Goal: Complete application form: Complete application form

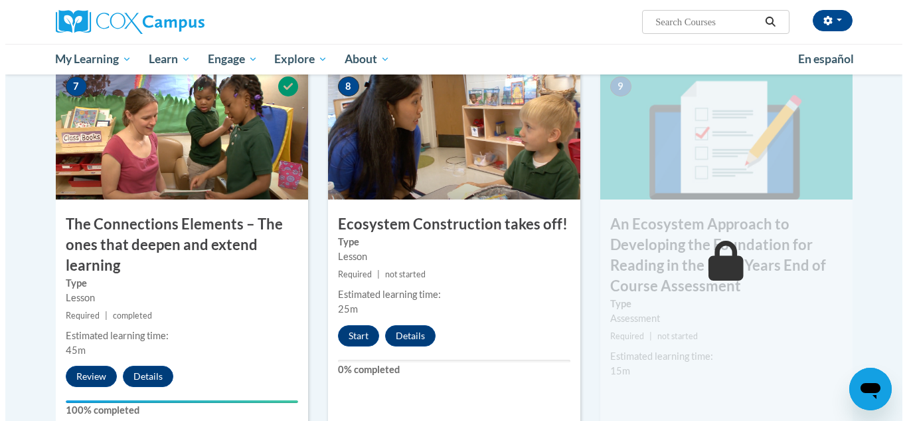
scroll to position [1029, 0]
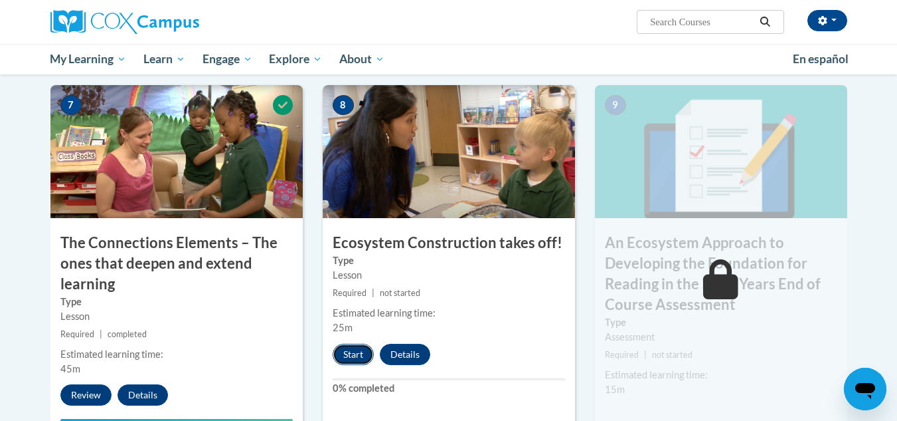
click at [359, 355] on button "Start" at bounding box center [353, 353] width 41 height 21
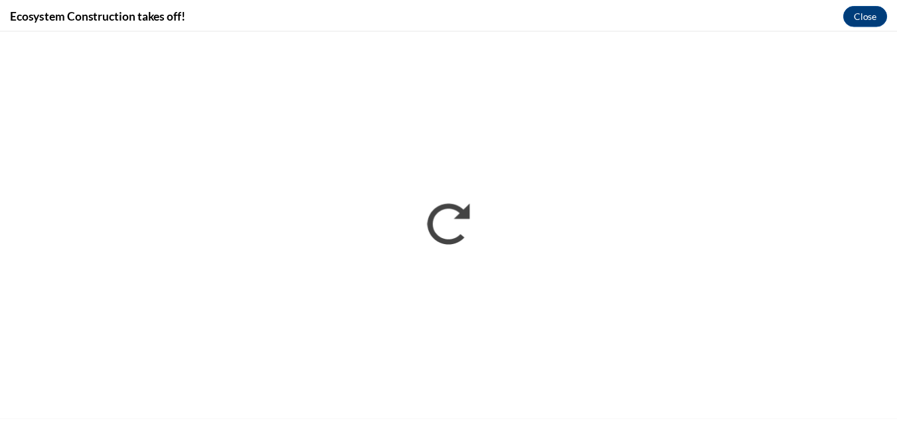
scroll to position [0, 0]
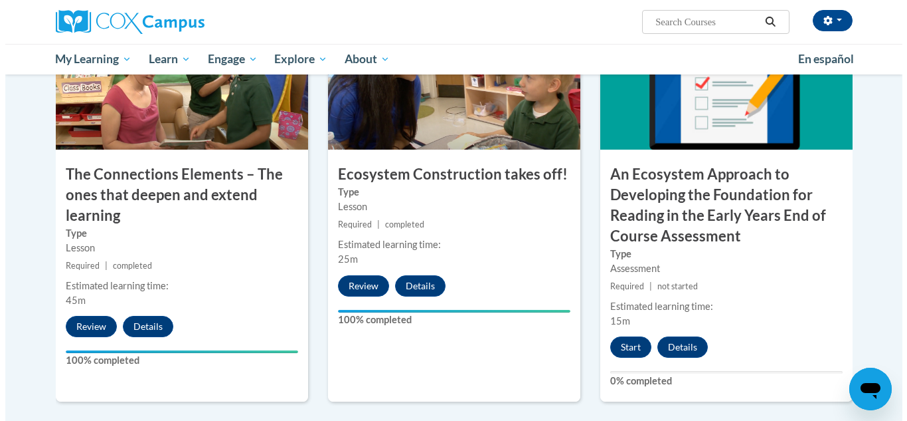
scroll to position [1095, 0]
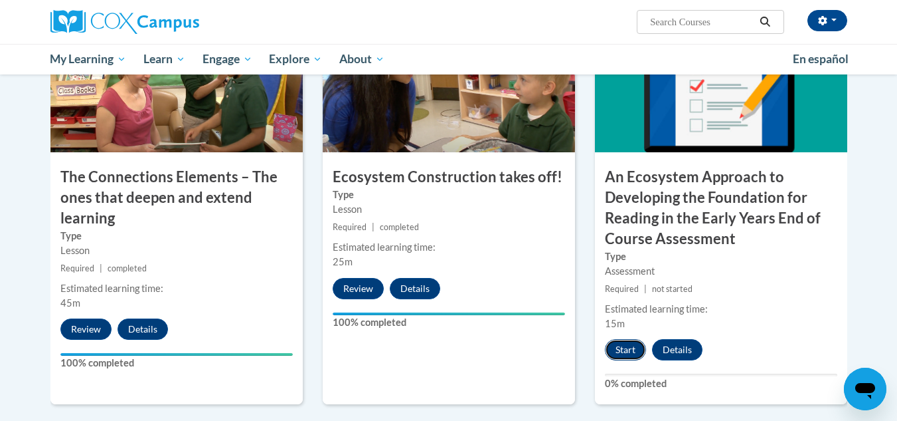
click at [628, 346] on button "Start" at bounding box center [625, 349] width 41 height 21
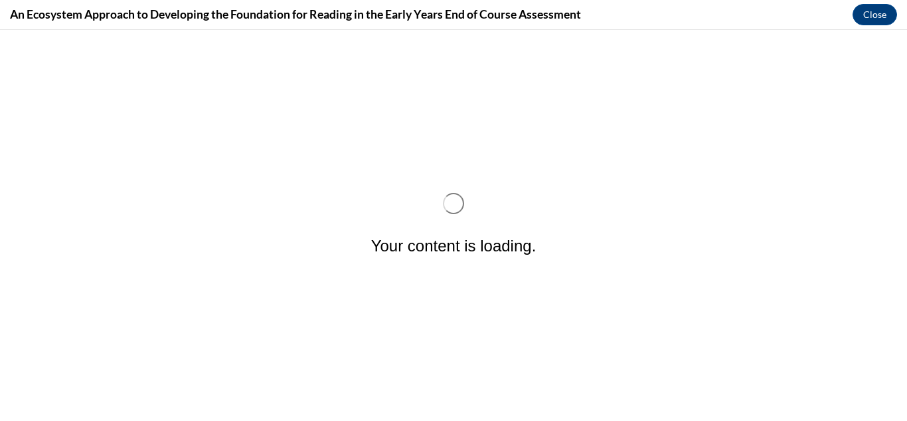
scroll to position [0, 0]
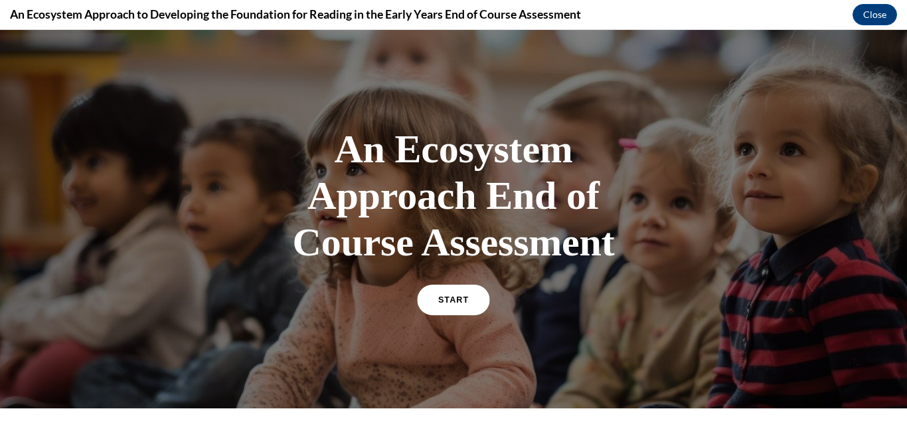
click at [454, 298] on span "START" at bounding box center [453, 300] width 31 height 10
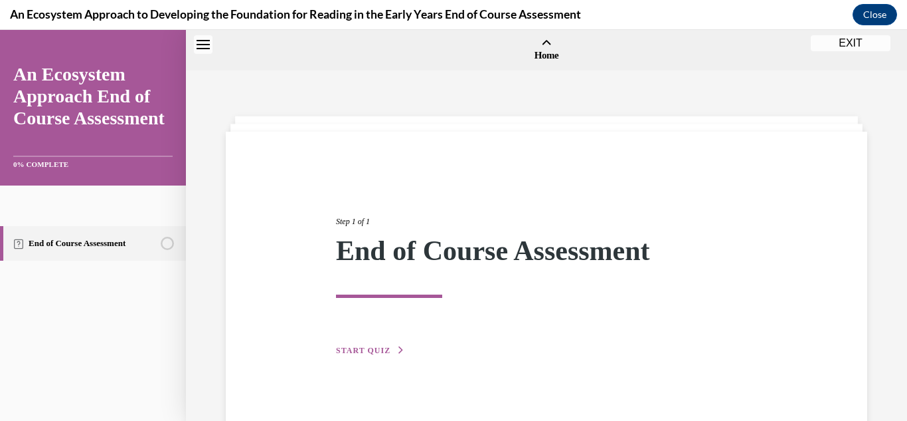
scroll to position [41, 0]
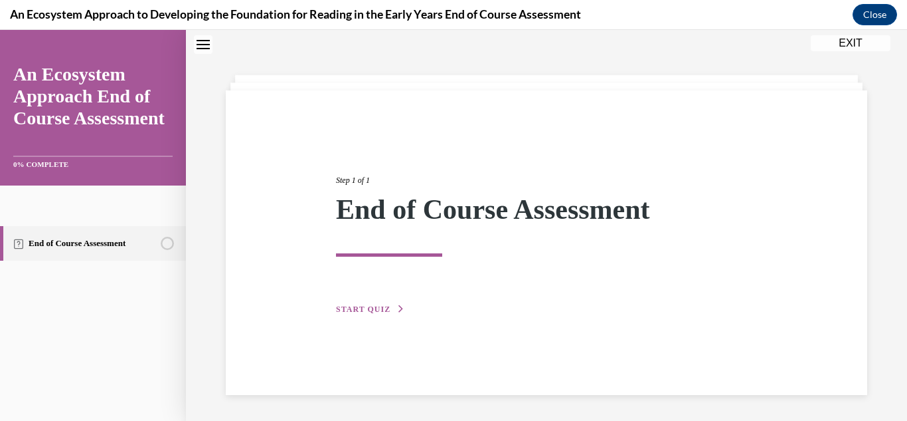
click at [385, 307] on span "START QUIZ" at bounding box center [363, 308] width 54 height 9
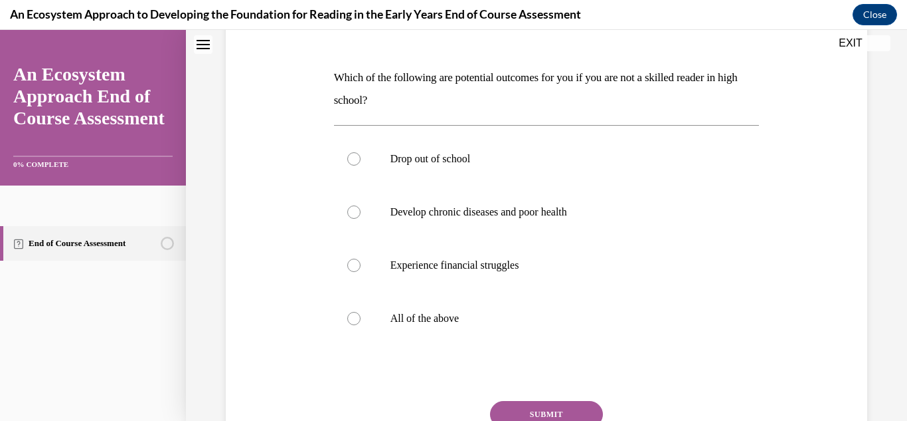
scroll to position [185, 0]
click at [507, 339] on label "All of the above" at bounding box center [547, 319] width 426 height 53
click at [361, 326] on input "All of the above" at bounding box center [353, 319] width 13 height 13
radio input "true"
click at [546, 413] on button "SUBMIT" at bounding box center [546, 415] width 113 height 27
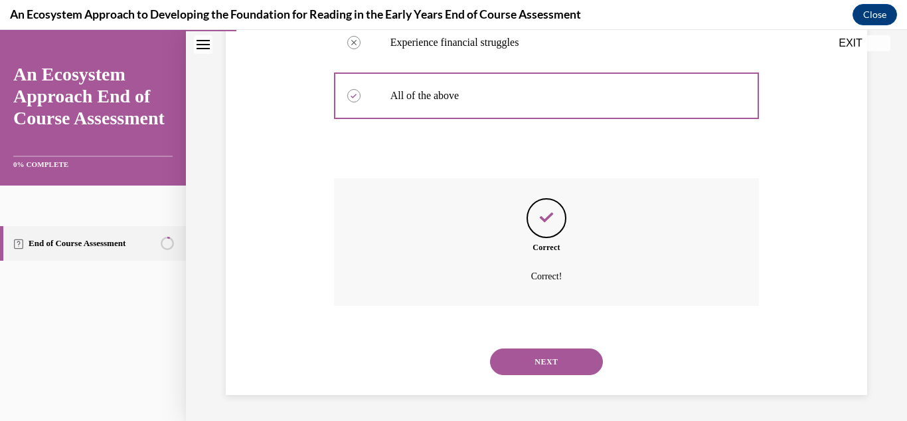
scroll to position [410, 0]
click at [527, 361] on button "NEXT" at bounding box center [546, 360] width 113 height 27
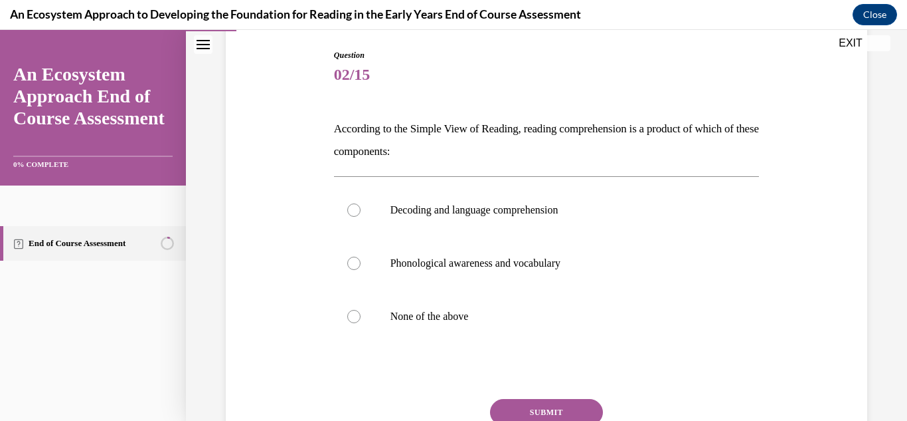
scroll to position [134, 0]
click at [653, 202] on label "Decoding and language comprehension" at bounding box center [547, 211] width 426 height 53
click at [361, 205] on input "Decoding and language comprehension" at bounding box center [353, 211] width 13 height 13
radio input "true"
click at [567, 408] on button "SUBMIT" at bounding box center [546, 413] width 113 height 27
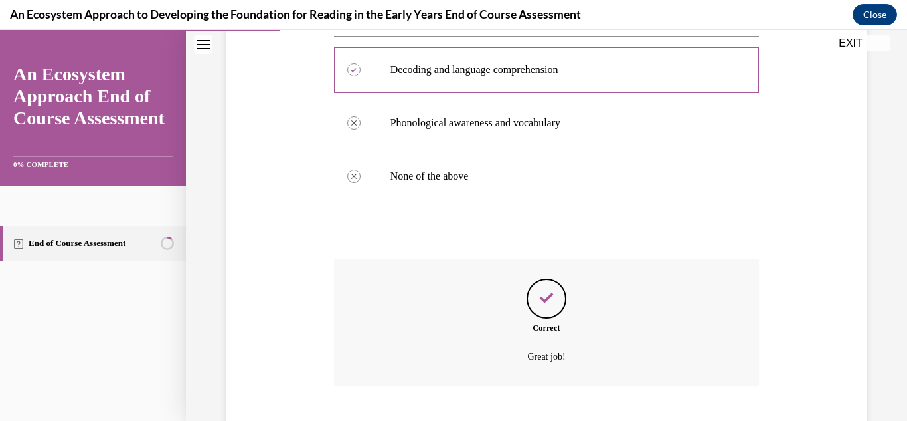
scroll to position [357, 0]
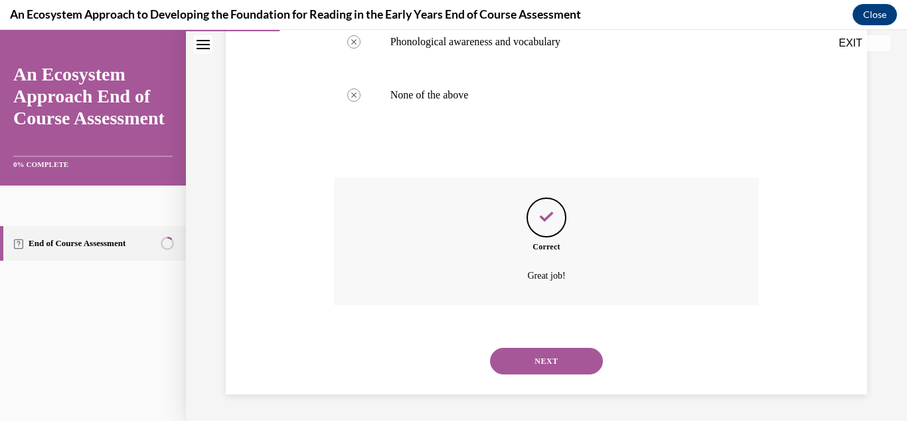
click at [559, 355] on button "NEXT" at bounding box center [546, 360] width 113 height 27
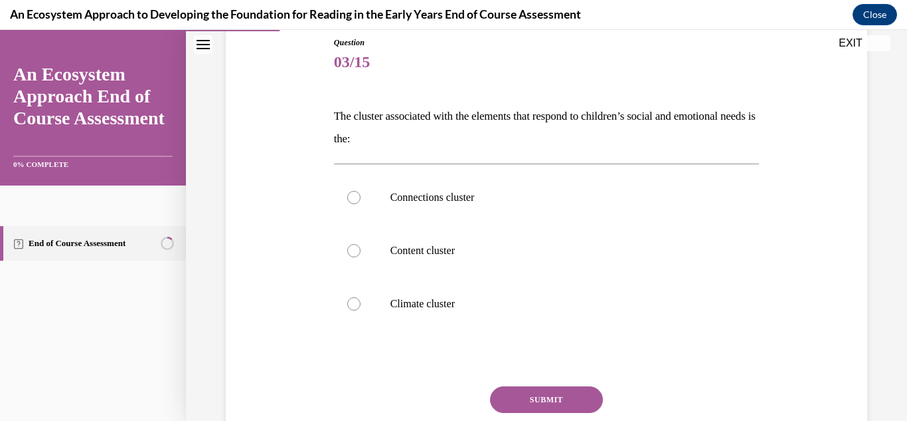
scroll to position [156, 0]
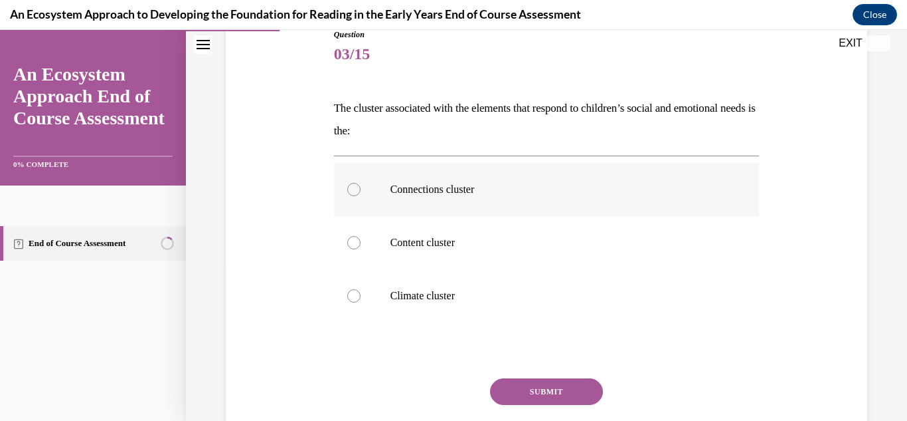
click at [612, 208] on label "Connections cluster" at bounding box center [547, 189] width 426 height 53
click at [361, 196] on input "Connections cluster" at bounding box center [353, 189] width 13 height 13
radio input "true"
click at [561, 383] on button "SUBMIT" at bounding box center [546, 391] width 113 height 27
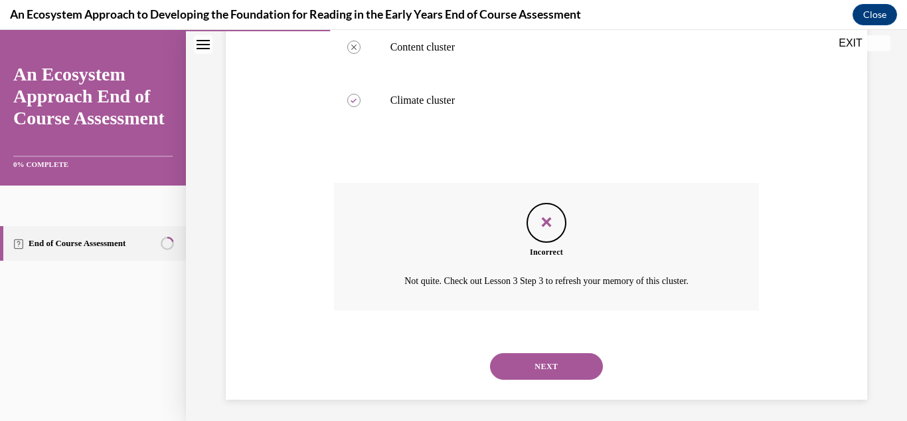
scroll to position [357, 0]
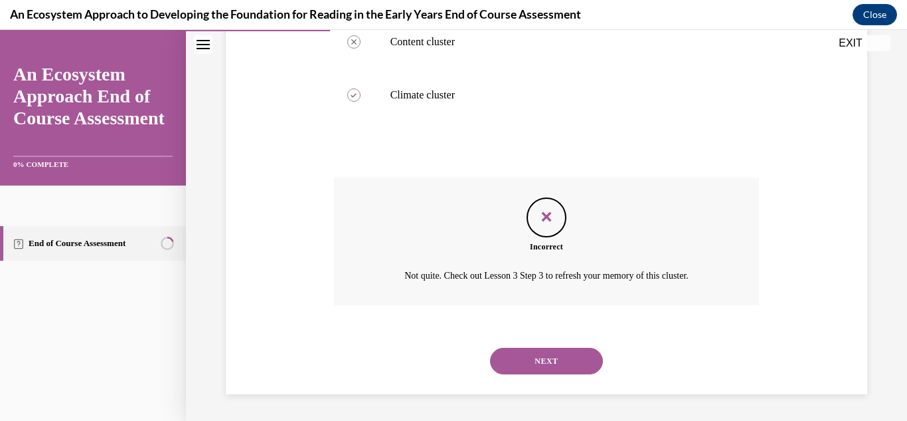
click at [549, 358] on button "NEXT" at bounding box center [546, 360] width 113 height 27
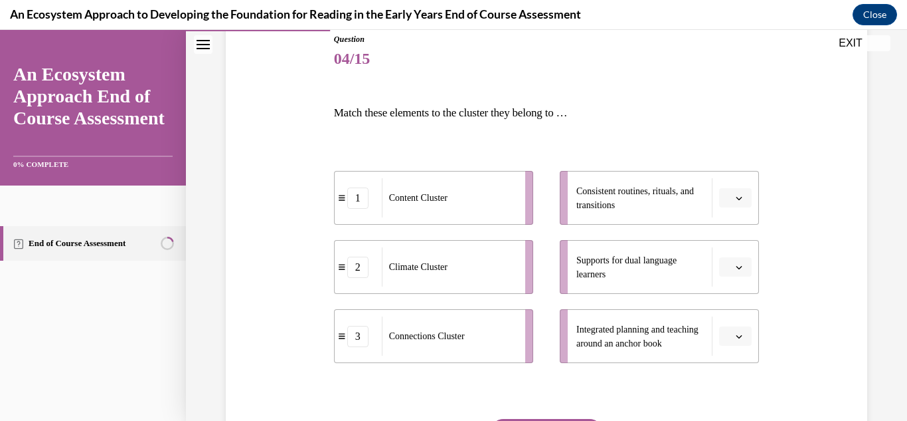
scroll to position [164, 0]
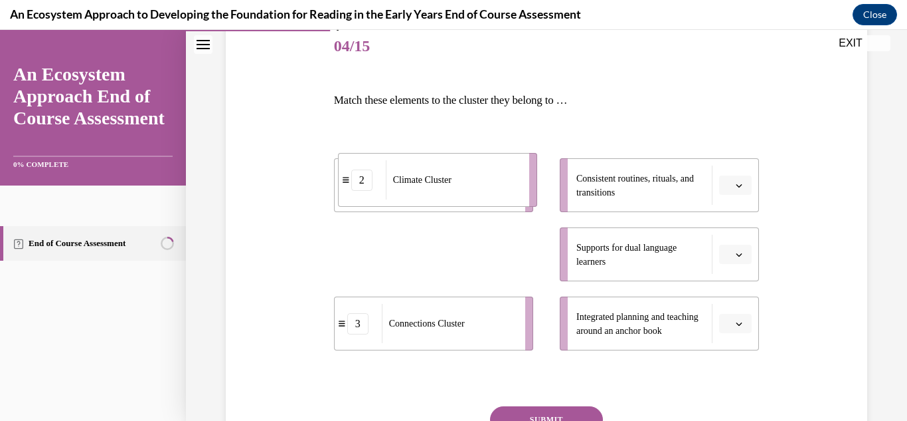
drag, startPoint x: 460, startPoint y: 253, endPoint x: 456, endPoint y: 165, distance: 88.4
click at [456, 165] on div "Climate Cluster" at bounding box center [453, 179] width 135 height 39
drag, startPoint x: 413, startPoint y: 259, endPoint x: 393, endPoint y: 175, distance: 86.0
click at [393, 175] on span "Climate Cluster" at bounding box center [399, 171] width 58 height 14
click at [735, 188] on span "button" at bounding box center [739, 185] width 9 height 9
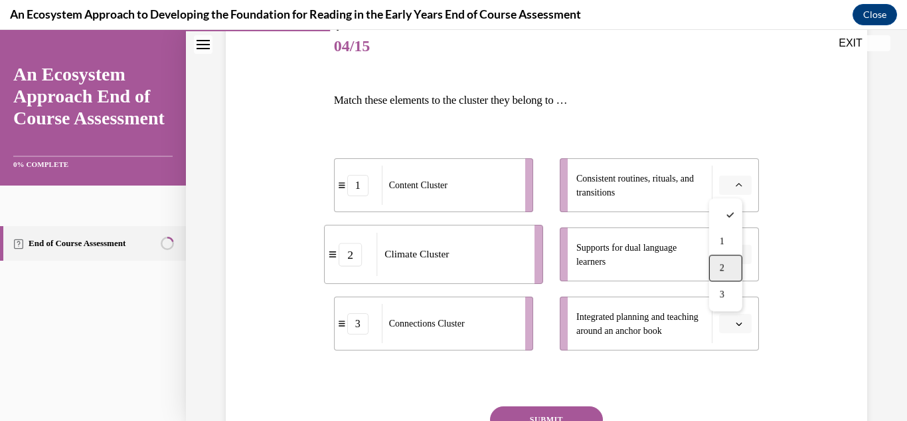
click at [731, 267] on div "2" at bounding box center [725, 267] width 33 height 27
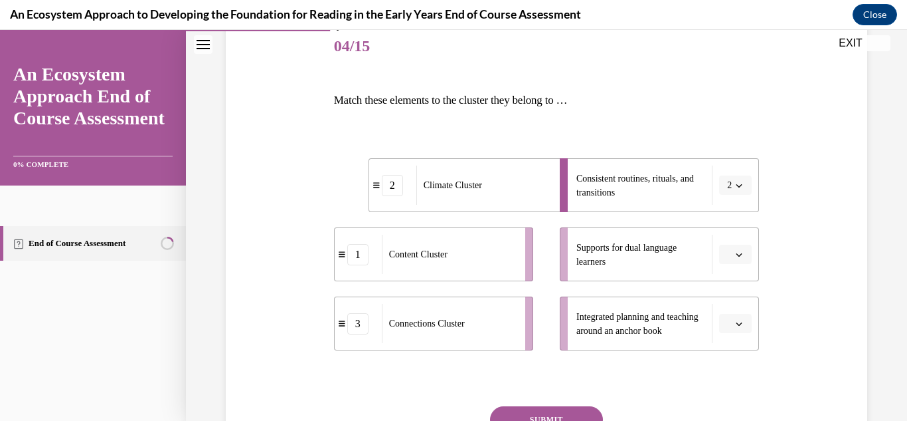
click at [719, 319] on button "button" at bounding box center [735, 324] width 33 height 20
click at [714, 245] on div "1" at bounding box center [725, 240] width 33 height 27
click at [725, 249] on button "button" at bounding box center [735, 254] width 33 height 20
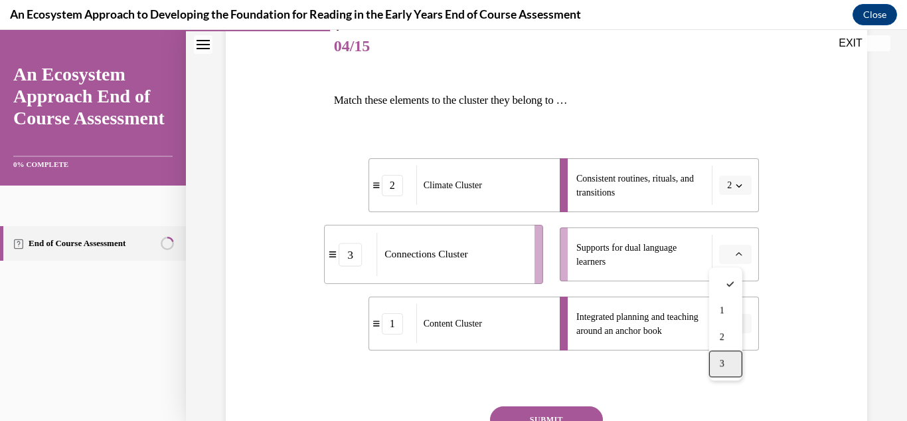
click at [724, 365] on span "3" at bounding box center [722, 363] width 5 height 11
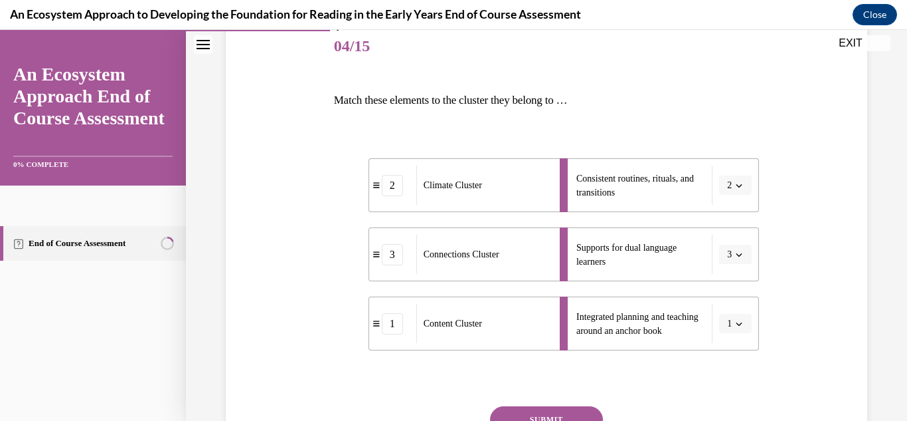
click at [529, 414] on button "SUBMIT" at bounding box center [546, 419] width 113 height 27
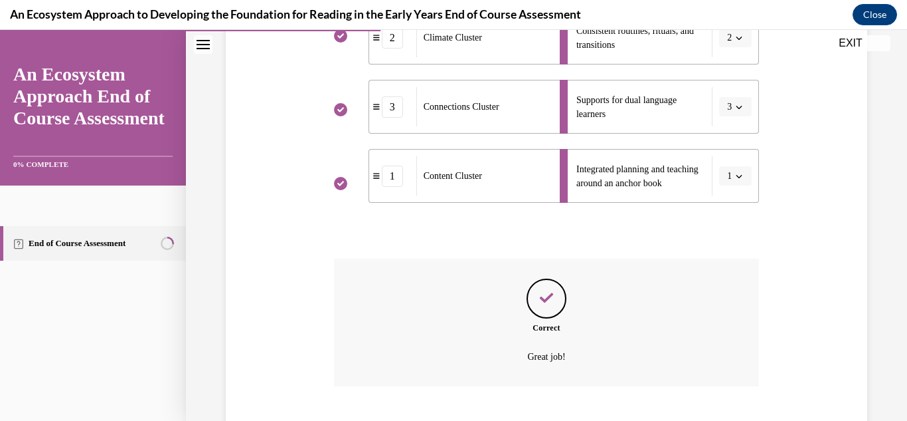
scroll to position [393, 0]
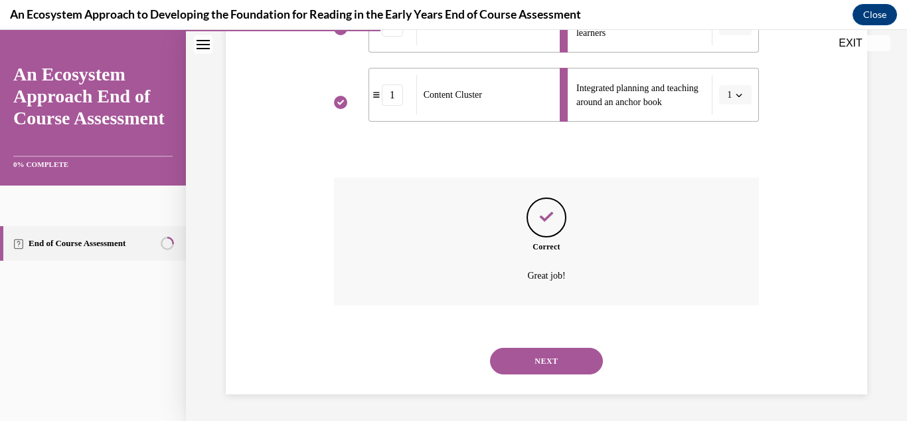
click at [541, 361] on button "NEXT" at bounding box center [546, 360] width 113 height 27
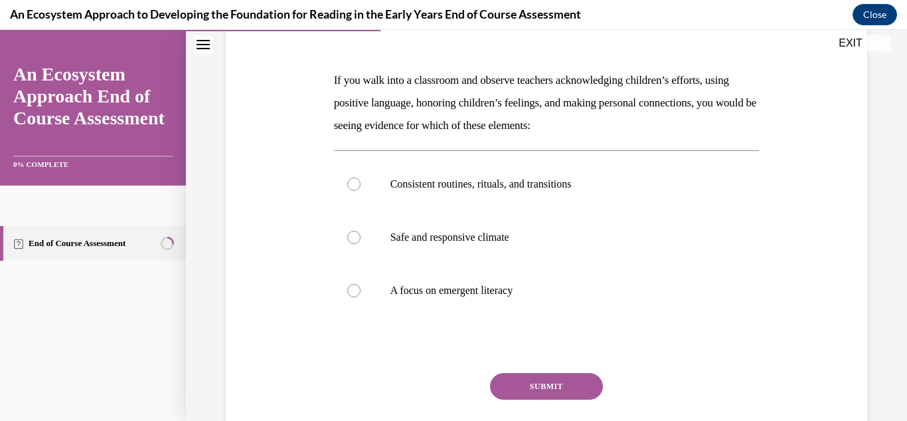
scroll to position [180, 0]
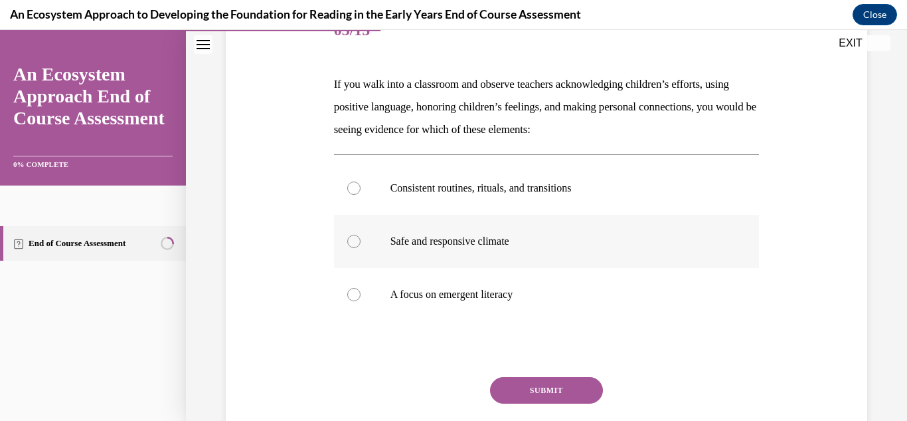
click at [561, 227] on label "Safe and responsive climate" at bounding box center [547, 241] width 426 height 53
click at [361, 235] on input "Safe and responsive climate" at bounding box center [353, 241] width 13 height 13
radio input "true"
click at [555, 389] on button "SUBMIT" at bounding box center [546, 390] width 113 height 27
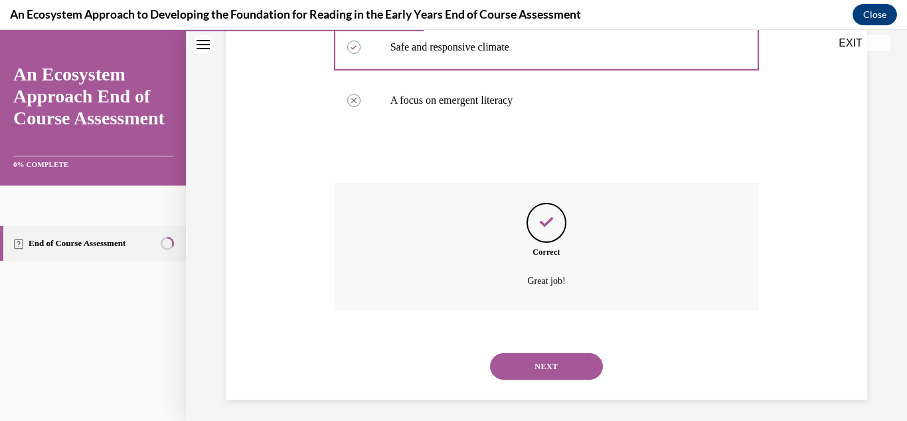
scroll to position [379, 0]
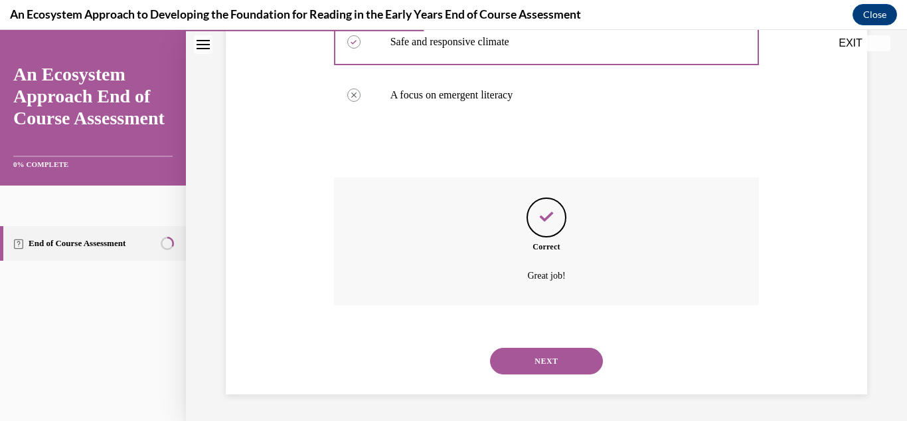
click at [520, 357] on button "NEXT" at bounding box center [546, 360] width 113 height 27
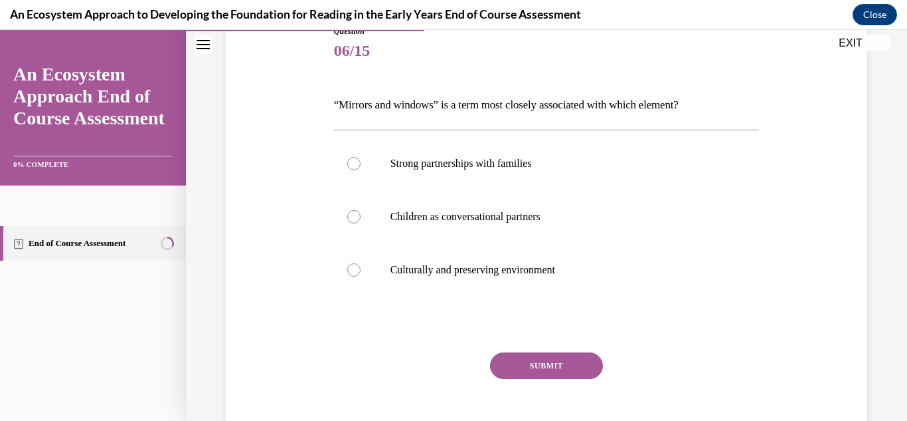
scroll to position [161, 0]
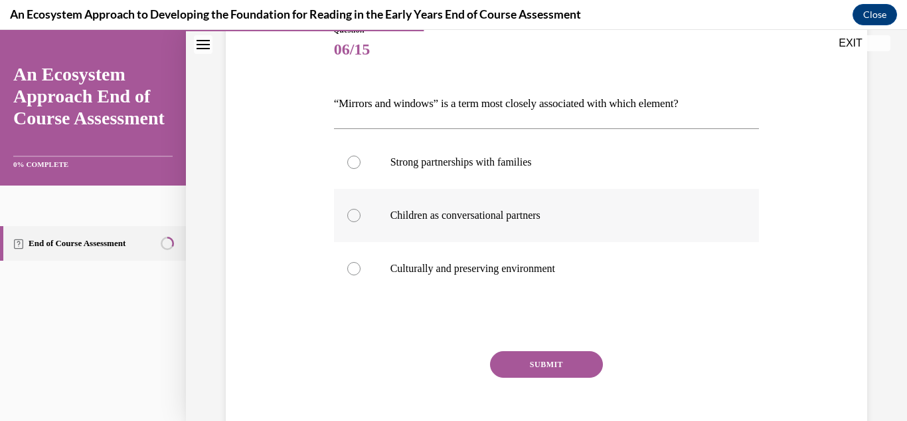
click at [654, 220] on p "Children as conversational partners" at bounding box center [559, 215] width 336 height 13
click at [361, 220] on input "Children as conversational partners" at bounding box center [353, 215] width 13 height 13
radio input "true"
click at [568, 361] on button "SUBMIT" at bounding box center [546, 364] width 113 height 27
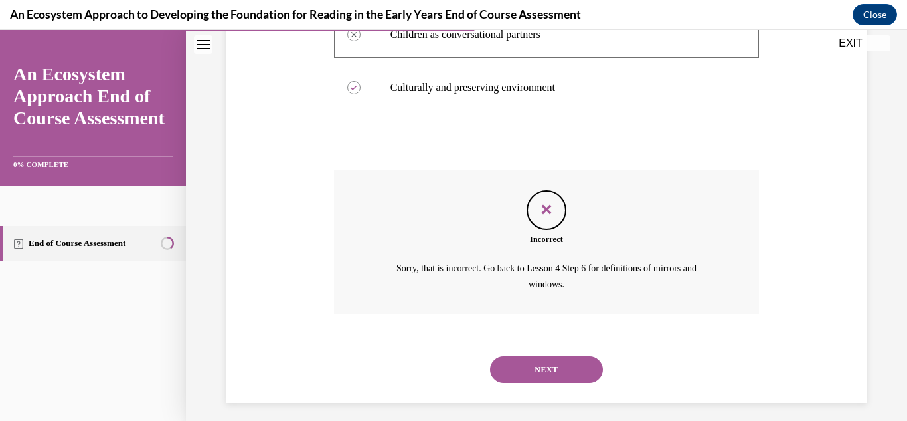
scroll to position [350, 0]
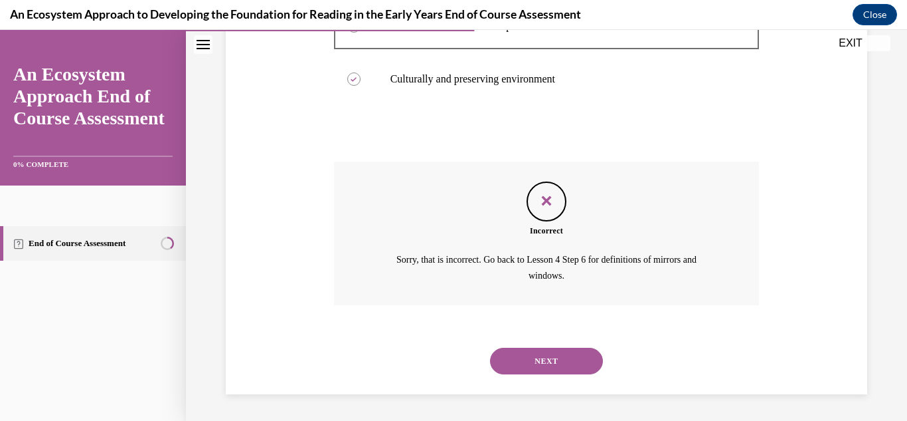
click at [525, 356] on button "NEXT" at bounding box center [546, 360] width 113 height 27
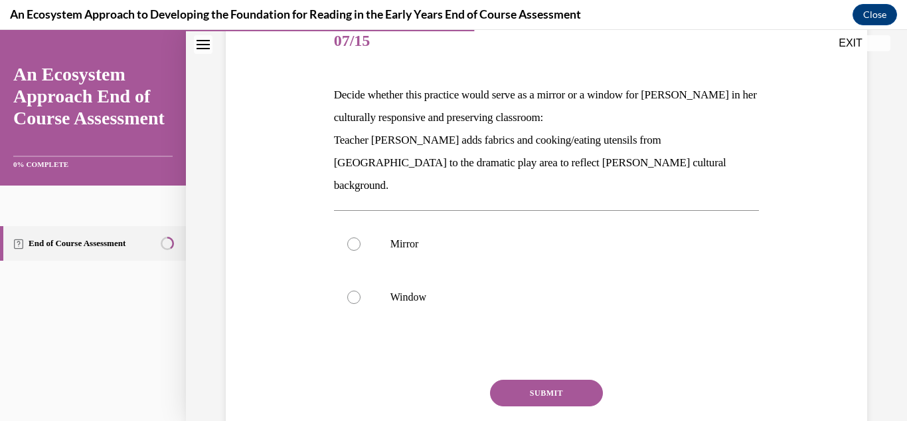
scroll to position [171, 0]
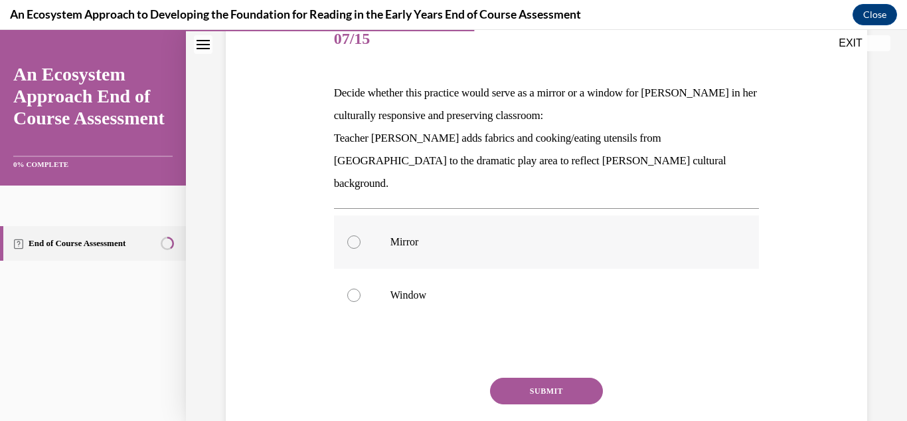
click at [577, 235] on p "Mirror" at bounding box center [559, 241] width 336 height 13
click at [361, 235] on input "Mirror" at bounding box center [353, 241] width 13 height 13
radio input "true"
click at [581, 377] on button "SUBMIT" at bounding box center [546, 390] width 113 height 27
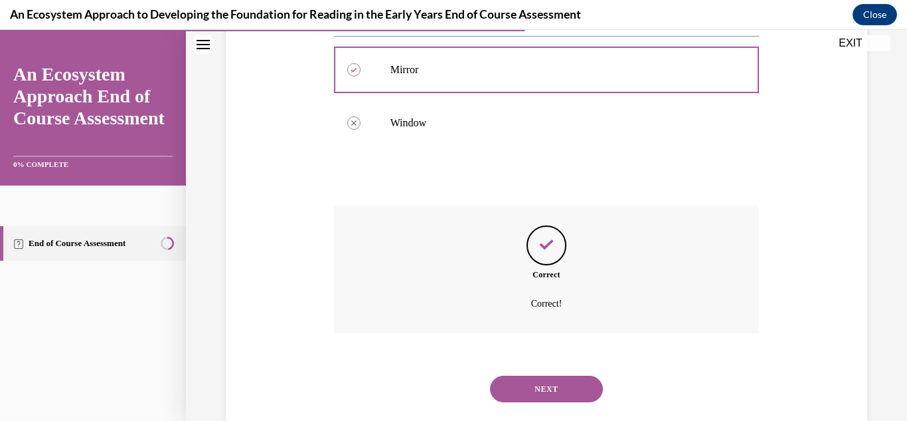
scroll to position [349, 0]
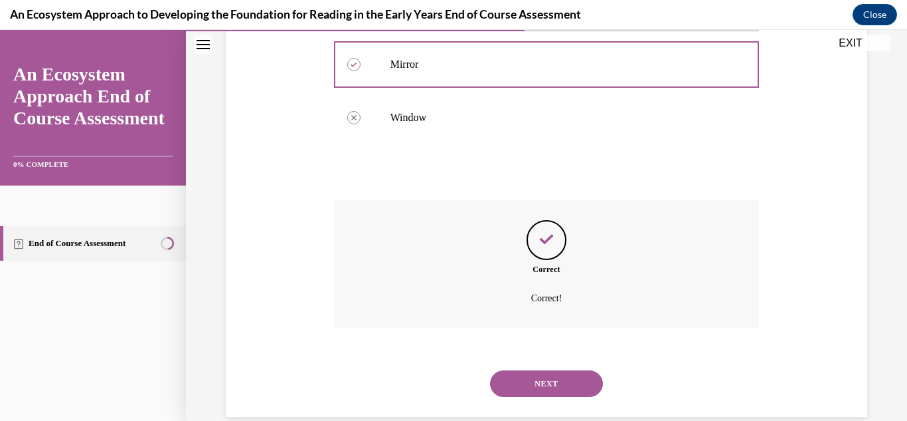
click at [550, 370] on button "NEXT" at bounding box center [546, 383] width 113 height 27
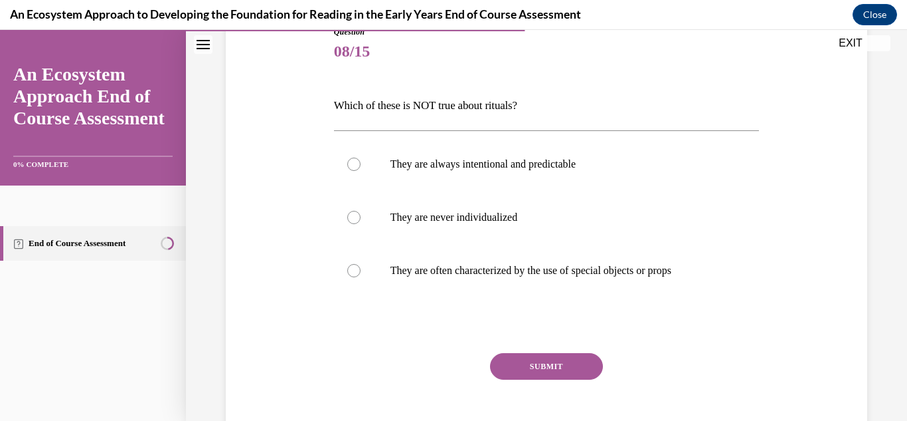
scroll to position [161, 0]
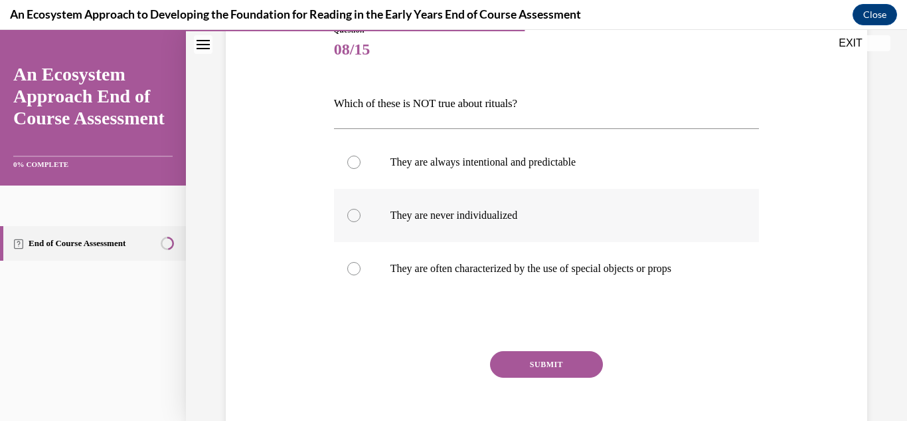
click at [594, 235] on label "They are never individualized" at bounding box center [547, 215] width 426 height 53
click at [361, 222] on input "They are never individualized" at bounding box center [353, 215] width 13 height 13
radio input "true"
click at [549, 357] on button "SUBMIT" at bounding box center [546, 364] width 113 height 27
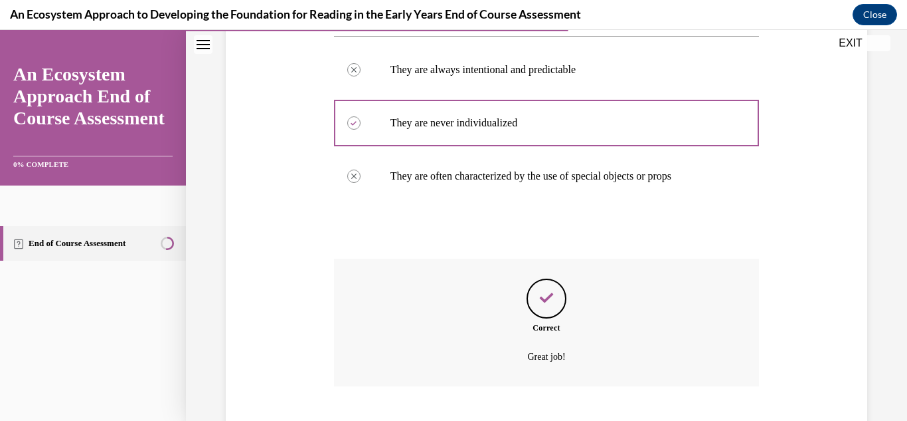
scroll to position [334, 0]
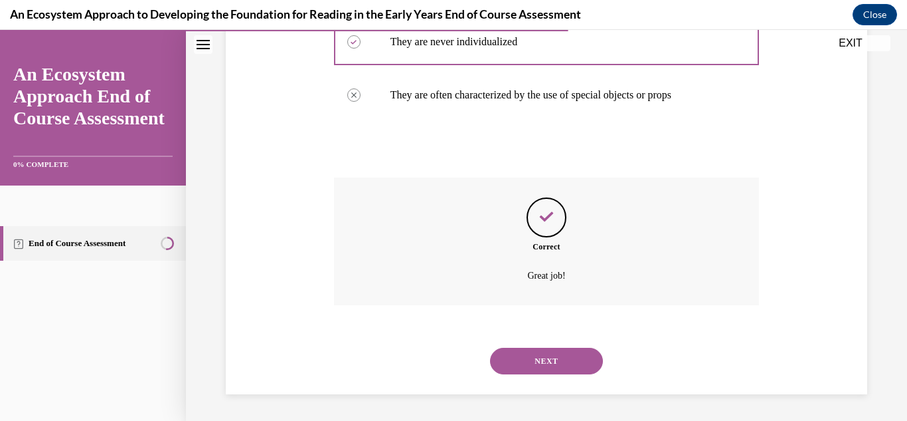
click at [573, 350] on button "NEXT" at bounding box center [546, 360] width 113 height 27
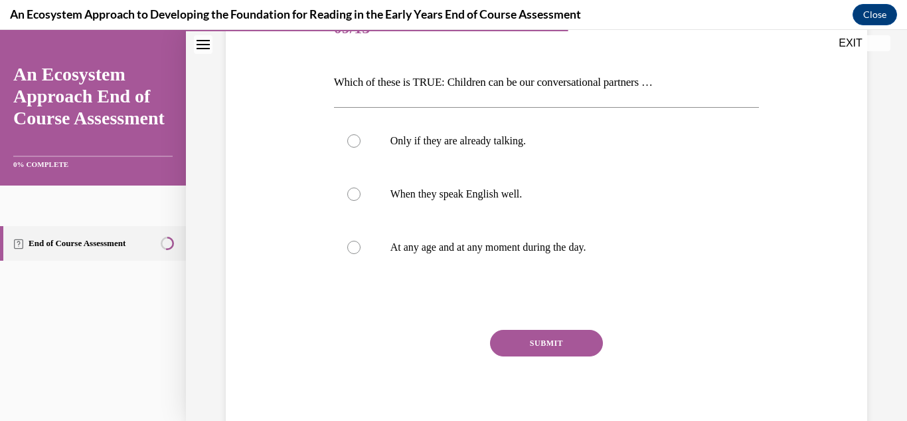
scroll to position [190, 0]
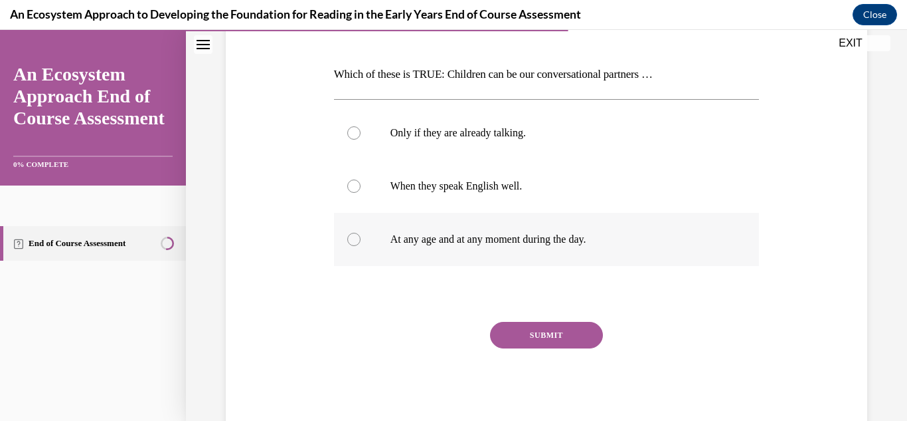
click at [614, 252] on label "At any age and at any moment during the day." at bounding box center [547, 239] width 426 height 53
click at [361, 246] on input "At any age and at any moment during the day." at bounding box center [353, 239] width 13 height 13
radio input "true"
click at [579, 320] on div "Question 09/15 Which of these is TRUE: Children can be our conversational partn…" at bounding box center [547, 213] width 426 height 436
click at [585, 331] on button "SUBMIT" at bounding box center [546, 335] width 113 height 27
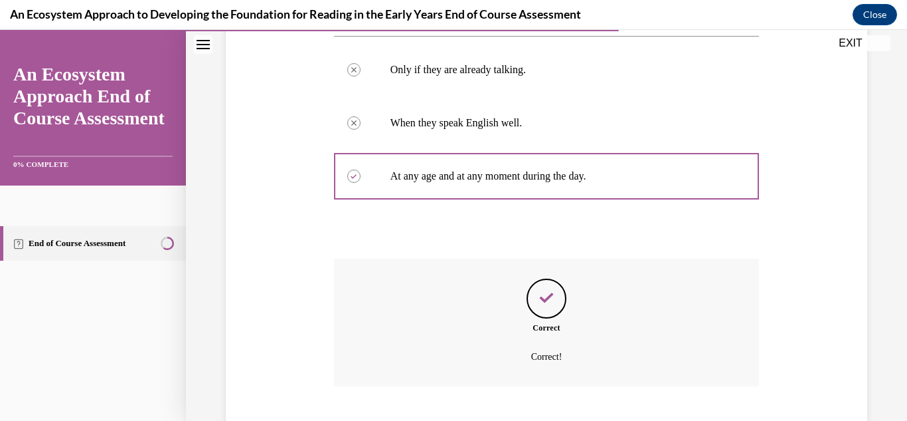
scroll to position [334, 0]
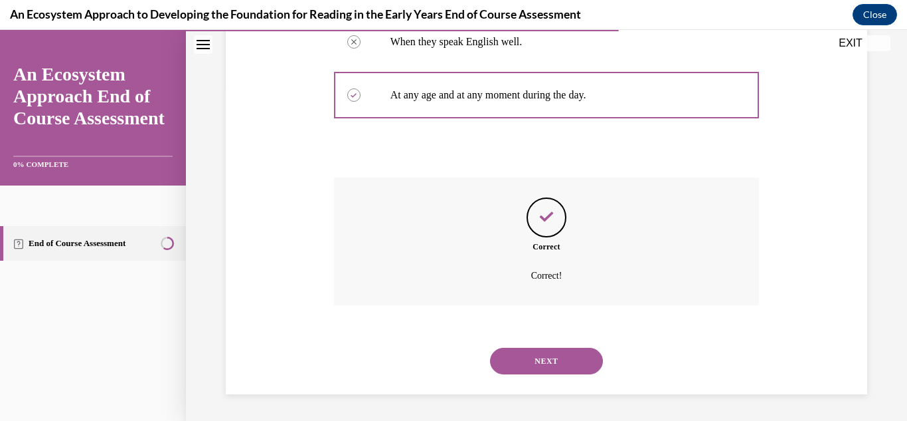
click at [529, 364] on button "NEXT" at bounding box center [546, 360] width 113 height 27
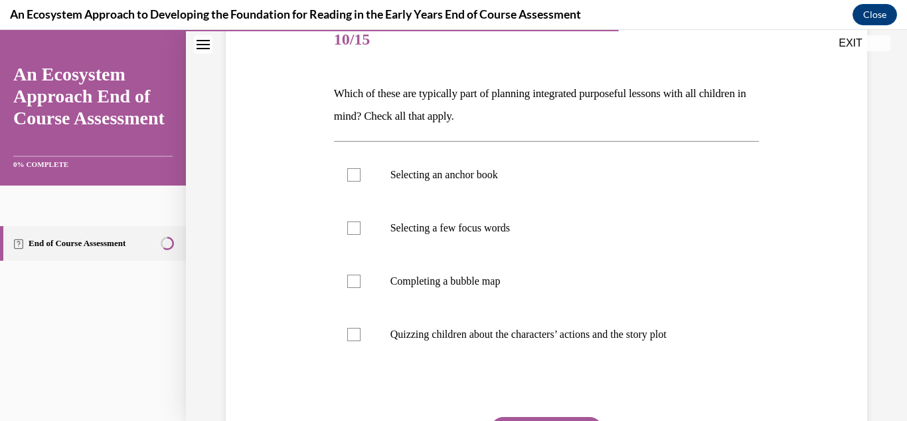
scroll to position [169, 0]
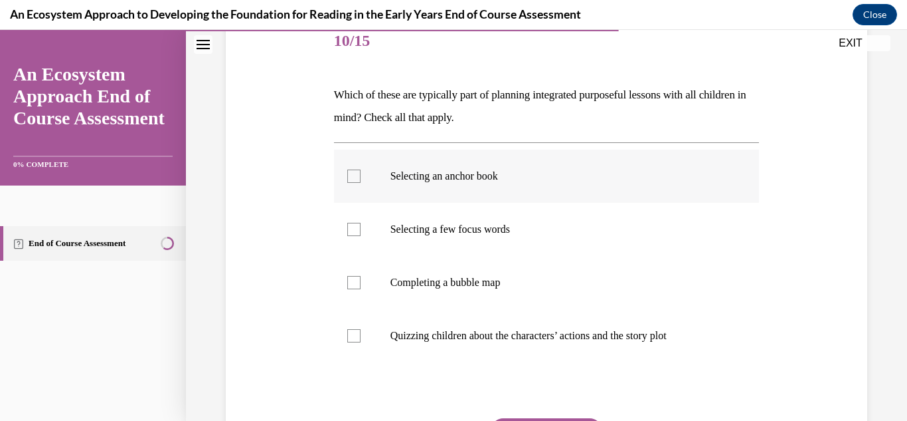
click at [482, 196] on label "Selecting an anchor book" at bounding box center [547, 175] width 426 height 53
click at [361, 183] on input "Selecting an anchor book" at bounding box center [353, 175] width 13 height 13
checkbox input "true"
click at [483, 229] on p "Selecting a few focus words" at bounding box center [559, 229] width 336 height 13
click at [361, 229] on input "Selecting a few focus words" at bounding box center [353, 229] width 13 height 13
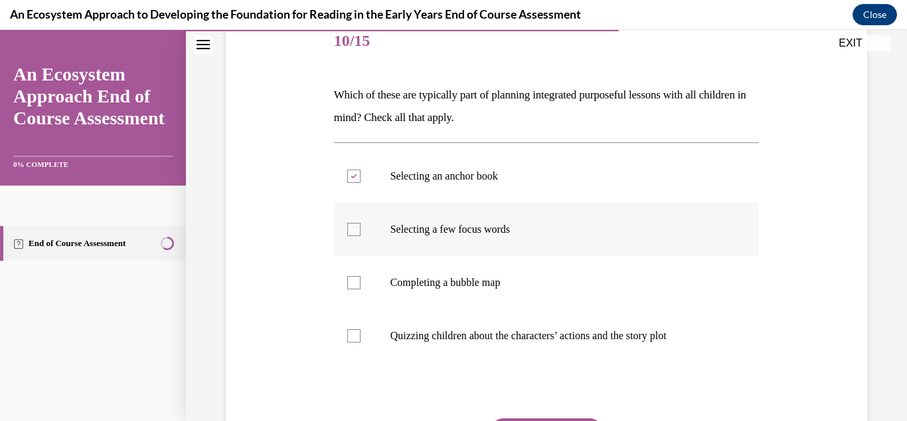
checkbox input "true"
click at [482, 287] on p "Completing a bubble map" at bounding box center [559, 282] width 336 height 13
click at [361, 287] on input "Completing a bubble map" at bounding box center [353, 282] width 13 height 13
checkbox input "true"
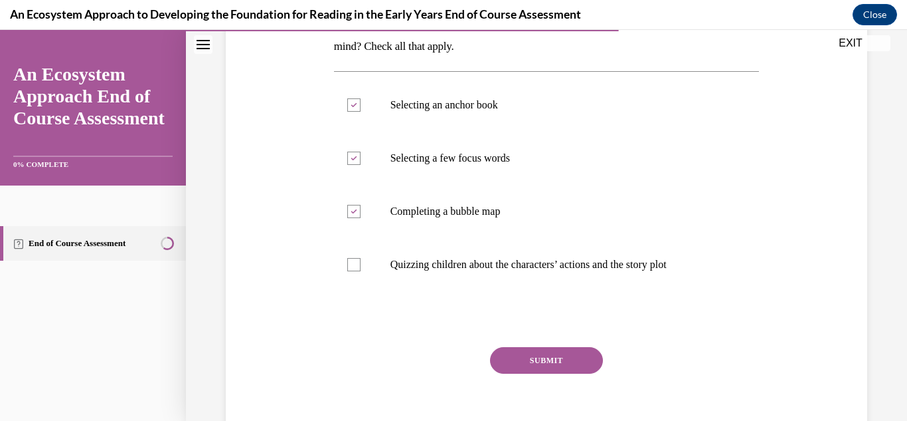
scroll to position [242, 0]
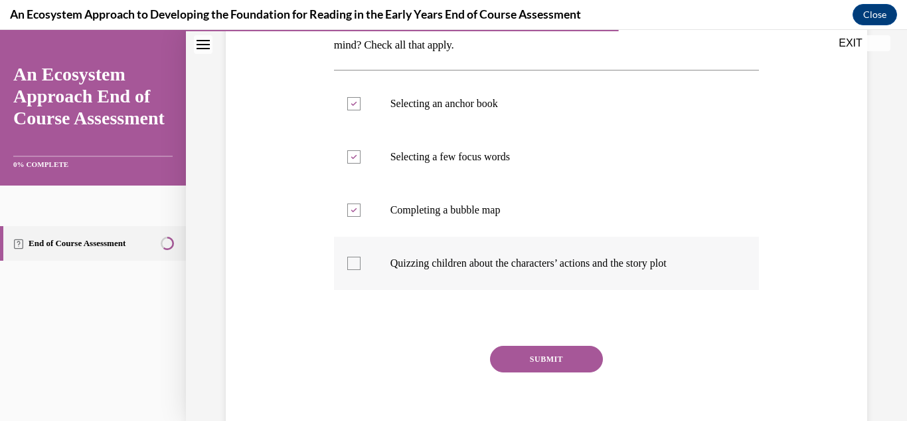
click at [705, 265] on p "Quizzing children about the characters’ actions and the story plot" at bounding box center [559, 262] width 336 height 13
click at [361, 265] on input "Quizzing children about the characters’ actions and the story plot" at bounding box center [353, 262] width 13 height 13
checkbox input "true"
click at [549, 363] on button "SUBMIT" at bounding box center [546, 358] width 113 height 27
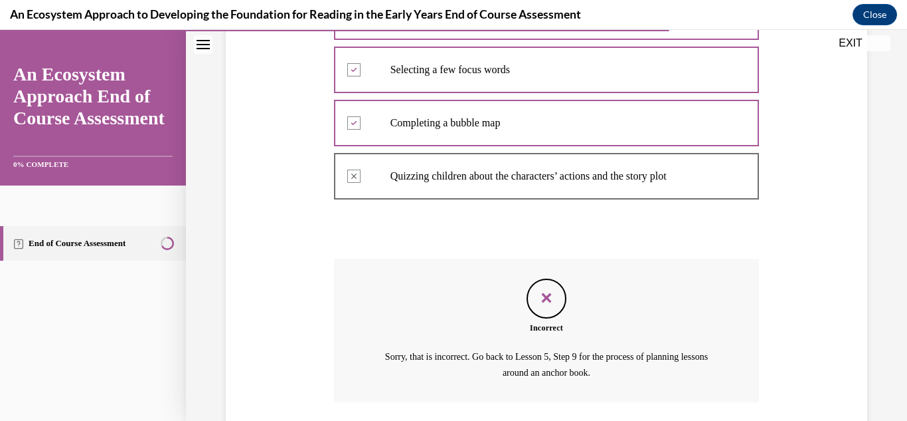
scroll to position [426, 0]
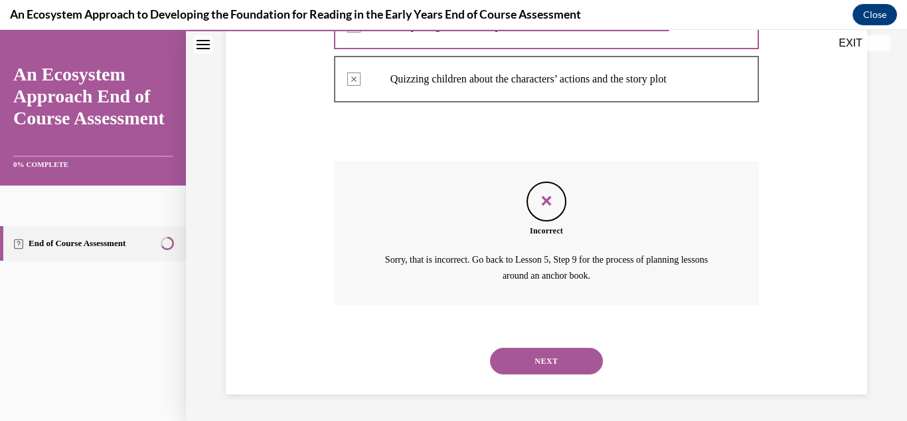
click at [566, 360] on button "NEXT" at bounding box center [546, 360] width 113 height 27
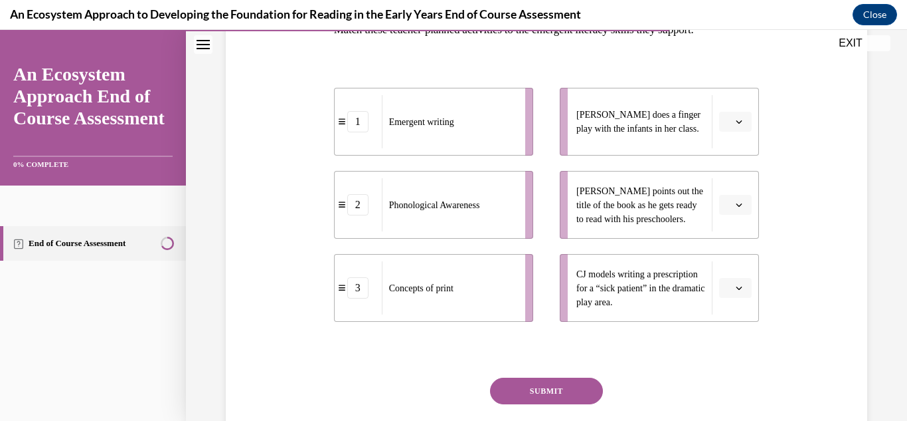
scroll to position [233, 0]
click at [727, 291] on span "Please select an option" at bounding box center [729, 288] width 5 height 13
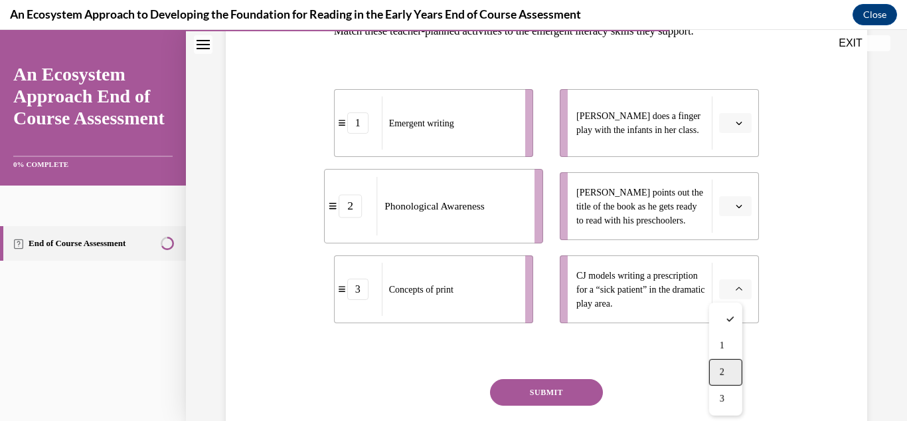
click at [713, 362] on div "2" at bounding box center [725, 372] width 33 height 27
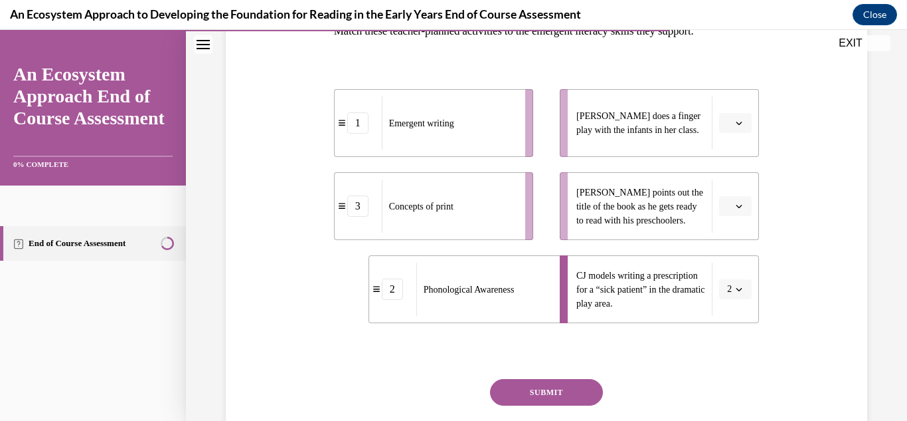
click at [727, 300] on li "CJ models writing a prescription for a “sick patient” in the dramatic play area…" at bounding box center [659, 289] width 199 height 68
click at [727, 290] on span "2" at bounding box center [729, 288] width 5 height 13
click at [727, 371] on div "2" at bounding box center [723, 372] width 33 height 27
click at [725, 288] on button "2" at bounding box center [735, 289] width 33 height 20
click at [721, 338] on div "1" at bounding box center [723, 345] width 33 height 27
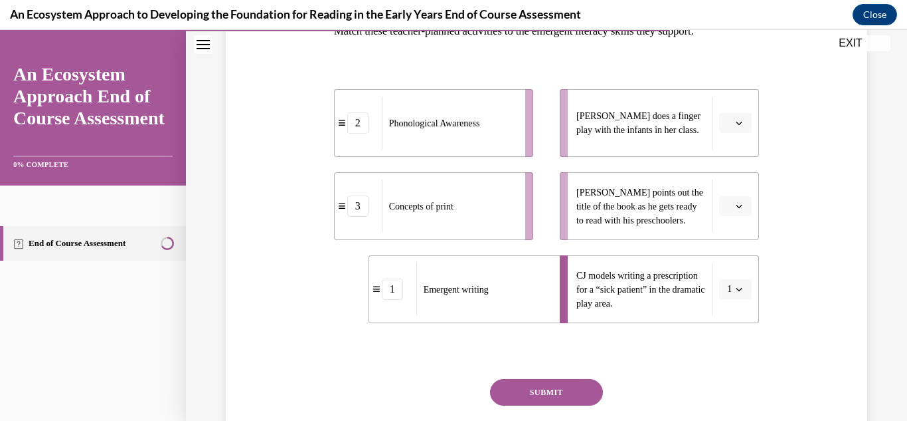
click at [721, 193] on li "Leonardo points out the title of the book as he gets ready to read with his pre…" at bounding box center [659, 206] width 199 height 68
click at [736, 207] on icon "button" at bounding box center [739, 206] width 7 height 7
click at [718, 308] on div "3" at bounding box center [725, 315] width 33 height 27
click at [726, 136] on li "Lulu does a finger play with the infants in her class." at bounding box center [659, 123] width 199 height 68
click at [726, 131] on button "button" at bounding box center [735, 123] width 33 height 20
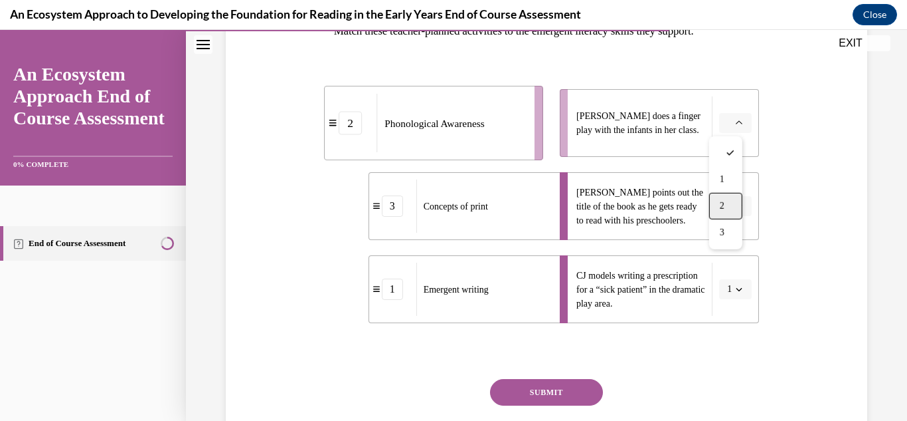
click at [721, 206] on span "2" at bounding box center [722, 206] width 5 height 11
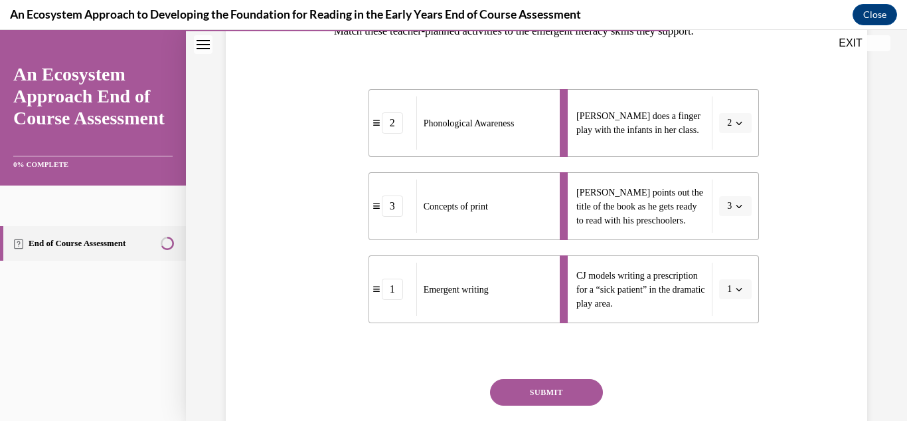
click at [556, 400] on button "SUBMIT" at bounding box center [546, 392] width 113 height 27
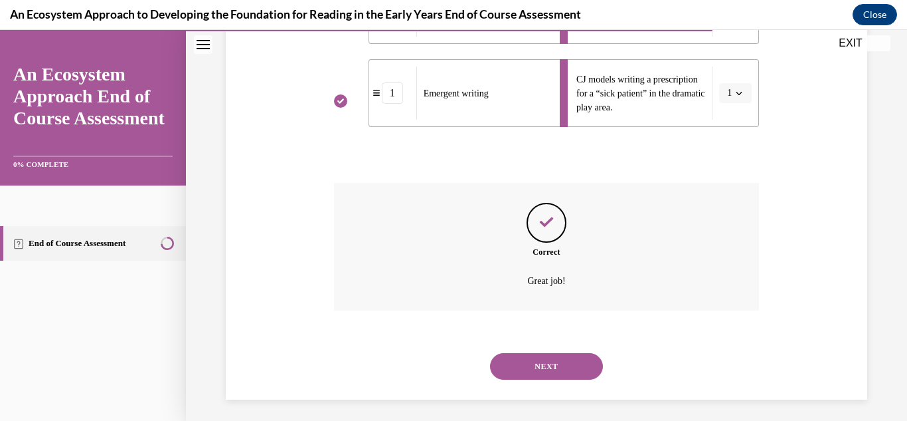
scroll to position [434, 0]
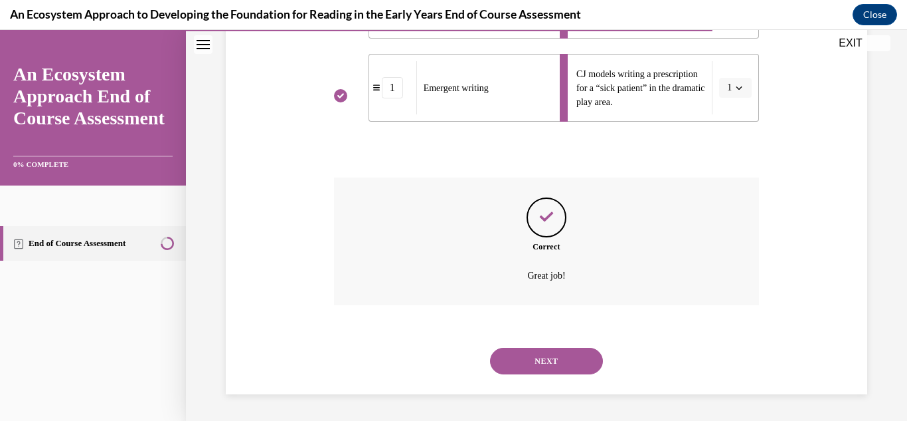
click at [569, 364] on button "NEXT" at bounding box center [546, 360] width 113 height 27
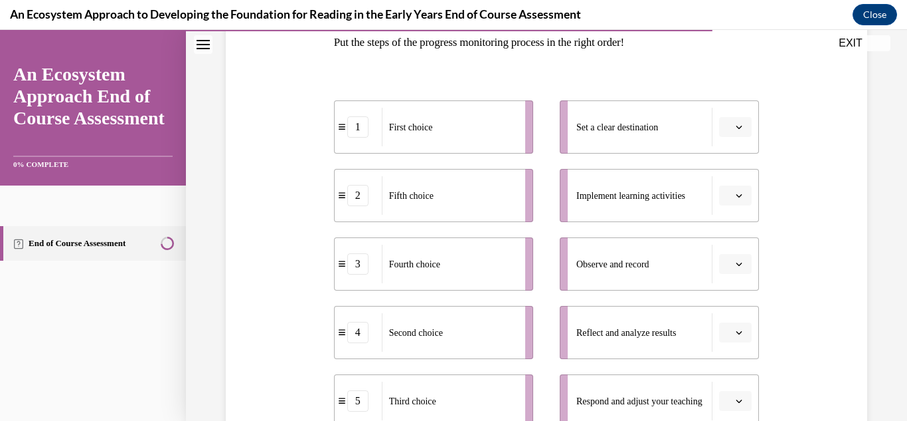
scroll to position [220, 0]
click at [727, 131] on span "Please select an option" at bounding box center [729, 128] width 5 height 13
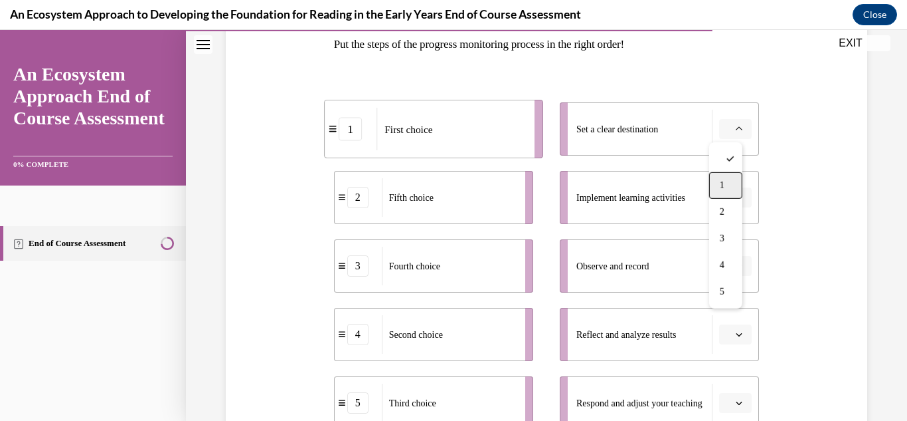
click at [726, 182] on div "1" at bounding box center [725, 185] width 33 height 27
click at [737, 198] on icon "button" at bounding box center [740, 197] width 6 height 3
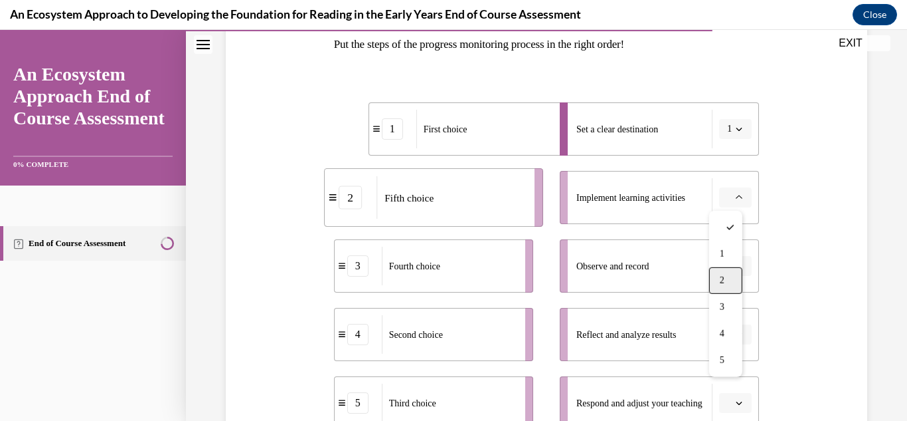
click at [720, 279] on span "2" at bounding box center [722, 280] width 5 height 11
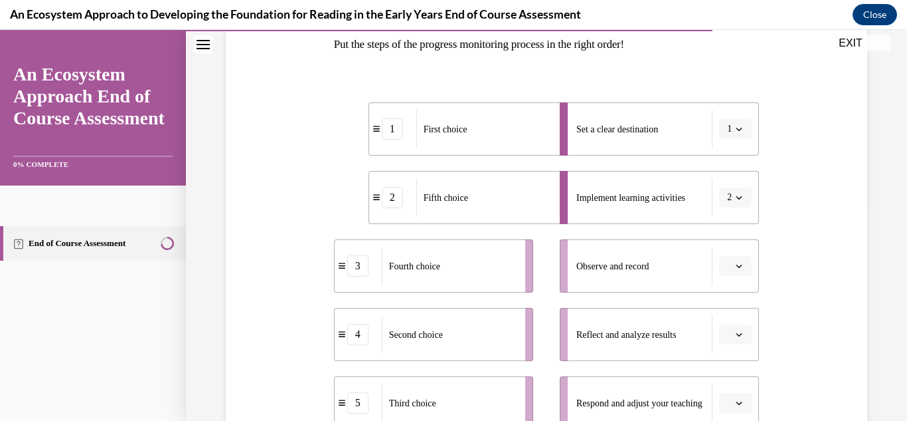
click at [727, 197] on span "2" at bounding box center [729, 197] width 5 height 13
click at [719, 322] on div "4" at bounding box center [723, 333] width 33 height 27
click at [724, 264] on button "button" at bounding box center [735, 266] width 33 height 20
click at [725, 238] on span "5" at bounding box center [722, 236] width 5 height 11
click at [727, 328] on span "Please select an option" at bounding box center [729, 334] width 5 height 13
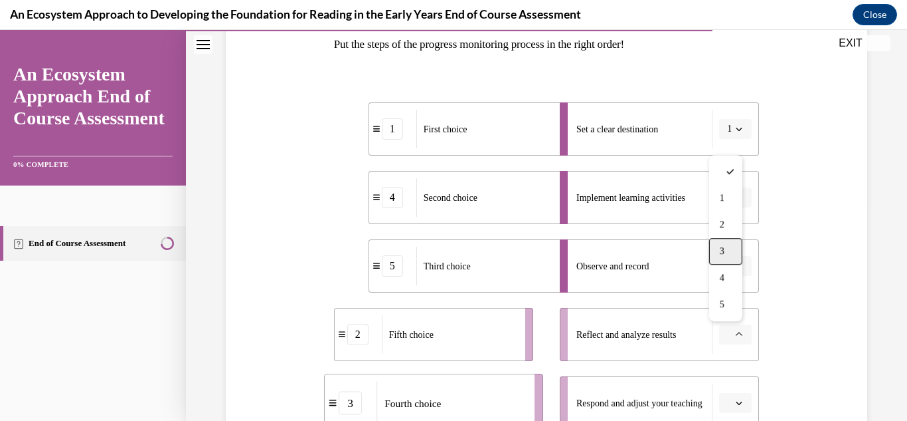
click at [717, 252] on div "3" at bounding box center [725, 251] width 33 height 27
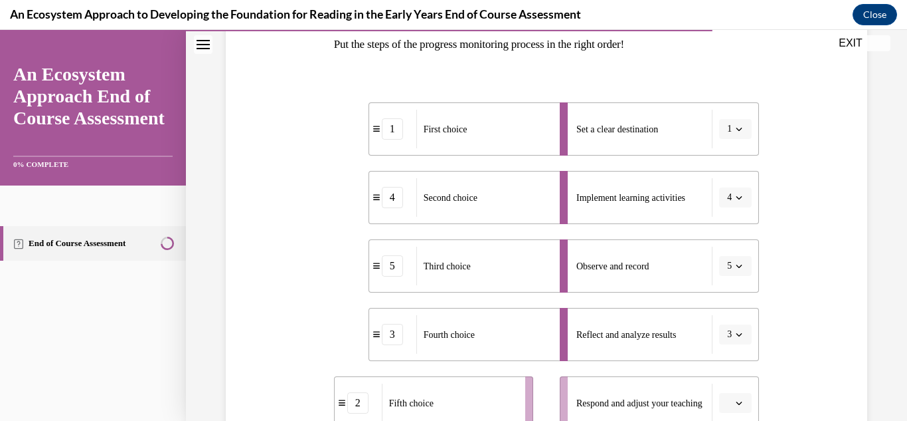
click at [736, 401] on icon "button" at bounding box center [739, 402] width 7 height 7
click at [715, 293] on div "2" at bounding box center [725, 293] width 33 height 27
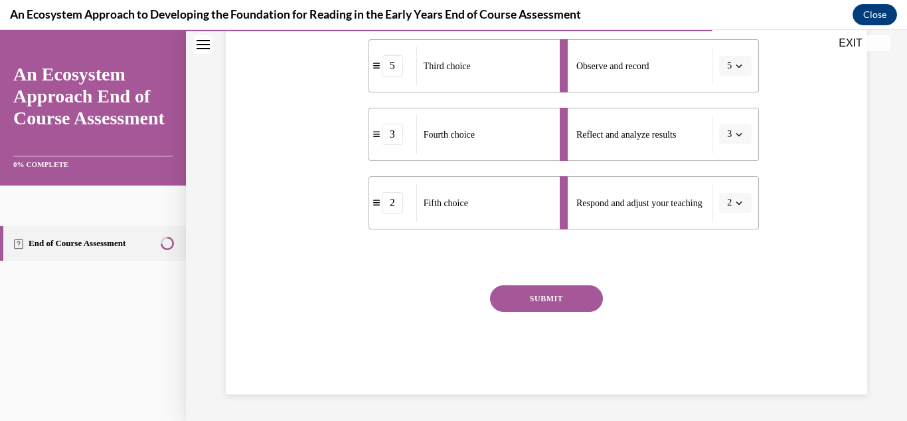
click at [567, 292] on button "SUBMIT" at bounding box center [546, 298] width 113 height 27
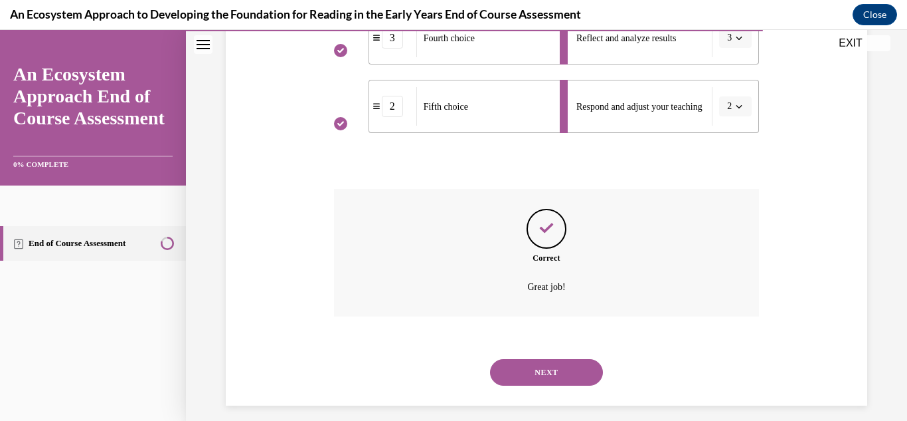
scroll to position [527, 0]
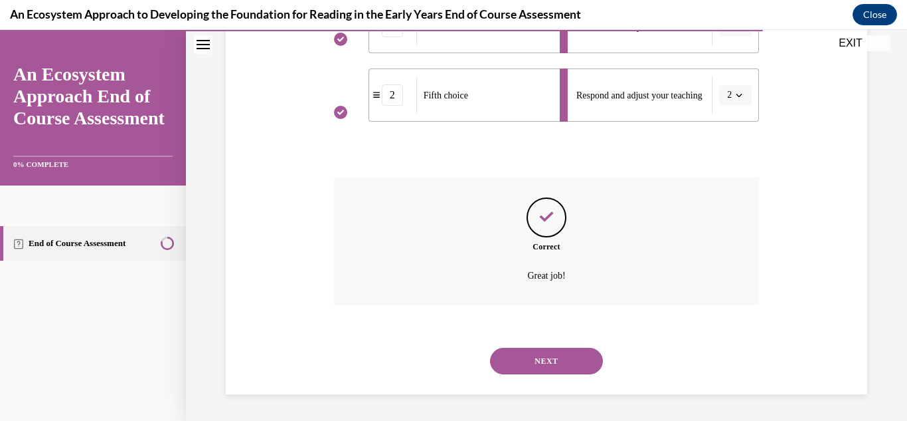
click at [530, 357] on button "NEXT" at bounding box center [546, 360] width 113 height 27
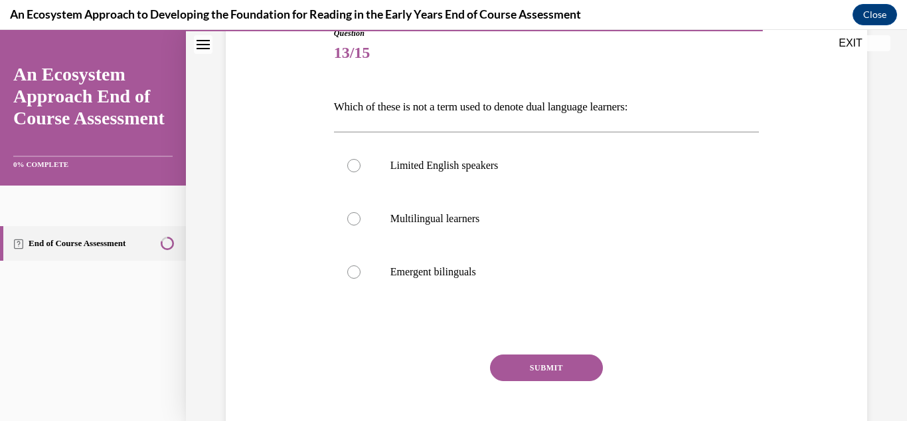
scroll to position [156, 0]
click at [608, 157] on label "Limited English speakers" at bounding box center [547, 166] width 426 height 53
click at [361, 160] on input "Limited English speakers" at bounding box center [353, 166] width 13 height 13
radio input "true"
click at [505, 261] on label "Emergent bilinguals" at bounding box center [547, 272] width 426 height 53
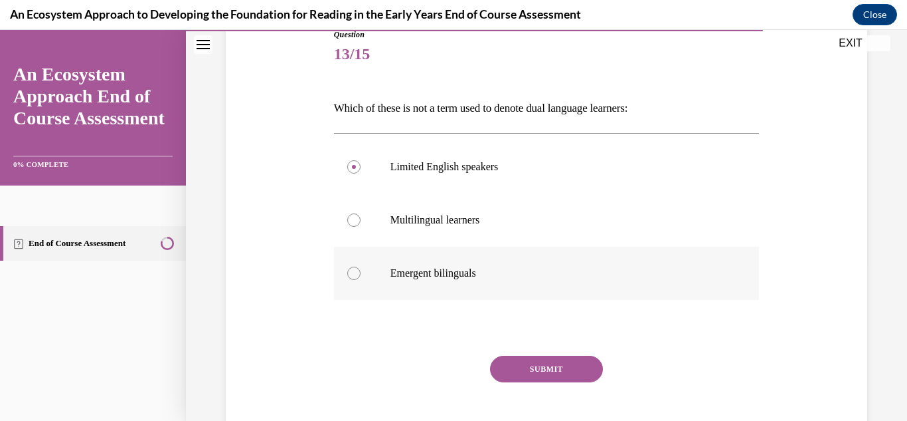
click at [361, 266] on input "Emergent bilinguals" at bounding box center [353, 272] width 13 height 13
radio input "true"
click at [520, 379] on button "SUBMIT" at bounding box center [546, 368] width 113 height 27
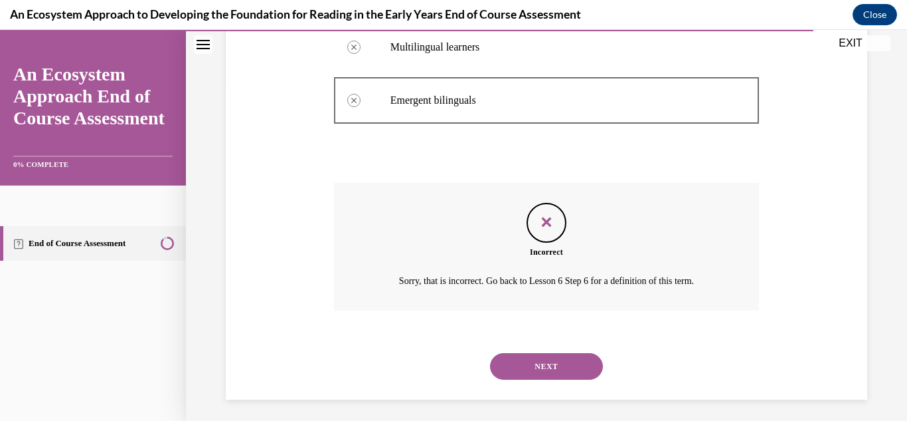
scroll to position [334, 0]
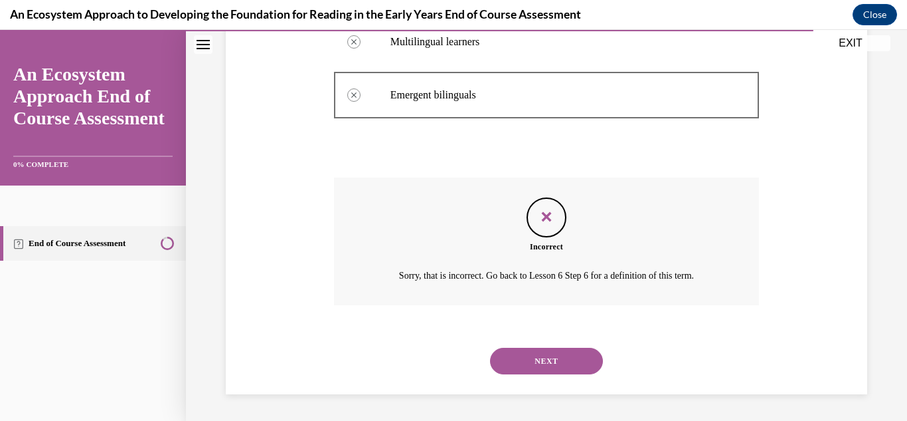
click at [553, 353] on button "NEXT" at bounding box center [546, 360] width 113 height 27
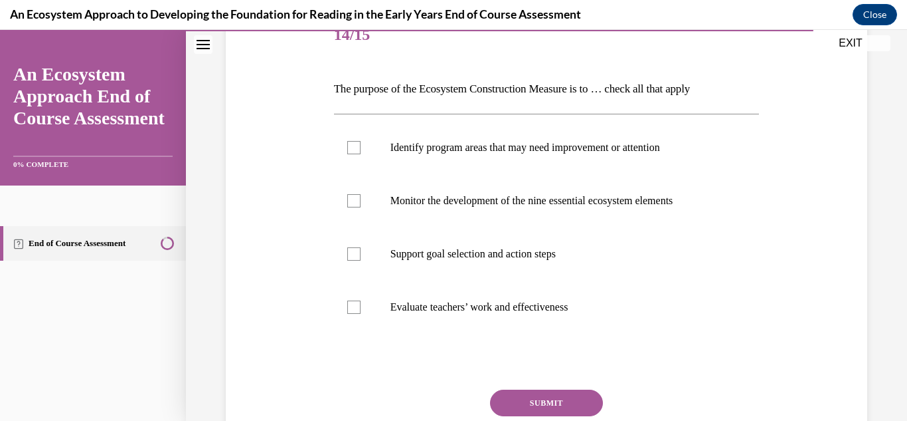
scroll to position [176, 0]
click at [425, 133] on label "Identify program areas that may need improvement or attention" at bounding box center [547, 146] width 426 height 53
click at [361, 140] on input "Identify program areas that may need improvement or attention" at bounding box center [353, 146] width 13 height 13
checkbox input "true"
click at [436, 194] on p "Monitor the development of the nine essential ecosystem elements" at bounding box center [559, 199] width 336 height 13
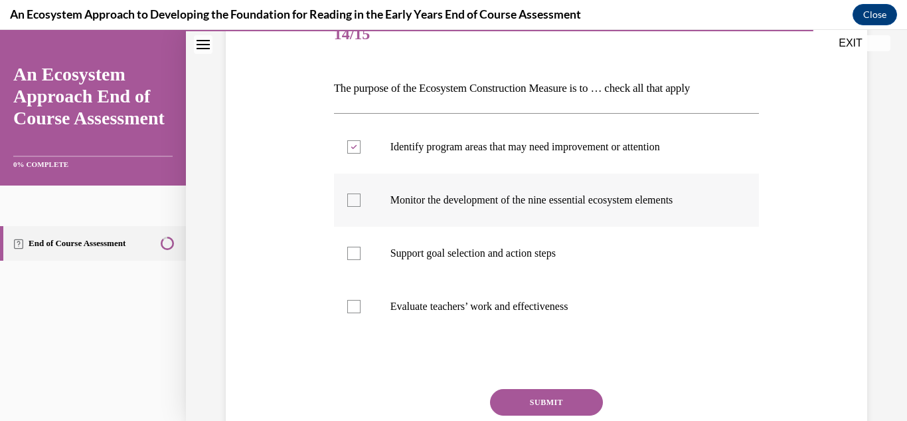
click at [361, 194] on input "Monitor the development of the nine essential ecosystem elements" at bounding box center [353, 199] width 13 height 13
checkbox input "true"
click at [450, 254] on p "Support goal selection and action steps" at bounding box center [559, 252] width 336 height 13
click at [361, 254] on input "Support goal selection and action steps" at bounding box center [353, 252] width 13 height 13
checkbox input "true"
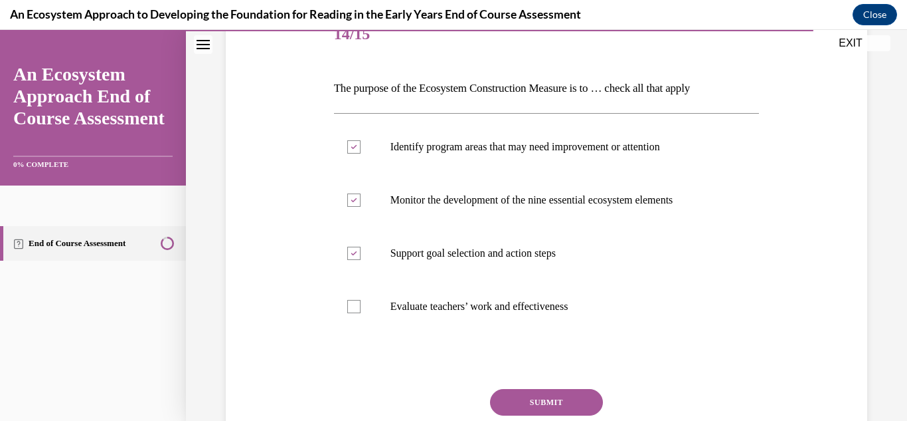
click at [531, 395] on button "SUBMIT" at bounding box center [546, 402] width 113 height 27
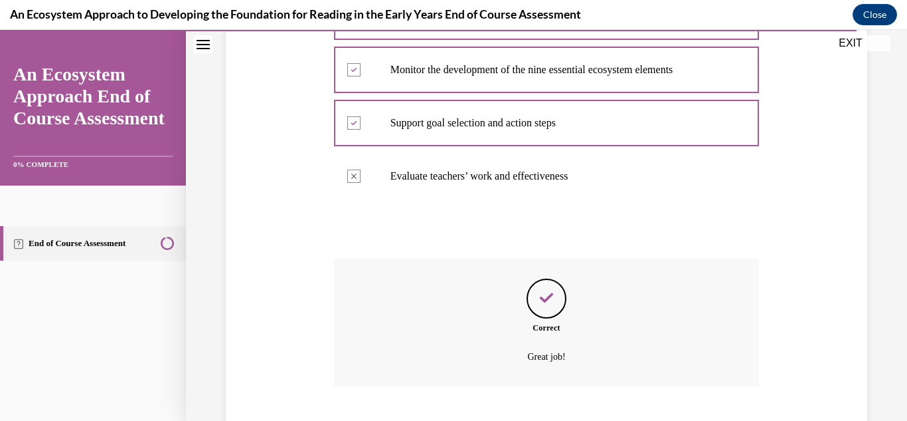
scroll to position [387, 0]
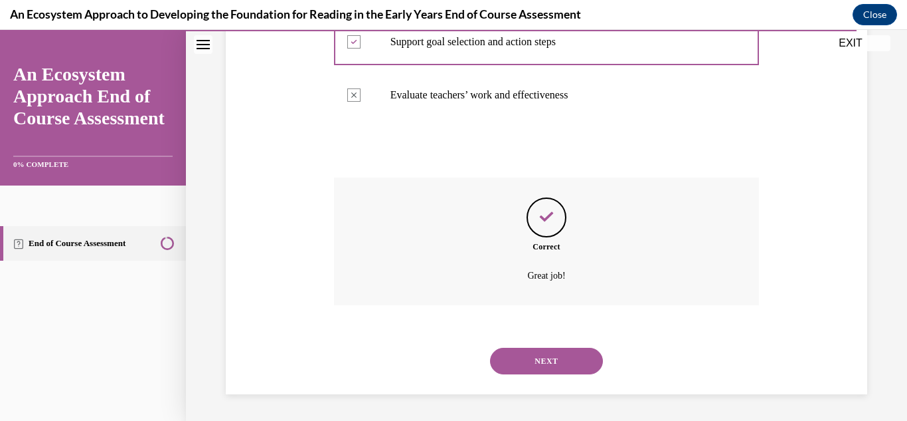
click at [548, 361] on button "NEXT" at bounding box center [546, 360] width 113 height 27
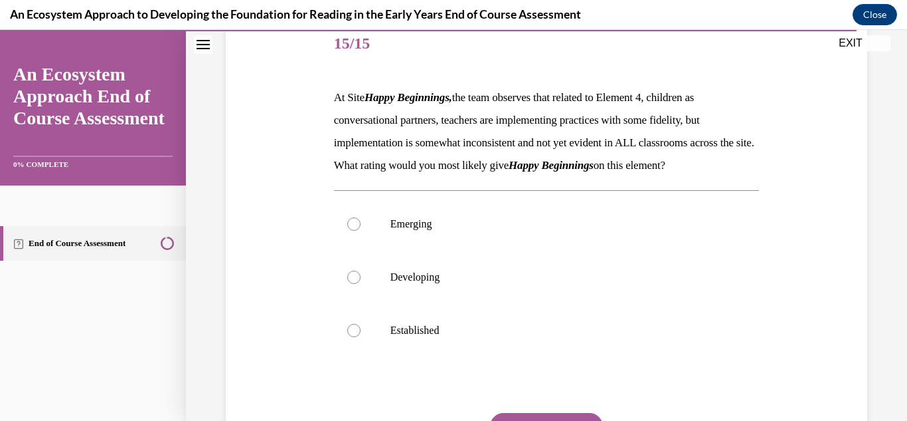
scroll to position [173, 0]
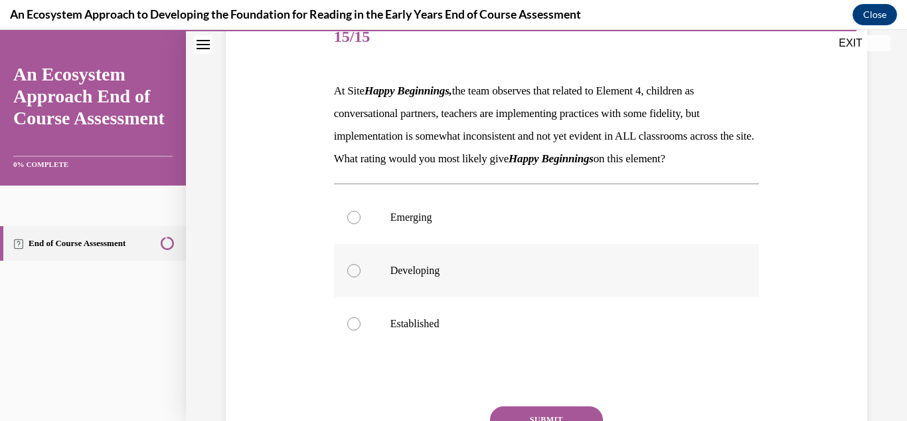
click at [563, 297] on label "Developing" at bounding box center [547, 270] width 426 height 53
click at [361, 277] on input "Developing" at bounding box center [353, 270] width 13 height 13
radio input "true"
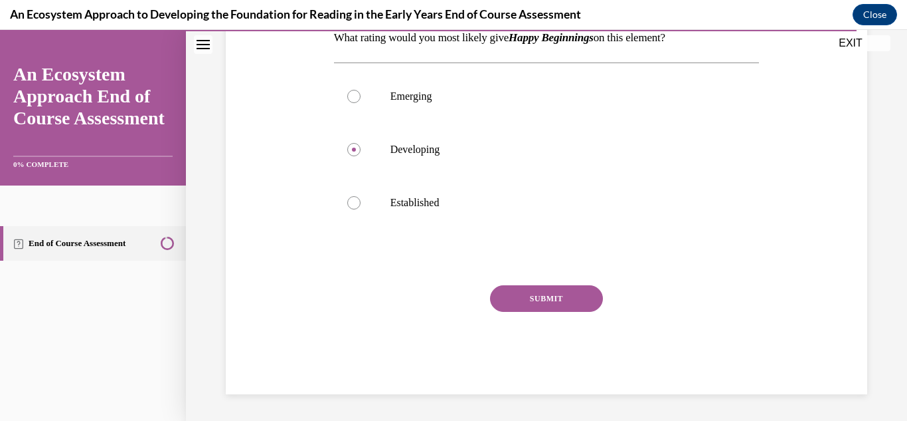
click at [555, 310] on button "SUBMIT" at bounding box center [546, 298] width 113 height 27
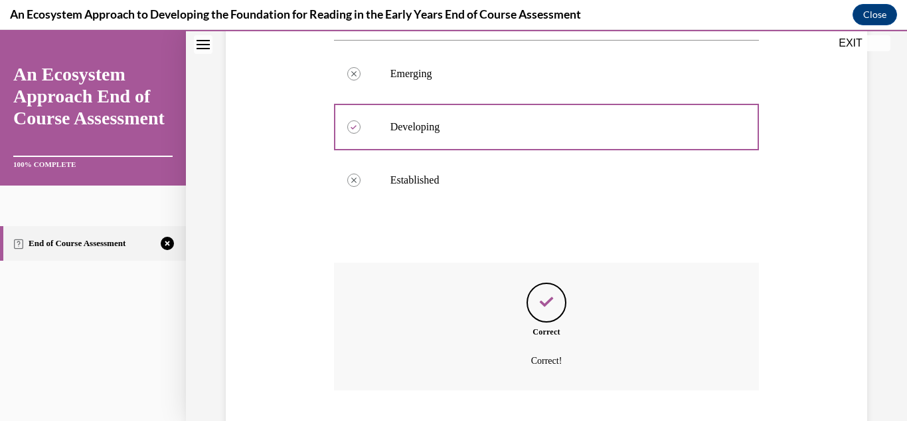
scroll to position [424, 0]
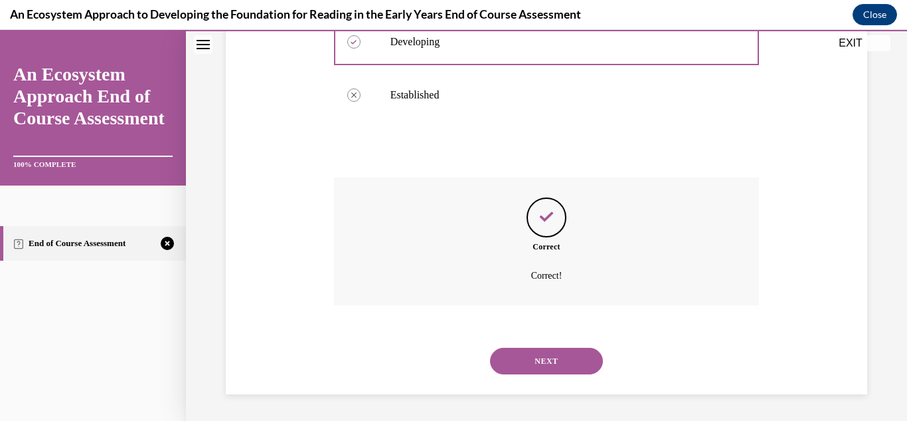
click at [547, 358] on button "NEXT" at bounding box center [546, 360] width 113 height 27
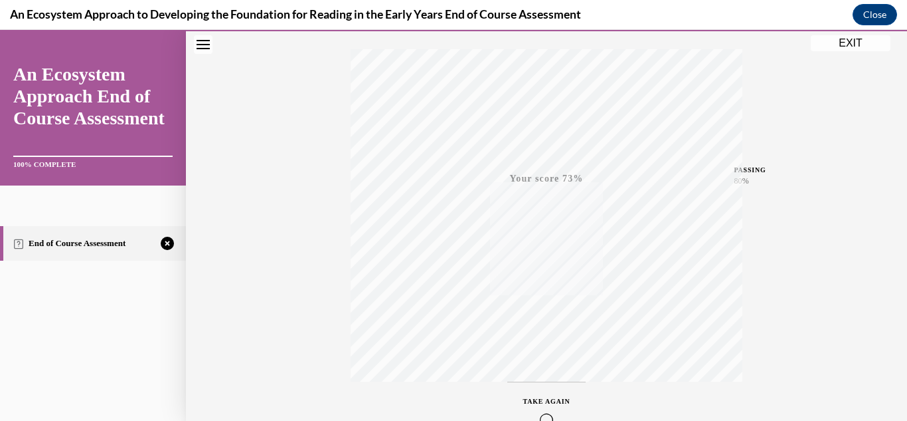
scroll to position [290, 0]
click at [549, 343] on icon "button" at bounding box center [546, 339] width 47 height 15
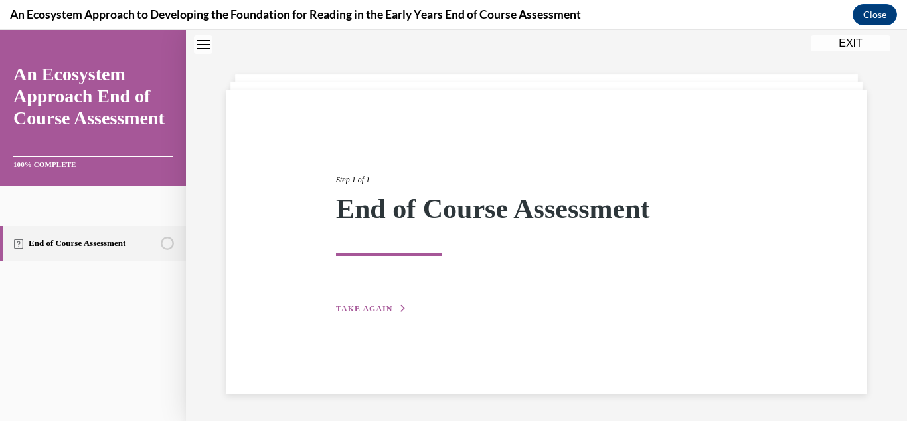
scroll to position [42, 0]
click at [380, 303] on button "TAKE AGAIN" at bounding box center [371, 308] width 71 height 12
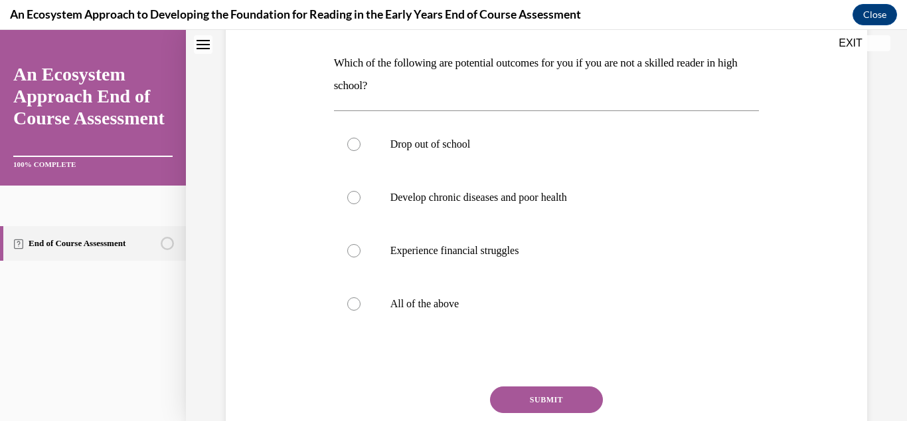
scroll to position [207, 0]
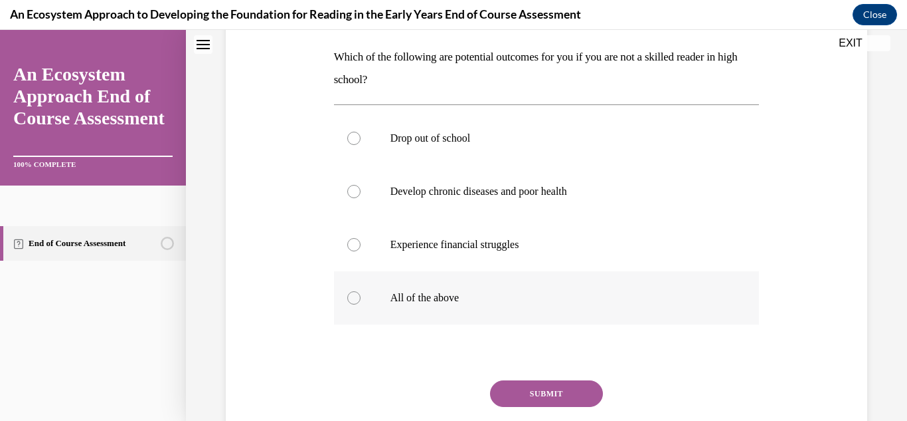
click at [504, 304] on p "All of the above" at bounding box center [559, 297] width 336 height 13
click at [361, 304] on input "All of the above" at bounding box center [353, 297] width 13 height 13
radio input "true"
click at [535, 398] on button "SUBMIT" at bounding box center [546, 393] width 113 height 27
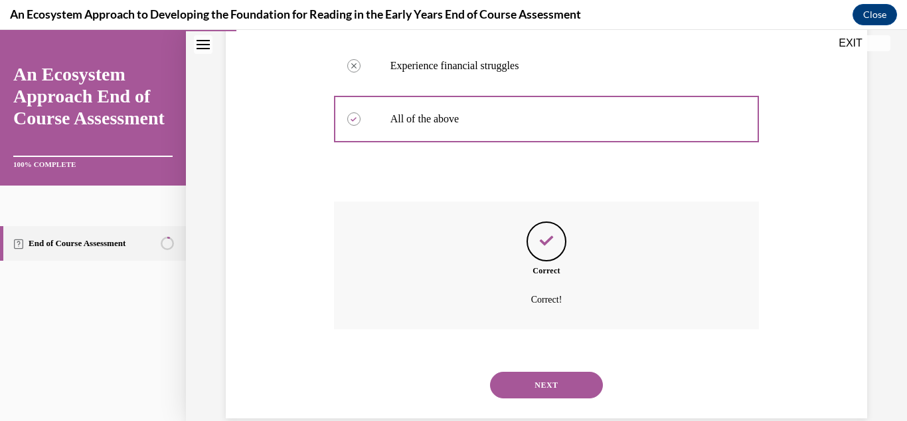
scroll to position [410, 0]
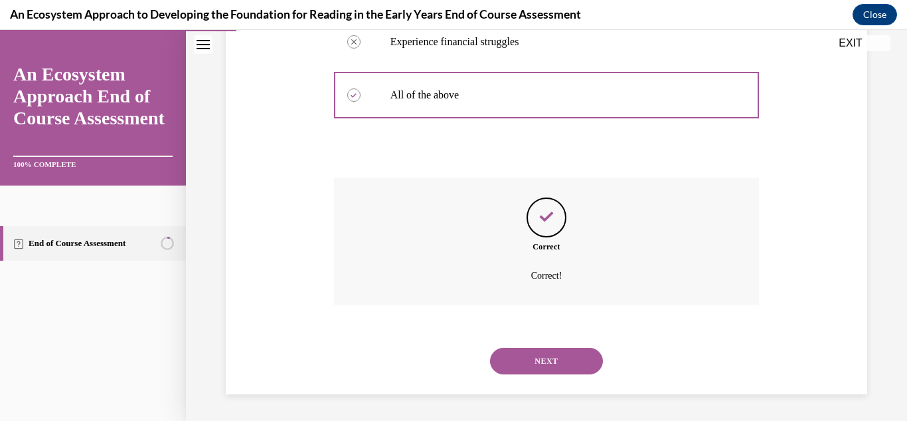
click at [543, 361] on button "NEXT" at bounding box center [546, 360] width 113 height 27
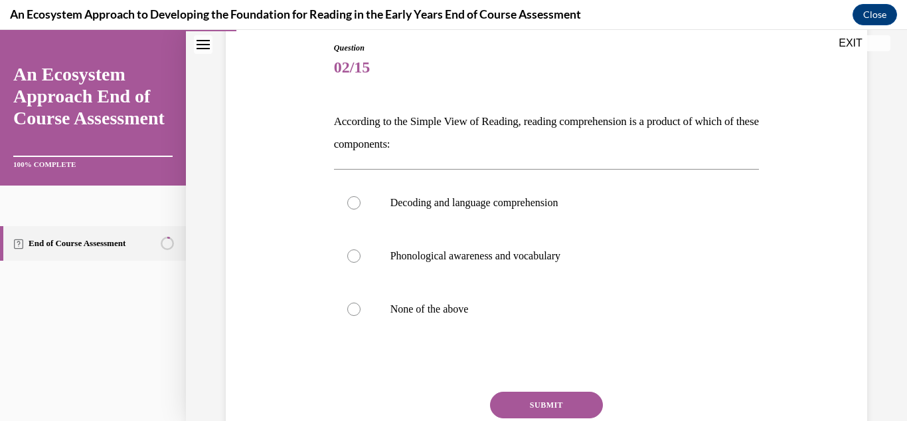
scroll to position [141, 0]
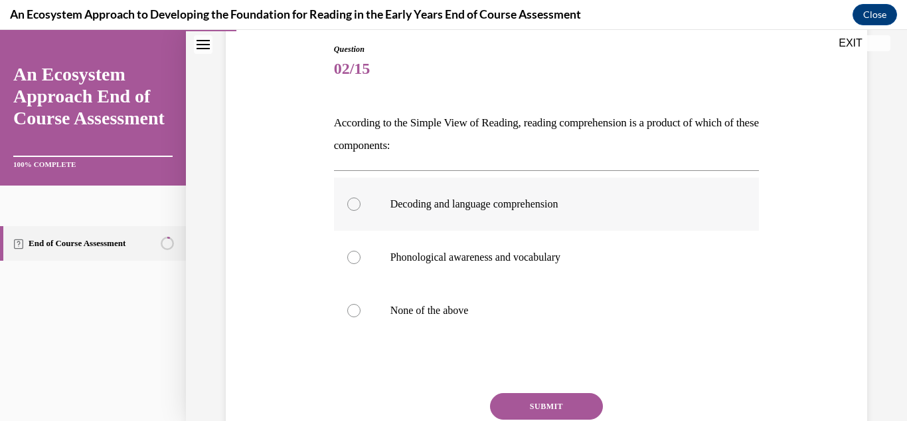
click at [598, 193] on label "Decoding and language comprehension" at bounding box center [547, 203] width 426 height 53
click at [361, 197] on input "Decoding and language comprehension" at bounding box center [353, 203] width 13 height 13
radio input "true"
click at [555, 403] on button "SUBMIT" at bounding box center [546, 406] width 113 height 27
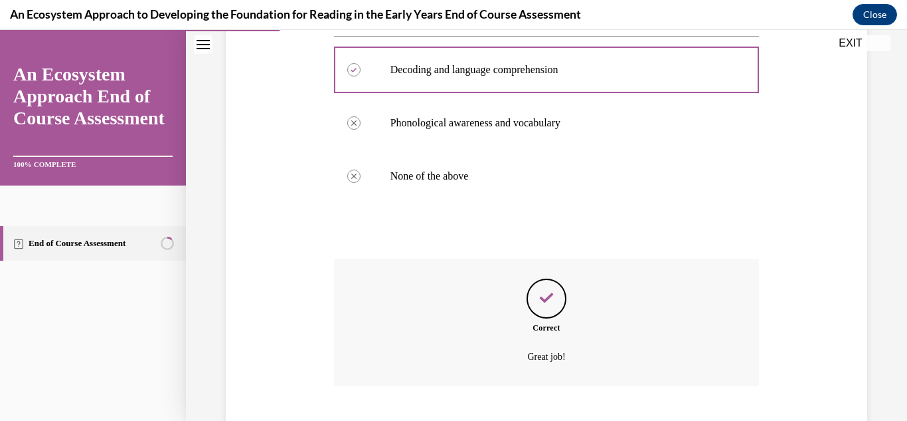
scroll to position [357, 0]
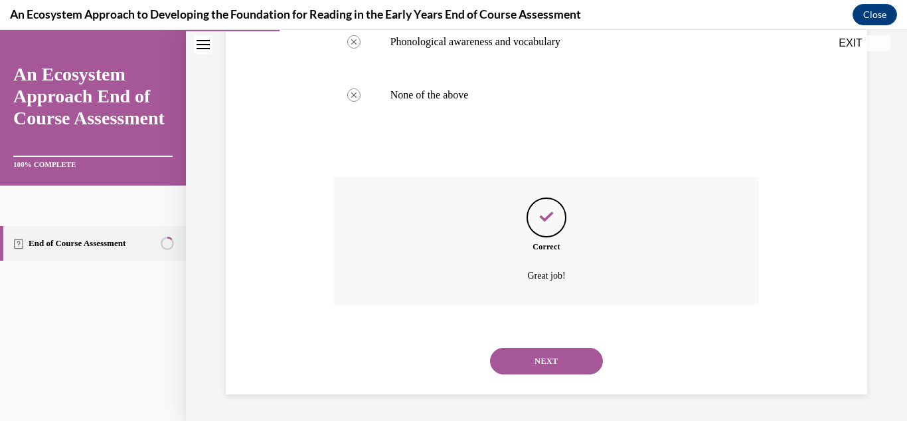
click at [526, 361] on button "NEXT" at bounding box center [546, 360] width 113 height 27
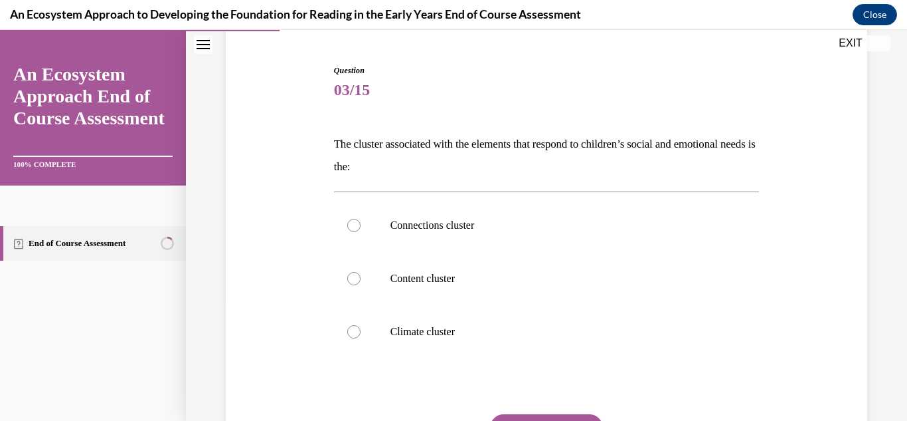
scroll to position [125, 0]
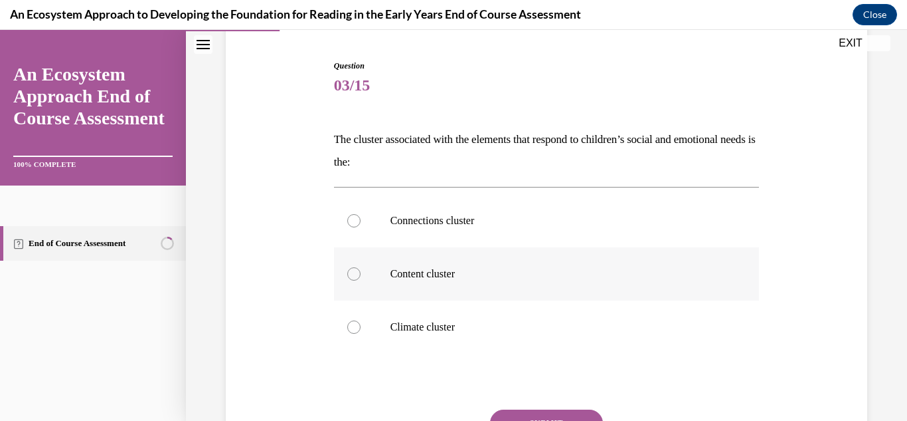
click at [581, 276] on p "Content cluster" at bounding box center [559, 273] width 336 height 13
click at [361, 276] on input "Content cluster" at bounding box center [353, 273] width 13 height 13
radio input "true"
click at [550, 413] on button "SUBMIT" at bounding box center [546, 422] width 113 height 27
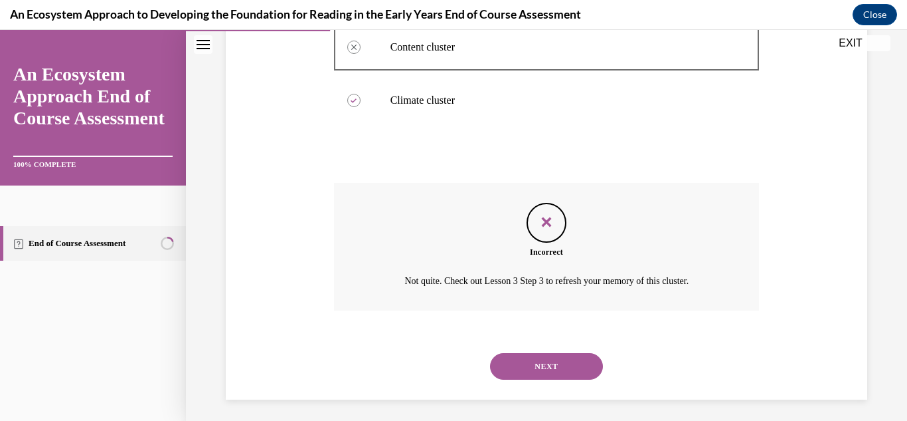
scroll to position [357, 0]
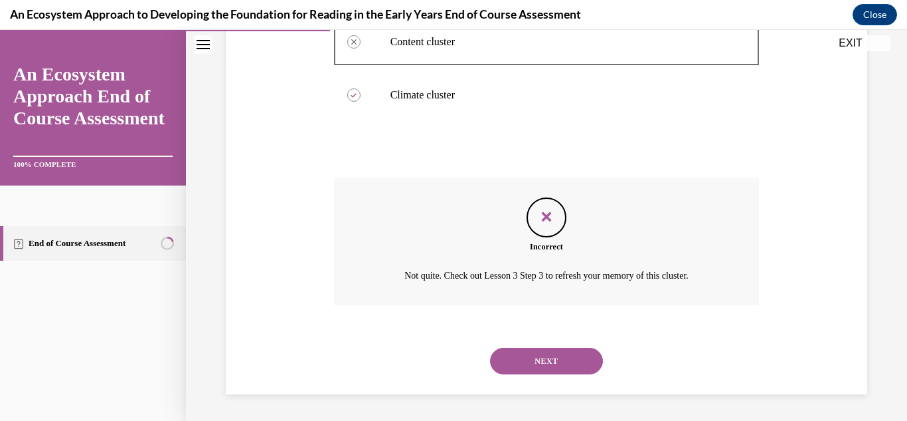
click at [561, 353] on button "NEXT" at bounding box center [546, 360] width 113 height 27
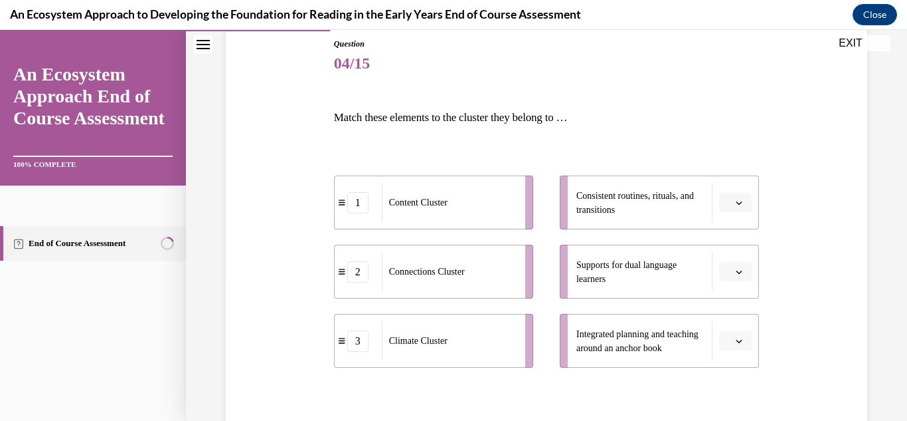
scroll to position [154, 0]
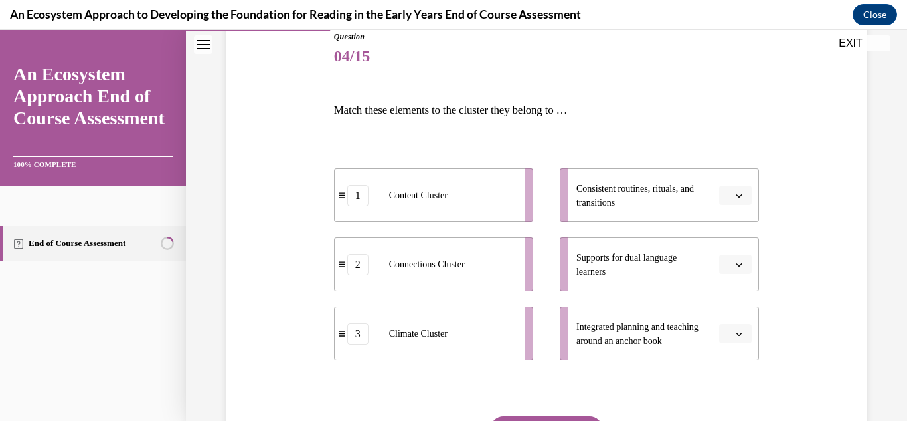
click at [735, 191] on span "button" at bounding box center [739, 195] width 9 height 9
click at [717, 309] on div "3" at bounding box center [725, 304] width 33 height 27
click at [724, 333] on button "button" at bounding box center [735, 334] width 33 height 20
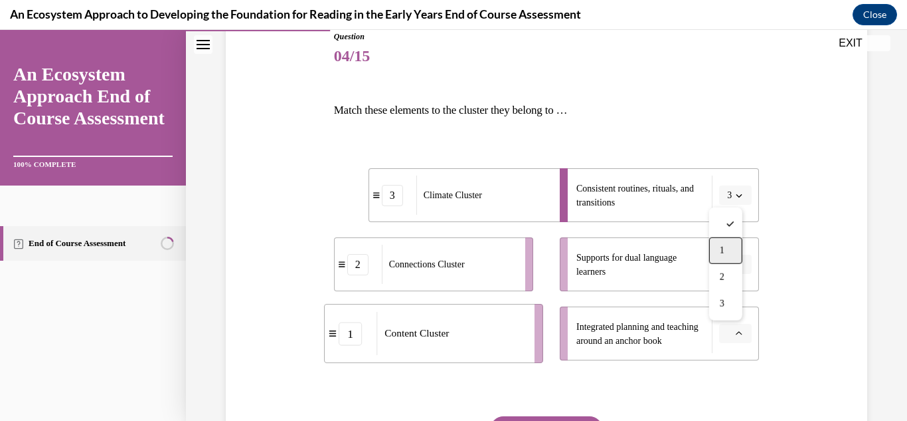
click at [717, 252] on div "1" at bounding box center [725, 250] width 33 height 27
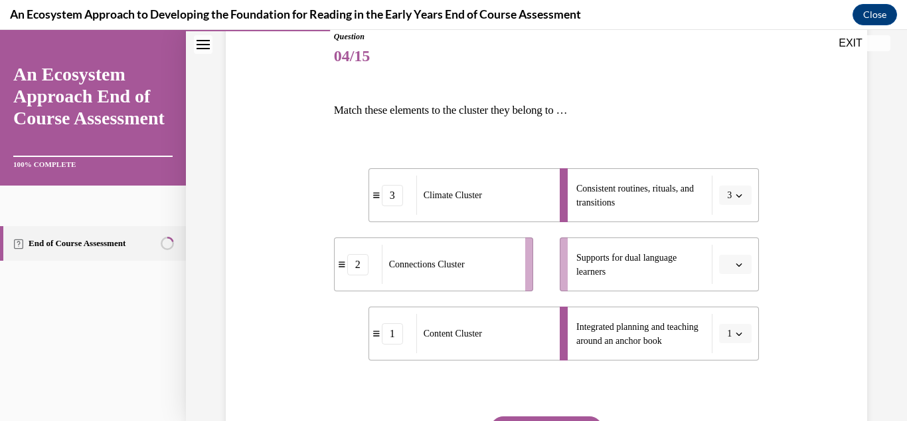
click at [736, 265] on icon "button" at bounding box center [739, 264] width 7 height 7
click at [729, 342] on div "2" at bounding box center [725, 346] width 33 height 27
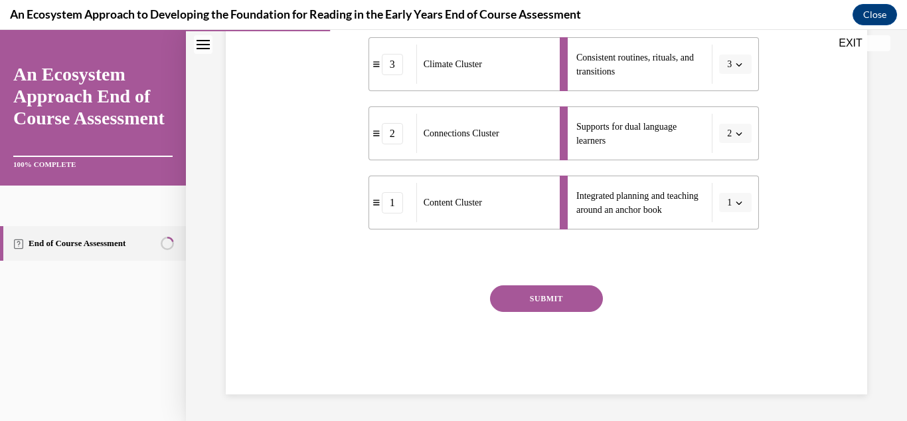
click at [559, 292] on button "SUBMIT" at bounding box center [546, 298] width 113 height 27
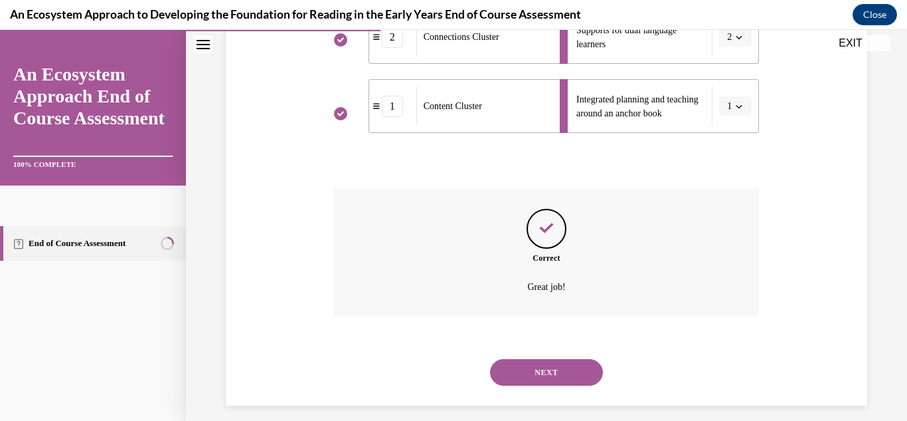
scroll to position [393, 0]
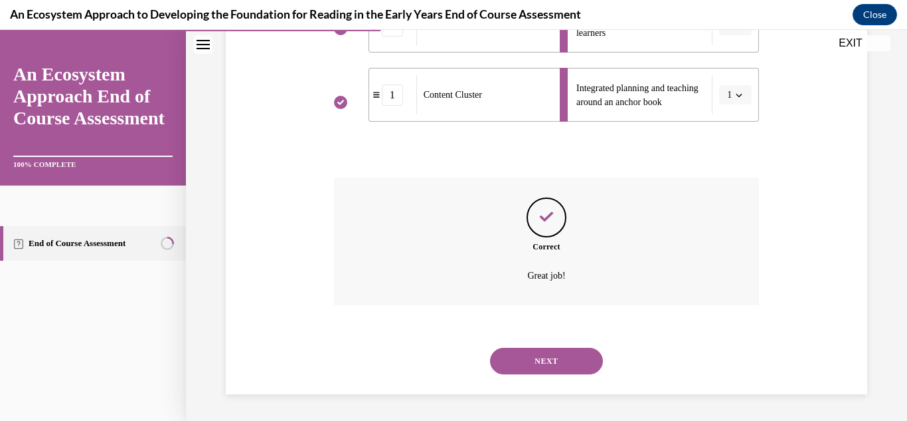
click at [514, 369] on button "NEXT" at bounding box center [546, 360] width 113 height 27
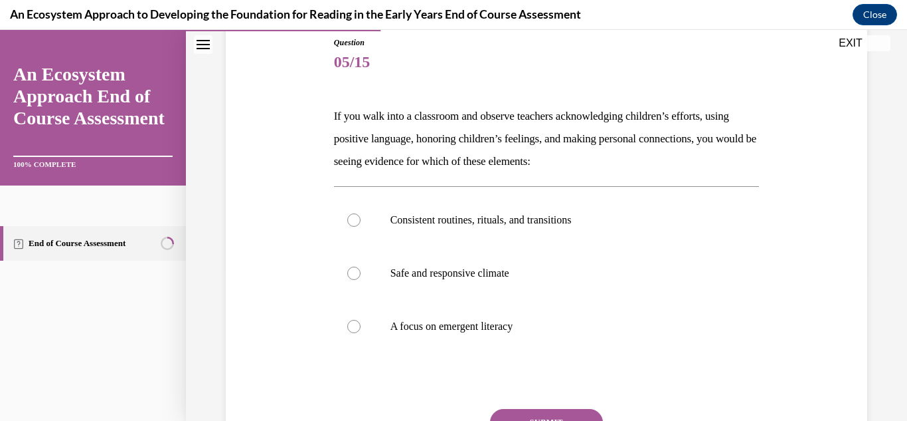
scroll to position [151, 0]
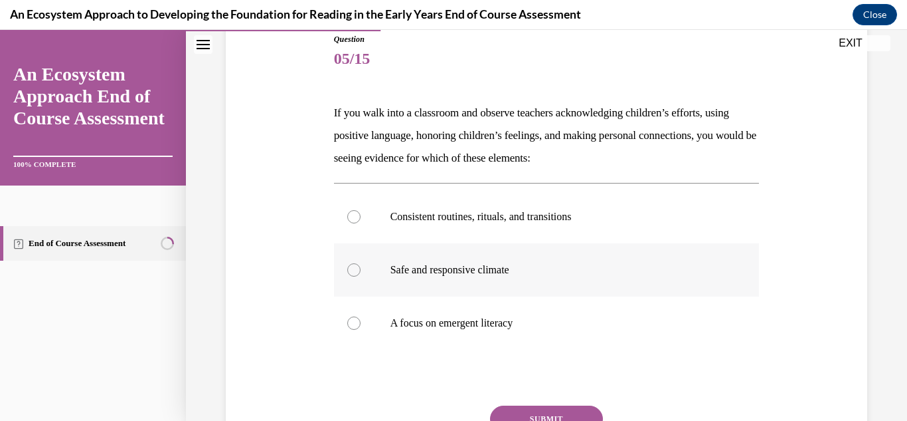
click at [668, 259] on label "Safe and responsive climate" at bounding box center [547, 269] width 426 height 53
click at [361, 263] on input "Safe and responsive climate" at bounding box center [353, 269] width 13 height 13
radio input "true"
click at [571, 409] on button "SUBMIT" at bounding box center [546, 418] width 113 height 27
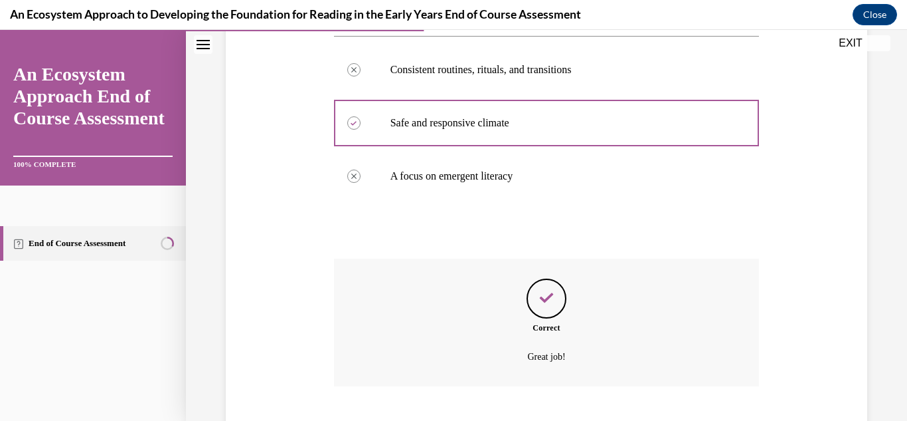
scroll to position [379, 0]
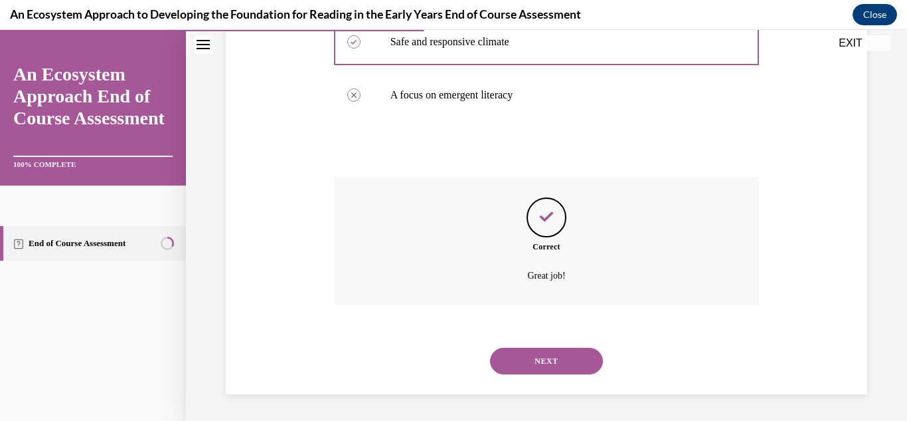
click at [535, 355] on button "NEXT" at bounding box center [546, 360] width 113 height 27
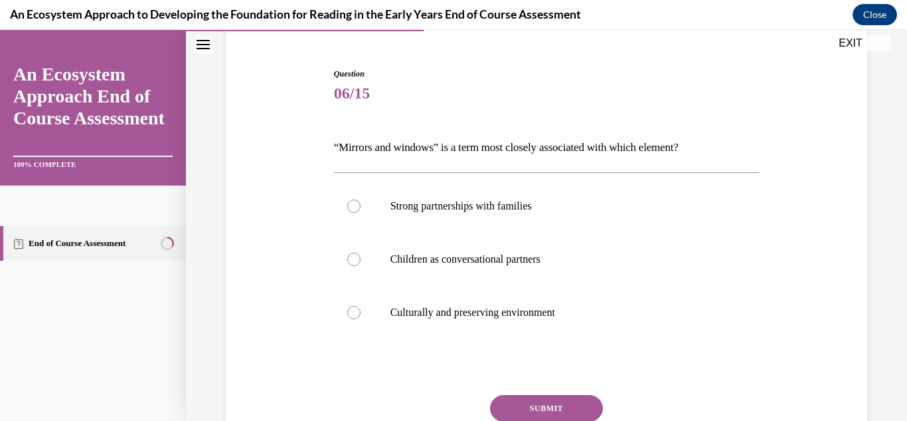
scroll to position [118, 0]
click at [479, 281] on label "Children as conversational partners" at bounding box center [547, 257] width 426 height 53
click at [361, 264] on input "Children as conversational partners" at bounding box center [353, 257] width 13 height 13
radio input "true"
click at [535, 393] on button "SUBMIT" at bounding box center [546, 406] width 113 height 27
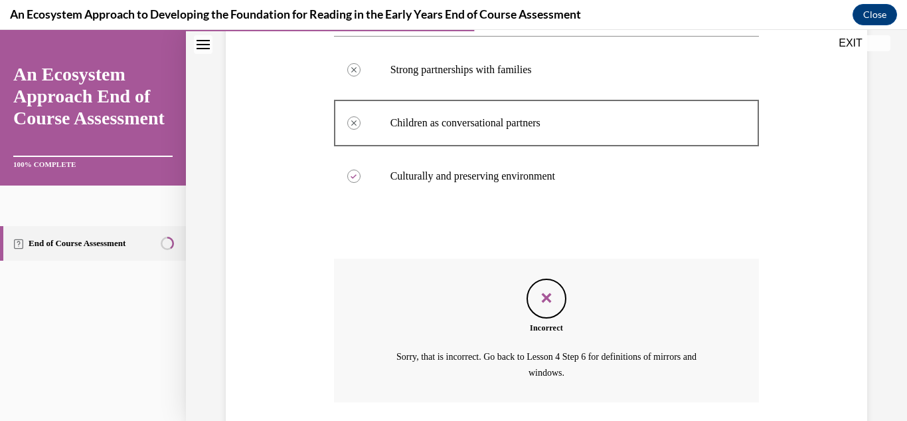
scroll to position [350, 0]
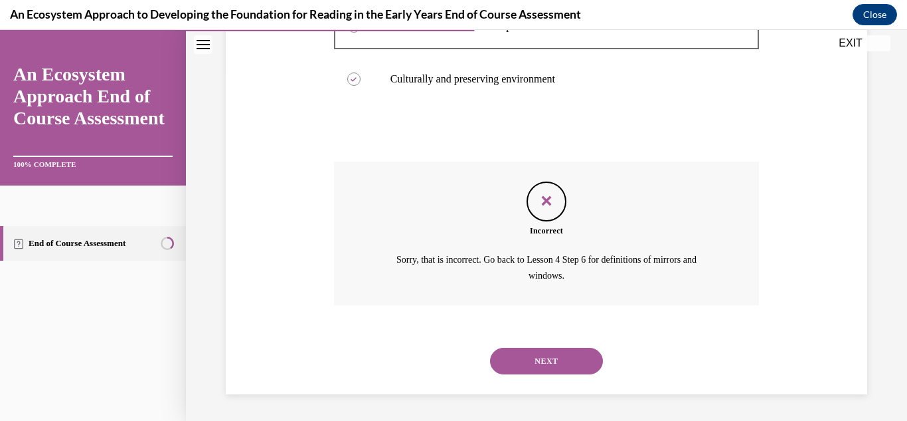
click at [521, 354] on button "NEXT" at bounding box center [546, 360] width 113 height 27
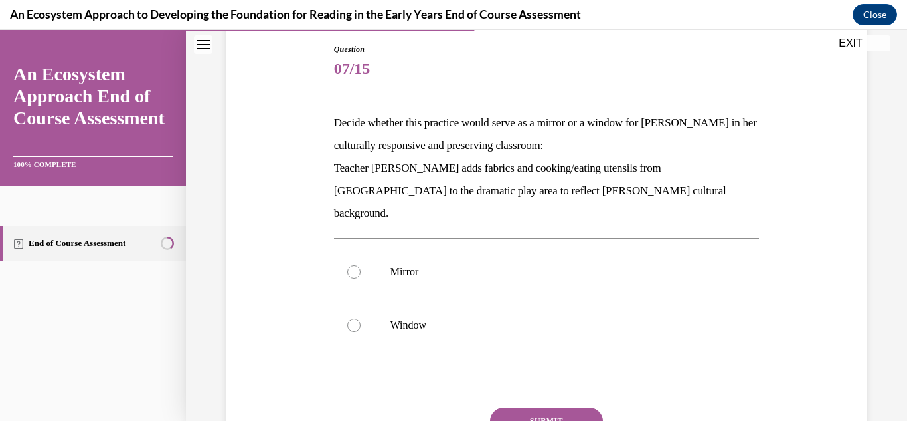
scroll to position [145, 0]
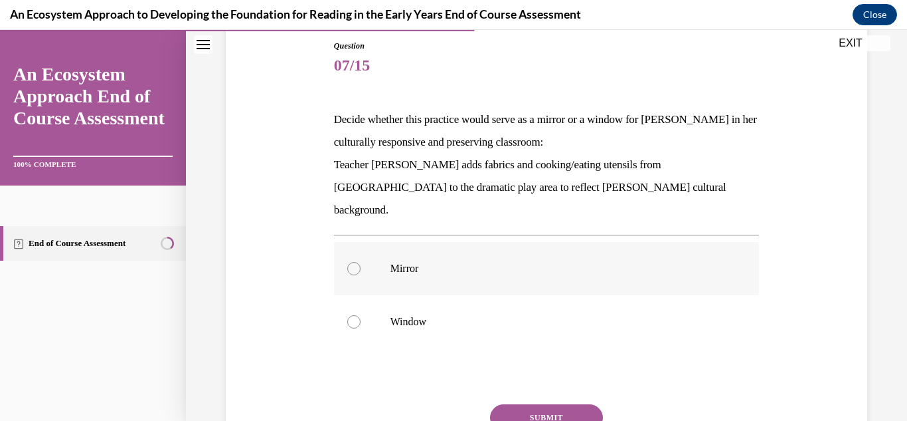
click at [430, 261] on label "Mirror" at bounding box center [547, 268] width 426 height 53
click at [361, 262] on input "Mirror" at bounding box center [353, 268] width 13 height 13
radio input "true"
click at [564, 404] on button "SUBMIT" at bounding box center [546, 417] width 113 height 27
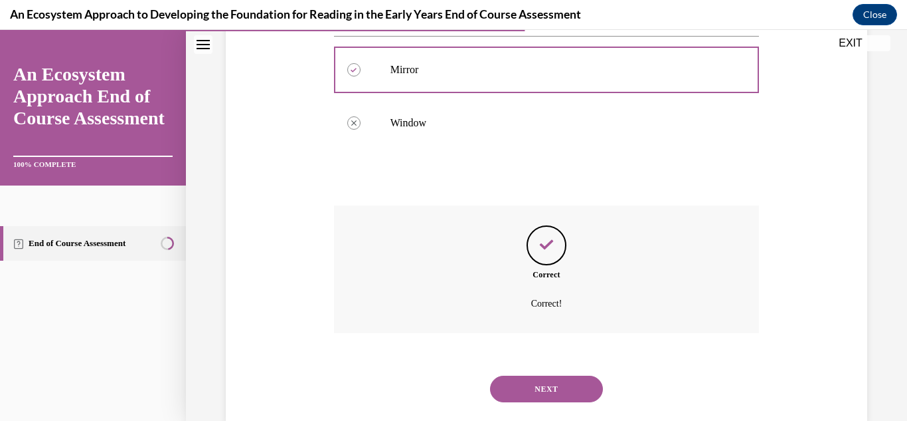
scroll to position [349, 0]
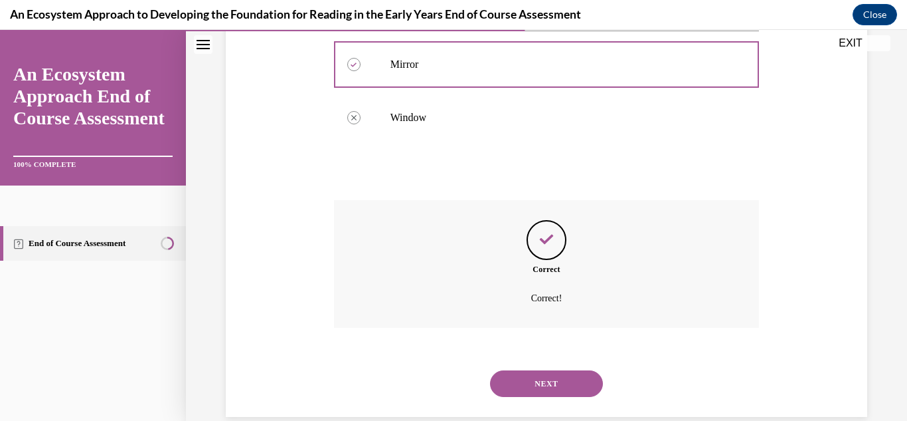
click at [557, 370] on button "NEXT" at bounding box center [546, 383] width 113 height 27
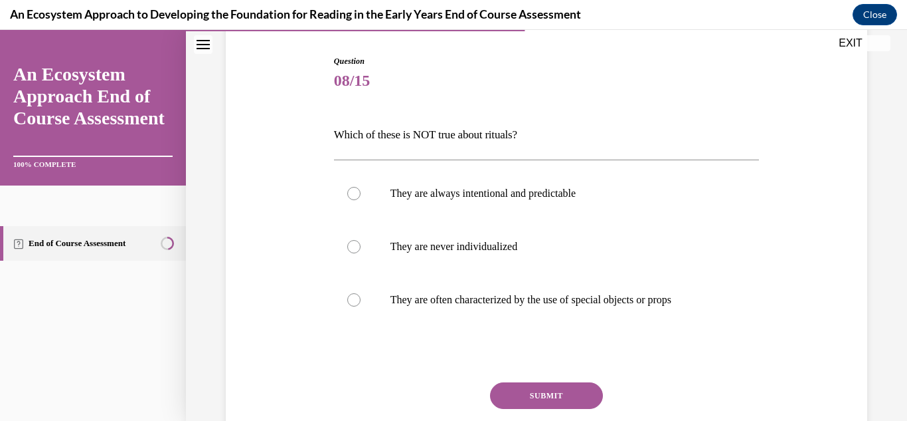
scroll to position [128, 0]
click at [656, 264] on label "They are never individualized" at bounding box center [547, 247] width 426 height 53
click at [361, 254] on input "They are never individualized" at bounding box center [353, 247] width 13 height 13
radio input "true"
click at [656, 264] on label "They are never individualized" at bounding box center [547, 247] width 426 height 53
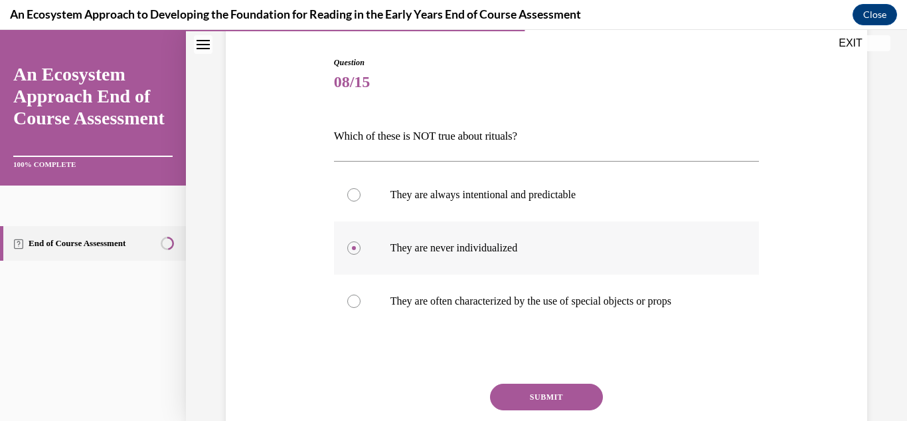
click at [361, 254] on input "They are never individualized" at bounding box center [353, 247] width 13 height 13
click at [567, 401] on button "SUBMIT" at bounding box center [546, 396] width 113 height 27
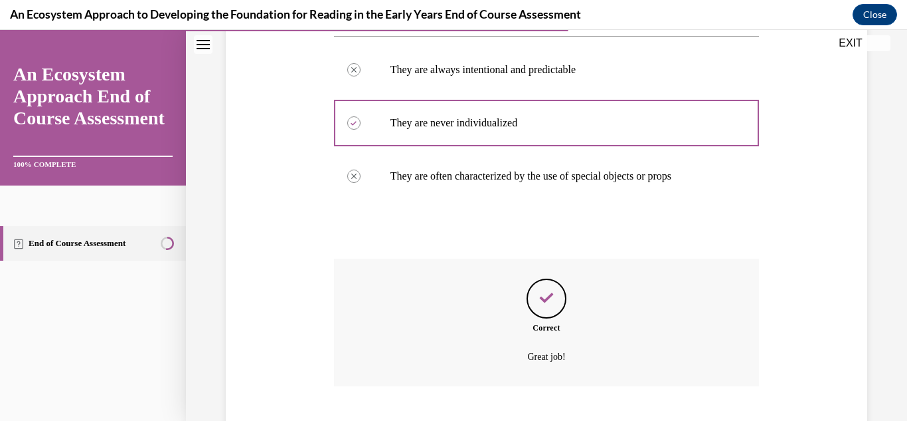
scroll to position [334, 0]
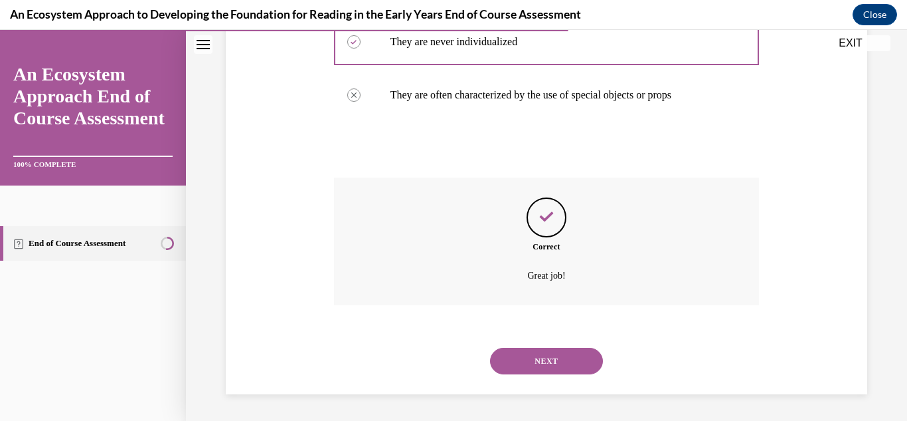
click at [555, 367] on button "NEXT" at bounding box center [546, 360] width 113 height 27
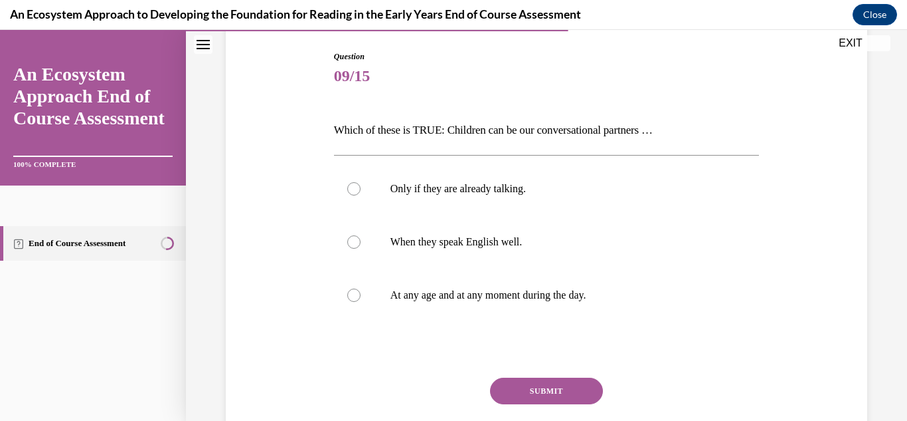
scroll to position [159, 0]
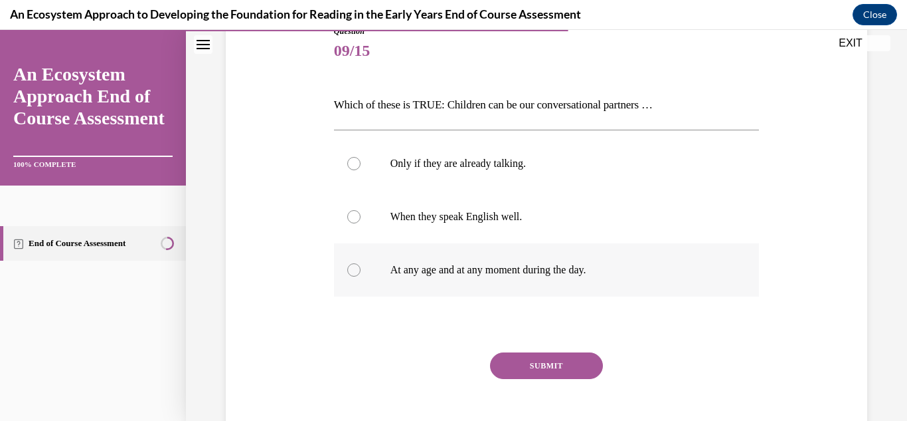
click at [625, 283] on label "At any age and at any moment during the day." at bounding box center [547, 269] width 426 height 53
click at [361, 276] on input "At any age and at any moment during the day." at bounding box center [353, 269] width 13 height 13
radio input "true"
click at [538, 373] on button "SUBMIT" at bounding box center [546, 365] width 113 height 27
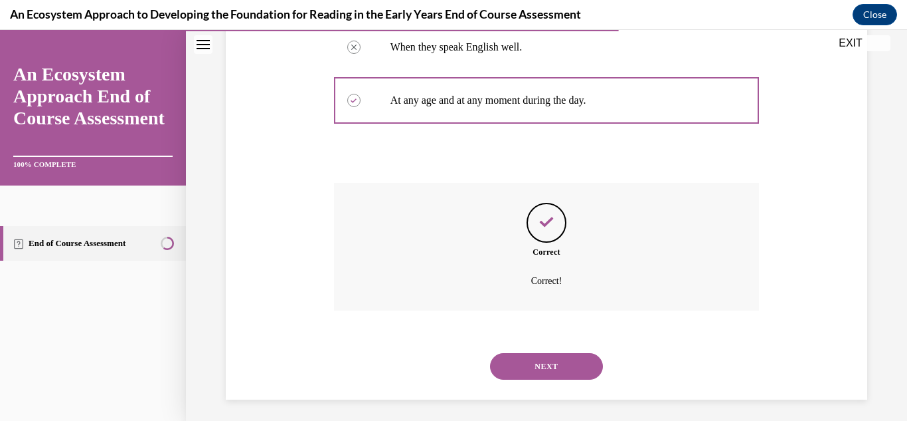
scroll to position [334, 0]
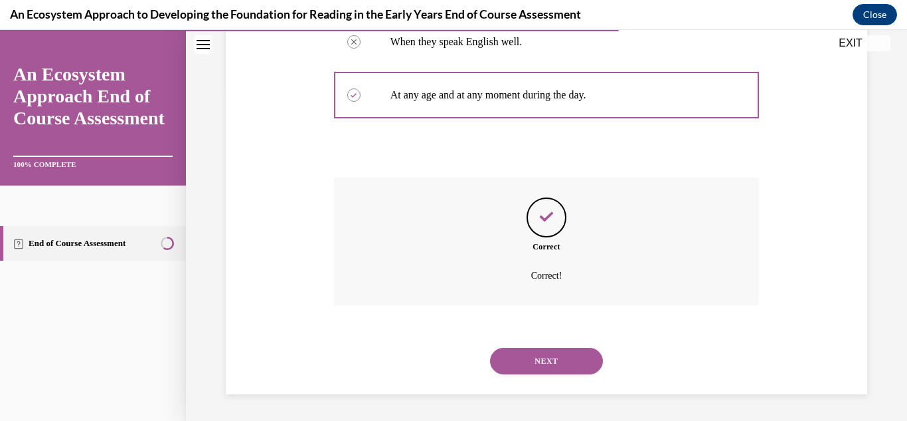
click at [561, 361] on button "NEXT" at bounding box center [546, 360] width 113 height 27
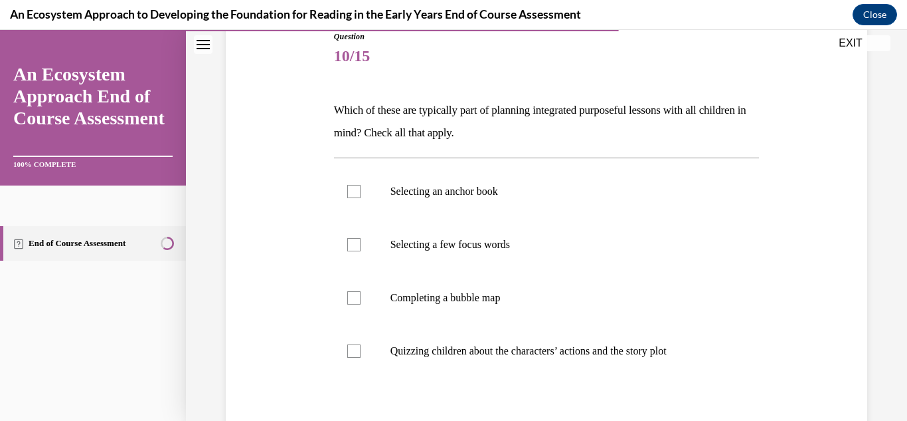
scroll to position [161, 0]
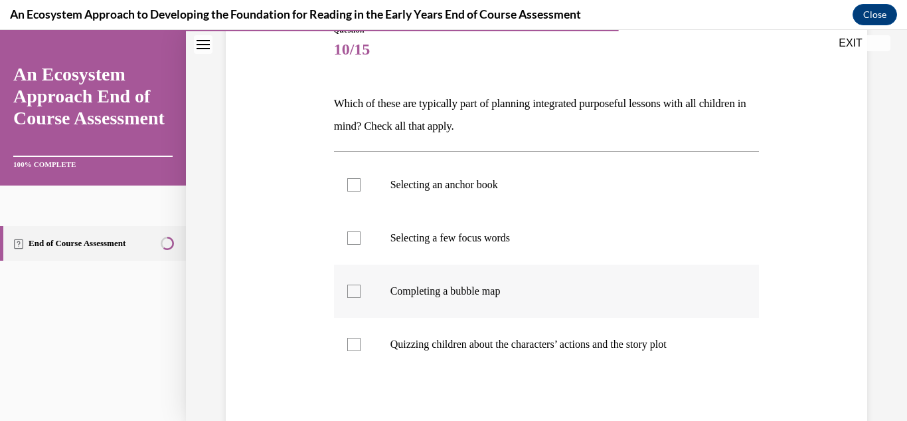
click at [545, 290] on p "Completing a bubble map" at bounding box center [559, 290] width 336 height 13
click at [361, 290] on input "Completing a bubble map" at bounding box center [353, 290] width 13 height 13
checkbox input "true"
click at [527, 242] on p "Selecting a few focus words" at bounding box center [559, 237] width 336 height 13
click at [361, 242] on input "Selecting a few focus words" at bounding box center [353, 237] width 13 height 13
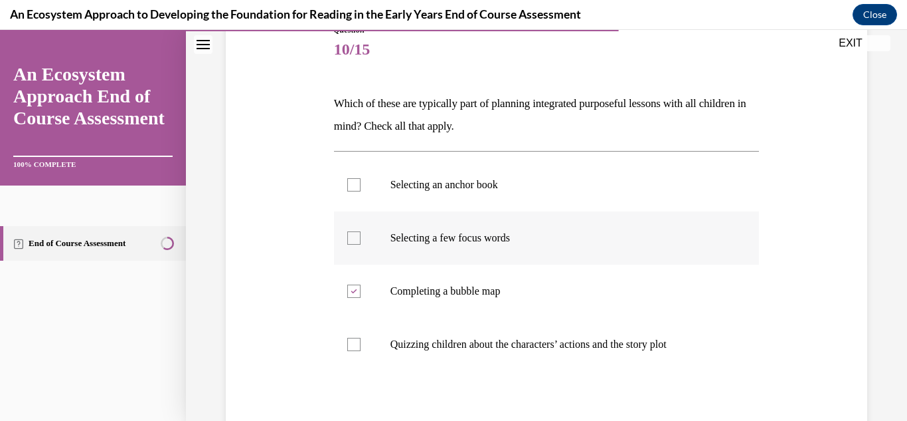
checkbox input "true"
click at [525, 193] on label "Selecting an anchor book" at bounding box center [547, 184] width 426 height 53
click at [361, 191] on input "Selecting an anchor book" at bounding box center [353, 184] width 13 height 13
checkbox input "true"
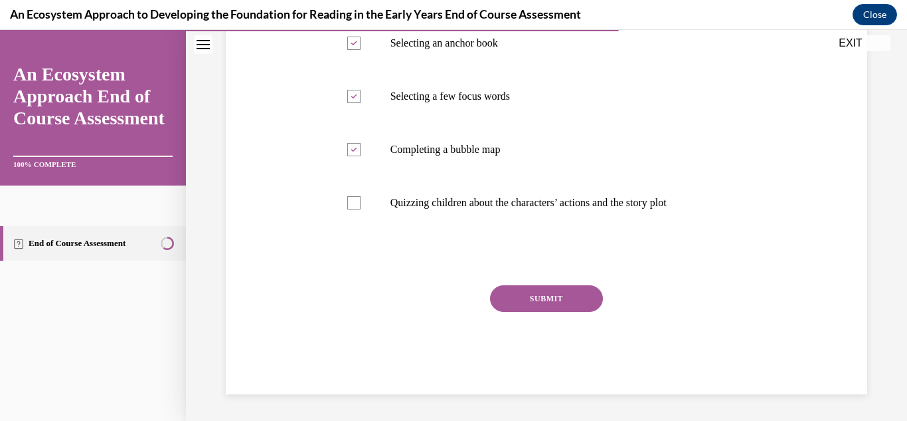
click at [585, 286] on button "SUBMIT" at bounding box center [546, 298] width 113 height 27
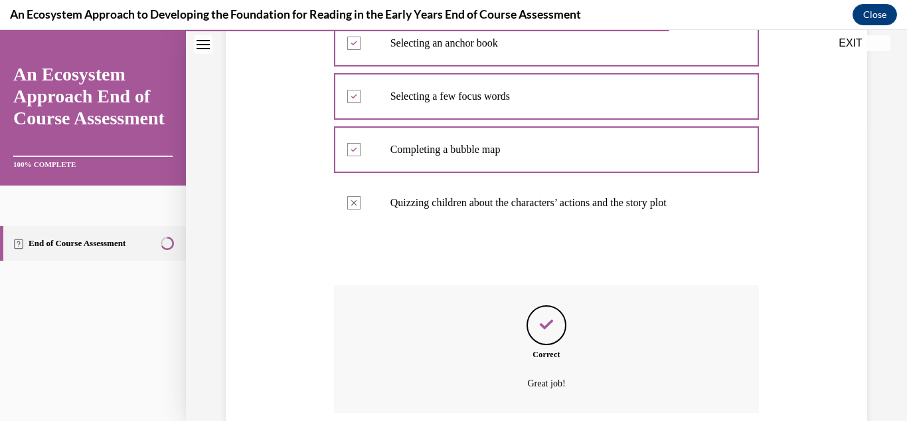
scroll to position [410, 0]
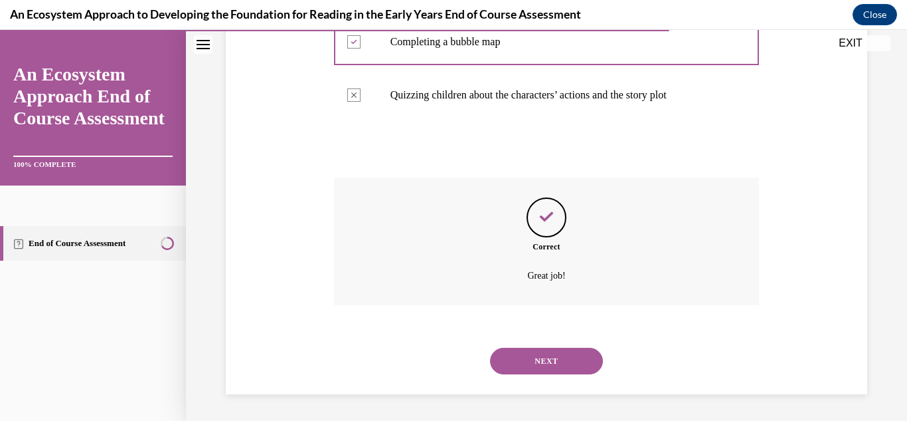
click at [556, 347] on button "NEXT" at bounding box center [546, 360] width 113 height 27
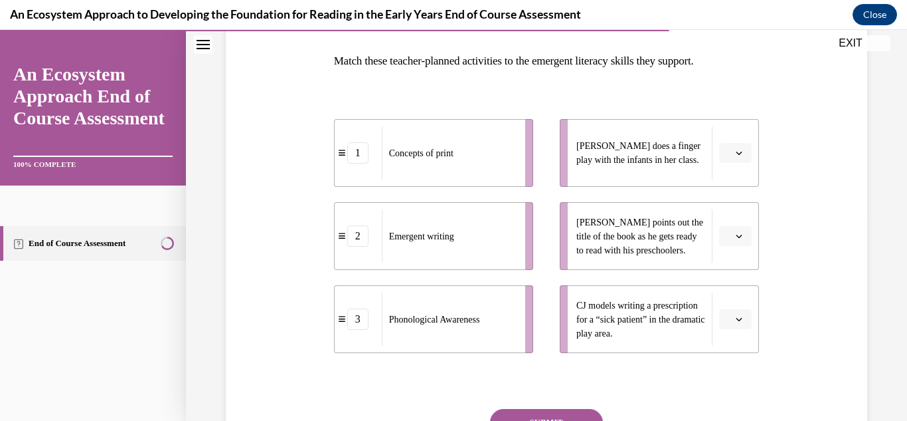
scroll to position [207, 0]
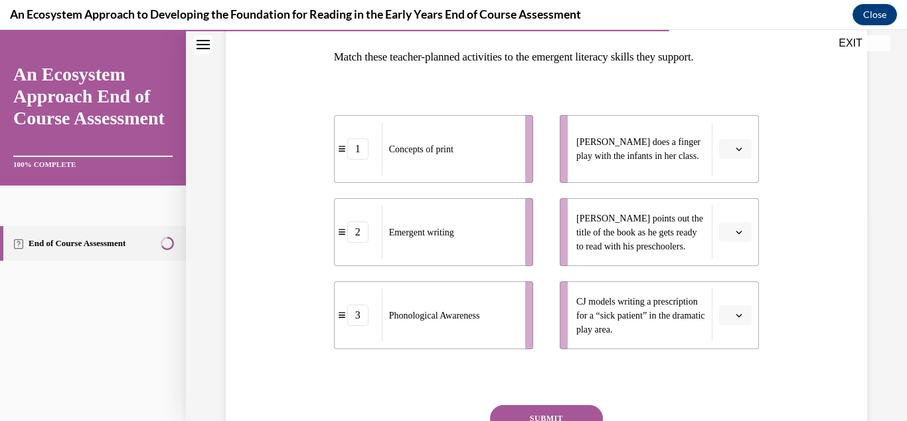
click at [727, 311] on span "Please select an option" at bounding box center [729, 314] width 5 height 13
click at [729, 238] on div "1" at bounding box center [725, 232] width 33 height 27
click at [721, 241] on button "button" at bounding box center [735, 232] width 33 height 20
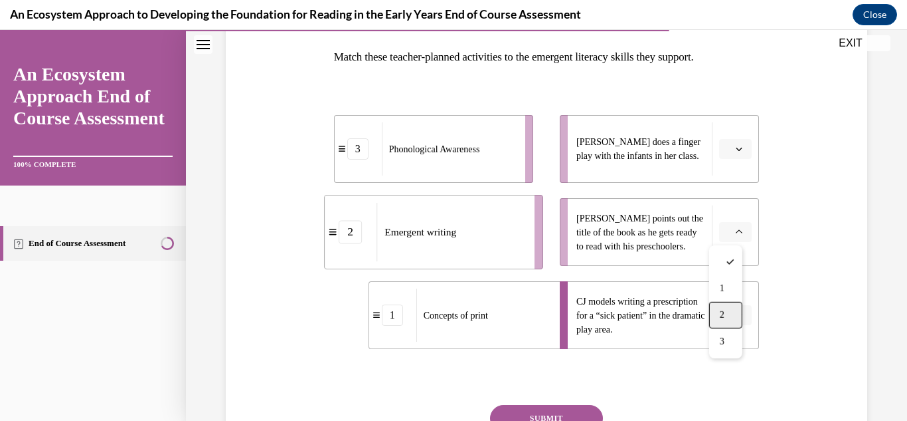
click at [715, 308] on div "2" at bounding box center [725, 315] width 33 height 27
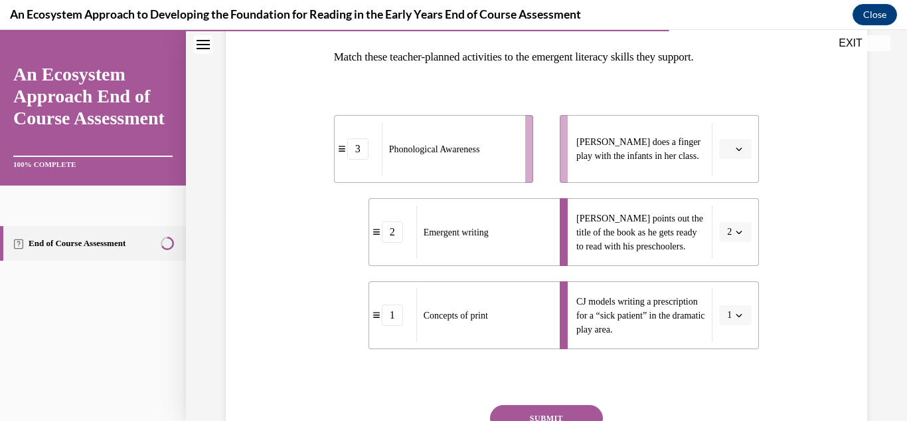
click at [735, 231] on span "button" at bounding box center [739, 231] width 9 height 9
click at [719, 336] on span "3" at bounding box center [719, 341] width 5 height 11
click at [737, 148] on icon "button" at bounding box center [740, 148] width 6 height 3
click at [717, 229] on div "2" at bounding box center [725, 232] width 33 height 27
click at [555, 419] on button "SUBMIT" at bounding box center [546, 418] width 113 height 27
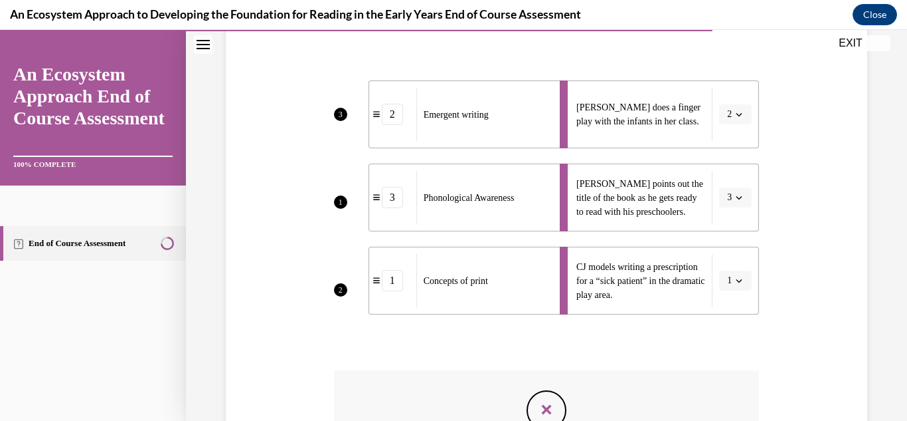
scroll to position [450, 0]
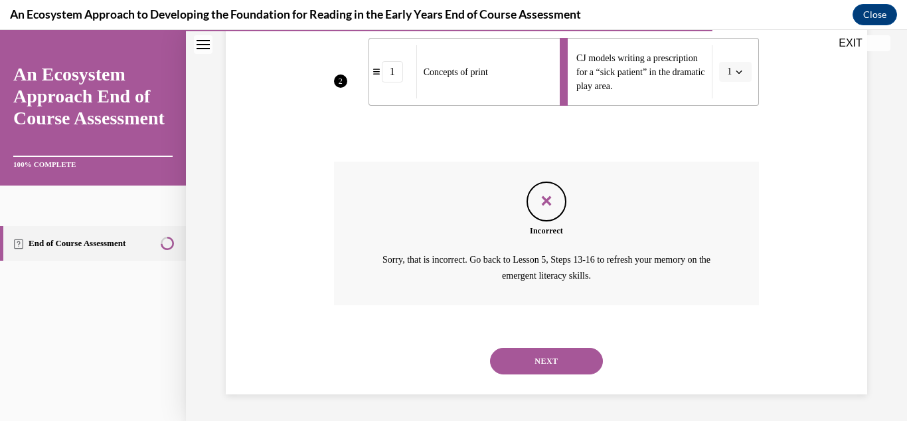
click at [565, 357] on button "NEXT" at bounding box center [546, 360] width 113 height 27
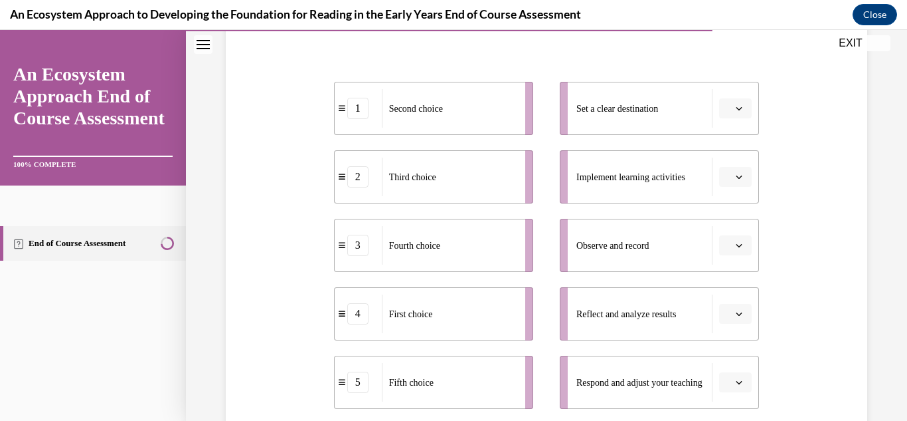
scroll to position [245, 0]
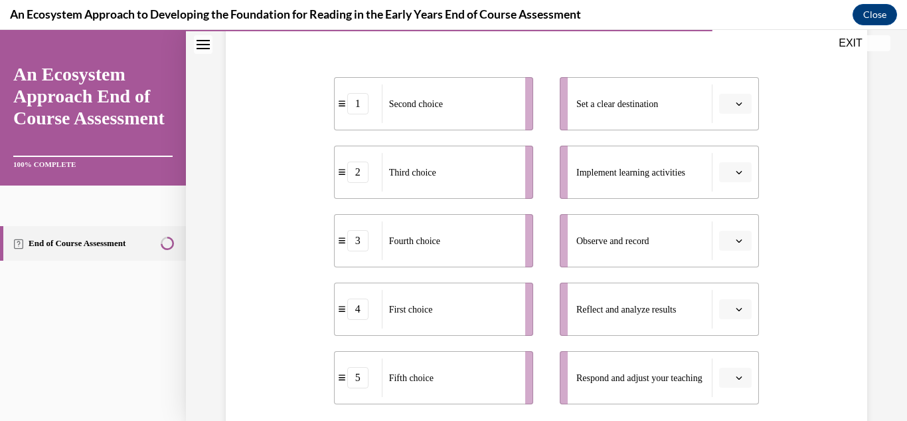
click at [727, 101] on span "Please select an option" at bounding box center [729, 103] width 5 height 13
click at [722, 159] on span "1" at bounding box center [722, 160] width 5 height 11
click at [735, 171] on span "button" at bounding box center [739, 171] width 9 height 9
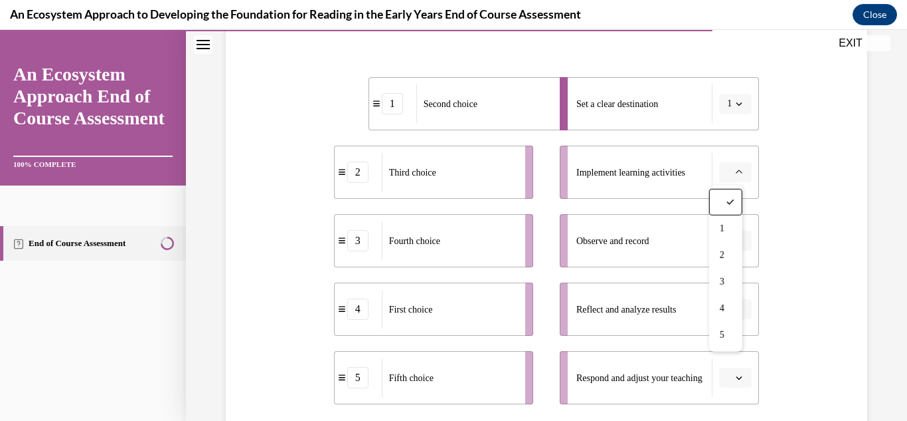
click at [736, 103] on icon "button" at bounding box center [739, 103] width 7 height 7
click at [715, 233] on div "4" at bounding box center [723, 240] width 33 height 27
click at [727, 171] on span "Please select an option" at bounding box center [729, 171] width 5 height 13
click at [723, 223] on span "1" at bounding box center [722, 228] width 5 height 11
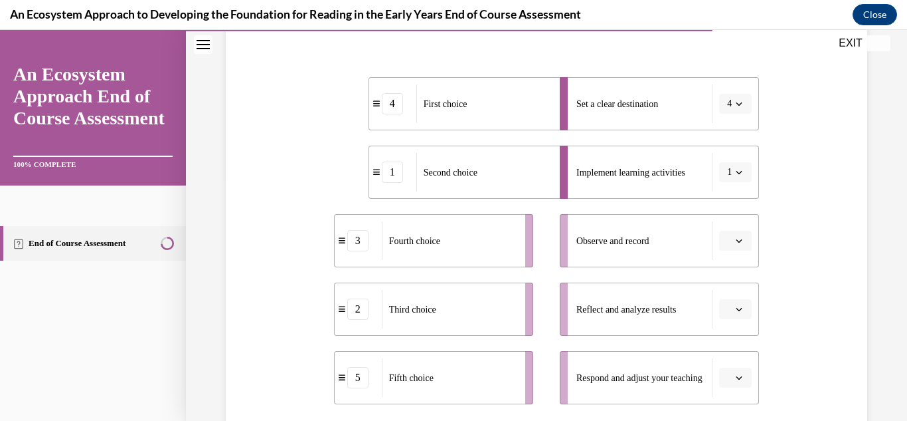
click at [725, 233] on button "button" at bounding box center [735, 241] width 33 height 20
click at [732, 322] on div "2" at bounding box center [725, 323] width 33 height 27
click at [724, 312] on button "button" at bounding box center [735, 309] width 33 height 20
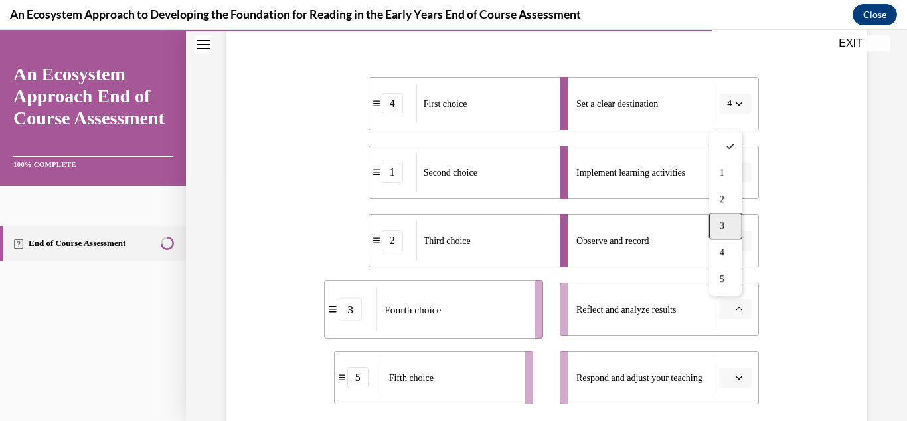
click at [728, 226] on div "3" at bounding box center [725, 226] width 33 height 27
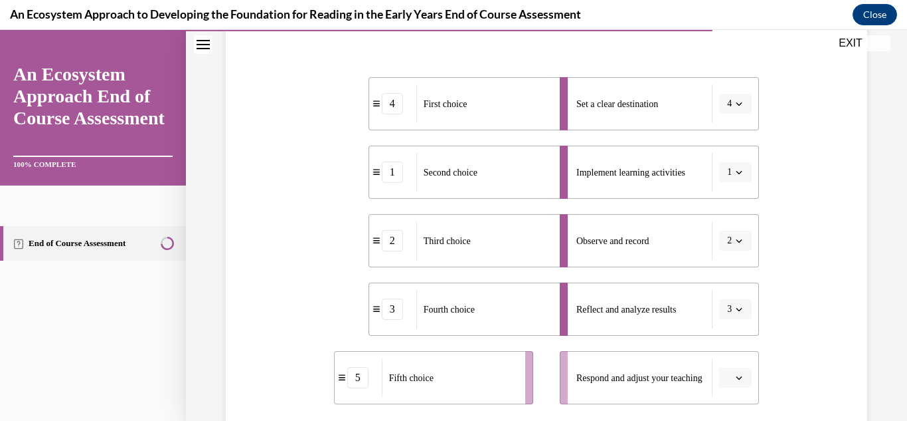
click at [725, 372] on button "button" at bounding box center [735, 377] width 33 height 20
click at [721, 358] on div "5" at bounding box center [725, 347] width 33 height 27
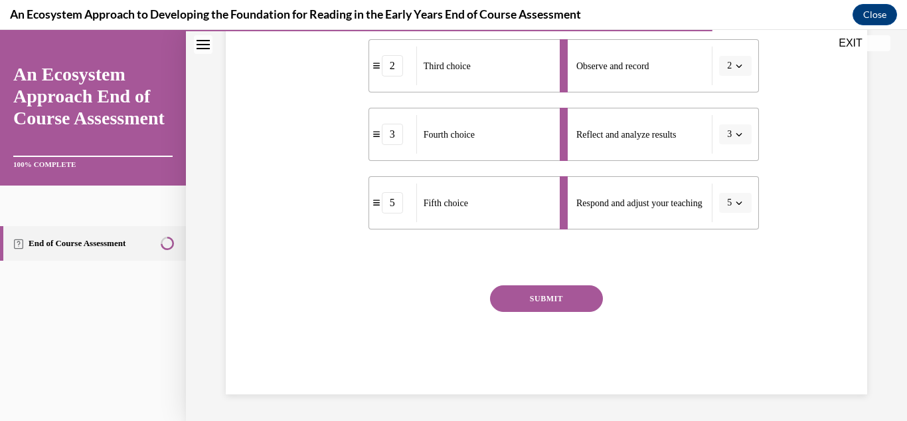
click at [577, 303] on button "SUBMIT" at bounding box center [546, 298] width 113 height 27
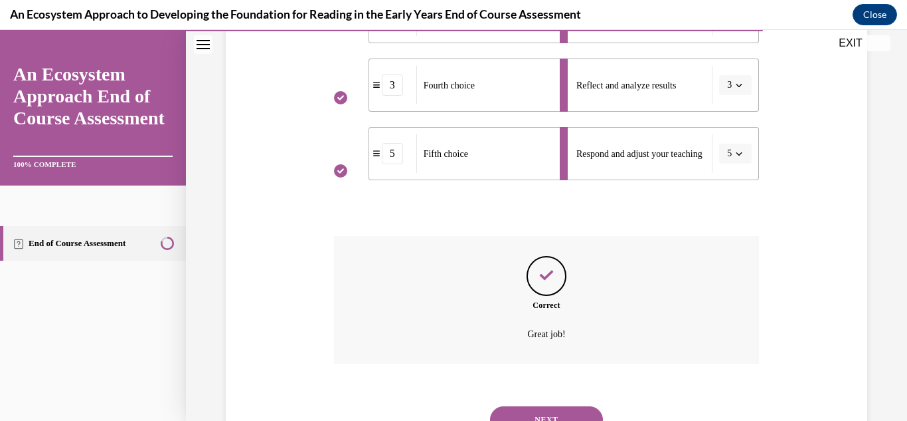
scroll to position [527, 0]
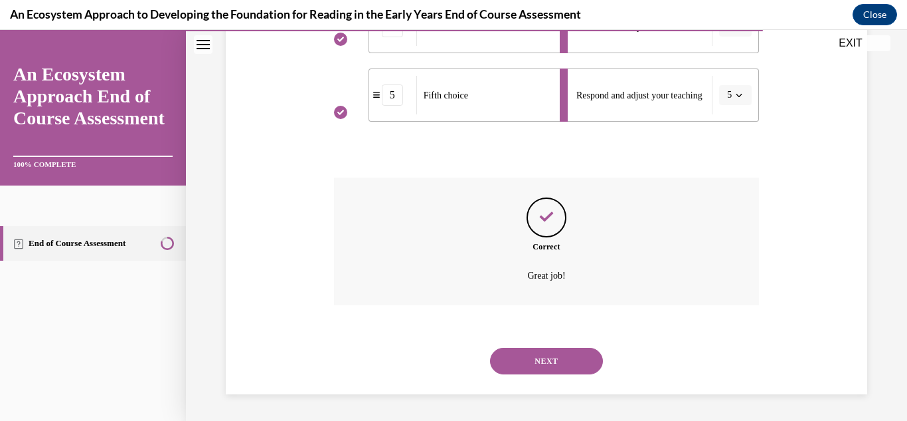
click at [503, 357] on button "NEXT" at bounding box center [546, 360] width 113 height 27
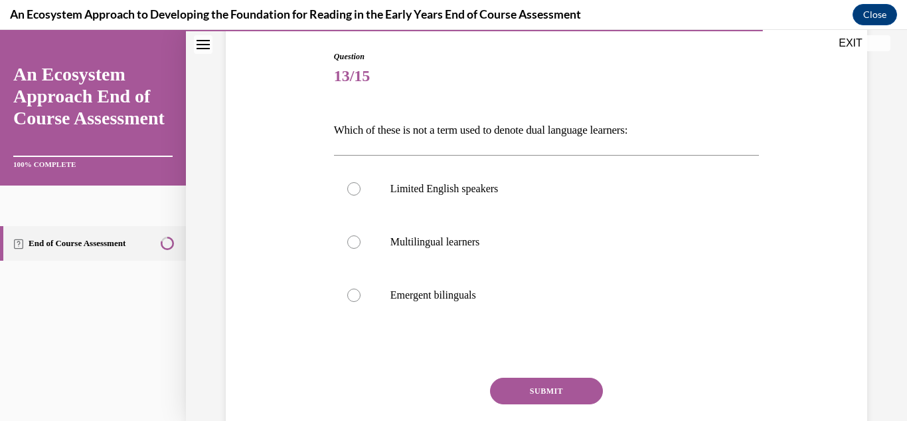
scroll to position [131, 0]
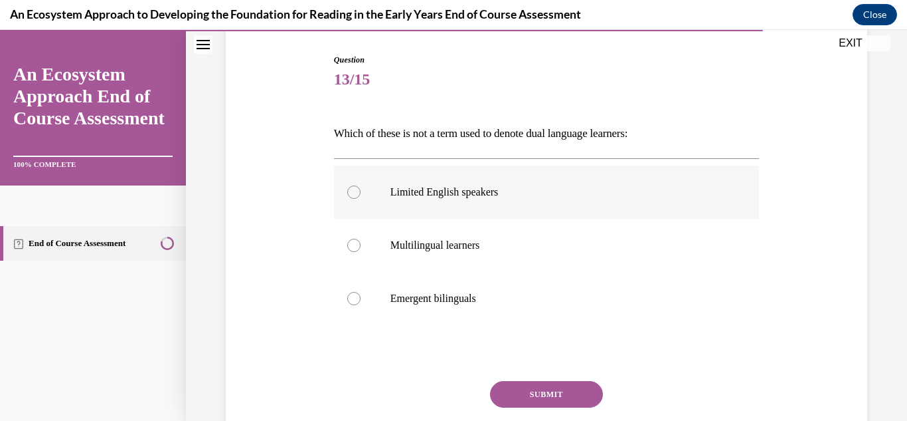
click at [549, 213] on label "Limited English speakers" at bounding box center [547, 191] width 426 height 53
click at [361, 199] on input "Limited English speakers" at bounding box center [353, 191] width 13 height 13
radio input "true"
click at [569, 389] on button "SUBMIT" at bounding box center [546, 394] width 113 height 27
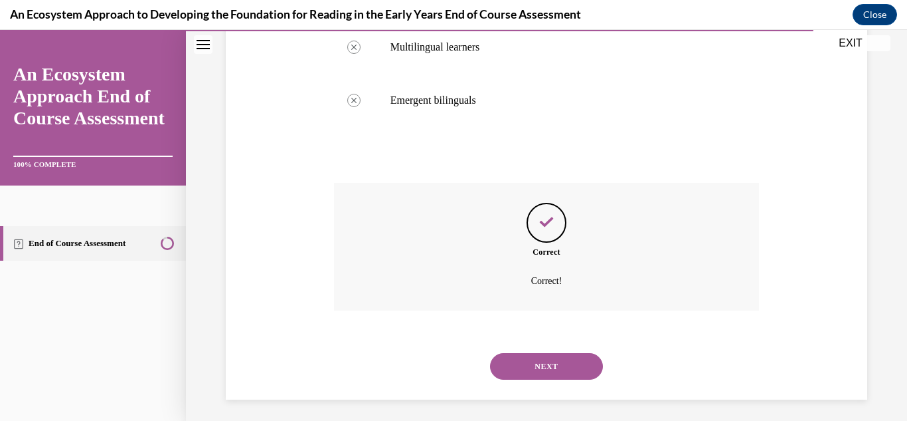
scroll to position [334, 0]
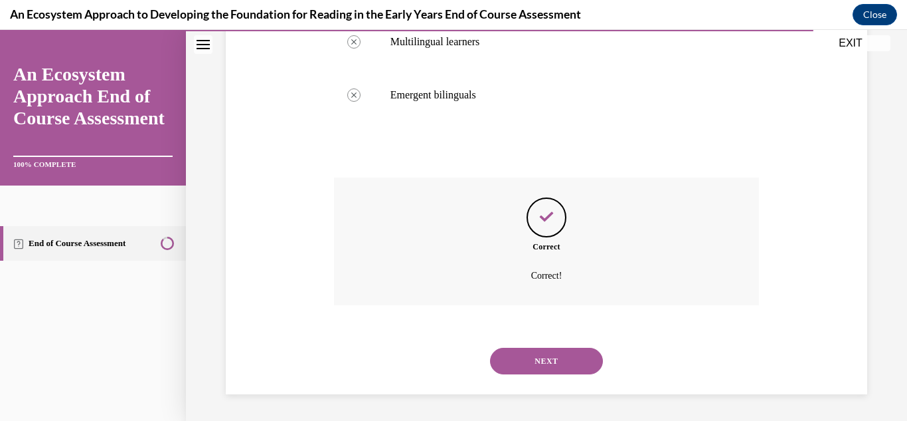
click at [501, 361] on button "NEXT" at bounding box center [546, 360] width 113 height 27
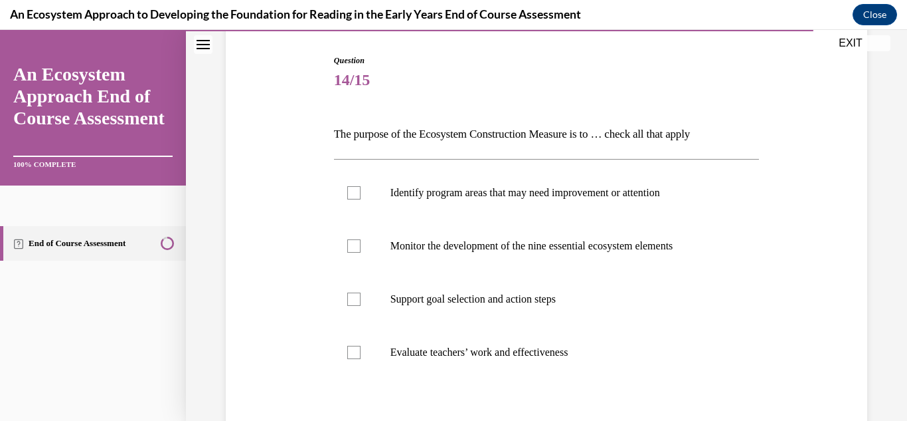
scroll to position [161, 0]
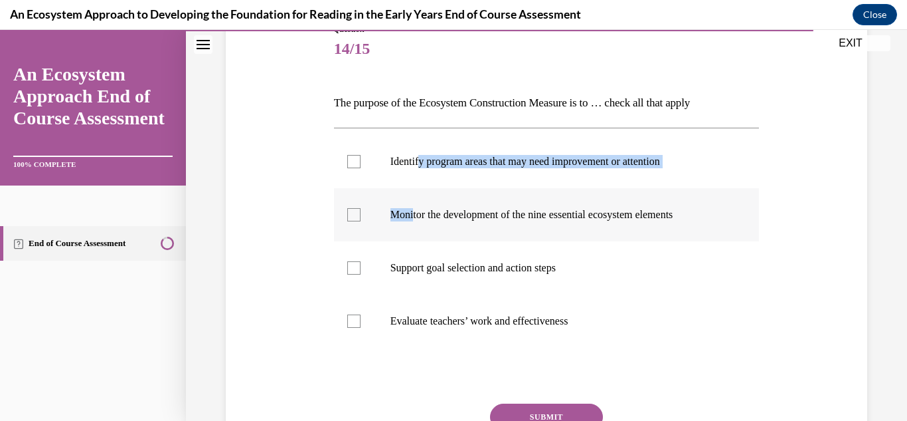
drag, startPoint x: 419, startPoint y: 155, endPoint x: 412, endPoint y: 204, distance: 48.9
click at [412, 204] on ul "Identify program areas that may need improvement or attention Monitor the devel…" at bounding box center [547, 241] width 426 height 213
click at [412, 204] on label "Monitor the development of the nine essential ecosystem elements" at bounding box center [547, 214] width 426 height 53
click at [361, 208] on input "Monitor the development of the nine essential ecosystem elements" at bounding box center [353, 214] width 13 height 13
checkbox input "true"
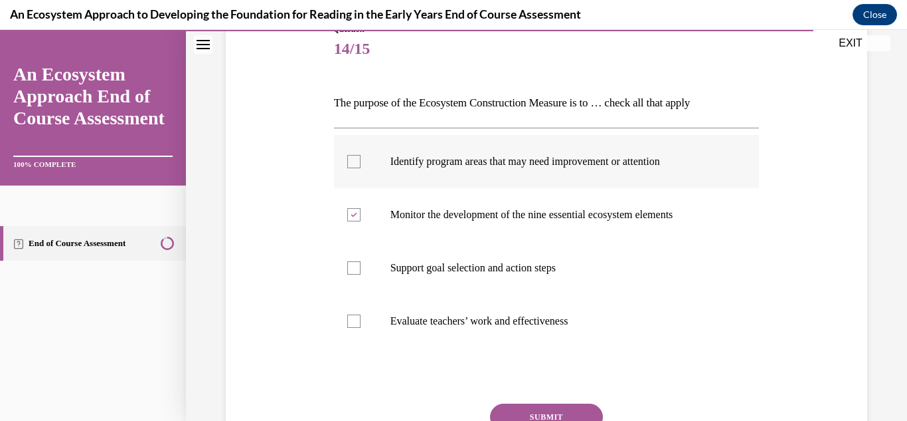
click at [356, 171] on label "Identify program areas that may need improvement or attention" at bounding box center [547, 161] width 426 height 53
click at [356, 168] on input "Identify program areas that may need improvement or attention" at bounding box center [353, 161] width 13 height 13
checkbox input "true"
click at [357, 273] on div at bounding box center [353, 267] width 13 height 13
click at [357, 273] on input "Support goal selection and action steps" at bounding box center [353, 267] width 13 height 13
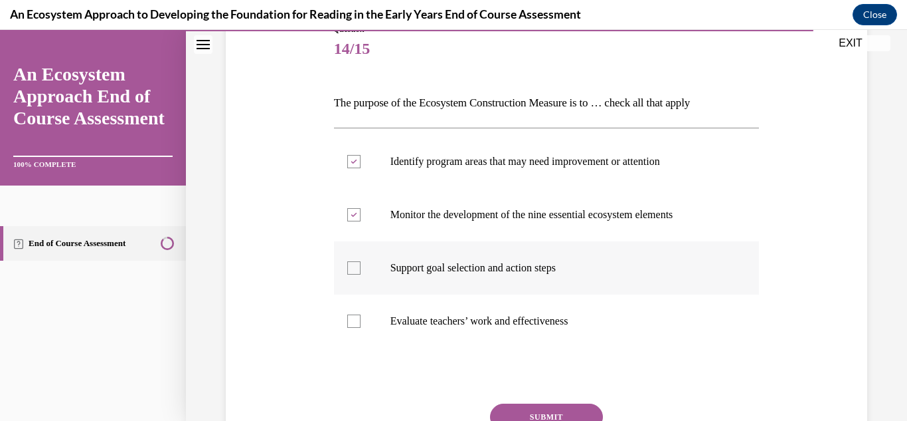
checkbox input "true"
click at [502, 407] on button "SUBMIT" at bounding box center [546, 416] width 113 height 27
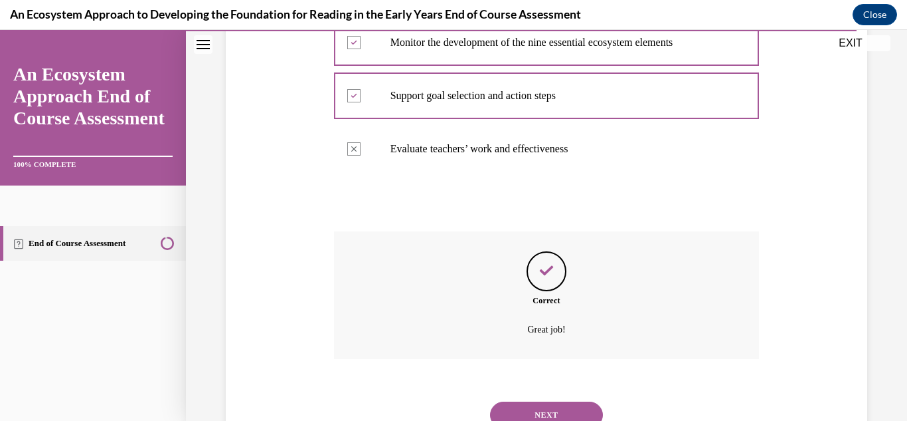
scroll to position [387, 0]
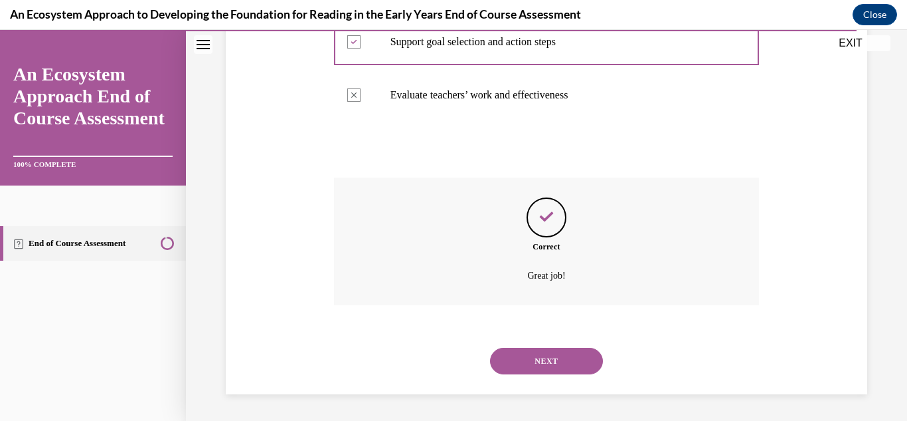
click at [558, 362] on button "NEXT" at bounding box center [546, 360] width 113 height 27
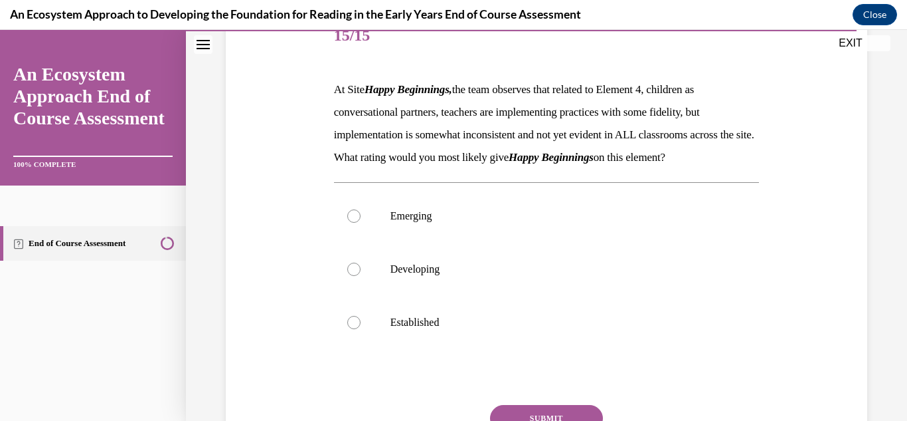
scroll to position [172, 0]
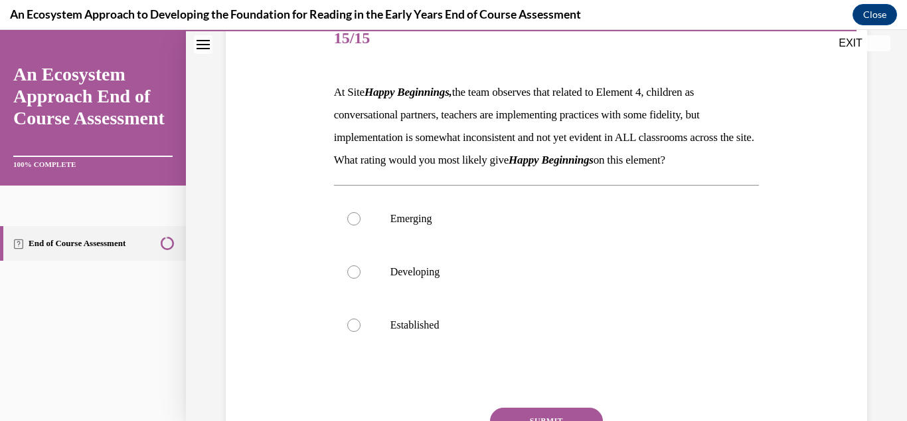
drag, startPoint x: 517, startPoint y: 258, endPoint x: 810, endPoint y: 260, distance: 293.0
click at [810, 260] on div "Question 15/15 At Site Happy Beginnings, the team observes that related to Elem…" at bounding box center [547, 244] width 648 height 543
click at [745, 245] on label "Emerging" at bounding box center [547, 218] width 426 height 53
click at [361, 225] on input "Emerging" at bounding box center [353, 218] width 13 height 13
radio input "true"
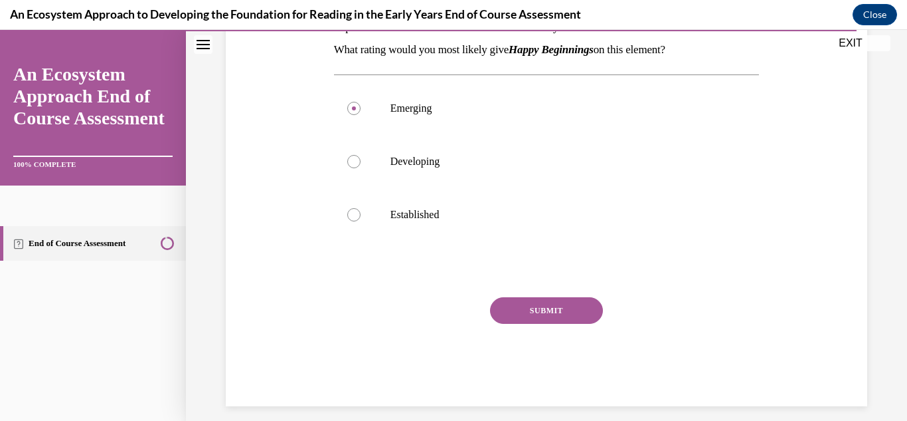
click at [578, 324] on button "SUBMIT" at bounding box center [546, 310] width 113 height 27
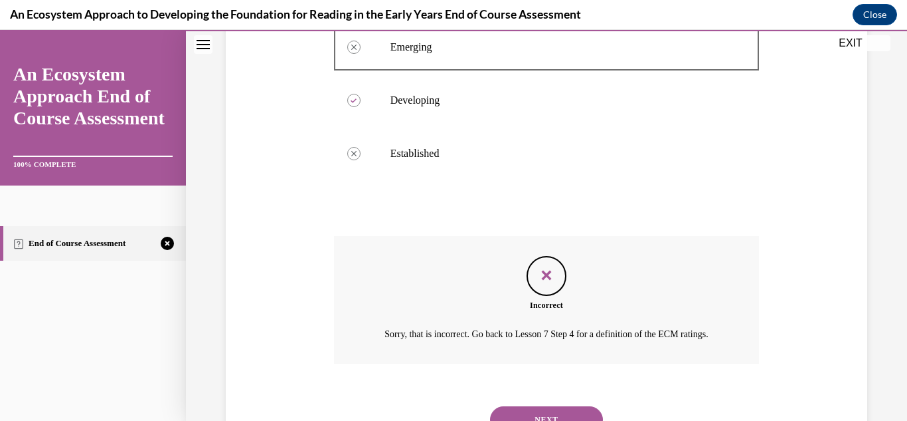
scroll to position [440, 0]
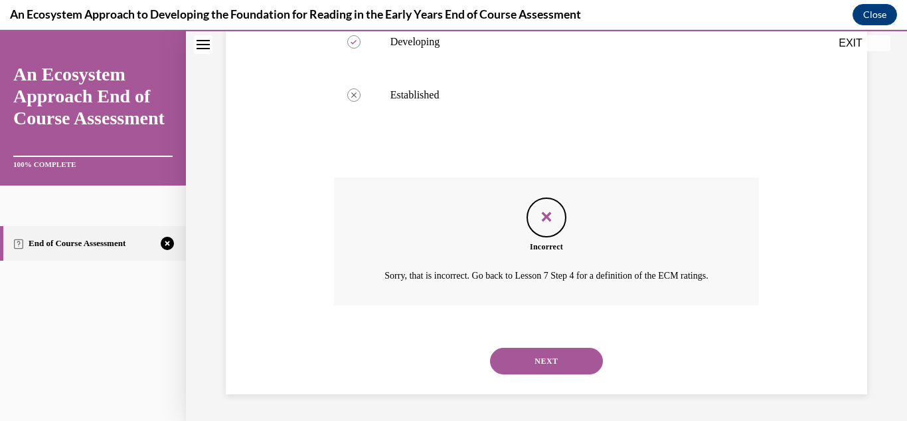
click at [546, 355] on button "NEXT" at bounding box center [546, 360] width 113 height 27
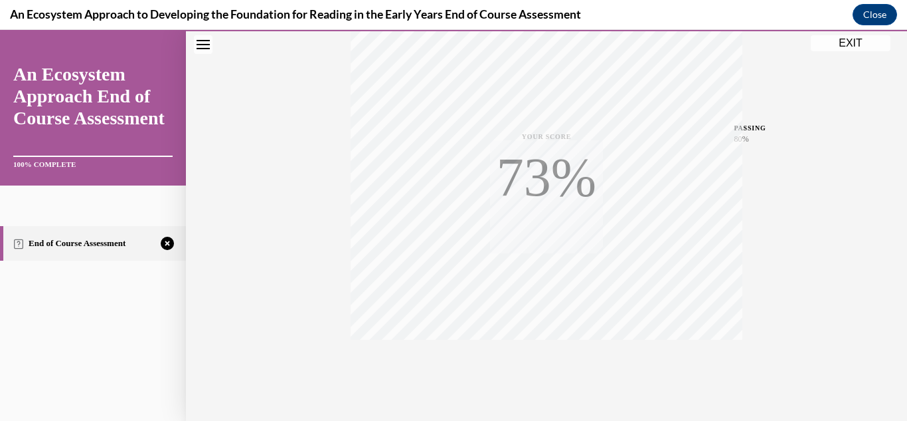
scroll to position [290, 0]
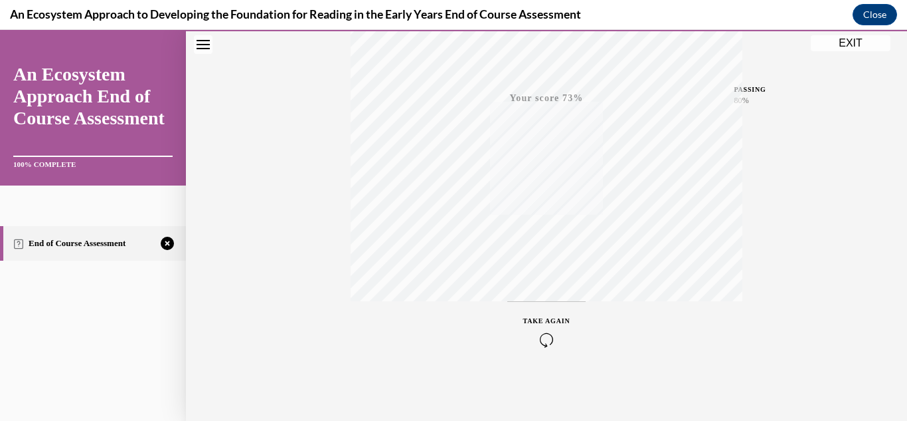
click at [551, 341] on icon "button" at bounding box center [546, 339] width 47 height 15
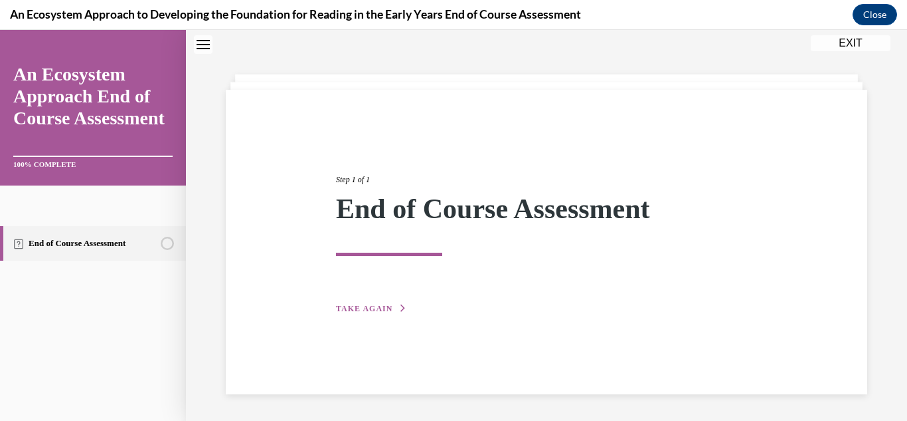
click at [358, 320] on div "Step 1 of 1 End of Course Assessment TAKE AGAIN" at bounding box center [547, 242] width 642 height 304
click at [357, 315] on div "Step 1 of 1 End of Course Assessment TAKE AGAIN" at bounding box center [546, 229] width 441 height 173
click at [359, 306] on span "TAKE AGAIN" at bounding box center [364, 308] width 56 height 9
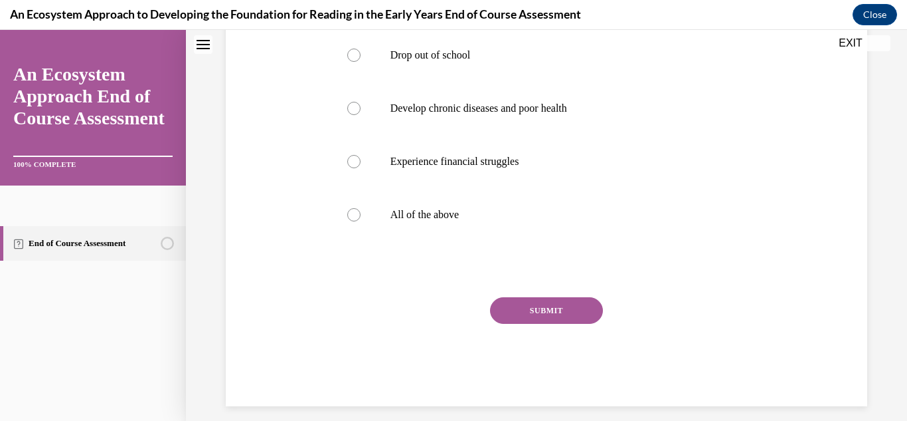
scroll to position [288, 0]
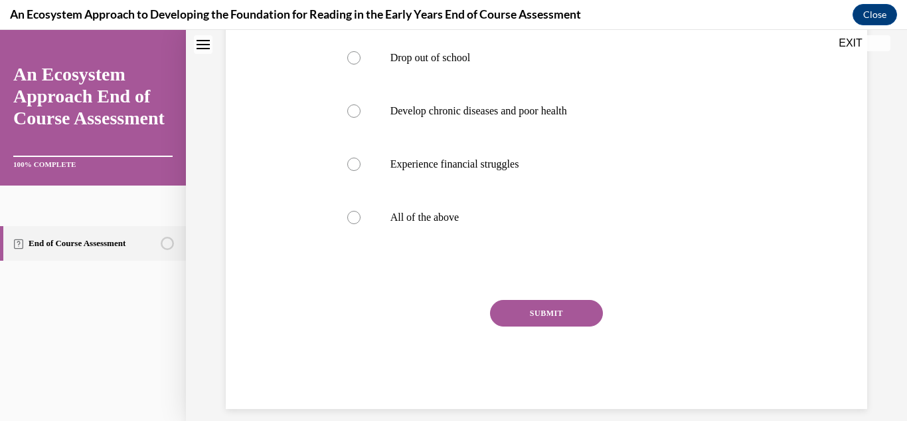
click at [477, 252] on div "Question 01/15 Which of the following are potential outcomes for you if you are…" at bounding box center [547, 153] width 426 height 512
click at [432, 203] on label "All of the above" at bounding box center [547, 217] width 426 height 53
click at [361, 211] on input "All of the above" at bounding box center [353, 217] width 13 height 13
radio input "true"
click at [555, 312] on button "SUBMIT" at bounding box center [546, 313] width 113 height 27
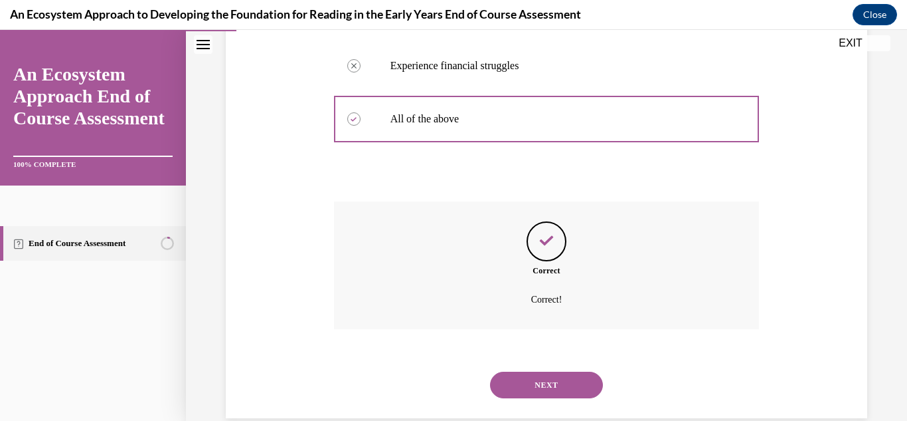
scroll to position [410, 0]
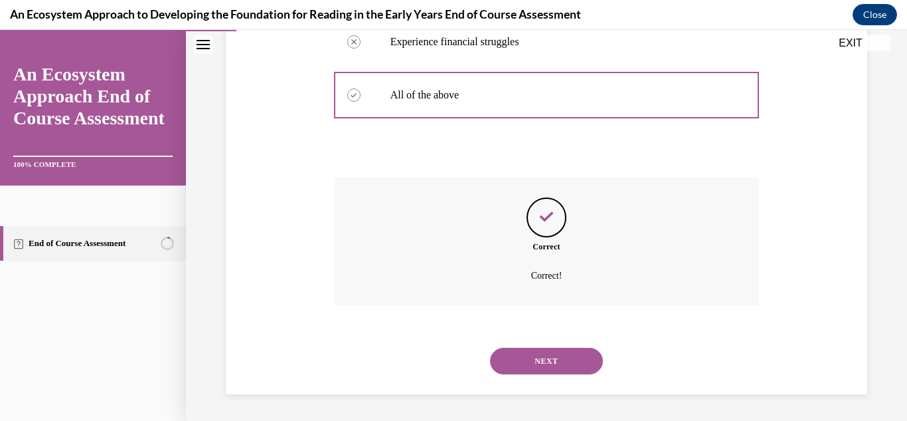
click at [537, 344] on div "NEXT" at bounding box center [547, 360] width 426 height 53
click at [541, 353] on button "NEXT" at bounding box center [546, 360] width 113 height 27
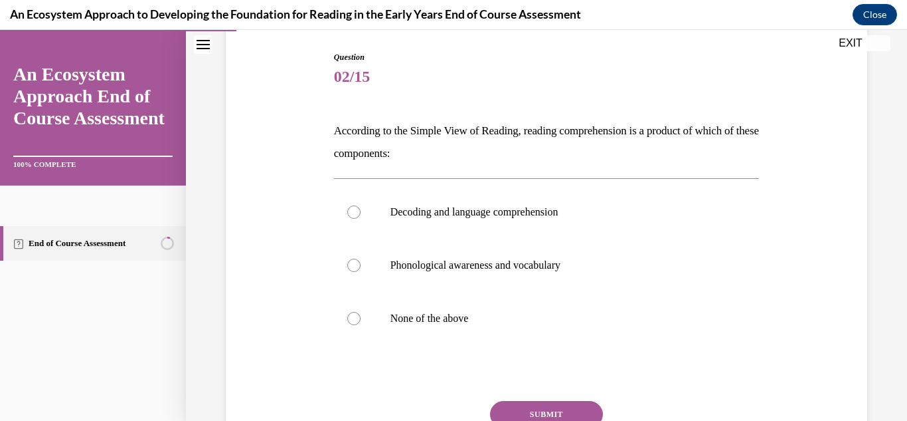
scroll to position [137, 0]
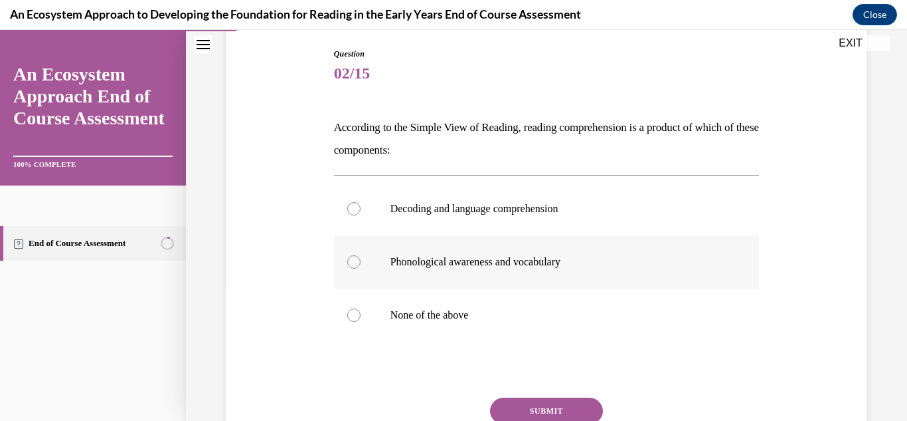
click at [510, 278] on label "Phonological awareness and vocabulary" at bounding box center [547, 261] width 426 height 53
click at [361, 268] on input "Phonological awareness and vocabulary" at bounding box center [353, 261] width 13 height 13
radio input "true"
click at [527, 401] on button "SUBMIT" at bounding box center [546, 410] width 113 height 27
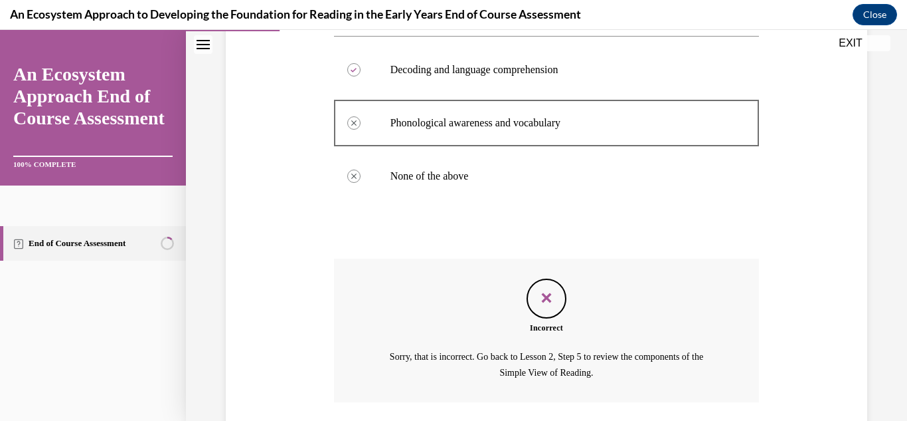
scroll to position [373, 0]
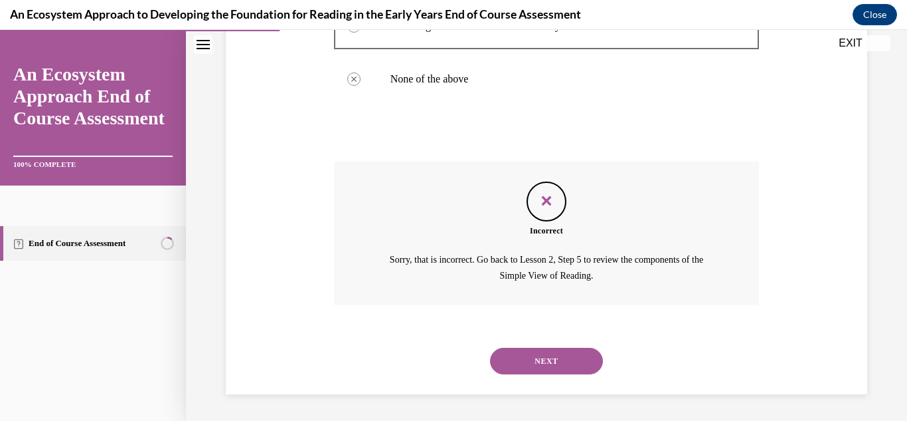
click at [527, 368] on button "NEXT" at bounding box center [546, 360] width 113 height 27
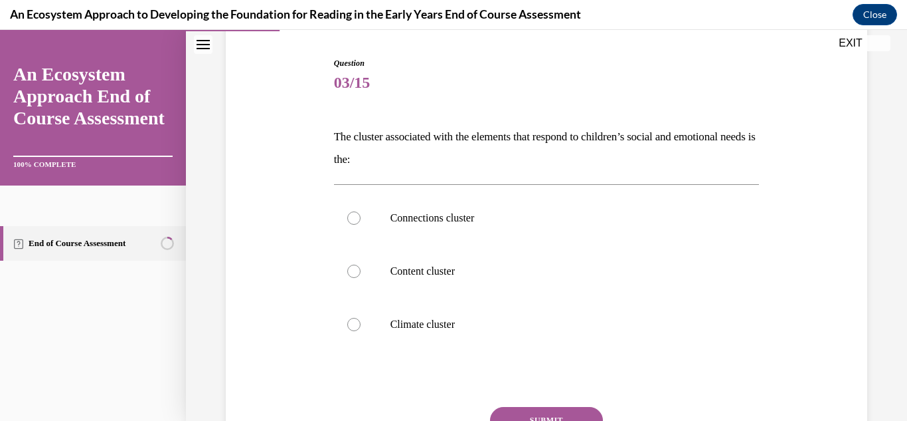
scroll to position [129, 0]
click at [488, 322] on p "Climate cluster" at bounding box center [559, 322] width 336 height 13
click at [361, 322] on input "Climate cluster" at bounding box center [353, 322] width 13 height 13
radio input "true"
click at [535, 402] on div "Question 03/15 The cluster associated with the elements that respond to childre…" at bounding box center [547, 285] width 426 height 458
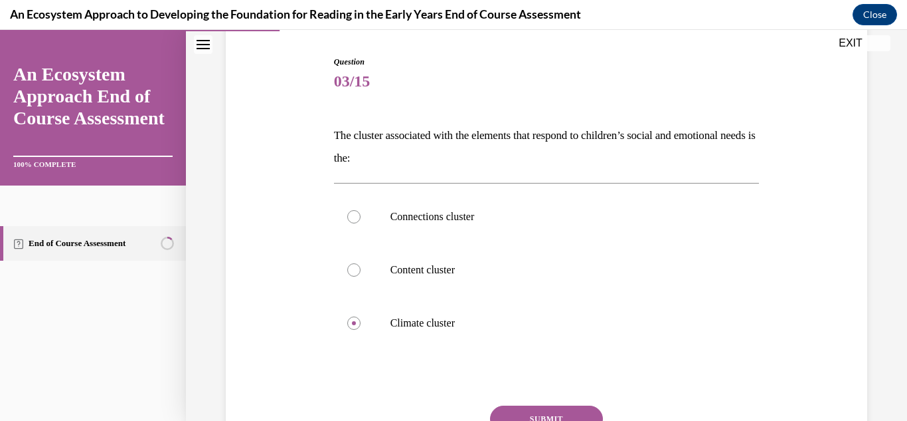
click at [534, 412] on button "SUBMIT" at bounding box center [546, 418] width 113 height 27
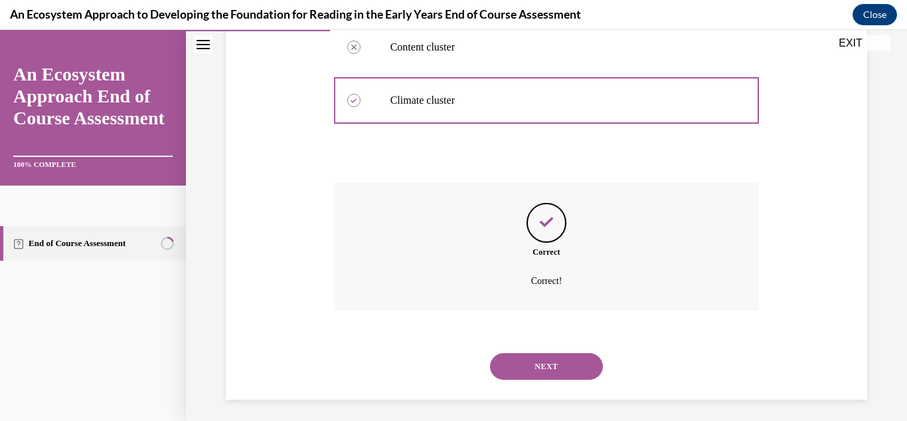
scroll to position [357, 0]
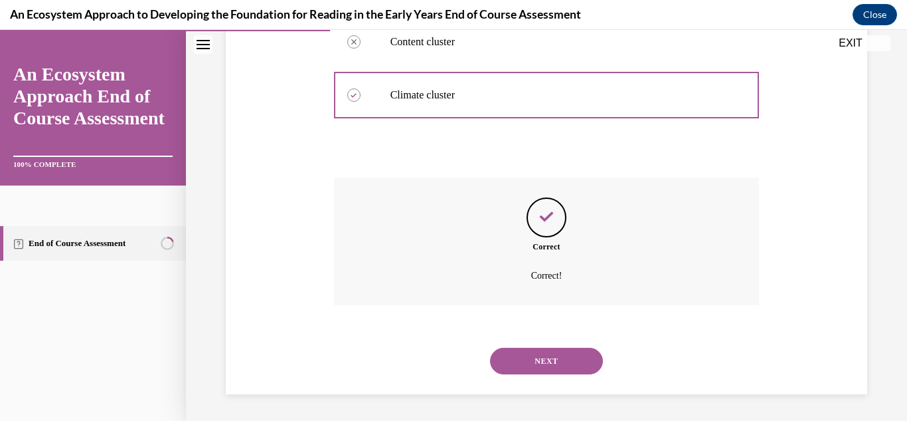
click at [520, 367] on button "NEXT" at bounding box center [546, 360] width 113 height 27
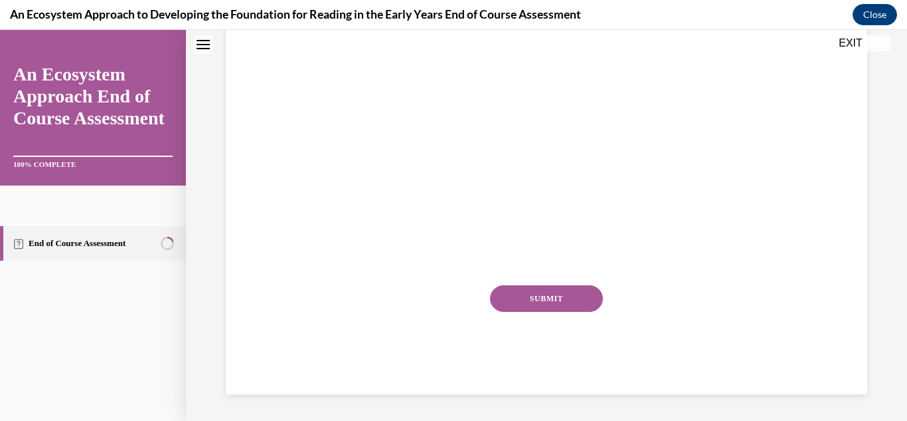
scroll to position [0, 0]
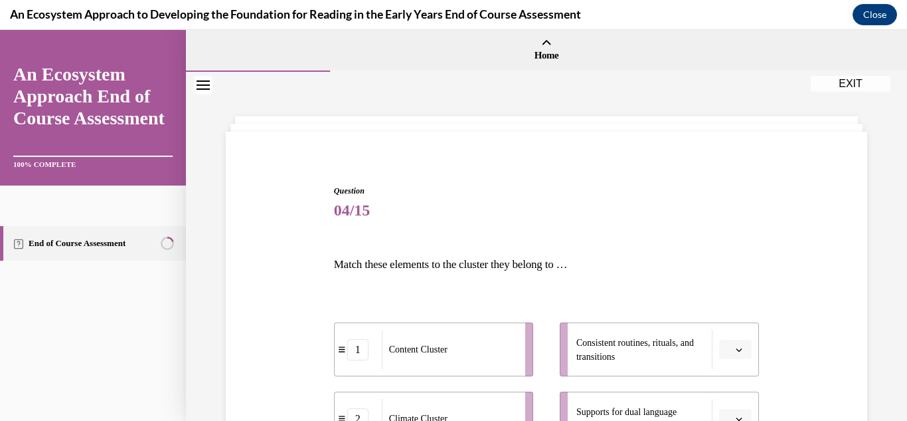
click at [894, 143] on div "Question 04/15 Match these elements to the cluster they belong to … 1 Content C…" at bounding box center [546, 389] width 721 height 634
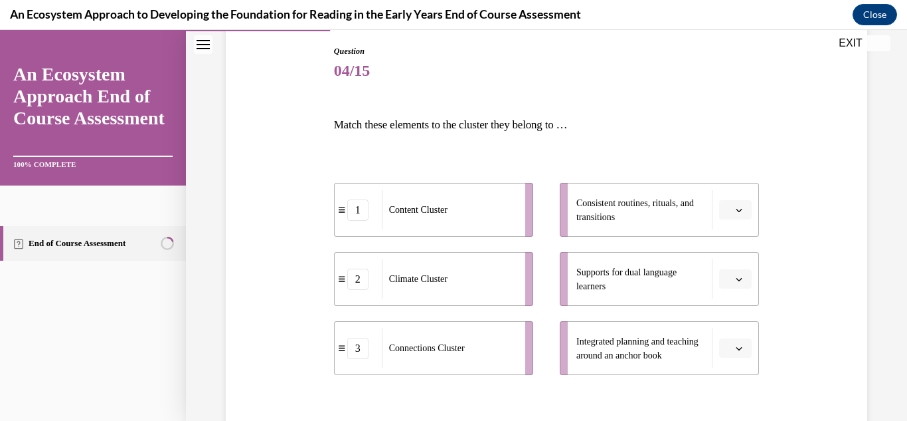
scroll to position [153, 0]
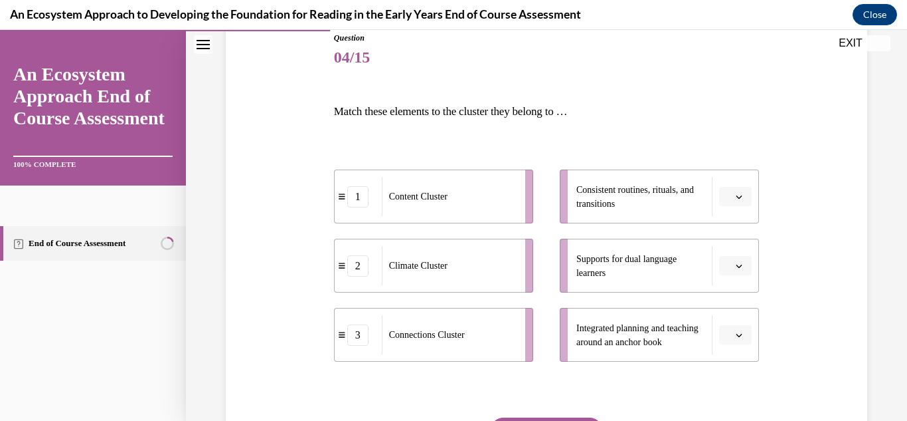
click at [741, 212] on li "Consistent routines, rituals, and transitions" at bounding box center [659, 196] width 199 height 54
click at [727, 199] on span "Please select an option" at bounding box center [729, 196] width 5 height 13
click at [720, 280] on span "2" at bounding box center [722, 279] width 5 height 11
click at [726, 273] on button "button" at bounding box center [735, 266] width 33 height 20
click at [653, 324] on span "Integrated planning and teaching around an anchor book" at bounding box center [638, 335] width 122 height 24
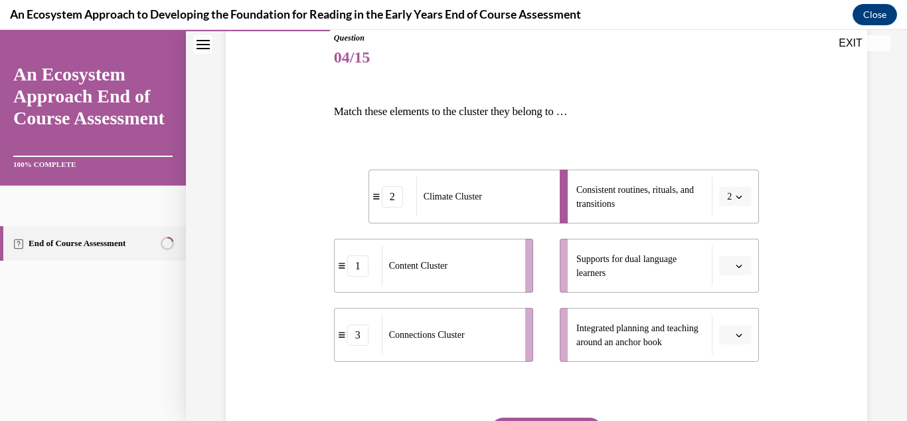
click at [727, 339] on span "Please select an option" at bounding box center [729, 334] width 5 height 13
click at [711, 256] on div "1" at bounding box center [725, 251] width 33 height 27
click at [727, 264] on span "Please select an option" at bounding box center [729, 265] width 5 height 13
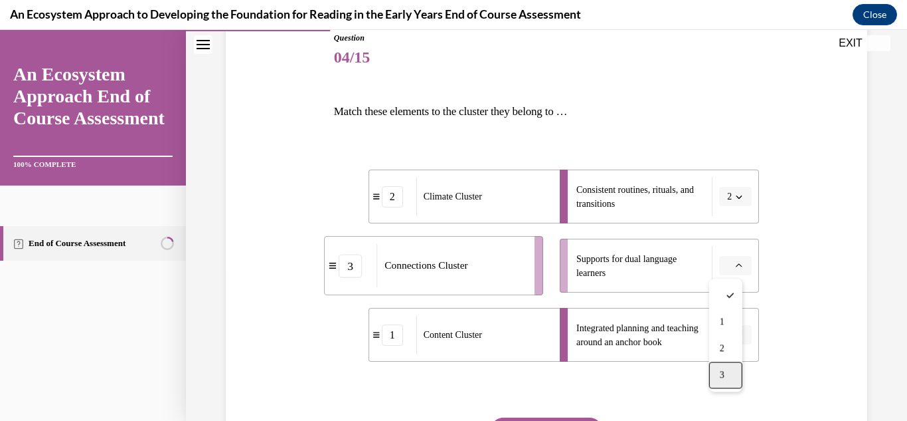
click at [730, 367] on div "3" at bounding box center [725, 374] width 33 height 27
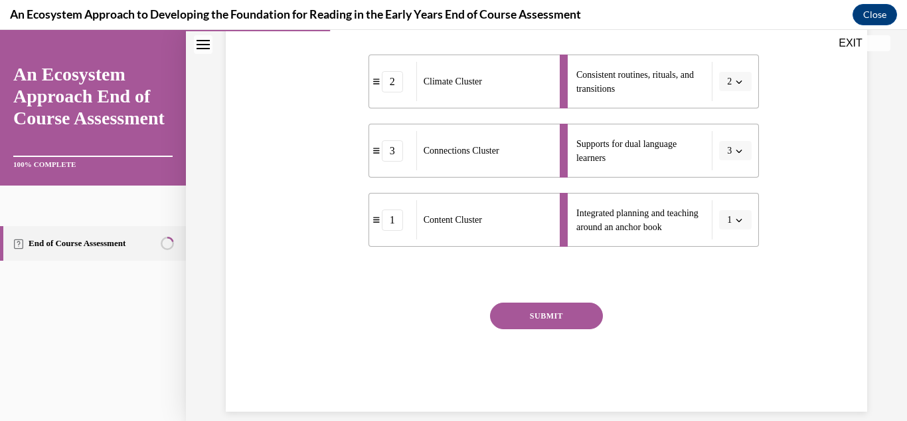
scroll to position [270, 0]
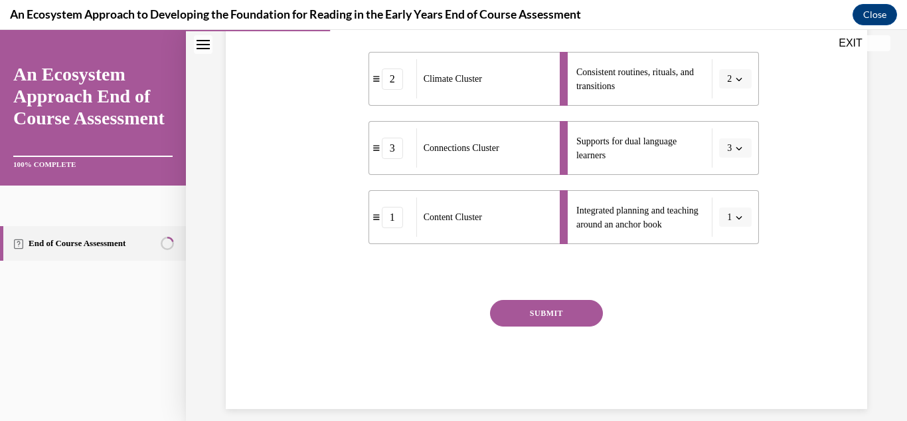
click at [575, 306] on button "SUBMIT" at bounding box center [546, 313] width 113 height 27
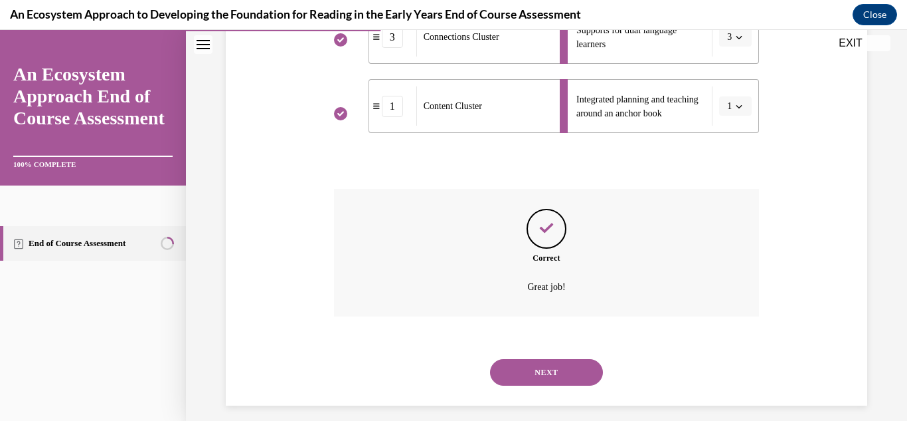
scroll to position [393, 0]
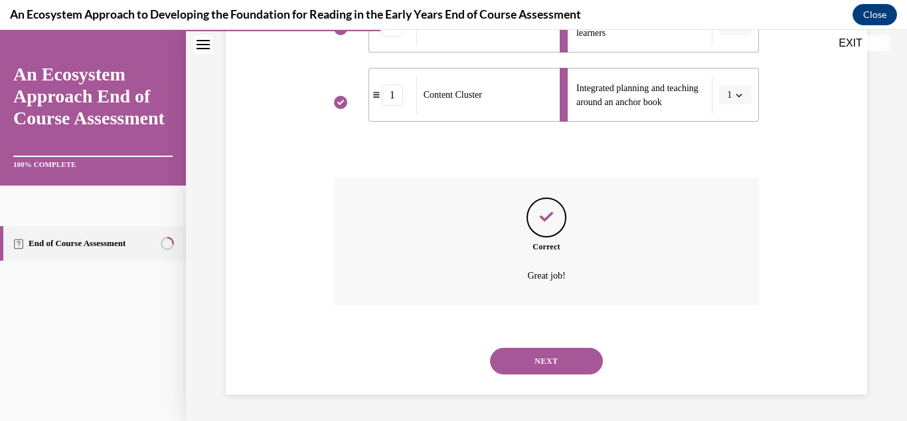
click at [544, 362] on button "NEXT" at bounding box center [546, 360] width 113 height 27
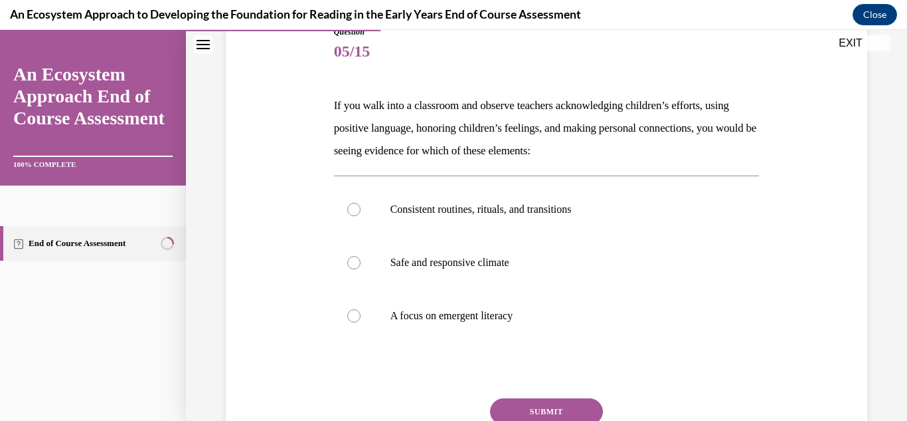
scroll to position [157, 0]
click at [611, 276] on label "Safe and responsive climate" at bounding box center [547, 263] width 426 height 53
click at [361, 270] on input "Safe and responsive climate" at bounding box center [353, 263] width 13 height 13
radio input "true"
click at [551, 405] on button "SUBMIT" at bounding box center [546, 412] width 113 height 27
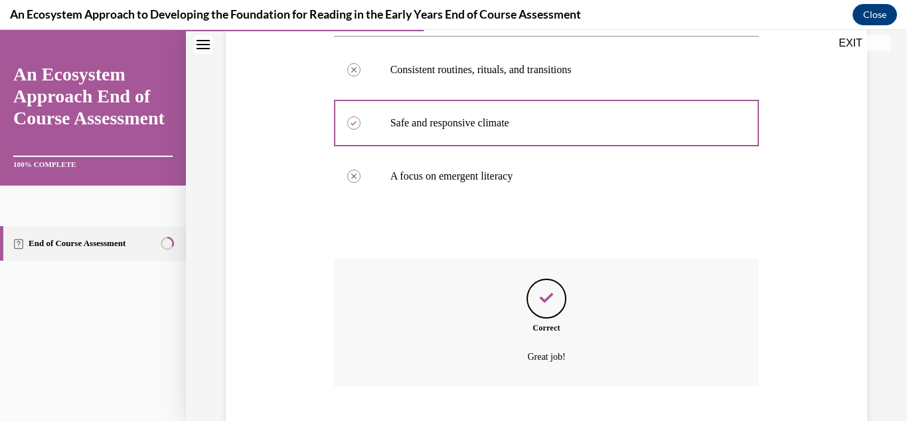
scroll to position [379, 0]
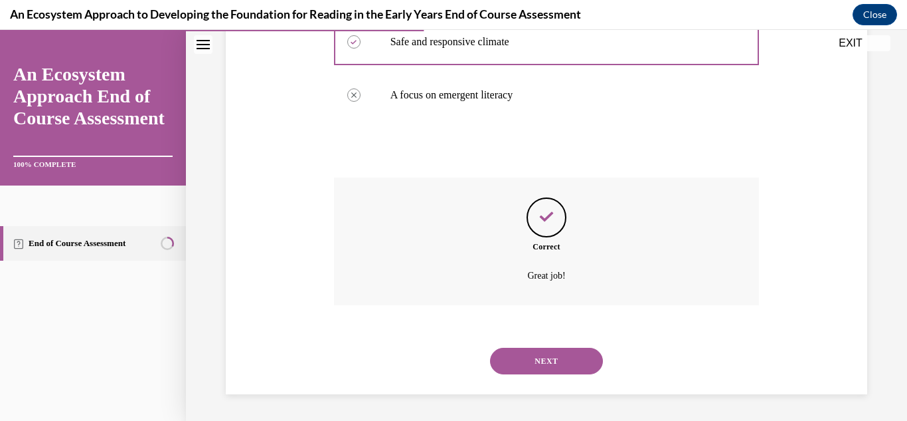
click at [539, 371] on button "NEXT" at bounding box center [546, 360] width 113 height 27
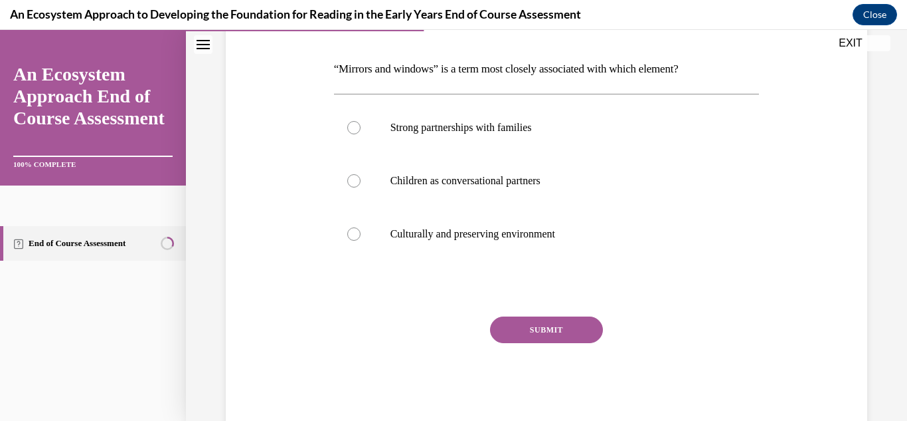
scroll to position [209, 0]
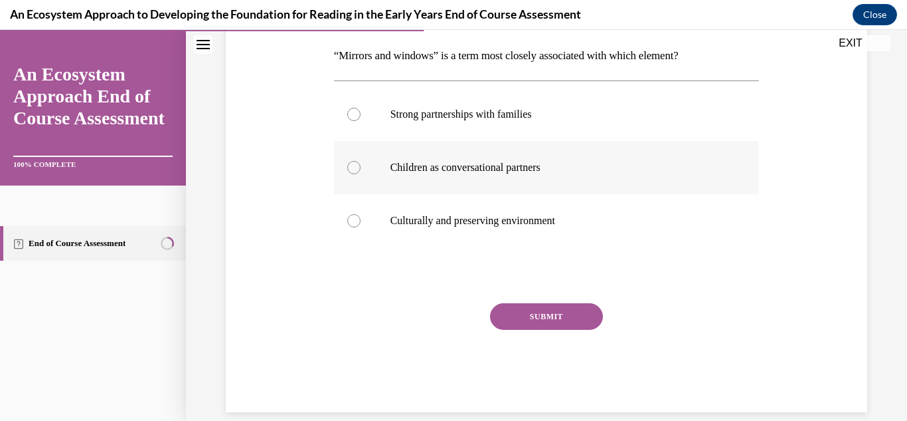
click at [566, 151] on label "Children as conversational partners" at bounding box center [547, 167] width 426 height 53
click at [361, 161] on input "Children as conversational partners" at bounding box center [353, 167] width 13 height 13
radio input "true"
click at [551, 314] on button "SUBMIT" at bounding box center [546, 316] width 113 height 27
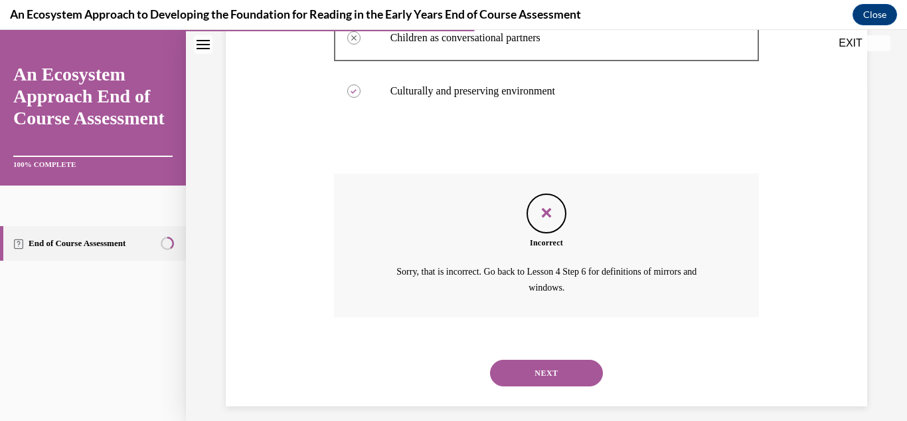
scroll to position [350, 0]
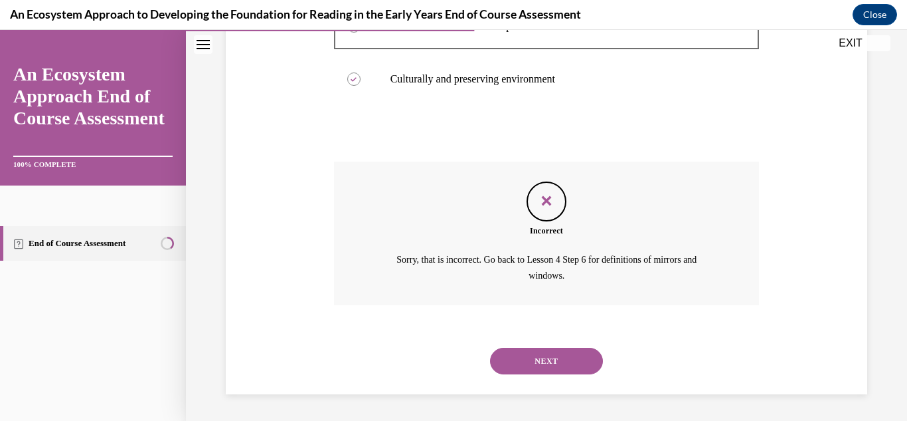
click at [564, 371] on button "NEXT" at bounding box center [546, 360] width 113 height 27
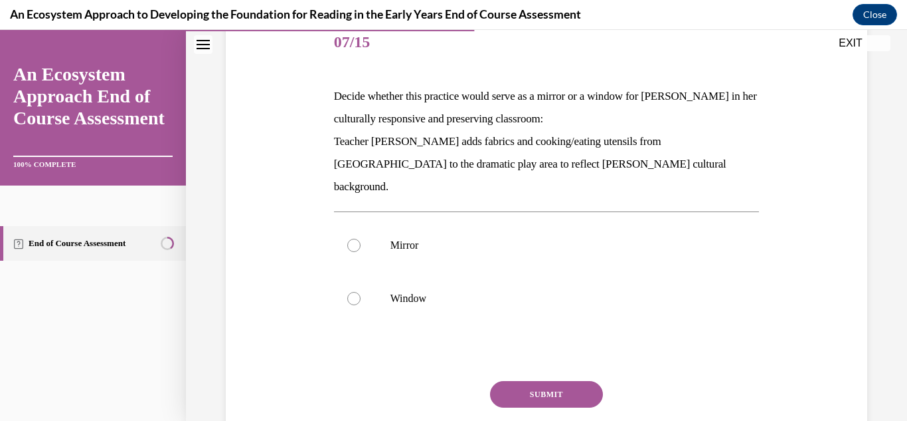
scroll to position [158, 0]
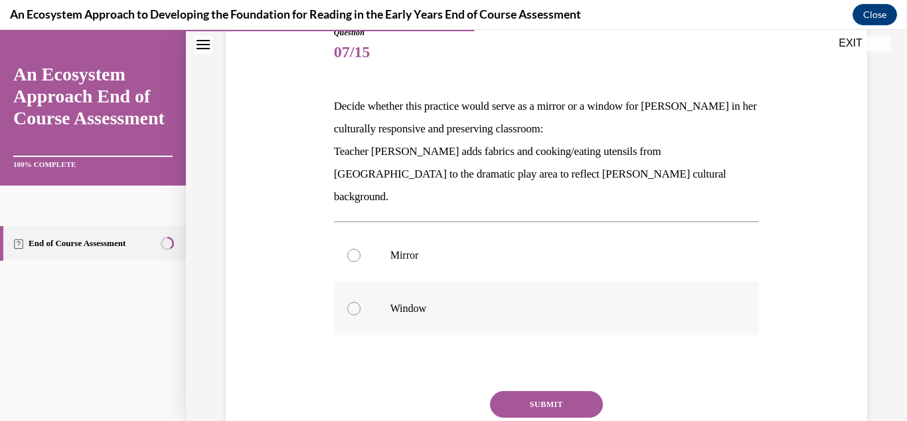
click at [519, 301] on label "Window" at bounding box center [547, 308] width 426 height 53
click at [361, 302] on input "Window" at bounding box center [353, 308] width 13 height 13
radio input "true"
click at [583, 248] on p "Mirror" at bounding box center [559, 254] width 336 height 13
click at [361, 248] on input "Mirror" at bounding box center [353, 254] width 13 height 13
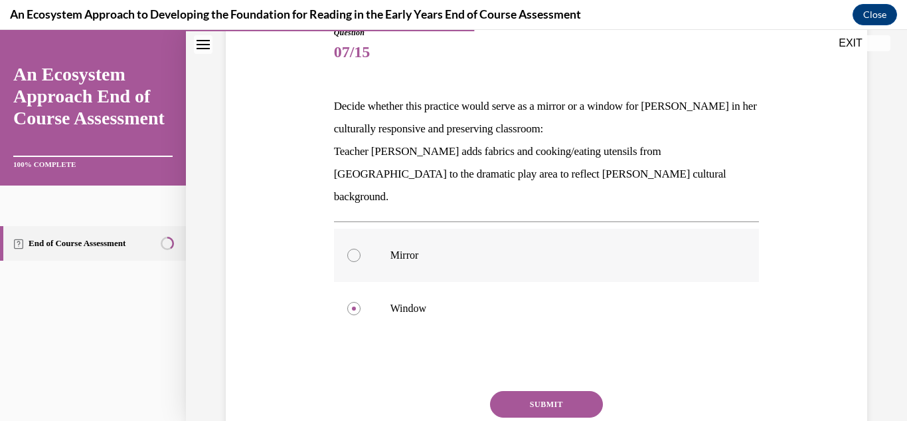
radio input "true"
click at [533, 391] on button "SUBMIT" at bounding box center [546, 404] width 113 height 27
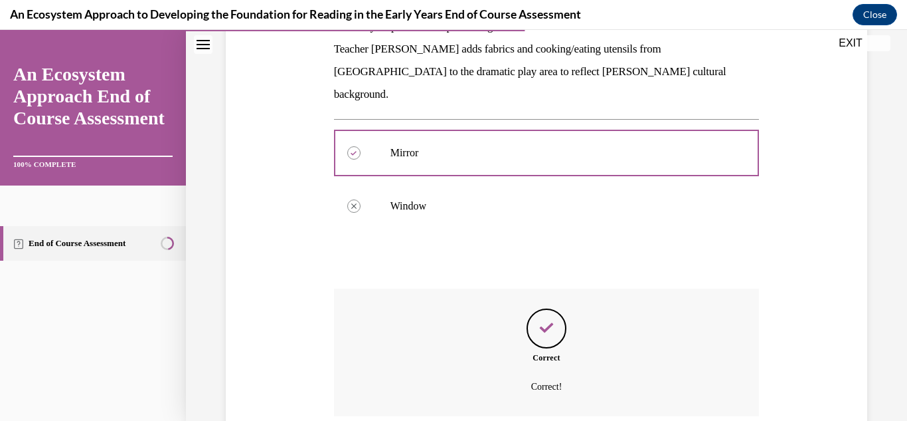
scroll to position [349, 0]
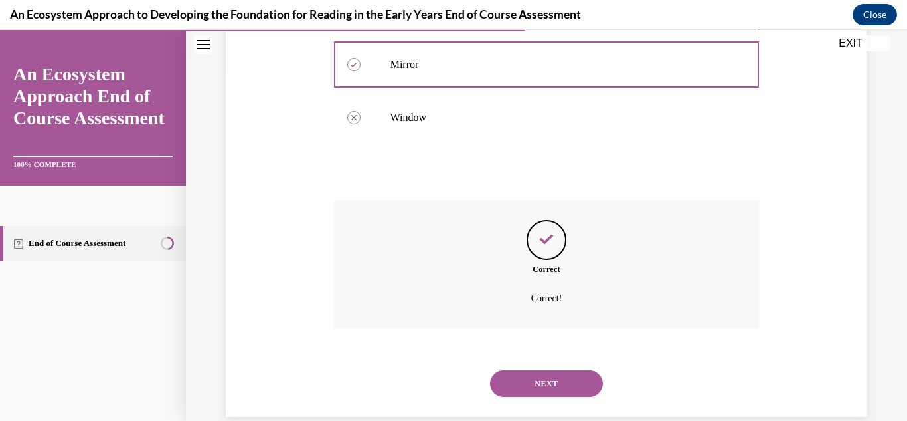
click at [546, 370] on button "NEXT" at bounding box center [546, 383] width 113 height 27
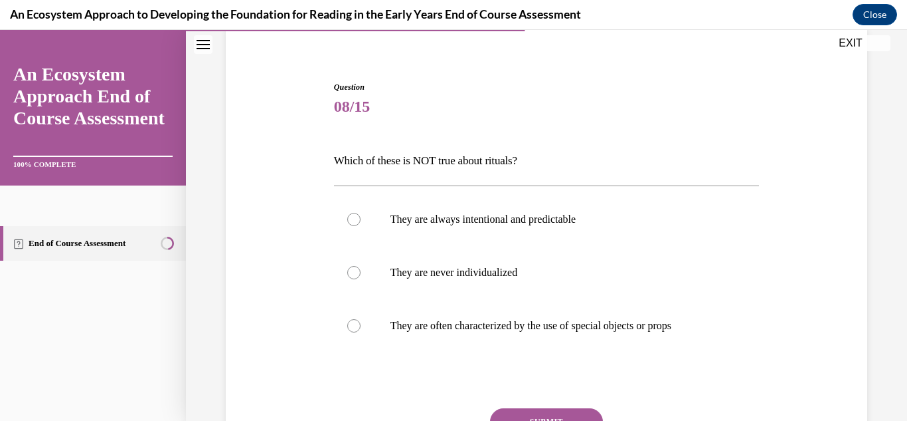
scroll to position [110, 0]
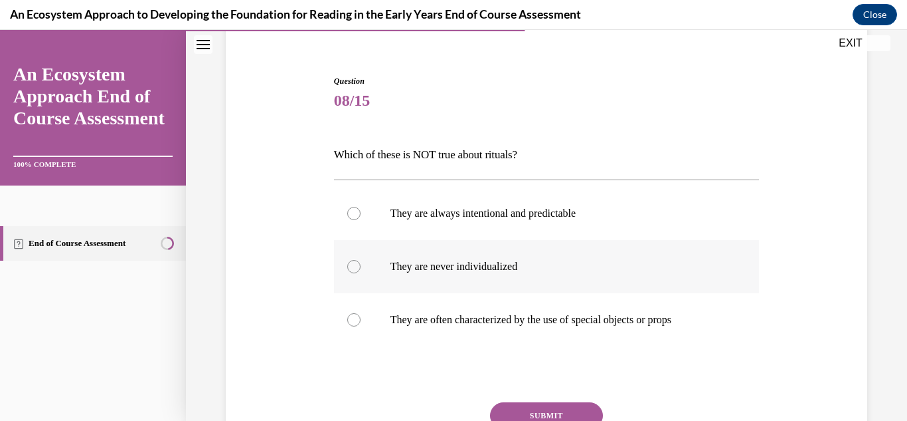
click at [696, 277] on label "They are never individualized" at bounding box center [547, 266] width 426 height 53
click at [361, 273] on input "They are never individualized" at bounding box center [353, 266] width 13 height 13
radio input "true"
click at [535, 403] on button "SUBMIT" at bounding box center [546, 415] width 113 height 27
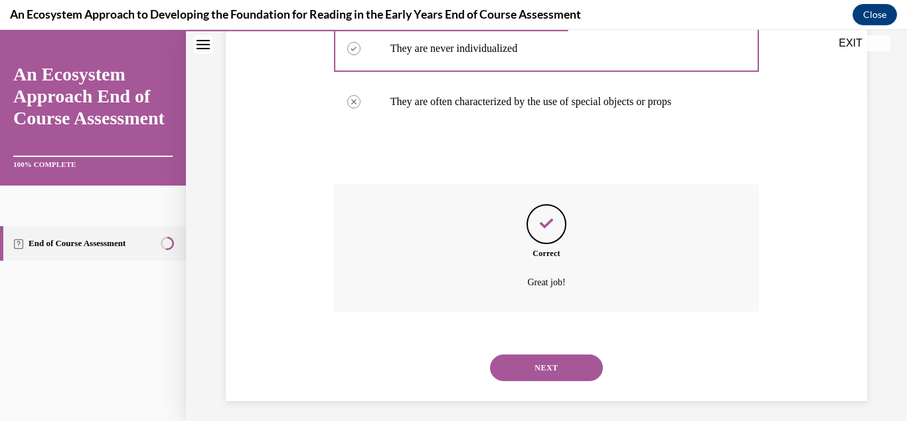
scroll to position [334, 0]
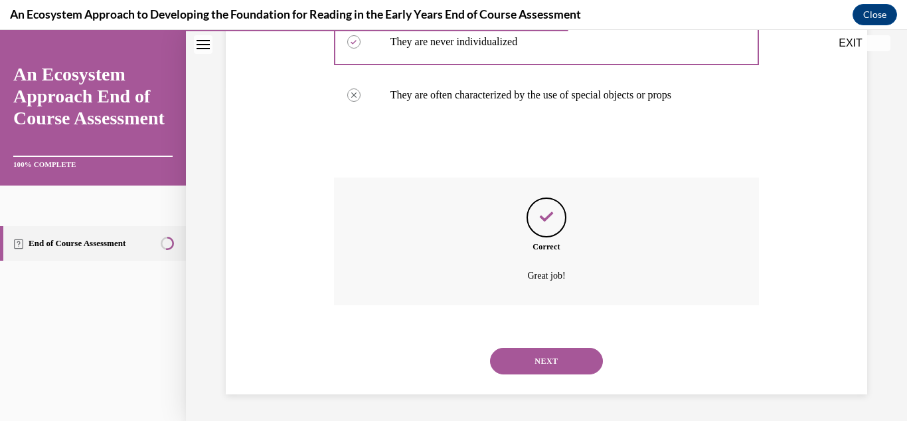
click at [579, 359] on button "NEXT" at bounding box center [546, 360] width 113 height 27
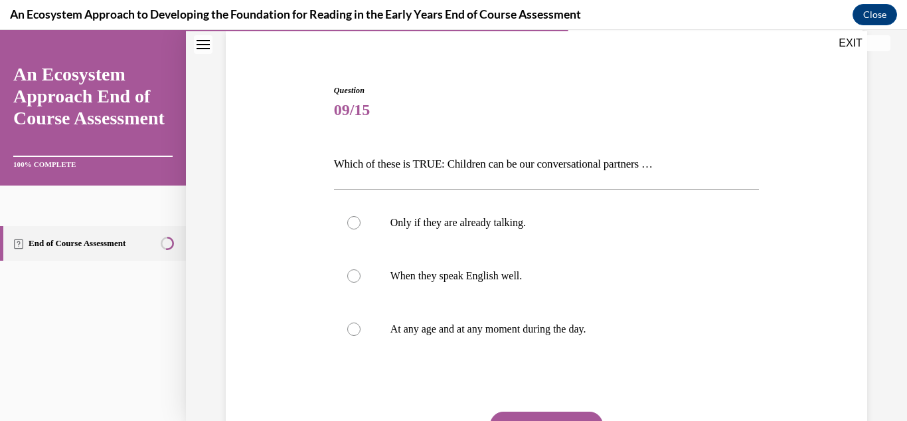
scroll to position [111, 0]
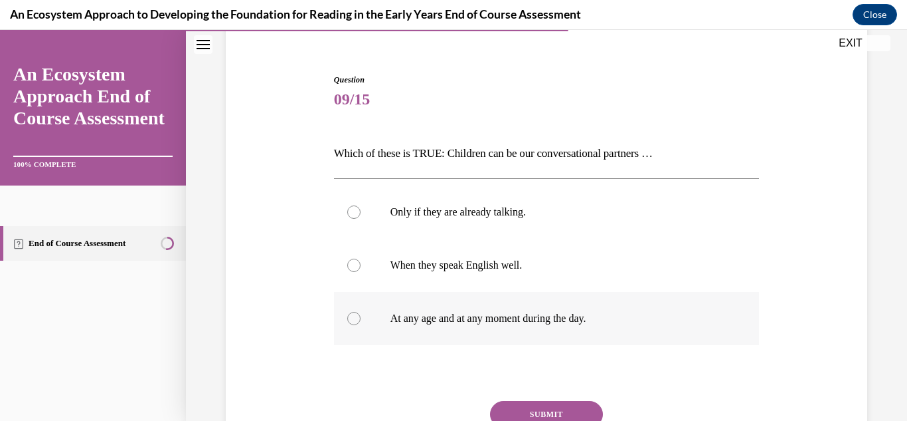
click at [583, 326] on label "At any age and at any moment during the day." at bounding box center [547, 318] width 426 height 53
click at [361, 325] on input "At any age and at any moment during the day." at bounding box center [353, 318] width 13 height 13
radio input "true"
click at [533, 403] on button "SUBMIT" at bounding box center [546, 414] width 113 height 27
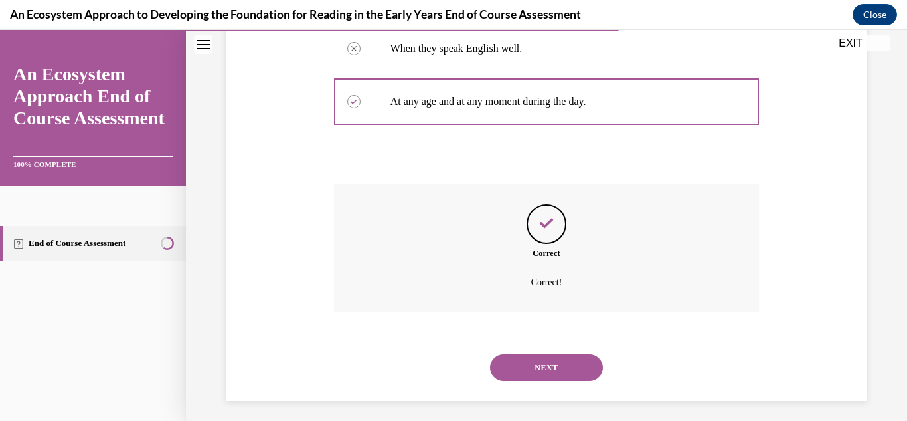
scroll to position [334, 0]
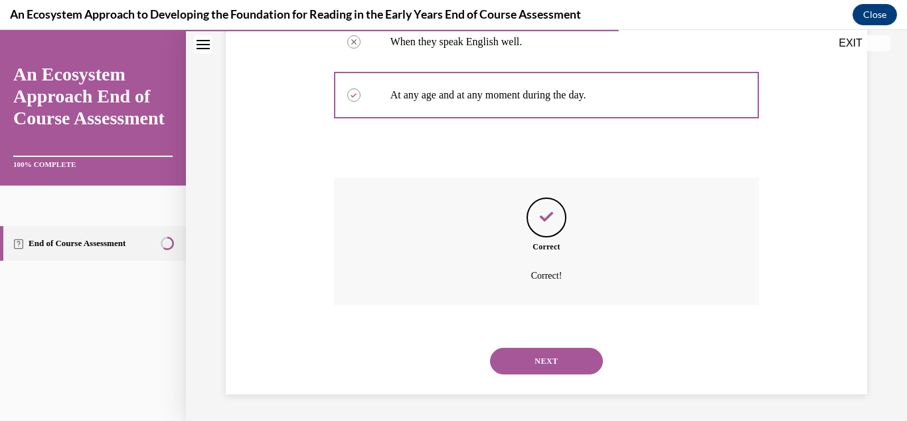
click at [551, 365] on button "NEXT" at bounding box center [546, 360] width 113 height 27
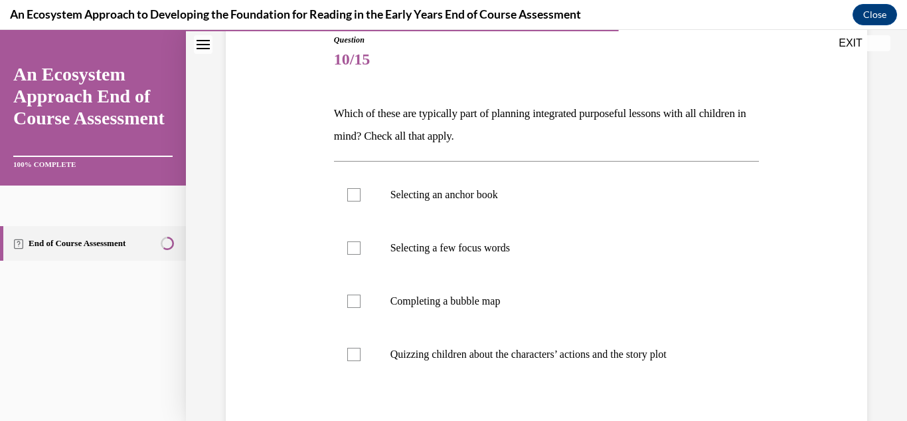
scroll to position [151, 0]
click at [512, 297] on p "Completing a bubble map" at bounding box center [559, 300] width 336 height 13
click at [361, 297] on input "Completing a bubble map" at bounding box center [353, 300] width 13 height 13
checkbox input "true"
click at [516, 252] on p "Selecting a few focus words" at bounding box center [559, 246] width 336 height 13
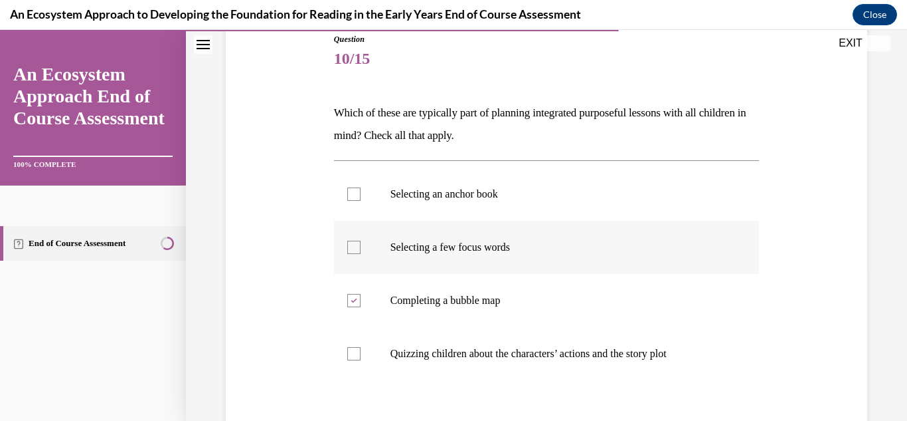
click at [361, 252] on input "Selecting a few focus words" at bounding box center [353, 246] width 13 height 13
checkbox input "true"
click at [507, 203] on label "Selecting an anchor book" at bounding box center [547, 193] width 426 height 53
click at [361, 201] on input "Selecting an anchor book" at bounding box center [353, 193] width 13 height 13
checkbox input "true"
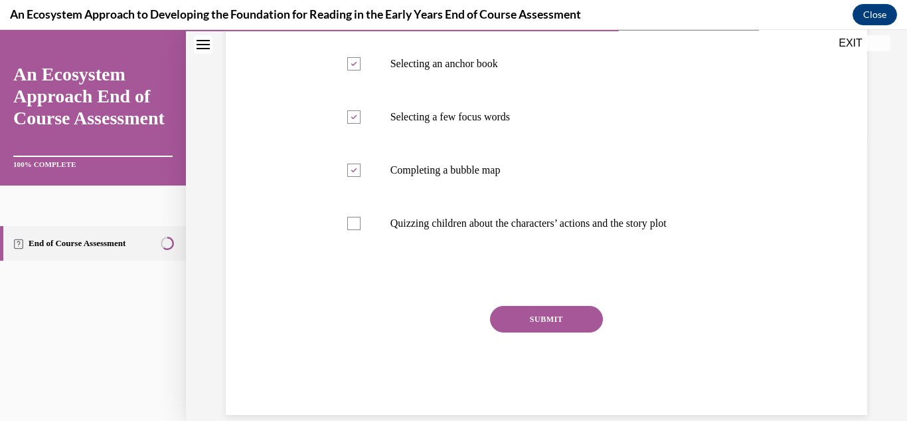
click at [533, 329] on button "SUBMIT" at bounding box center [546, 319] width 113 height 27
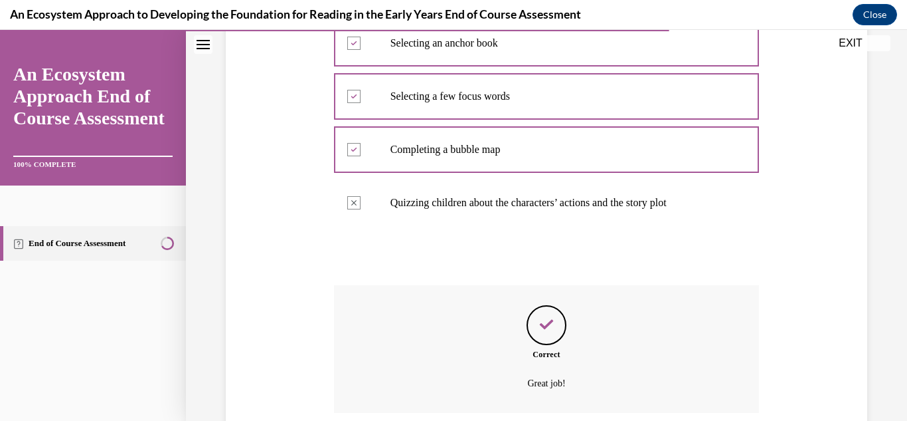
scroll to position [410, 0]
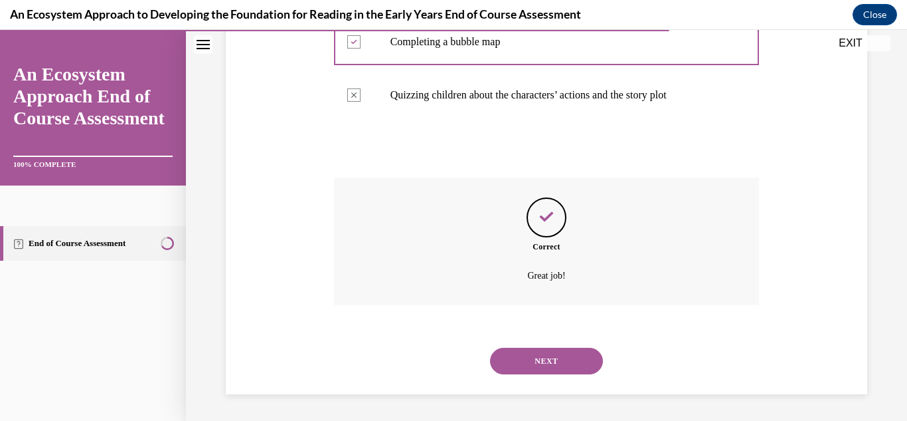
click at [546, 364] on button "NEXT" at bounding box center [546, 360] width 113 height 27
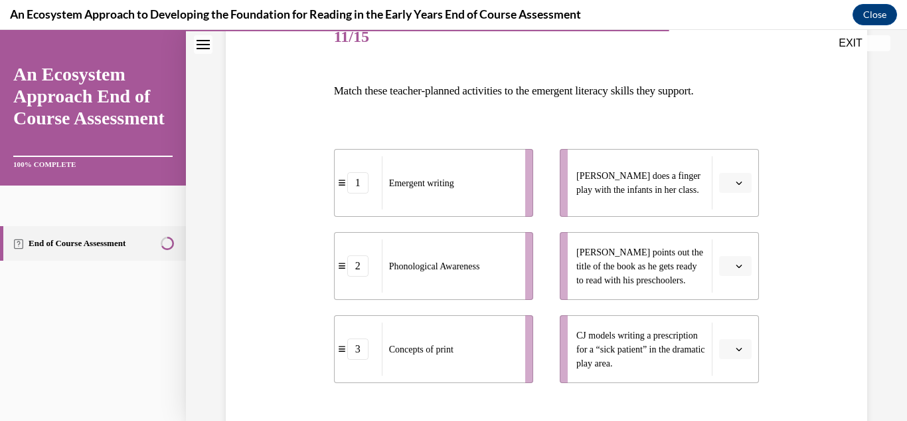
scroll to position [174, 0]
click at [727, 188] on span "Please select an option" at bounding box center [729, 181] width 5 height 13
click at [717, 236] on div "1" at bounding box center [725, 238] width 33 height 27
click at [719, 265] on button "button" at bounding box center [735, 265] width 33 height 20
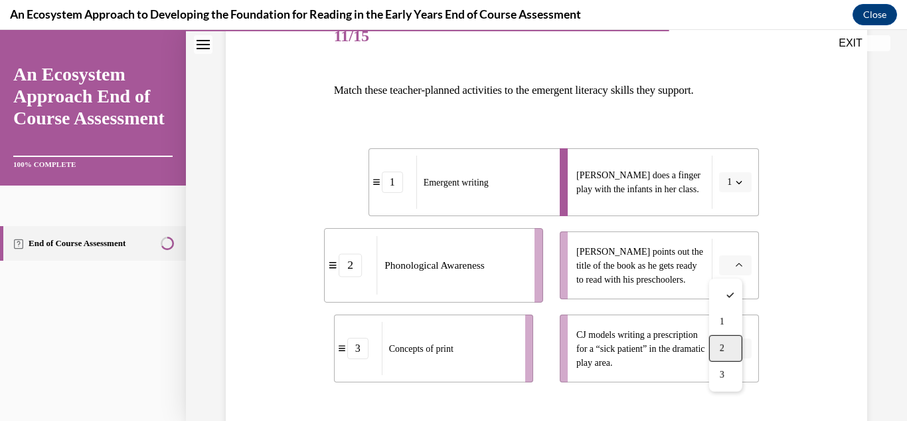
click at [720, 345] on span "2" at bounding box center [722, 348] width 5 height 11
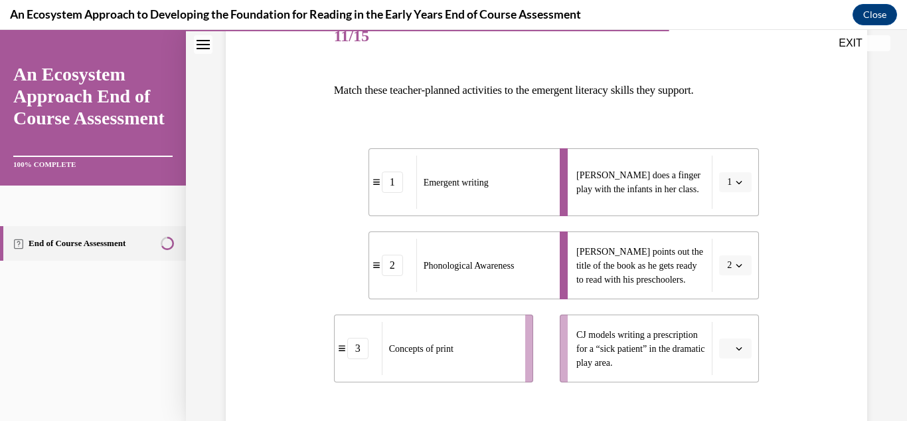
click at [727, 345] on span "Please select an option" at bounding box center [729, 347] width 5 height 13
click at [718, 322] on div "3" at bounding box center [725, 318] width 33 height 27
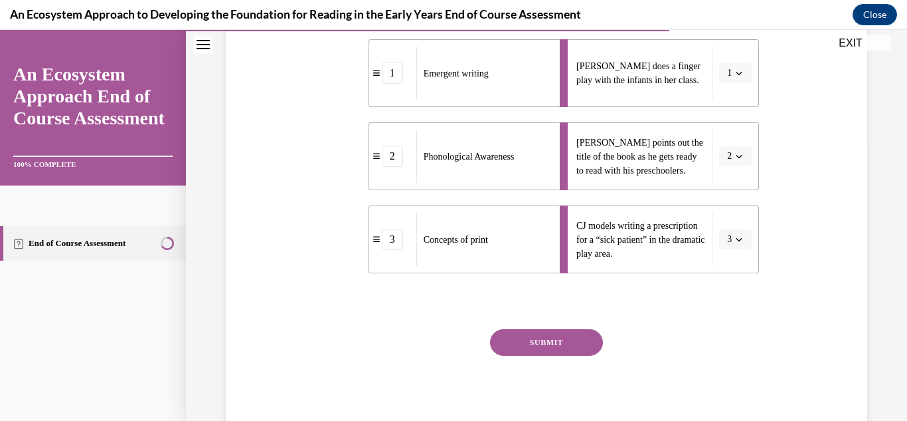
scroll to position [327, 0]
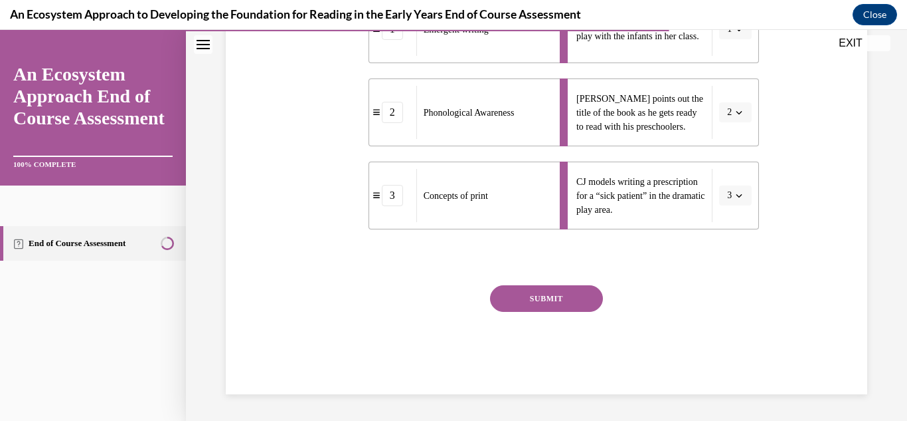
click at [553, 298] on button "SUBMIT" at bounding box center [546, 298] width 113 height 27
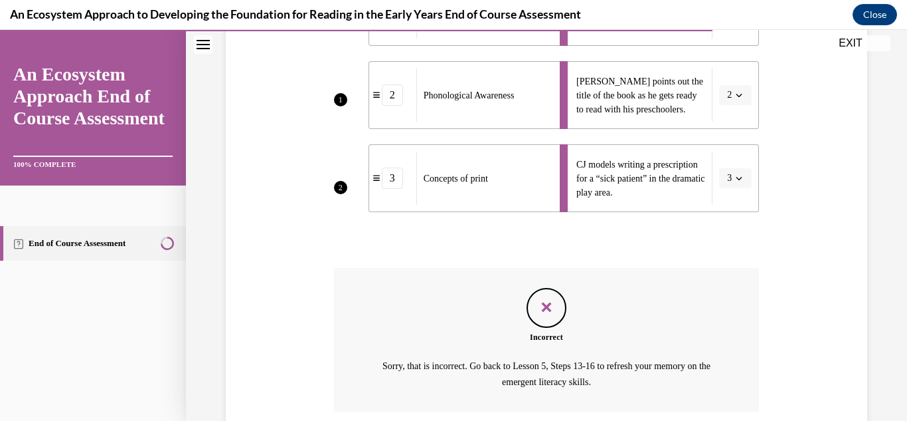
scroll to position [450, 0]
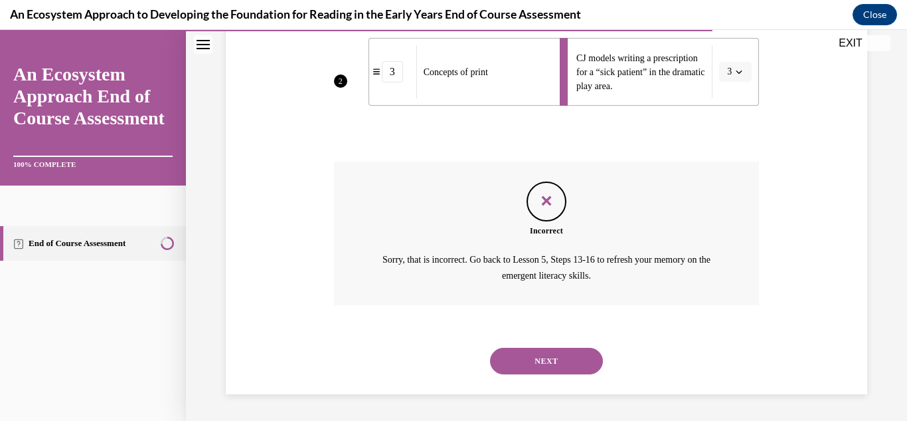
click at [565, 371] on button "NEXT" at bounding box center [546, 360] width 113 height 27
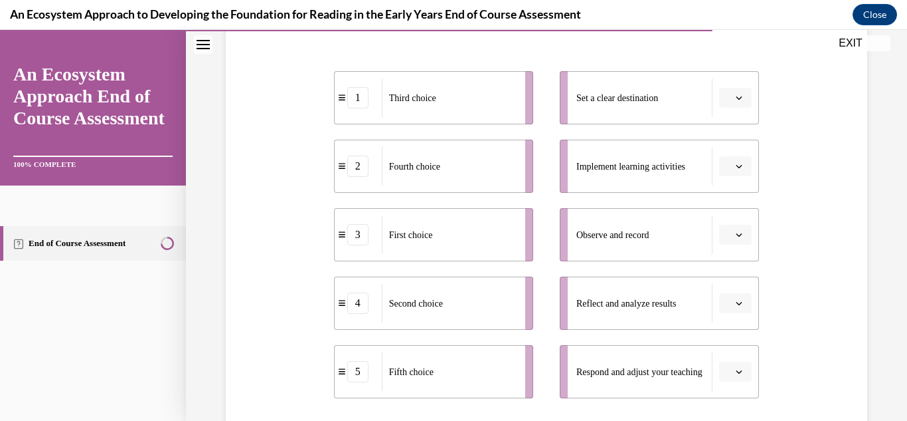
scroll to position [254, 0]
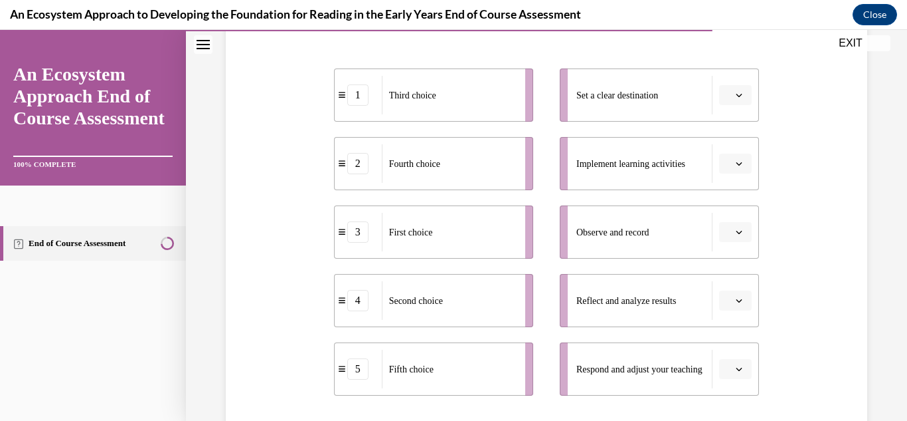
click at [736, 97] on icon "button" at bounding box center [739, 95] width 7 height 7
click at [717, 206] on div "3" at bounding box center [725, 204] width 33 height 27
click at [719, 161] on button "button" at bounding box center [735, 163] width 33 height 20
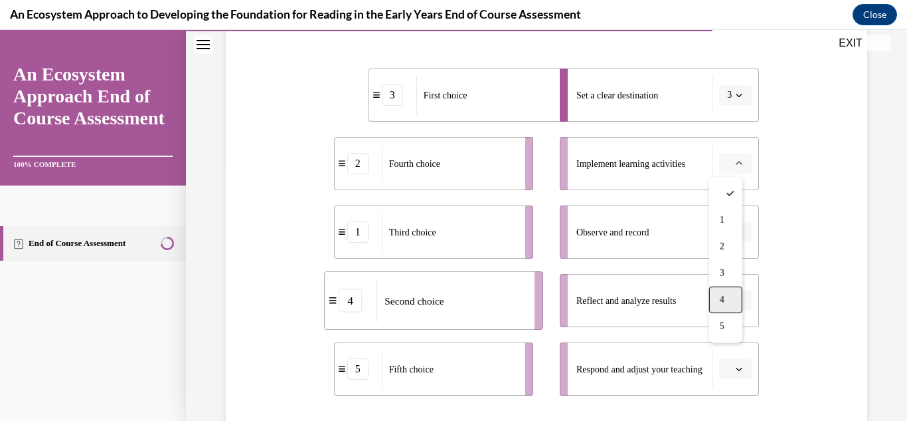
click at [719, 295] on div "4" at bounding box center [725, 299] width 33 height 27
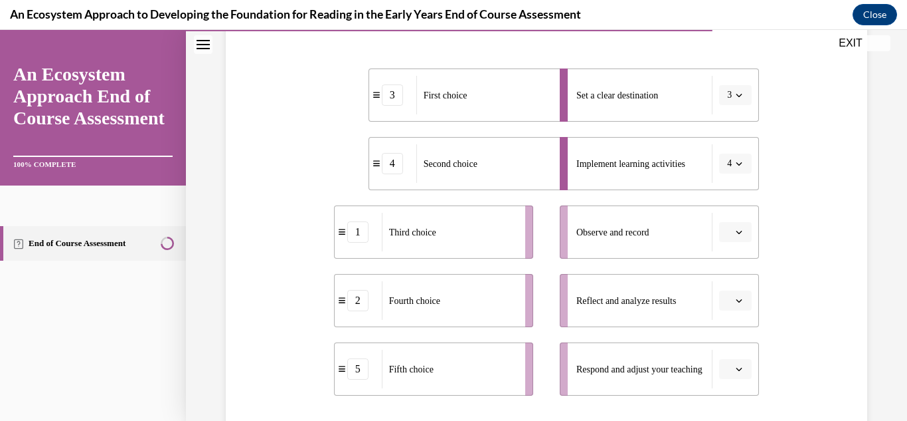
click at [735, 227] on span "button" at bounding box center [739, 231] width 9 height 9
click at [739, 282] on div "1" at bounding box center [725, 288] width 33 height 27
click at [739, 295] on button "button" at bounding box center [735, 300] width 33 height 20
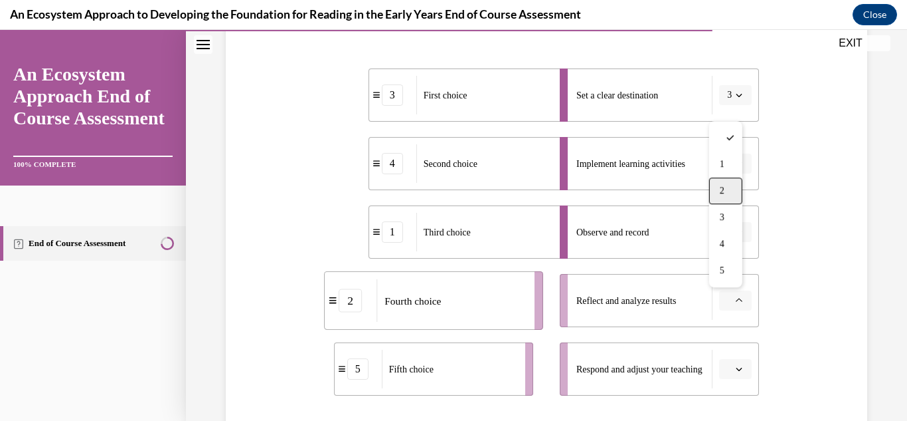
click at [713, 183] on div "2" at bounding box center [725, 190] width 33 height 27
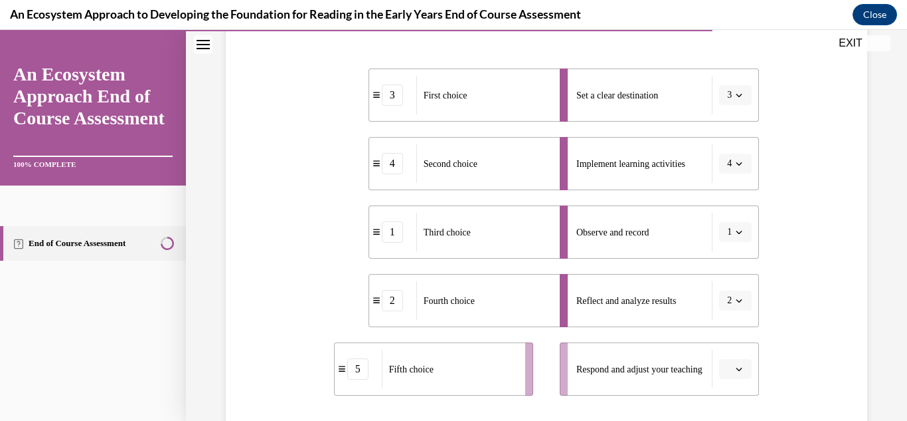
click at [719, 368] on button "button" at bounding box center [735, 369] width 33 height 20
click at [716, 343] on div "5" at bounding box center [725, 339] width 33 height 27
click at [735, 366] on span "button" at bounding box center [739, 368] width 9 height 9
click at [727, 348] on div "5" at bounding box center [725, 339] width 33 height 27
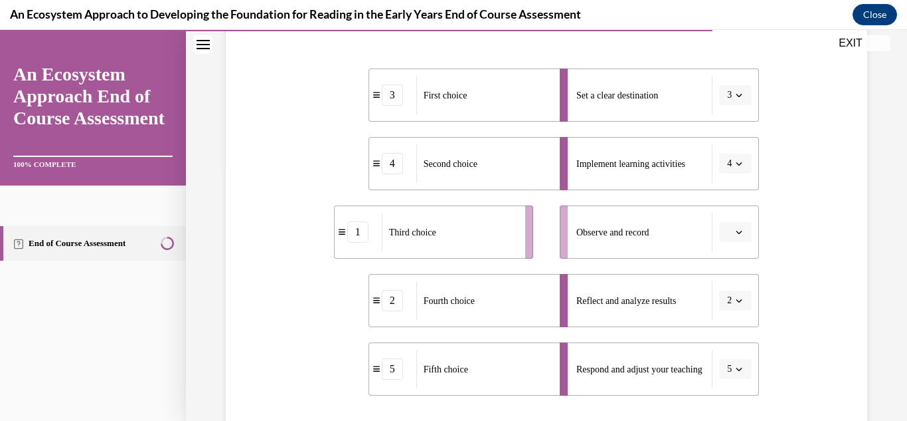
click at [734, 241] on button "button" at bounding box center [735, 232] width 33 height 20
click at [731, 289] on div "1" at bounding box center [725, 288] width 33 height 27
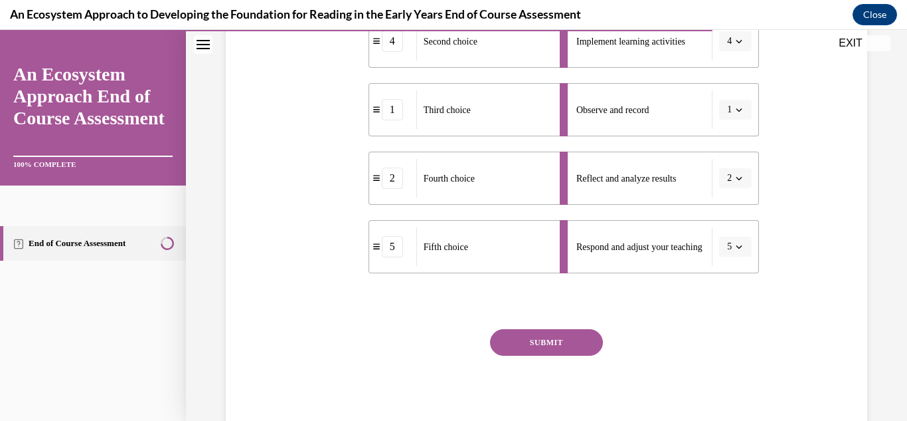
scroll to position [420, 0]
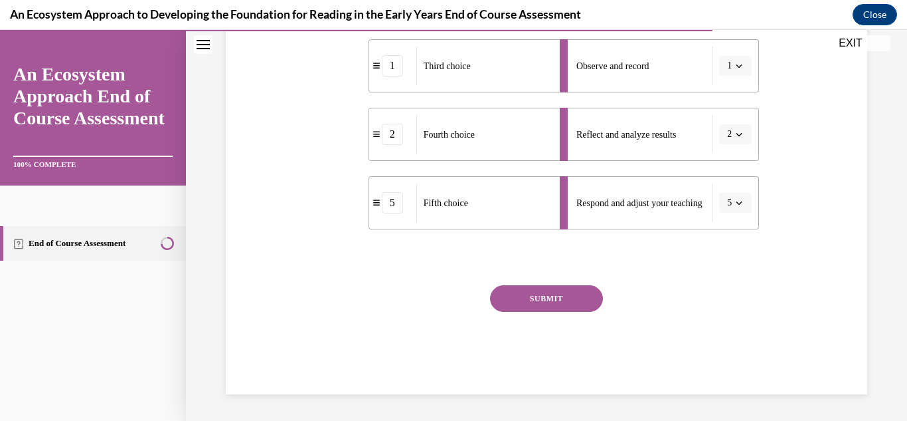
click at [588, 300] on button "SUBMIT" at bounding box center [546, 298] width 113 height 27
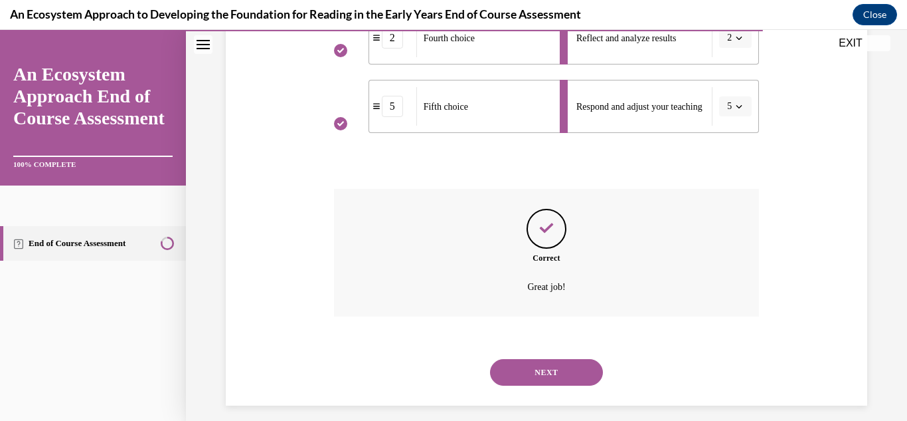
scroll to position [527, 0]
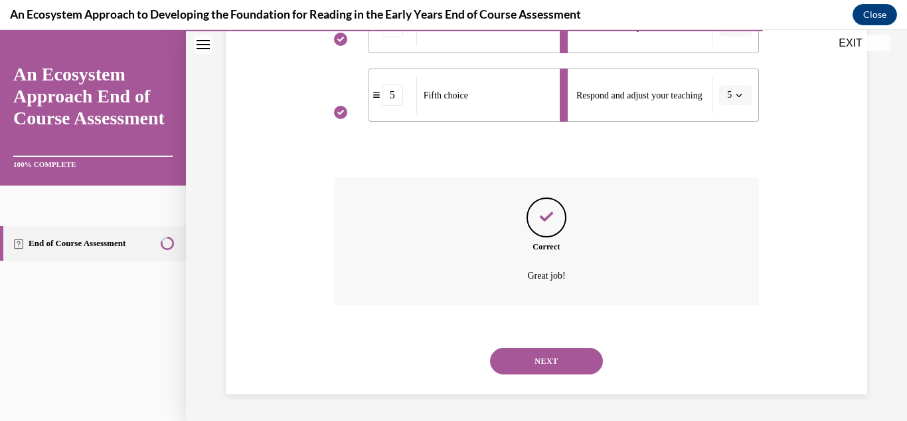
click at [585, 359] on button "NEXT" at bounding box center [546, 360] width 113 height 27
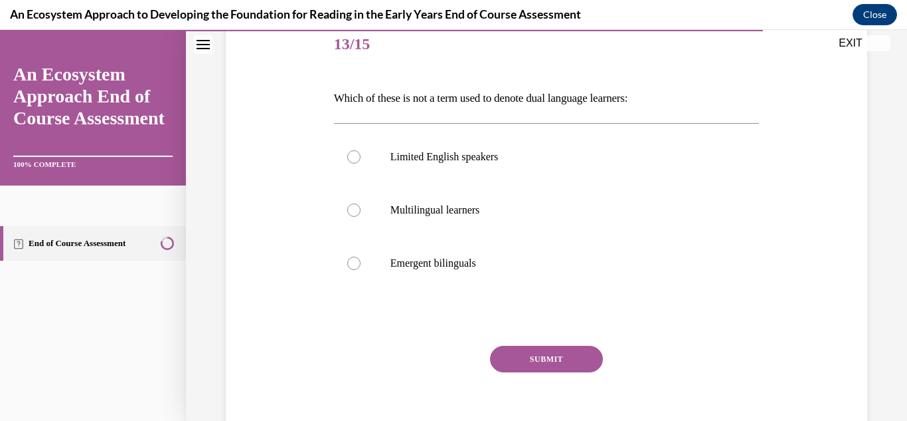
scroll to position [169, 0]
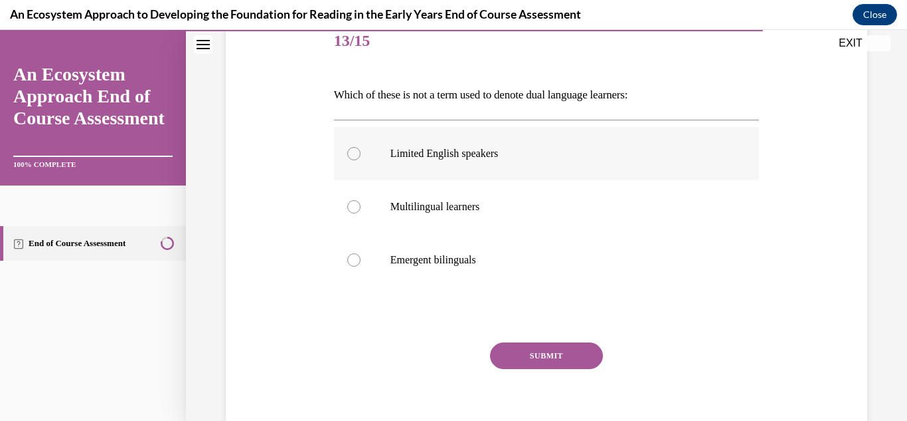
click at [503, 140] on label "Limited English speakers" at bounding box center [547, 153] width 426 height 53
click at [361, 147] on input "Limited English speakers" at bounding box center [353, 153] width 13 height 13
radio input "true"
click at [523, 350] on button "SUBMIT" at bounding box center [546, 355] width 113 height 27
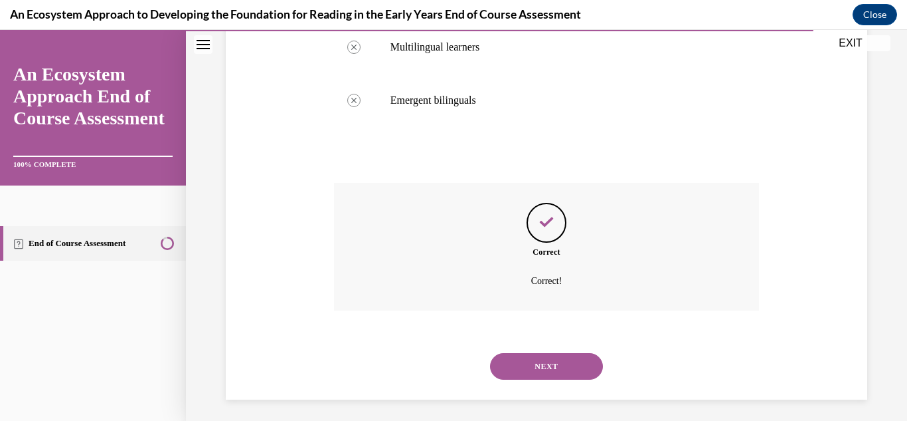
scroll to position [334, 0]
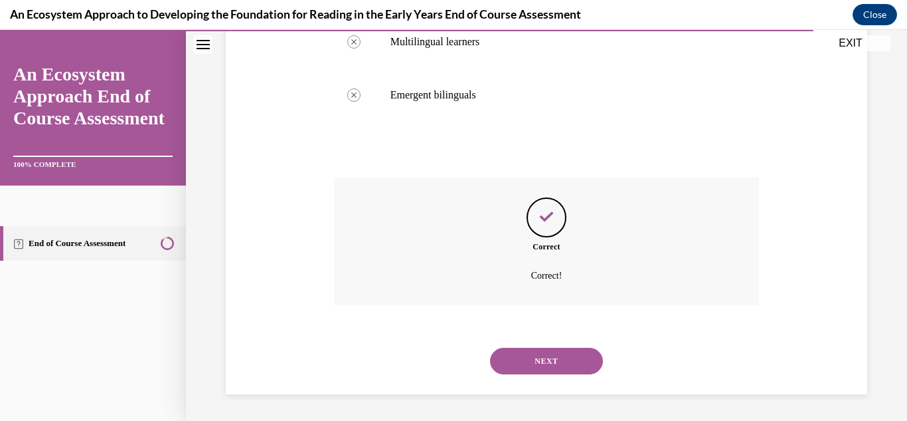
click at [530, 361] on button "NEXT" at bounding box center [546, 360] width 113 height 27
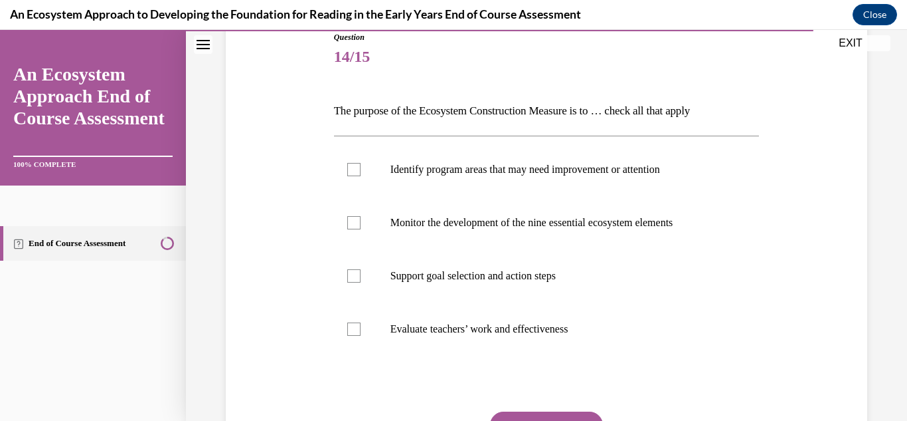
scroll to position [189, 0]
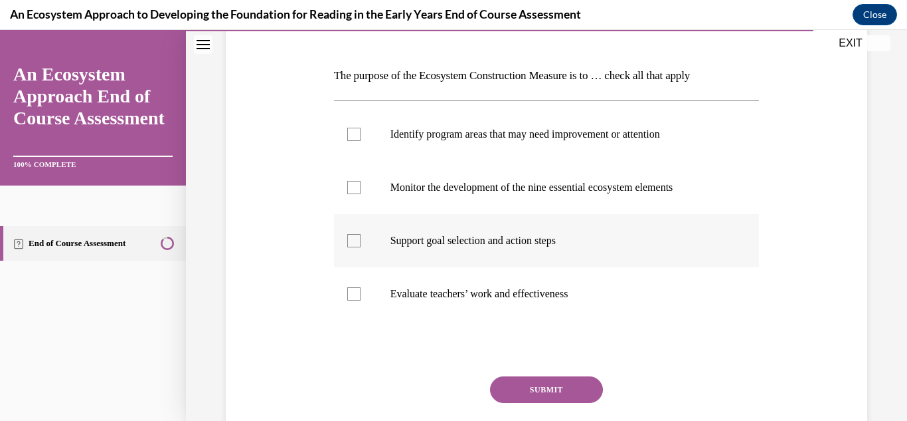
click at [498, 244] on p "Support goal selection and action steps" at bounding box center [559, 240] width 336 height 13
click at [361, 244] on input "Support goal selection and action steps" at bounding box center [353, 240] width 13 height 13
checkbox input "true"
click at [459, 180] on label "Monitor the development of the nine essential ecosystem elements" at bounding box center [547, 187] width 426 height 53
click at [361, 181] on input "Monitor the development of the nine essential ecosystem elements" at bounding box center [353, 187] width 13 height 13
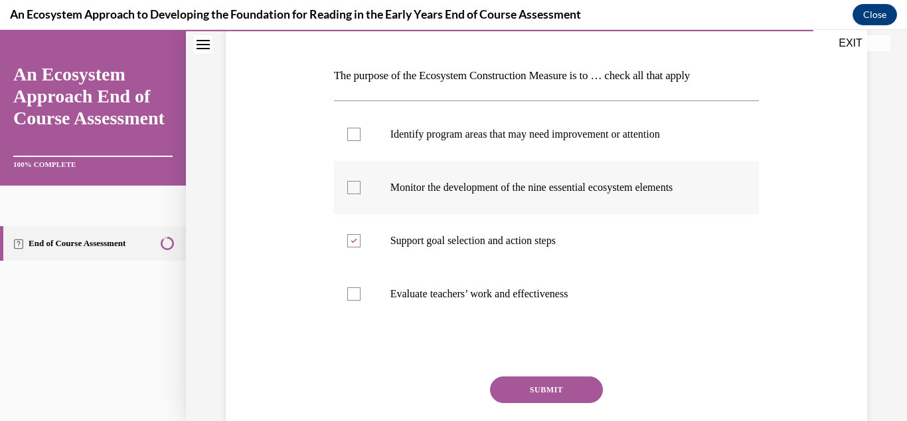
checkbox input "true"
click at [426, 145] on label "Identify program areas that may need improvement or attention" at bounding box center [547, 134] width 426 height 53
click at [361, 141] on input "Identify program areas that may need improvement or attention" at bounding box center [353, 134] width 13 height 13
checkbox input "true"
click at [529, 380] on button "SUBMIT" at bounding box center [546, 389] width 113 height 27
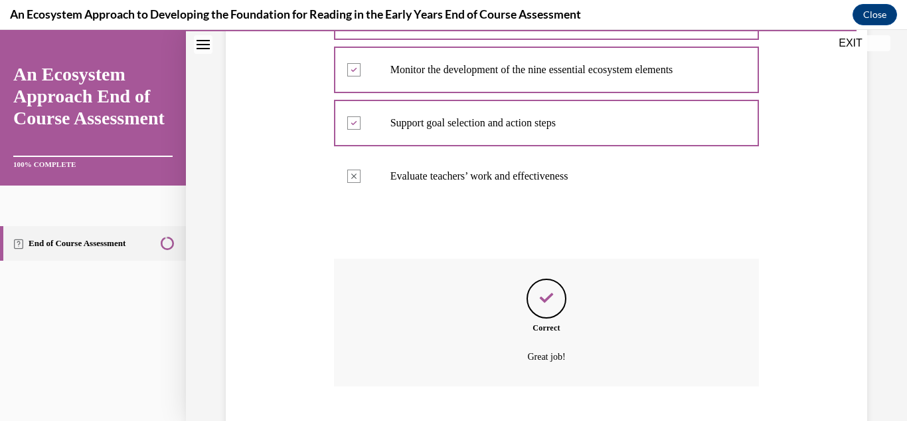
scroll to position [387, 0]
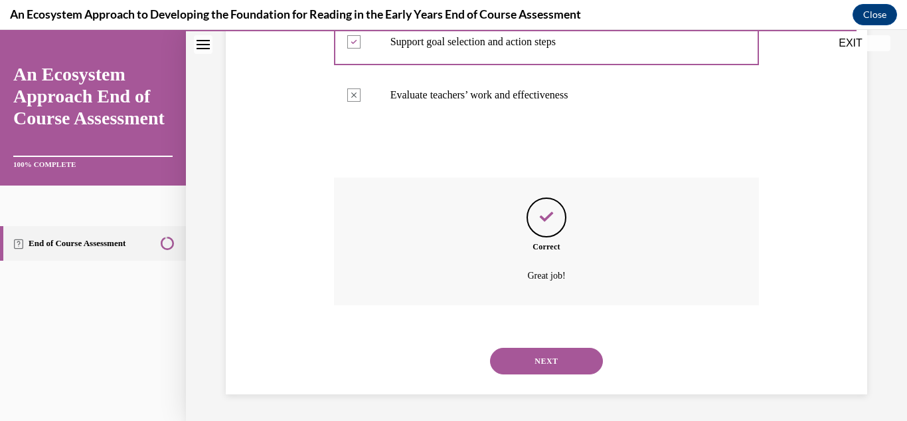
click at [528, 364] on button "NEXT" at bounding box center [546, 360] width 113 height 27
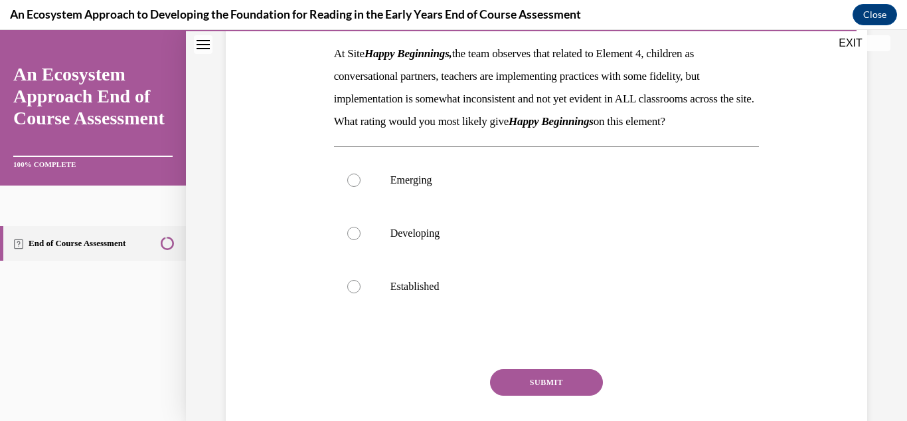
scroll to position [207, 0]
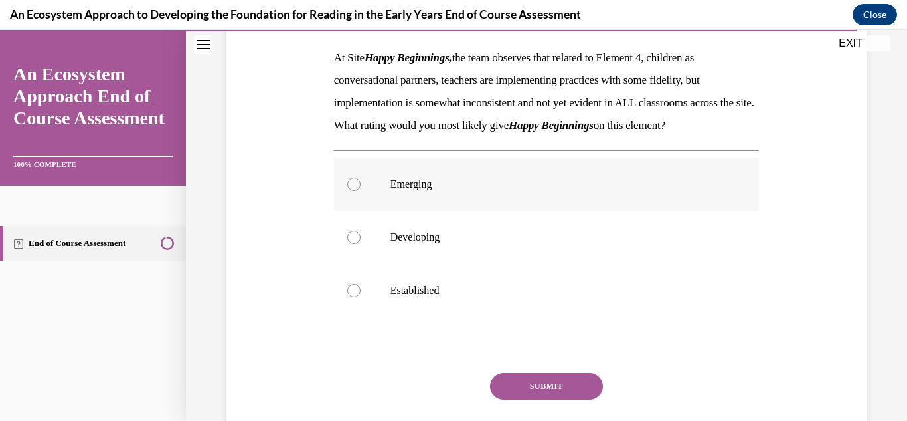
click at [702, 211] on label "Emerging" at bounding box center [547, 183] width 426 height 53
click at [361, 191] on input "Emerging" at bounding box center [353, 183] width 13 height 13
radio input "true"
click at [555, 399] on button "SUBMIT" at bounding box center [546, 386] width 113 height 27
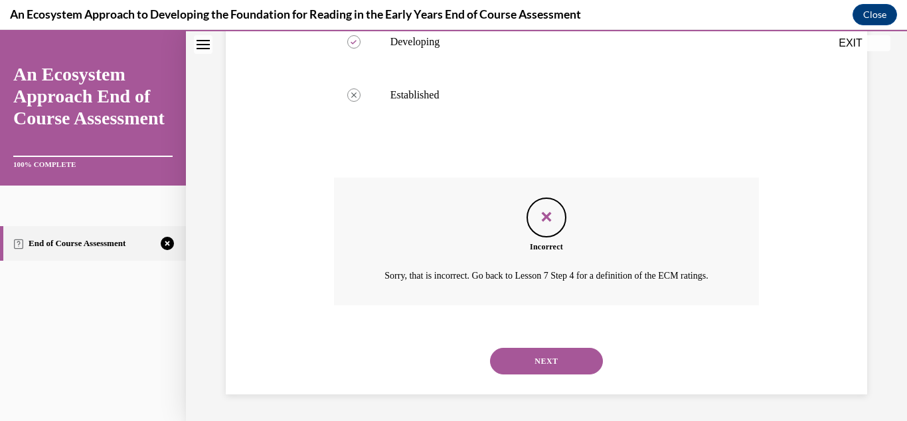
scroll to position [440, 0]
click at [533, 357] on button "NEXT" at bounding box center [546, 360] width 113 height 27
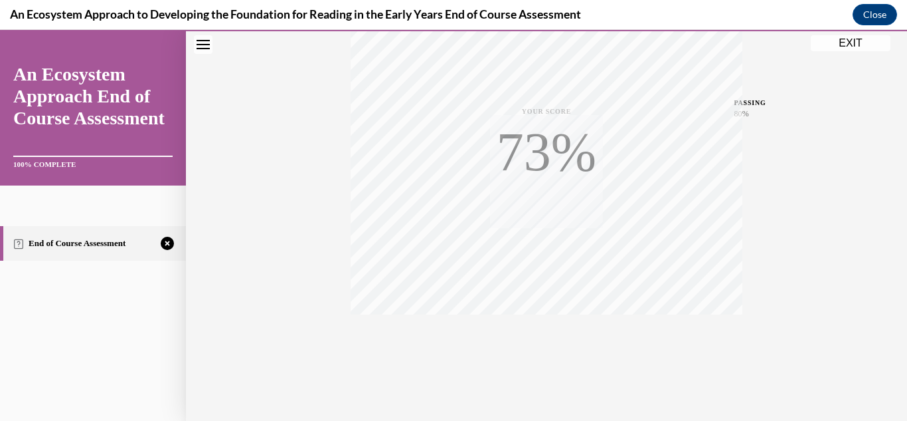
scroll to position [290, 0]
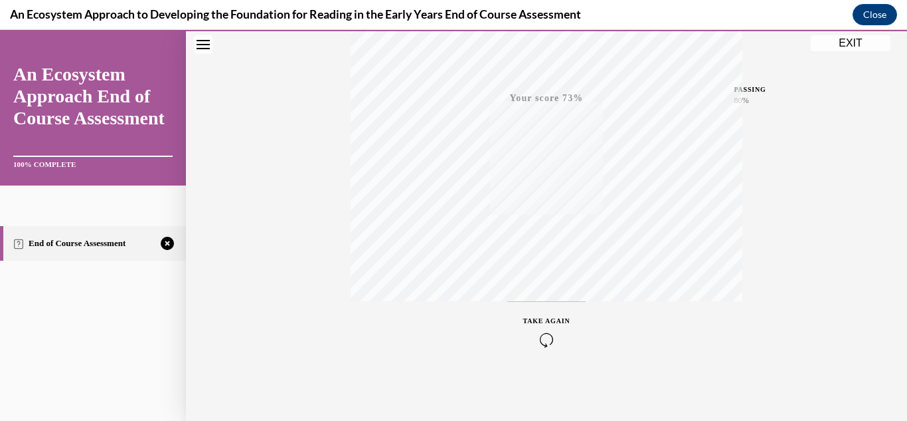
click at [547, 331] on div "TAKE AGAIN" at bounding box center [546, 331] width 47 height 31
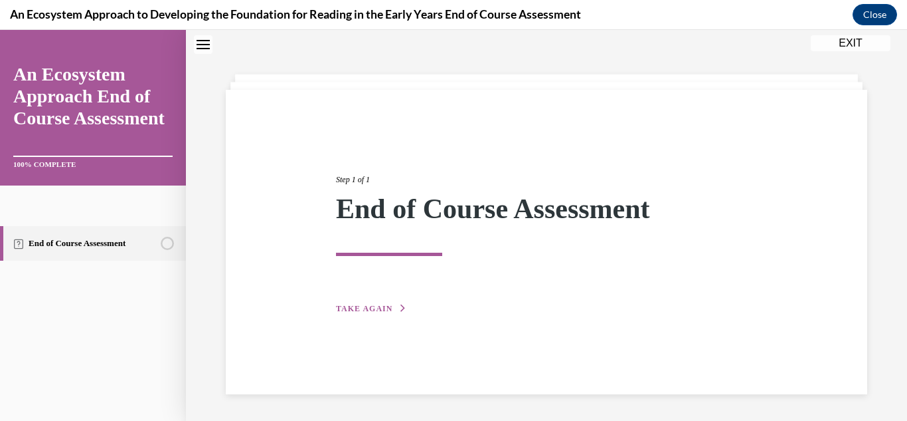
click at [347, 306] on span "TAKE AGAIN" at bounding box center [364, 308] width 56 height 9
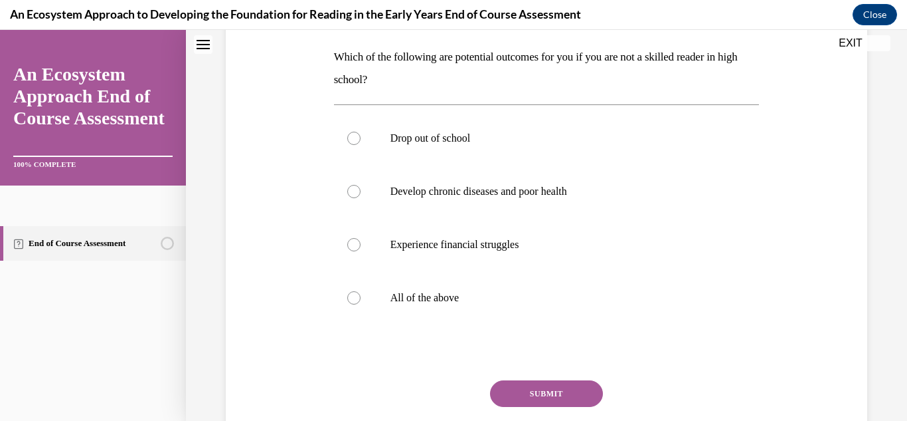
scroll to position [206, 0]
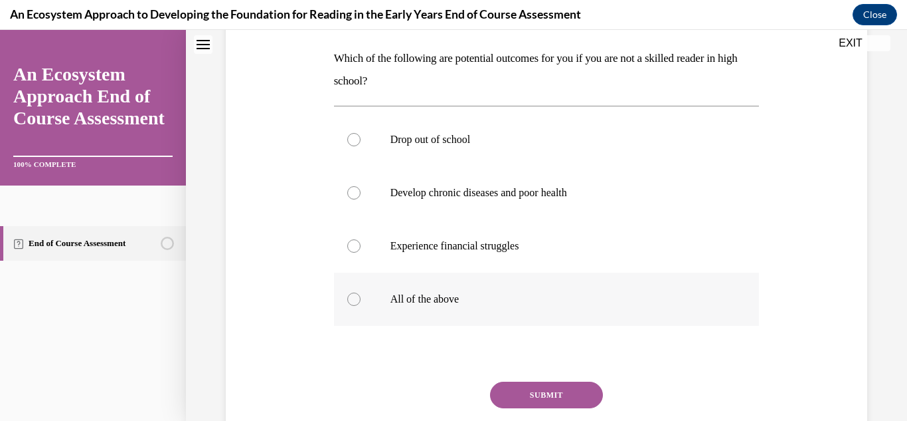
click at [633, 281] on label "All of the above" at bounding box center [547, 298] width 426 height 53
click at [361, 292] on input "All of the above" at bounding box center [353, 298] width 13 height 13
radio input "true"
click at [579, 396] on button "SUBMIT" at bounding box center [546, 394] width 113 height 27
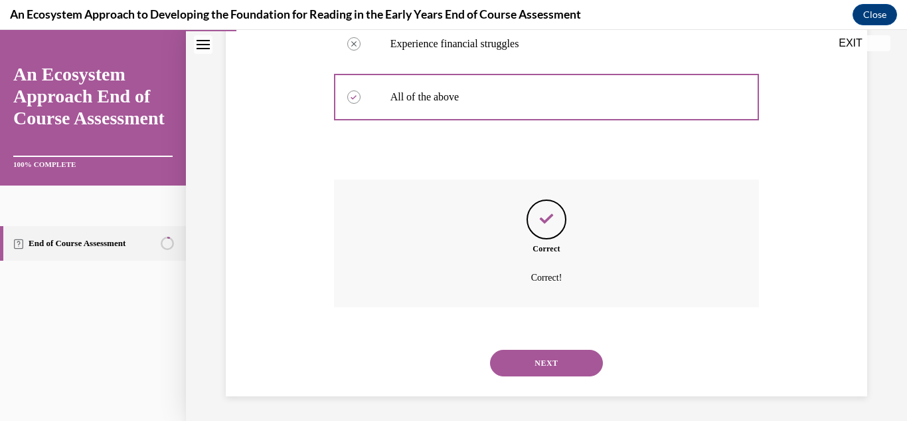
scroll to position [410, 0]
click at [536, 367] on button "NEXT" at bounding box center [546, 360] width 113 height 27
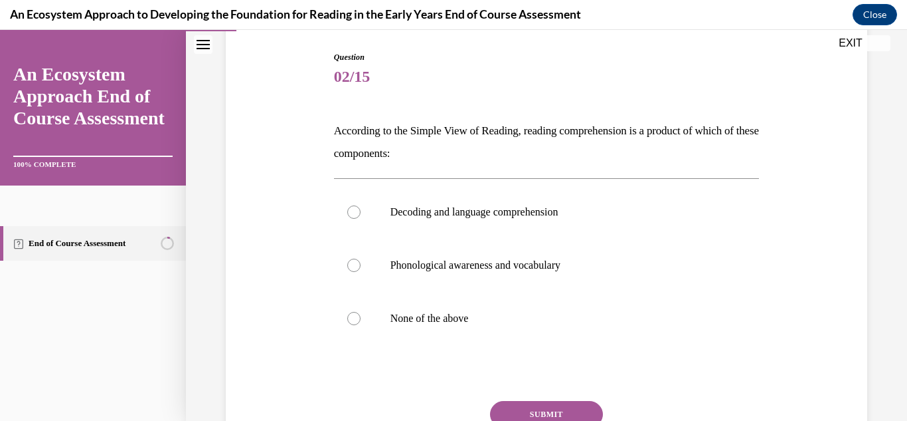
scroll to position [149, 0]
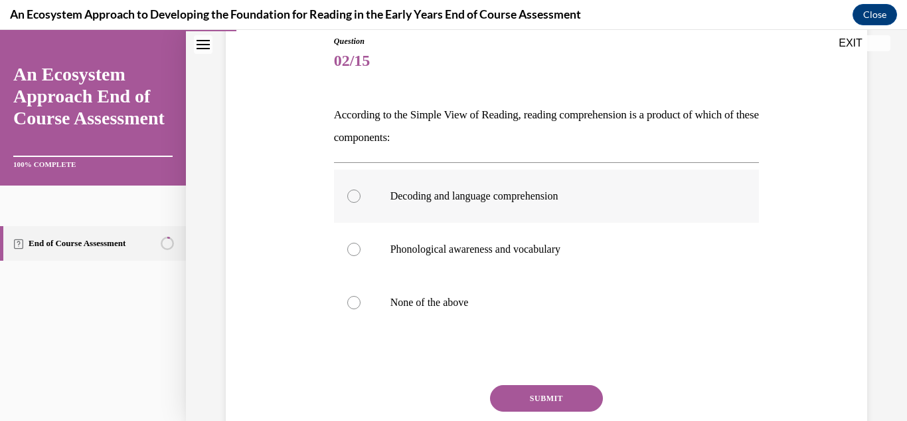
click at [684, 212] on label "Decoding and language comprehension" at bounding box center [547, 195] width 426 height 53
click at [361, 203] on input "Decoding and language comprehension" at bounding box center [353, 195] width 13 height 13
radio input "true"
click at [565, 406] on button "SUBMIT" at bounding box center [546, 398] width 113 height 27
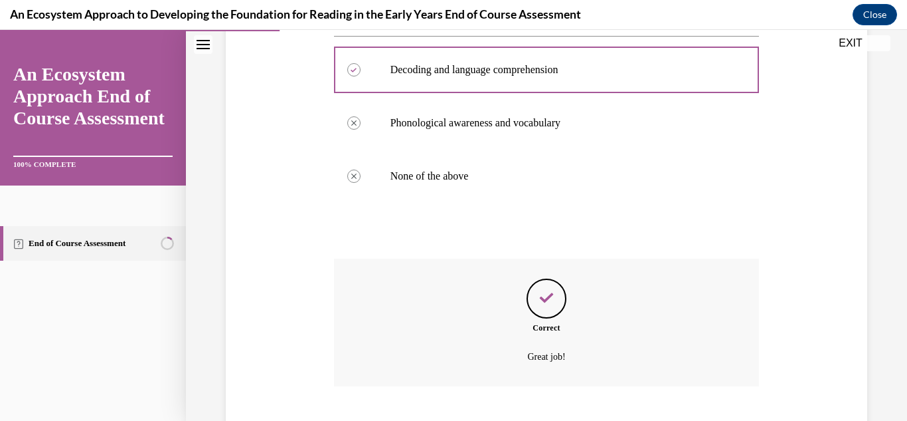
scroll to position [357, 0]
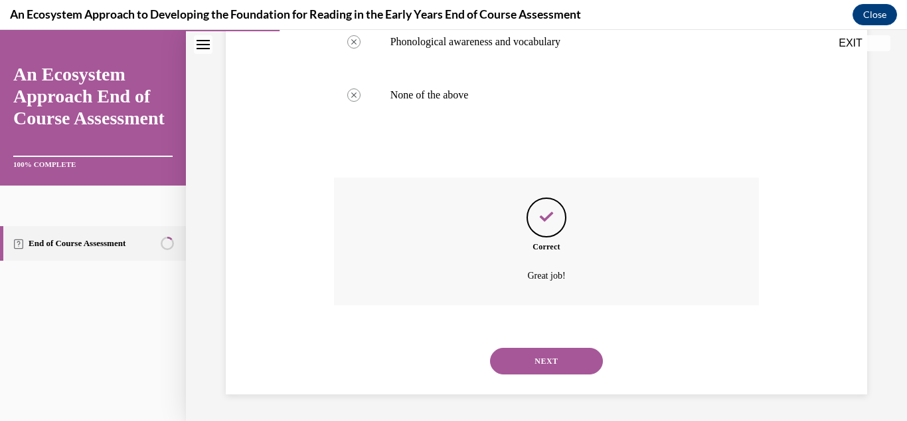
click at [548, 361] on button "NEXT" at bounding box center [546, 360] width 113 height 27
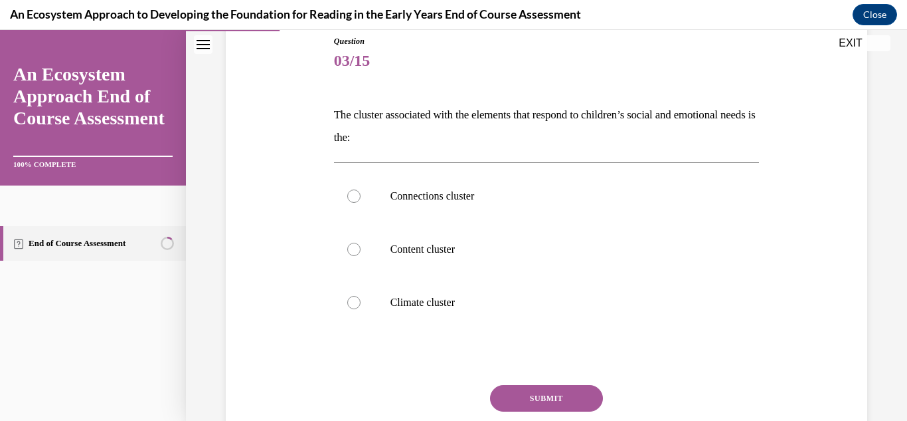
scroll to position [151, 0]
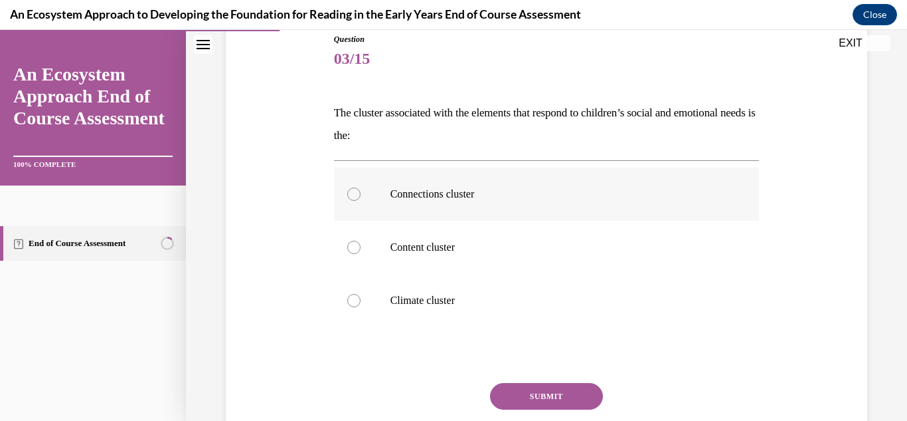
click at [741, 209] on label "Connections cluster" at bounding box center [547, 193] width 426 height 53
click at [361, 201] on input "Connections cluster" at bounding box center [353, 193] width 13 height 13
radio input "true"
click at [706, 248] on p "Content cluster" at bounding box center [559, 246] width 336 height 13
click at [361, 248] on input "Content cluster" at bounding box center [353, 246] width 13 height 13
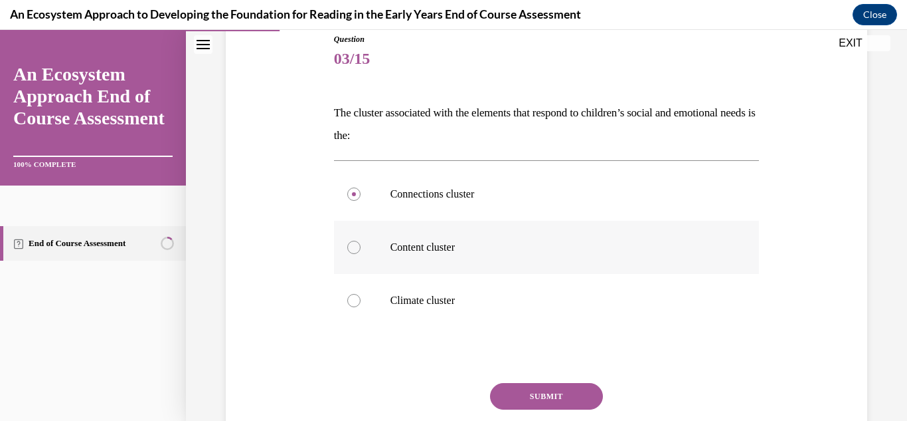
radio input "true"
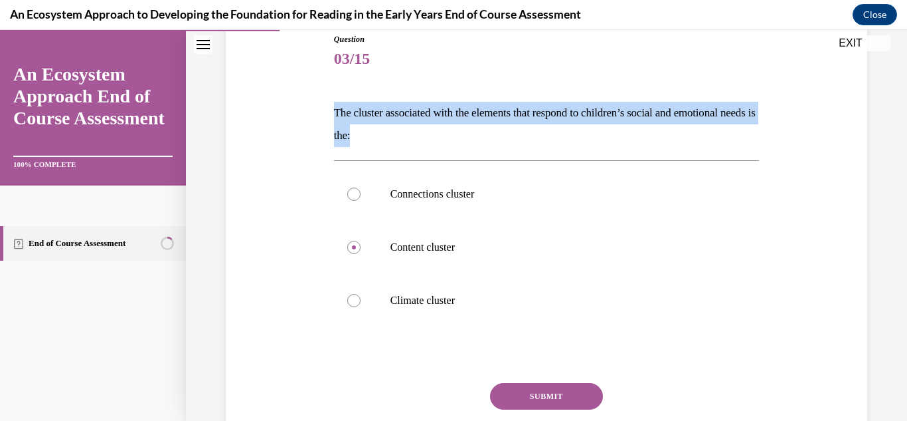
drag, startPoint x: 327, startPoint y: 114, endPoint x: 453, endPoint y: 134, distance: 127.8
click at [453, 134] on div "Question 03/15 The cluster associated with the elements that respond to childre…" at bounding box center [547, 242] width 648 height 498
copy p "The cluster associated with the elements that respond to children’s social and …"
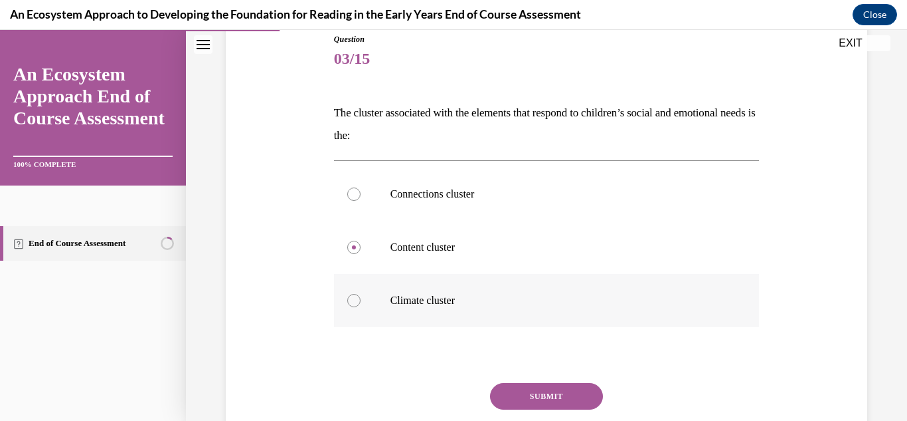
click at [369, 302] on label "Climate cluster" at bounding box center [547, 300] width 426 height 53
click at [361, 302] on input "Climate cluster" at bounding box center [353, 300] width 13 height 13
radio input "true"
click at [536, 398] on button "SUBMIT" at bounding box center [546, 396] width 113 height 27
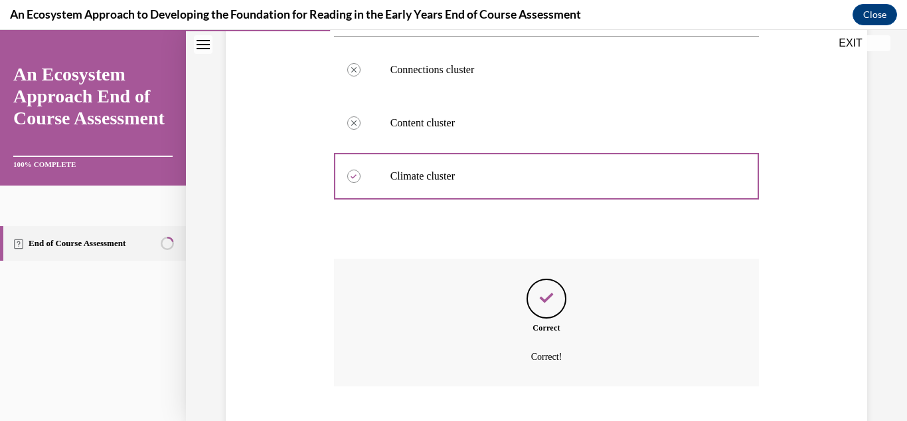
scroll to position [357, 0]
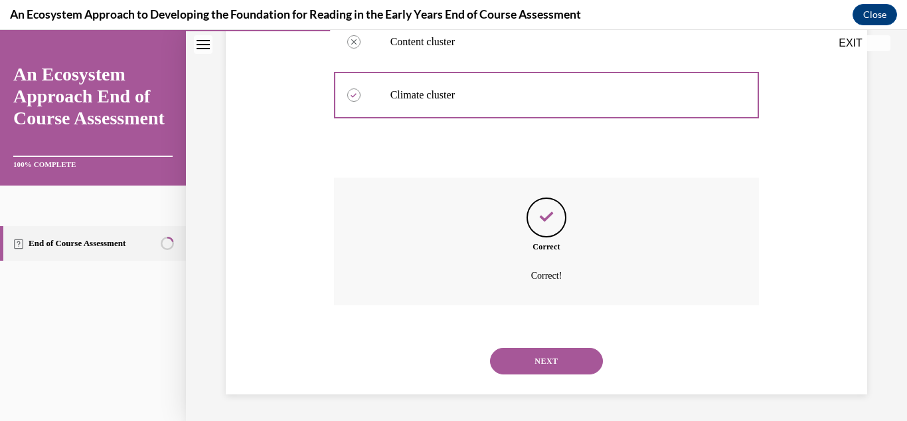
click at [529, 353] on button "NEXT" at bounding box center [546, 360] width 113 height 27
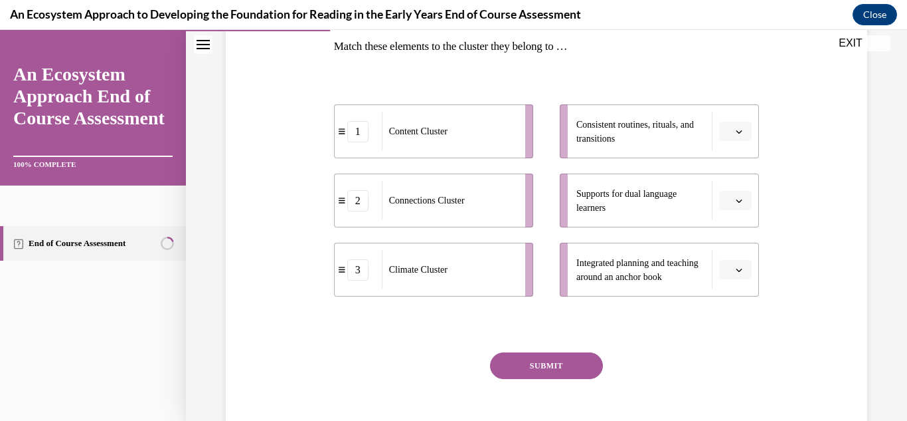
scroll to position [217, 0]
click at [735, 137] on span "button" at bounding box center [739, 132] width 9 height 9
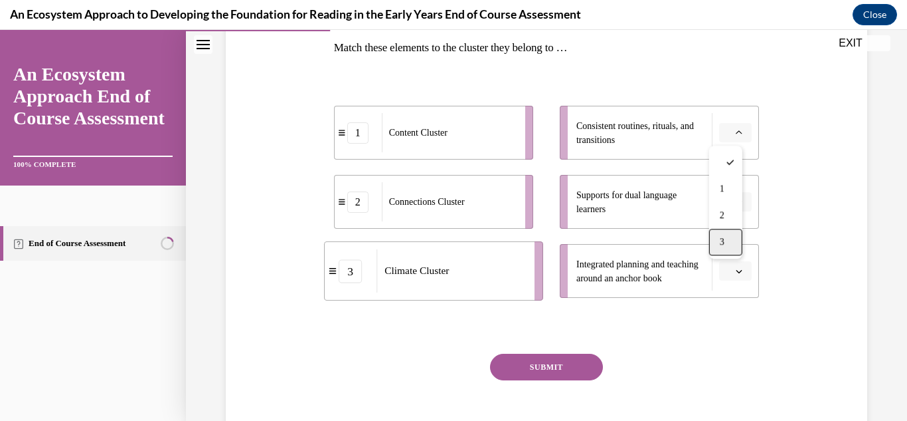
click at [733, 244] on div "3" at bounding box center [725, 242] width 33 height 27
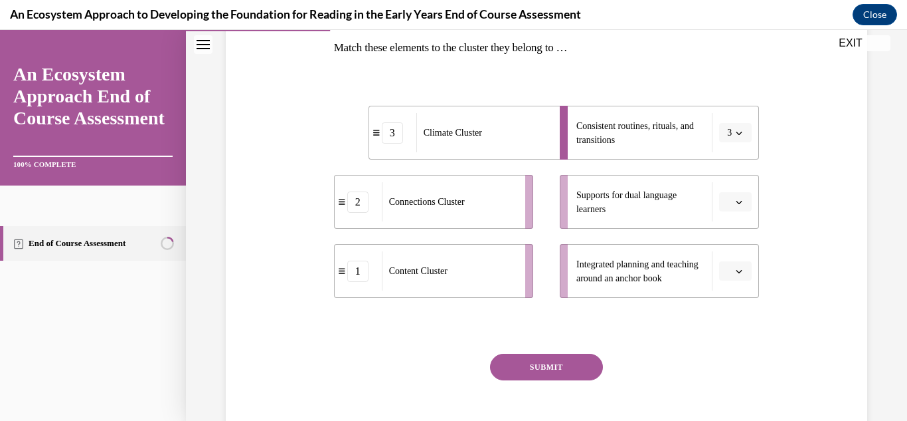
click at [736, 272] on icon "button" at bounding box center [739, 271] width 7 height 7
click at [737, 323] on div "1" at bounding box center [725, 327] width 33 height 27
click at [719, 203] on button "button" at bounding box center [735, 202] width 33 height 20
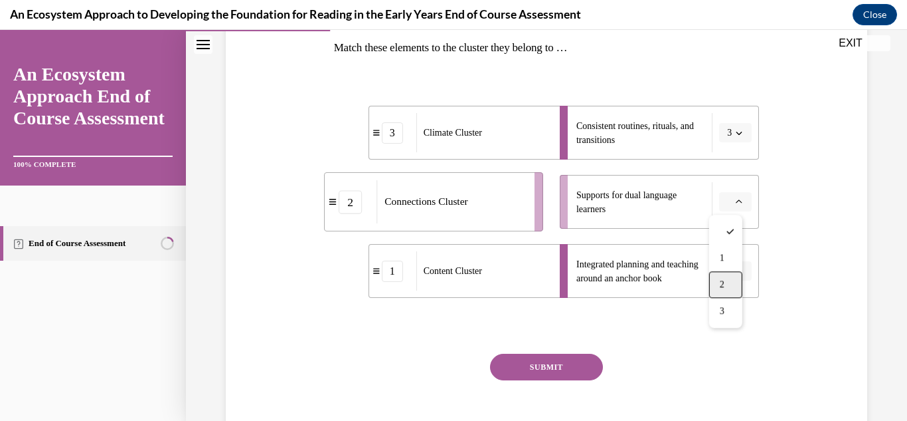
click at [721, 287] on span "2" at bounding box center [722, 284] width 5 height 11
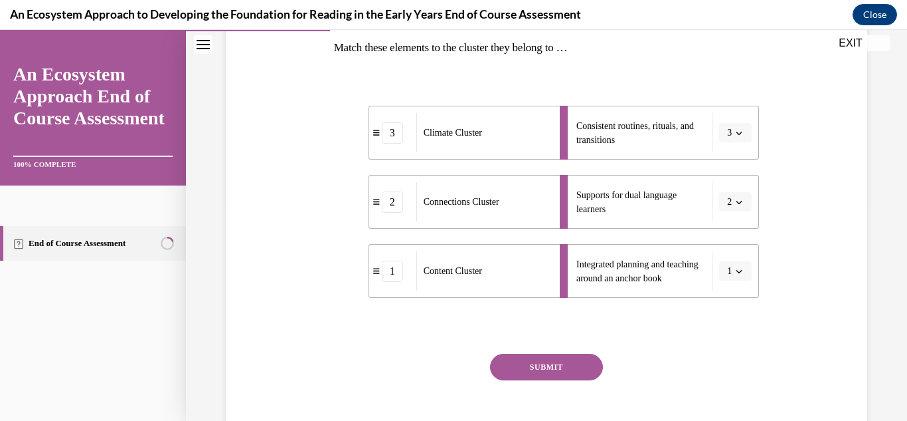
click at [520, 368] on button "SUBMIT" at bounding box center [546, 366] width 113 height 27
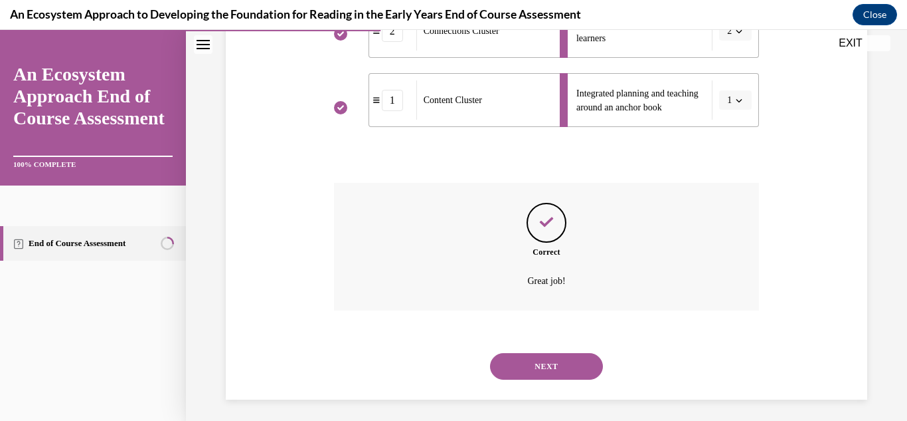
scroll to position [393, 0]
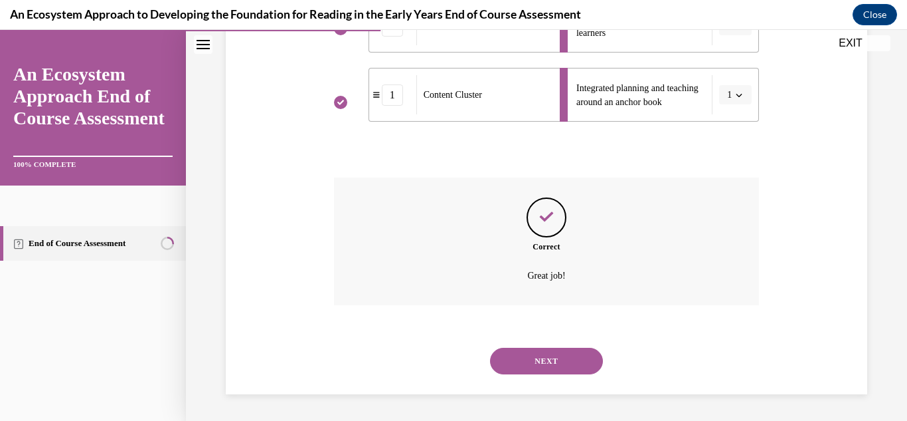
click at [520, 368] on button "NEXT" at bounding box center [546, 360] width 113 height 27
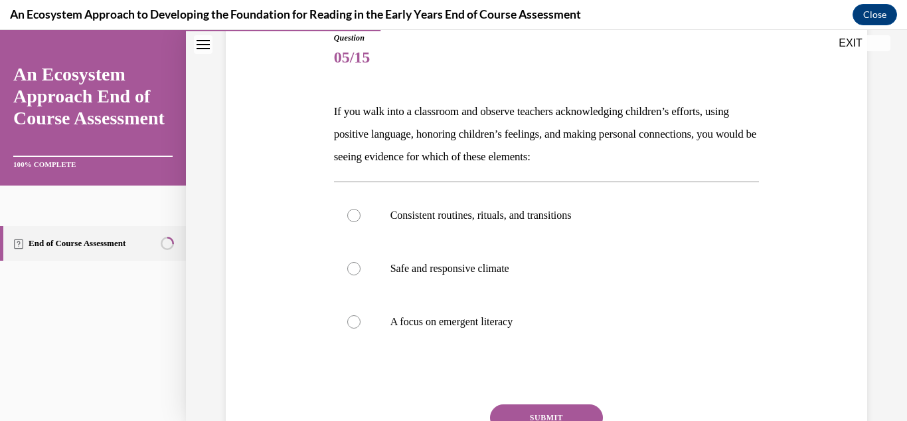
scroll to position [156, 0]
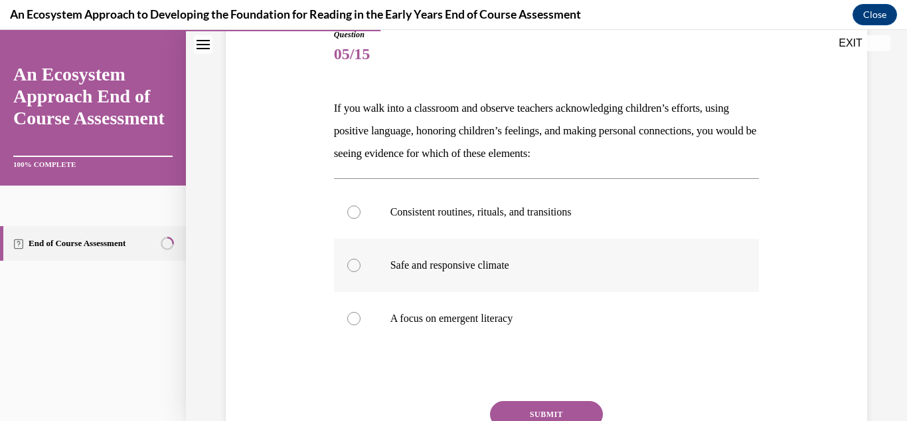
click at [561, 276] on label "Safe and responsive climate" at bounding box center [547, 264] width 426 height 53
click at [361, 272] on input "Safe and responsive climate" at bounding box center [353, 264] width 13 height 13
radio input "true"
click at [547, 407] on button "SUBMIT" at bounding box center [546, 414] width 113 height 27
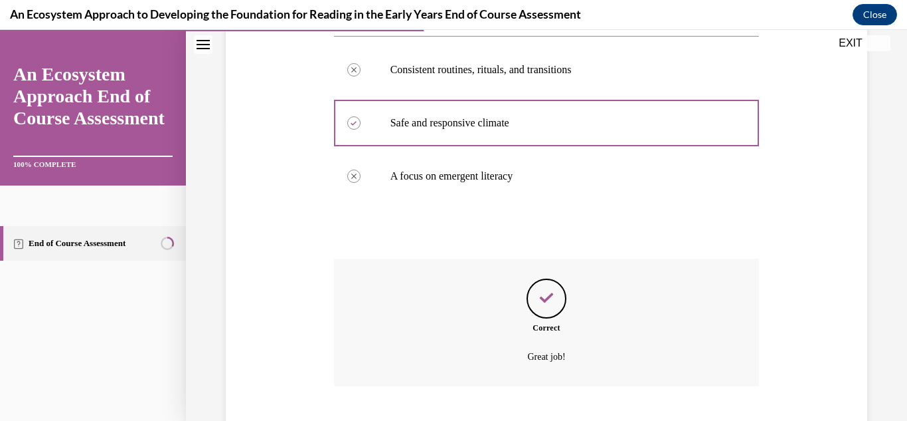
scroll to position [379, 0]
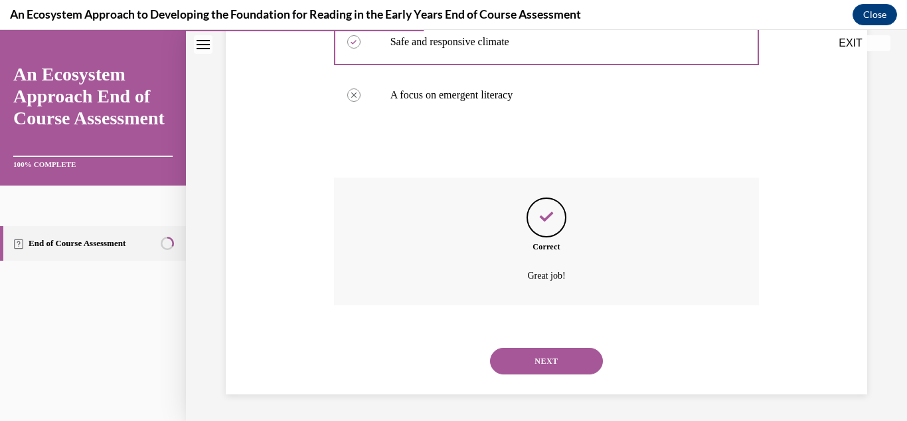
click at [567, 365] on button "NEXT" at bounding box center [546, 360] width 113 height 27
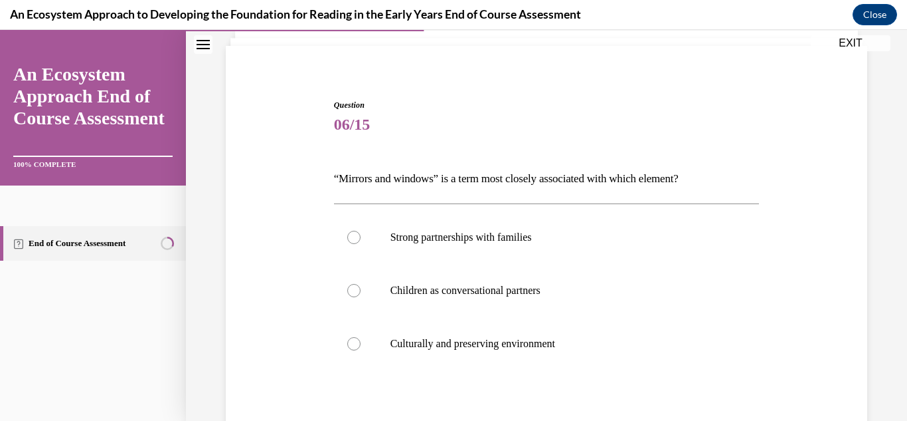
scroll to position [85, 0]
click at [543, 329] on label "Culturally and preserving environment" at bounding box center [547, 344] width 426 height 53
click at [361, 337] on input "Culturally and preserving environment" at bounding box center [353, 343] width 13 height 13
radio input "true"
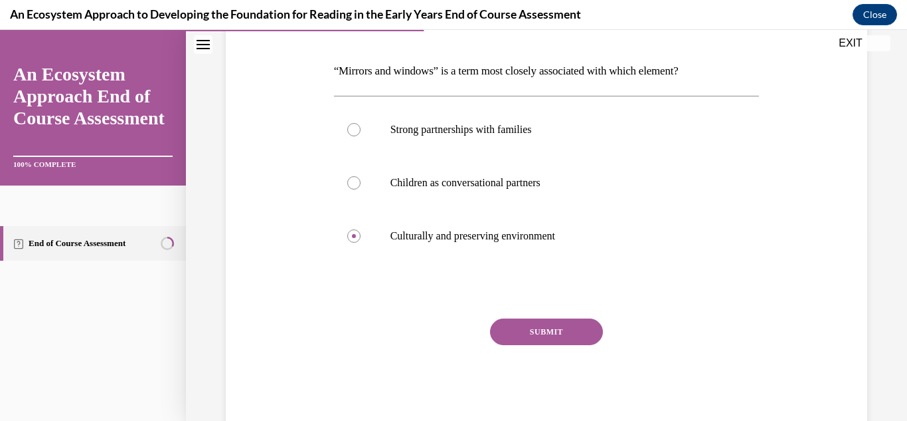
click at [559, 332] on button "SUBMIT" at bounding box center [546, 331] width 113 height 27
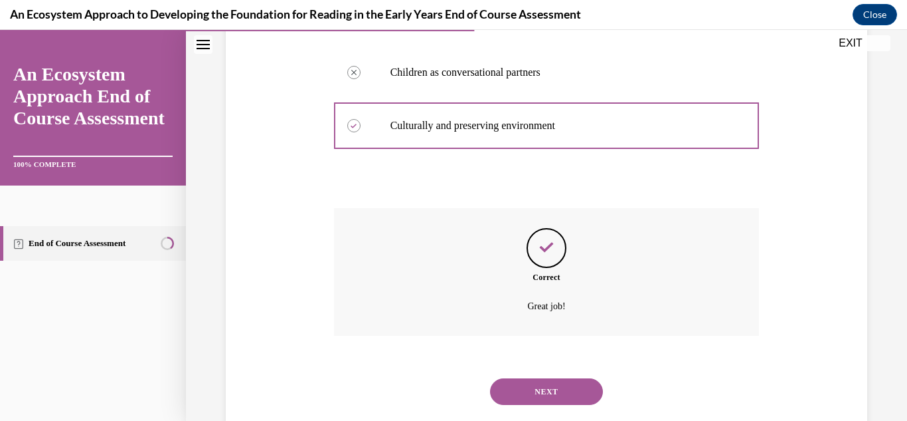
scroll to position [334, 0]
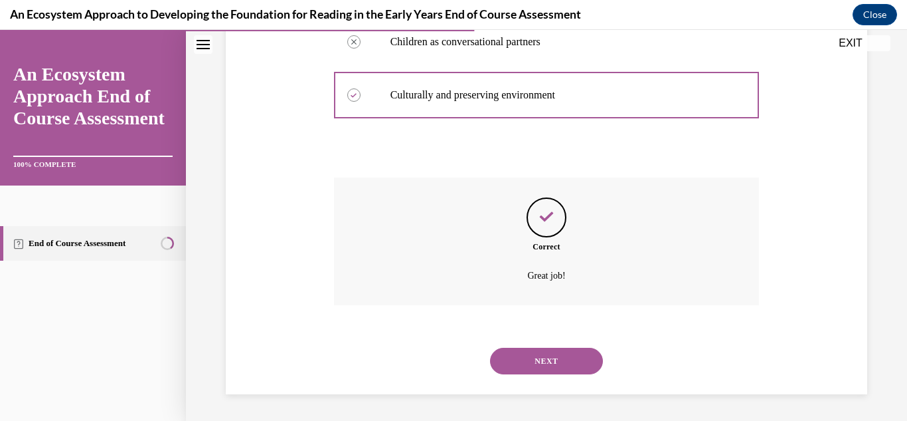
click at [589, 357] on button "NEXT" at bounding box center [546, 360] width 113 height 27
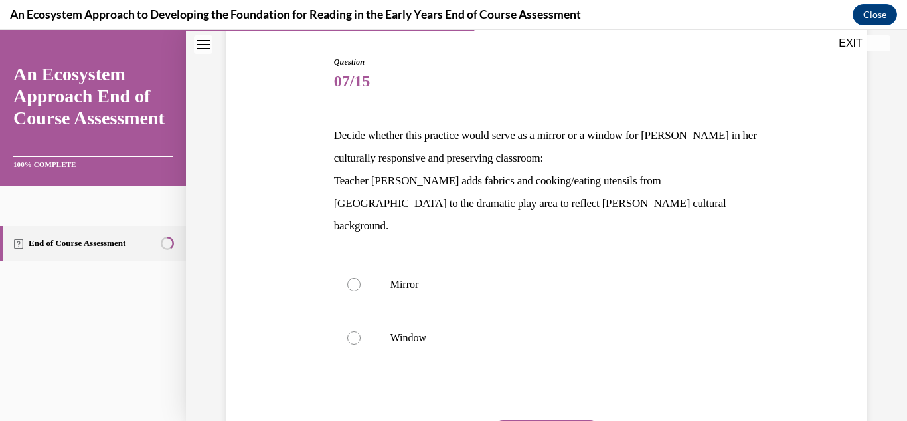
scroll to position [128, 0]
click at [587, 273] on label "Mirror" at bounding box center [547, 284] width 426 height 53
click at [361, 278] on input "Mirror" at bounding box center [353, 284] width 13 height 13
radio input "true"
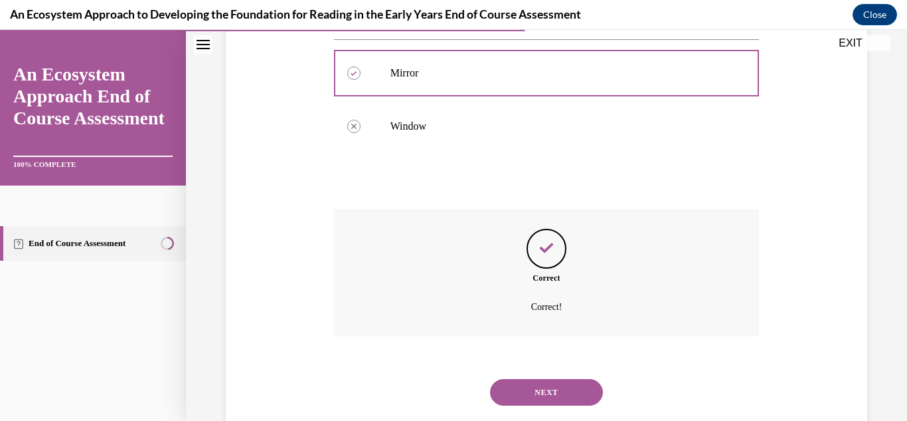
scroll to position [349, 0]
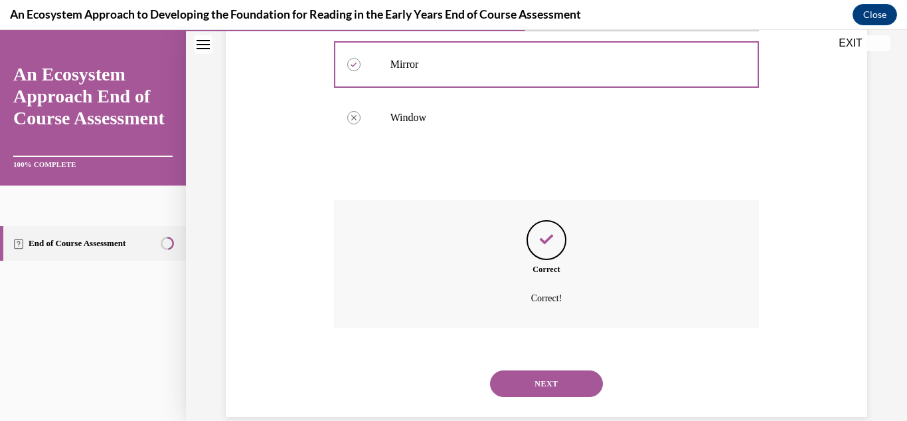
click at [555, 370] on button "NEXT" at bounding box center [546, 383] width 113 height 27
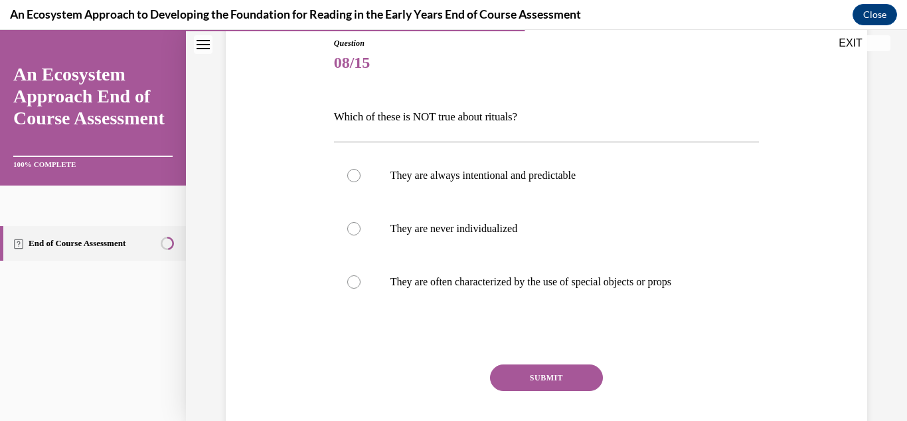
scroll to position [159, 0]
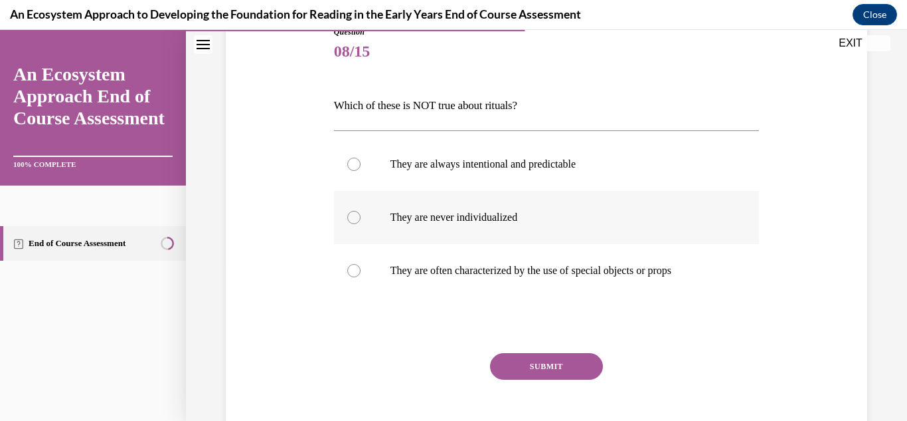
click at [623, 211] on p "They are never individualized" at bounding box center [559, 217] width 336 height 13
click at [361, 211] on input "They are never individualized" at bounding box center [353, 217] width 13 height 13
radio input "true"
click at [565, 371] on button "SUBMIT" at bounding box center [546, 366] width 113 height 27
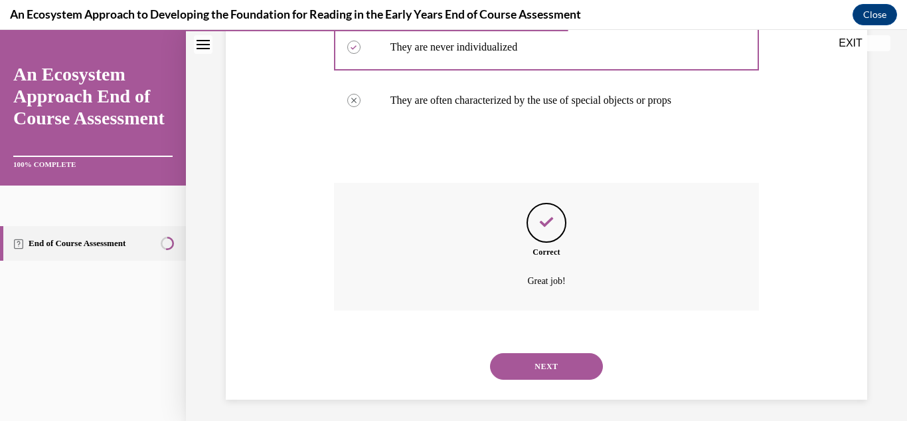
scroll to position [334, 0]
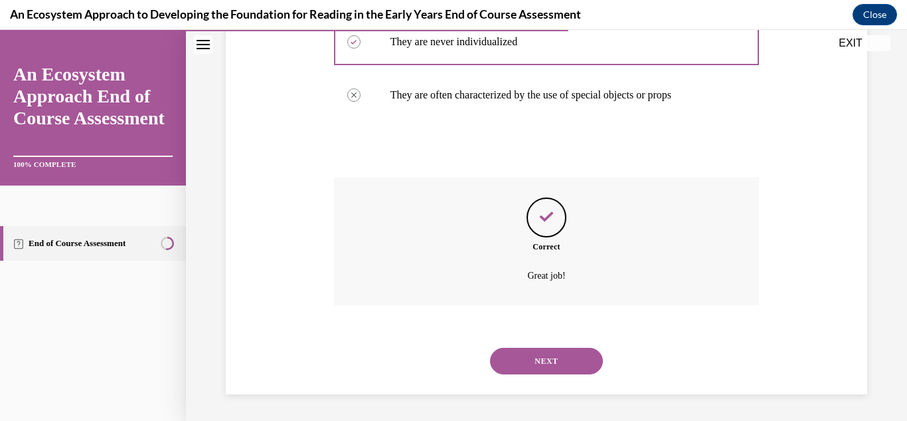
click at [558, 362] on button "NEXT" at bounding box center [546, 360] width 113 height 27
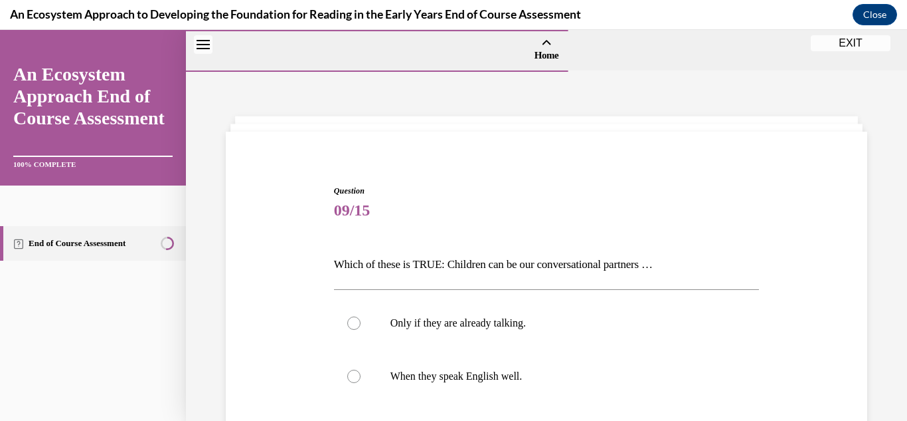
scroll to position [227, 0]
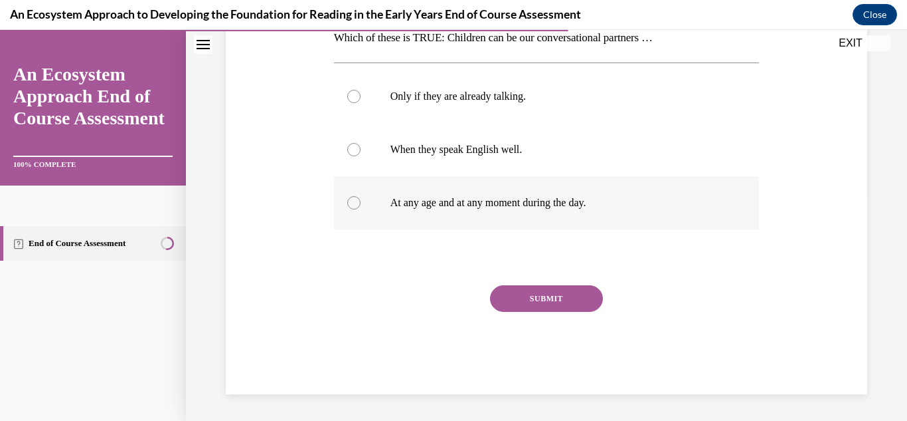
click at [506, 223] on label "At any age and at any moment during the day." at bounding box center [547, 202] width 426 height 53
click at [361, 209] on input "At any age and at any moment during the day." at bounding box center [353, 202] width 13 height 13
radio input "true"
click at [539, 298] on button "SUBMIT" at bounding box center [546, 298] width 113 height 27
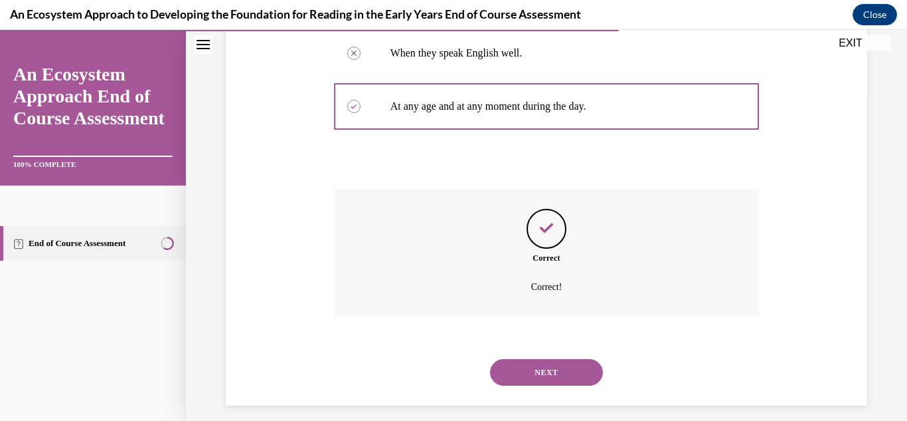
scroll to position [334, 0]
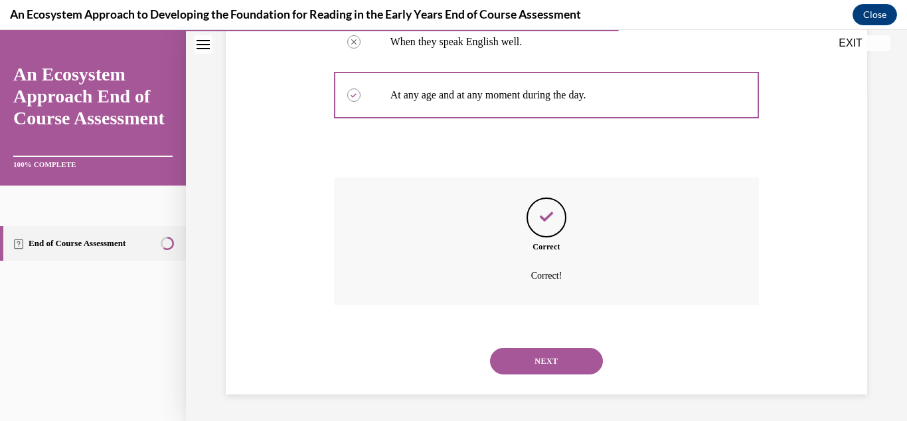
click at [542, 363] on button "NEXT" at bounding box center [546, 360] width 113 height 27
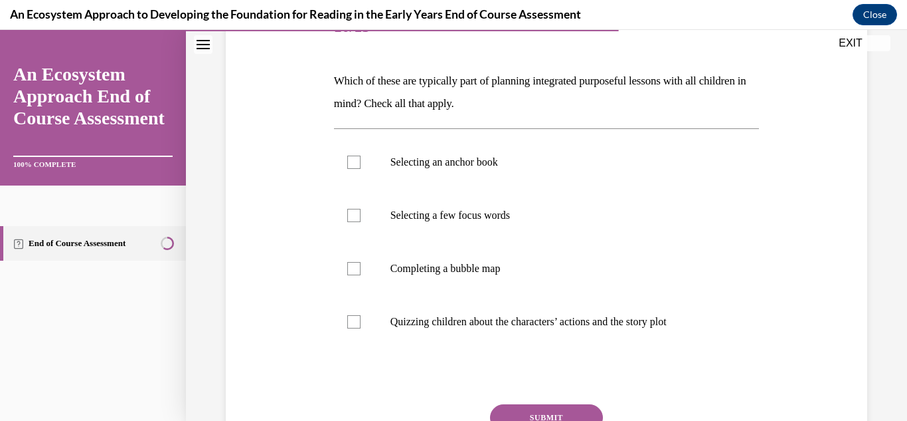
scroll to position [185, 0]
click at [531, 235] on label "Selecting a few focus words" at bounding box center [547, 213] width 426 height 53
click at [361, 221] on input "Selecting a few focus words" at bounding box center [353, 213] width 13 height 13
checkbox input "true"
click at [519, 249] on label "Completing a bubble map" at bounding box center [547, 266] width 426 height 53
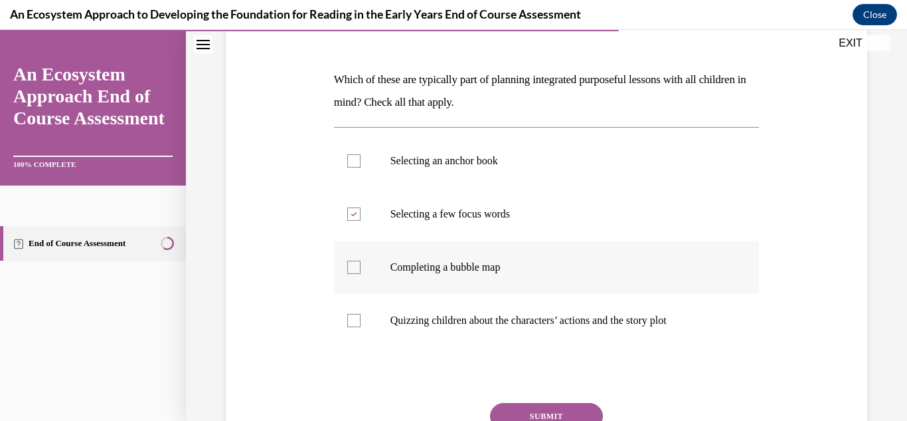
click at [361, 260] on input "Completing a bubble map" at bounding box center [353, 266] width 13 height 13
checkbox input "true"
click at [510, 159] on p "Selecting an anchor book" at bounding box center [559, 160] width 336 height 13
click at [361, 159] on input "Selecting an anchor book" at bounding box center [353, 160] width 13 height 13
checkbox input "true"
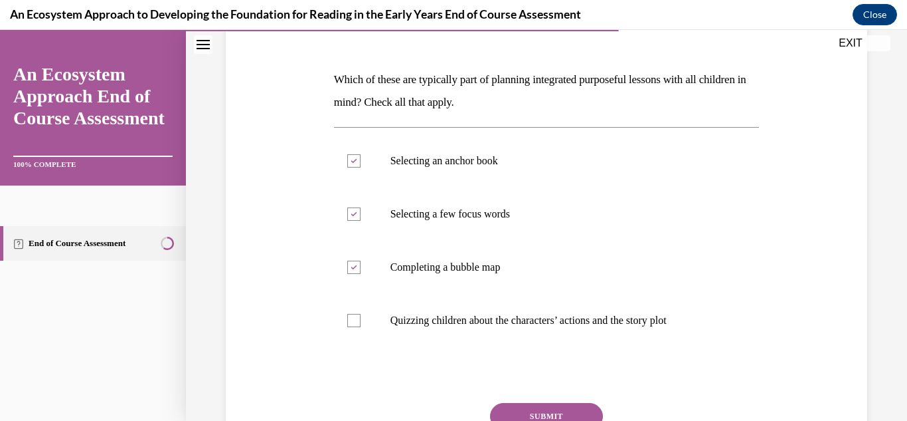
click at [522, 407] on button "SUBMIT" at bounding box center [546, 416] width 113 height 27
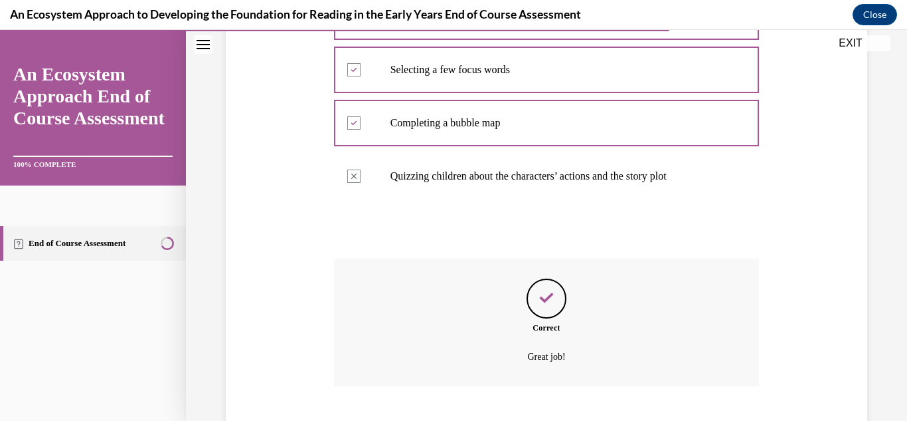
scroll to position [410, 0]
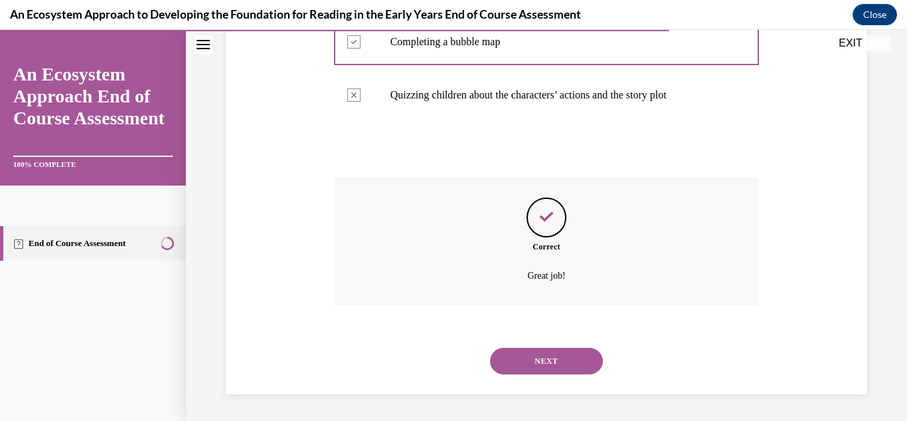
click at [551, 358] on button "NEXT" at bounding box center [546, 360] width 113 height 27
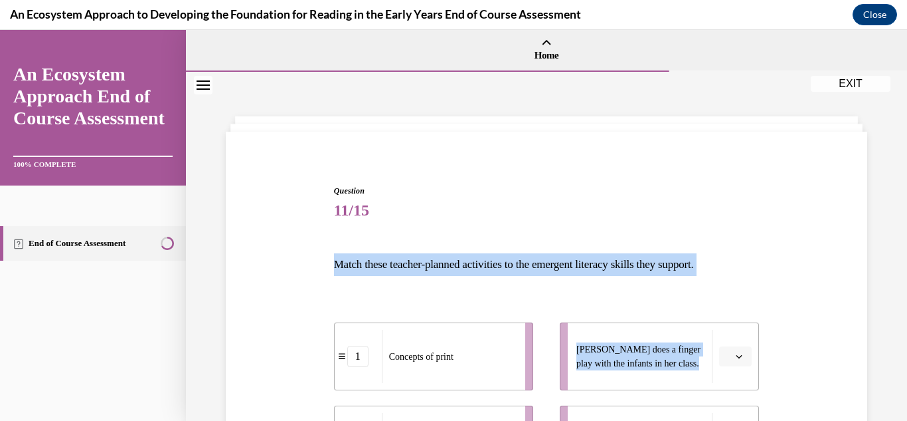
drag, startPoint x: 896, startPoint y: 208, endPoint x: 866, endPoint y: 306, distance: 103.0
click at [866, 306] on div "Question 11/15 Match these teacher-planned activities to the emergent literacy …" at bounding box center [546, 410] width 721 height 676
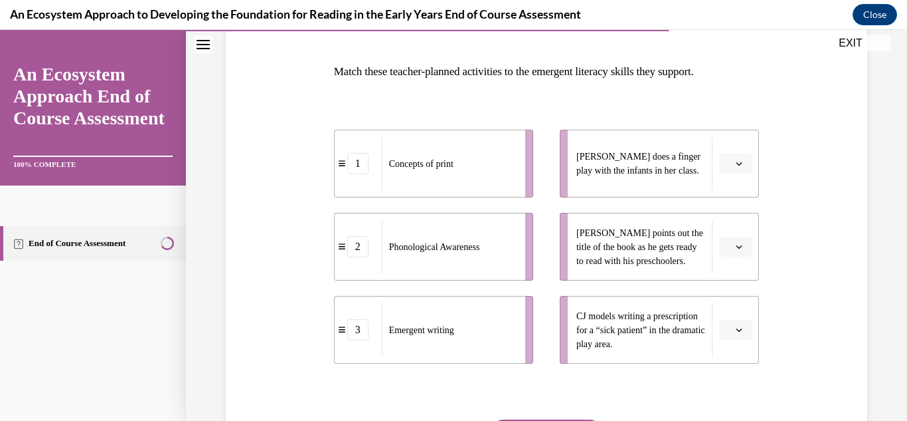
scroll to position [190, 0]
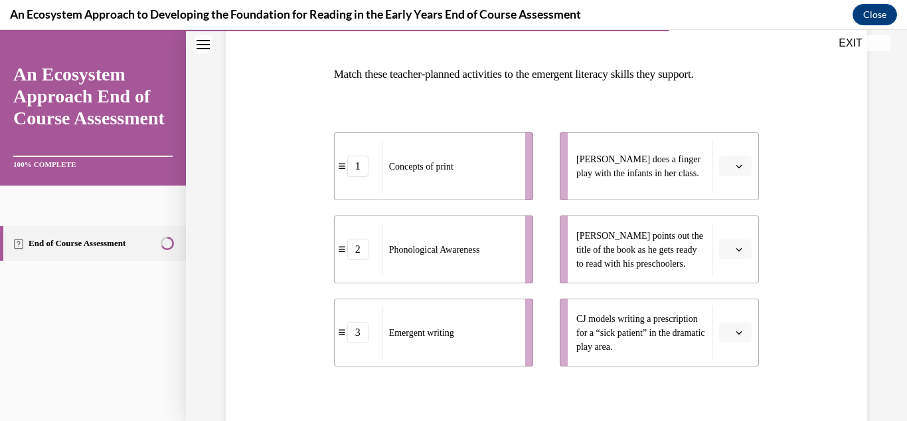
click at [727, 161] on span "Please select an option" at bounding box center [729, 165] width 5 height 13
click at [727, 247] on div "2" at bounding box center [725, 249] width 33 height 27
click at [736, 249] on icon "button" at bounding box center [739, 249] width 7 height 7
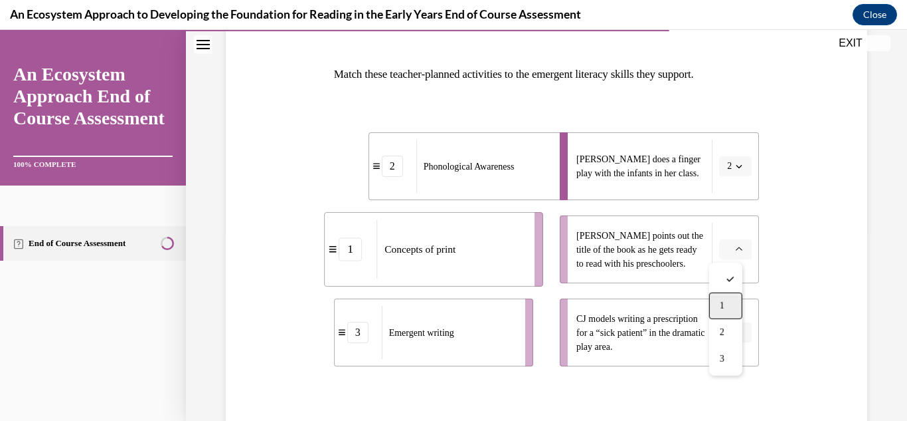
click at [715, 309] on div "1" at bounding box center [725, 305] width 33 height 27
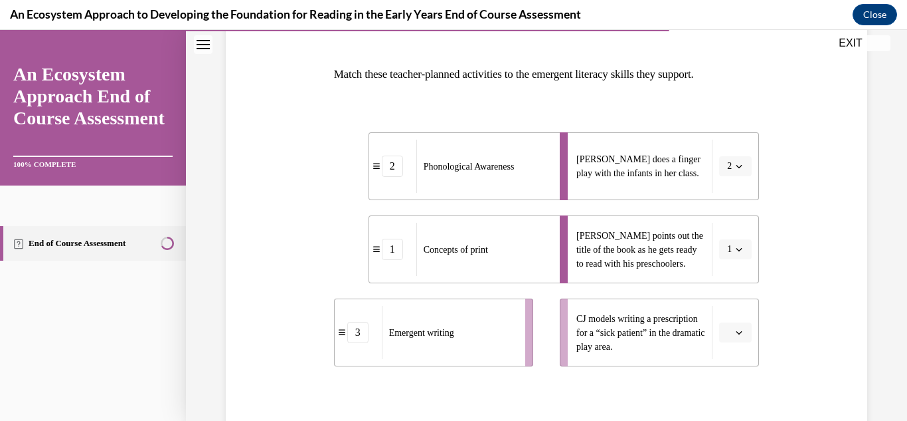
click at [727, 326] on span "Please select an option" at bounding box center [729, 332] width 5 height 13
click at [719, 300] on div "3" at bounding box center [725, 302] width 33 height 27
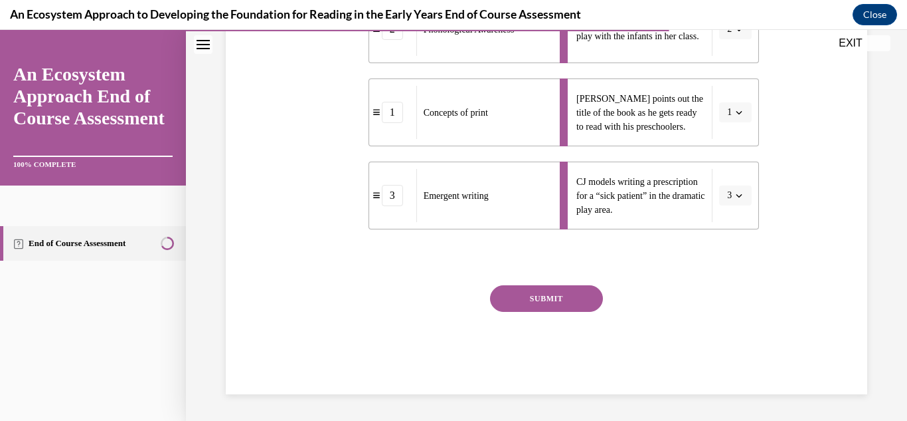
click at [542, 298] on button "SUBMIT" at bounding box center [546, 298] width 113 height 27
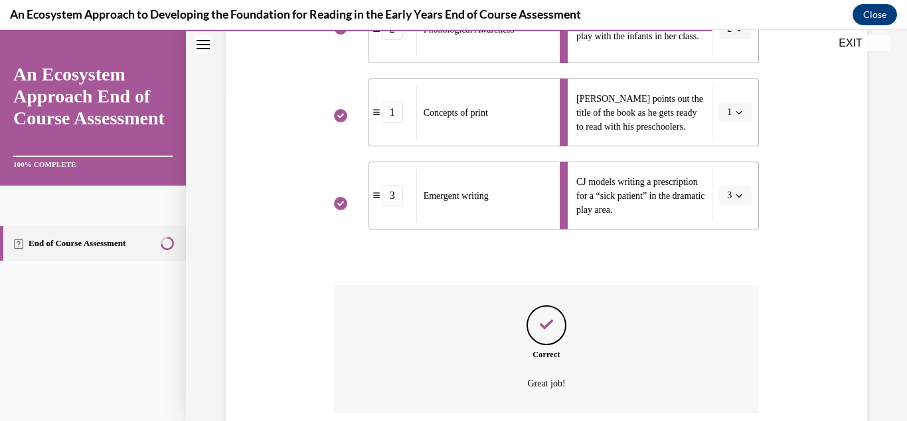
scroll to position [434, 0]
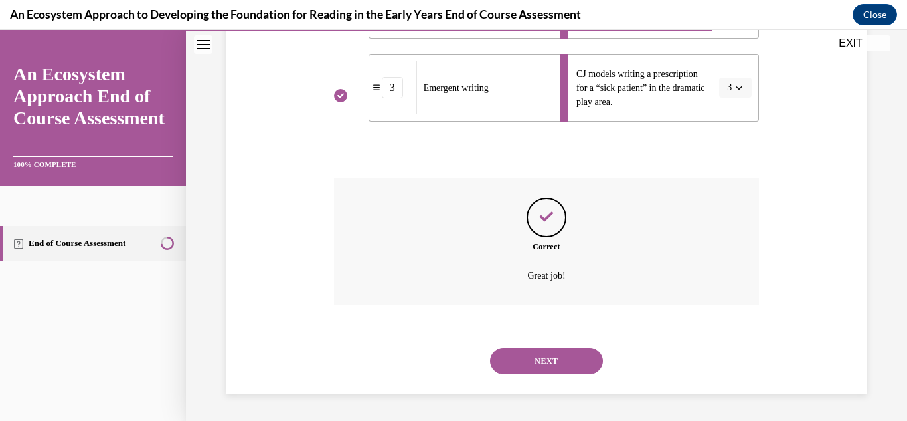
click at [545, 355] on button "NEXT" at bounding box center [546, 360] width 113 height 27
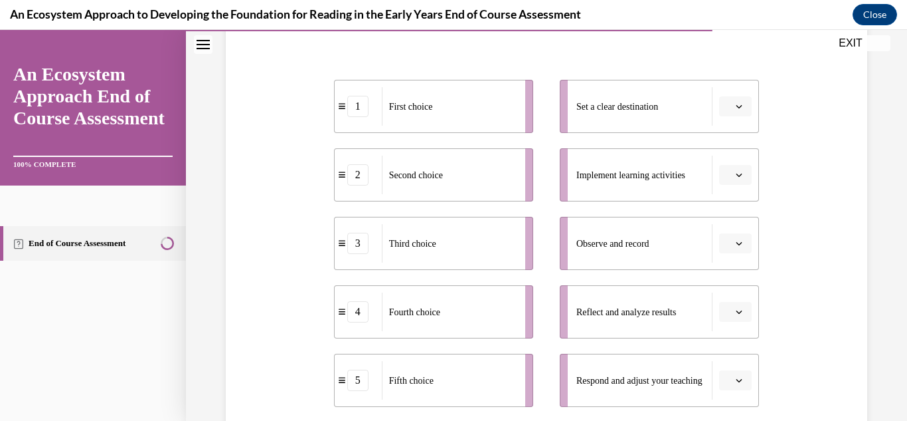
scroll to position [239, 0]
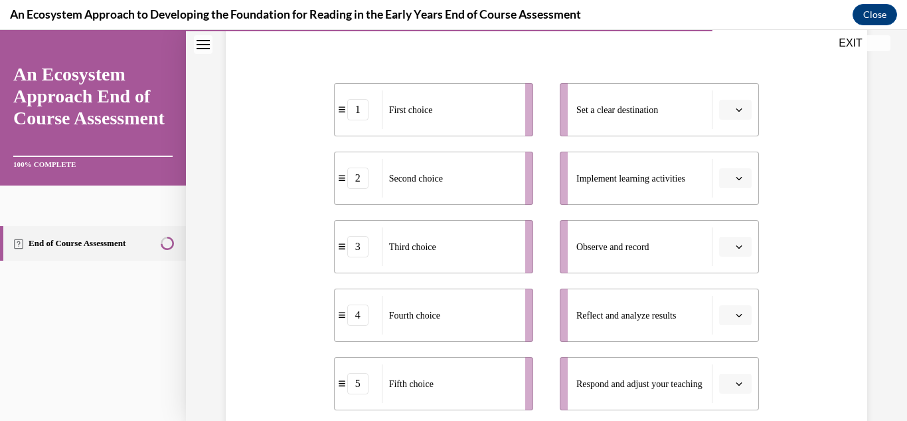
click at [739, 116] on button "button" at bounding box center [735, 110] width 33 height 20
click at [717, 169] on div "1" at bounding box center [725, 166] width 33 height 27
click at [727, 175] on span "Please select an option" at bounding box center [729, 177] width 5 height 13
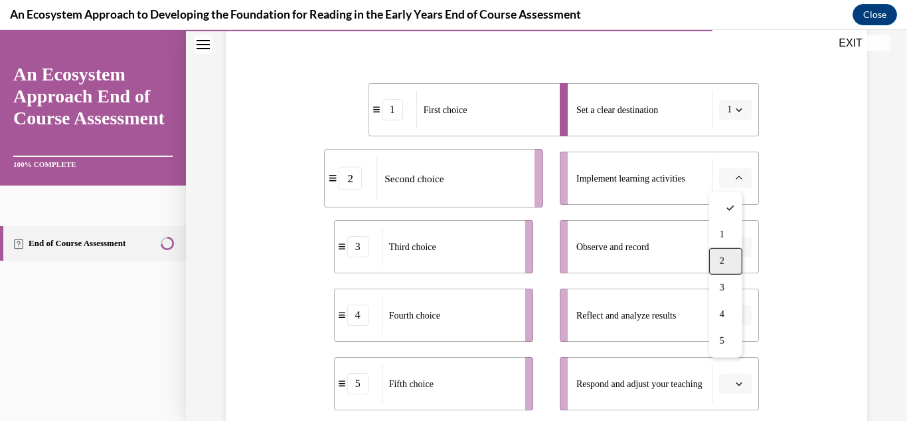
click at [717, 250] on div "2" at bounding box center [725, 261] width 33 height 27
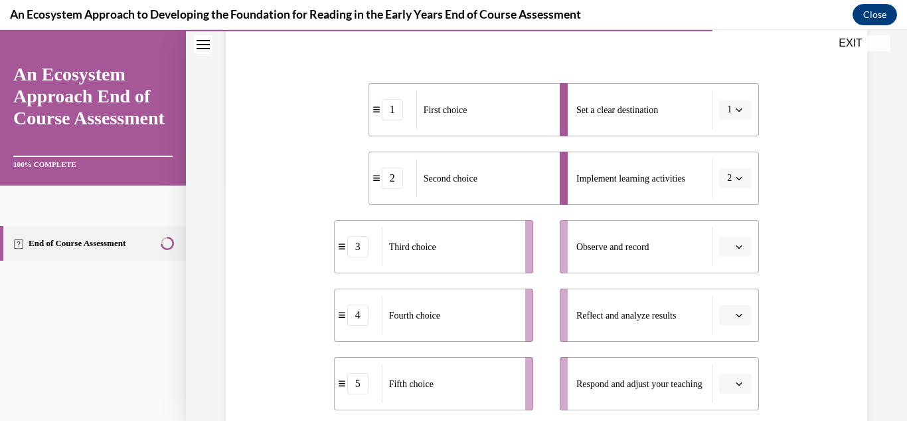
click at [719, 253] on button "button" at bounding box center [735, 246] width 33 height 20
click at [717, 164] on div "3" at bounding box center [725, 163] width 33 height 27
click at [727, 320] on span "Please select an option" at bounding box center [729, 314] width 5 height 13
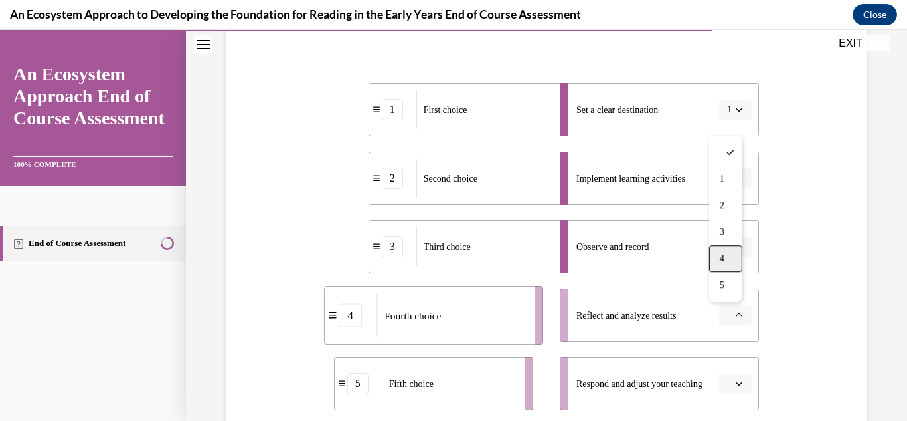
click at [714, 256] on div "4" at bounding box center [725, 258] width 33 height 27
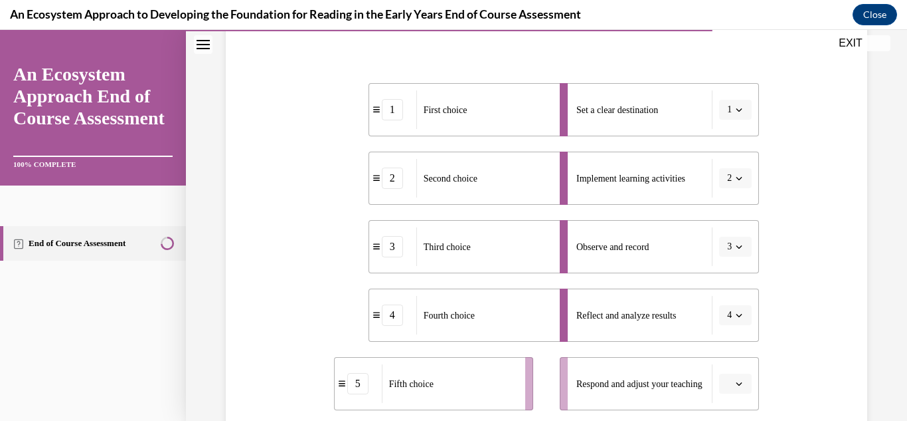
click at [719, 385] on button "button" at bounding box center [735, 383] width 33 height 20
click at [715, 359] on div "5" at bounding box center [725, 353] width 33 height 27
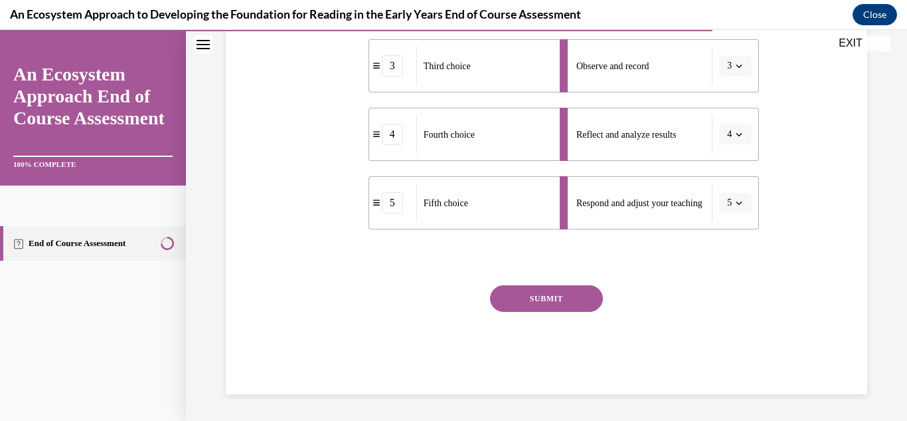
click at [580, 304] on button "SUBMIT" at bounding box center [546, 298] width 113 height 27
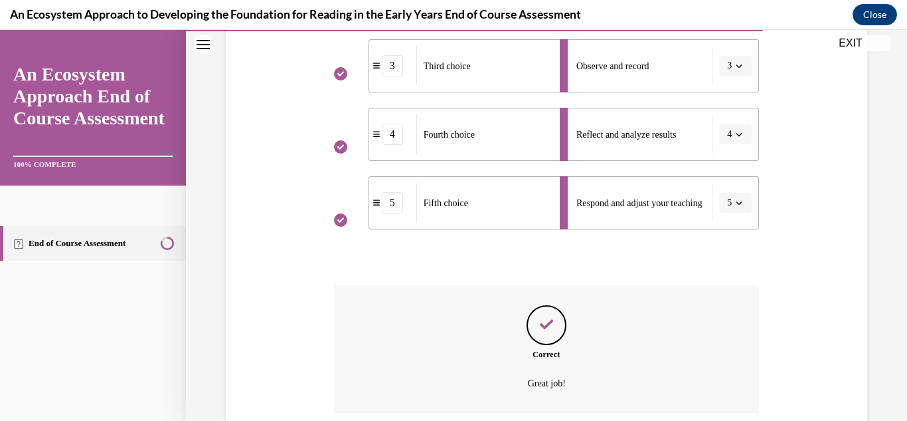
scroll to position [527, 0]
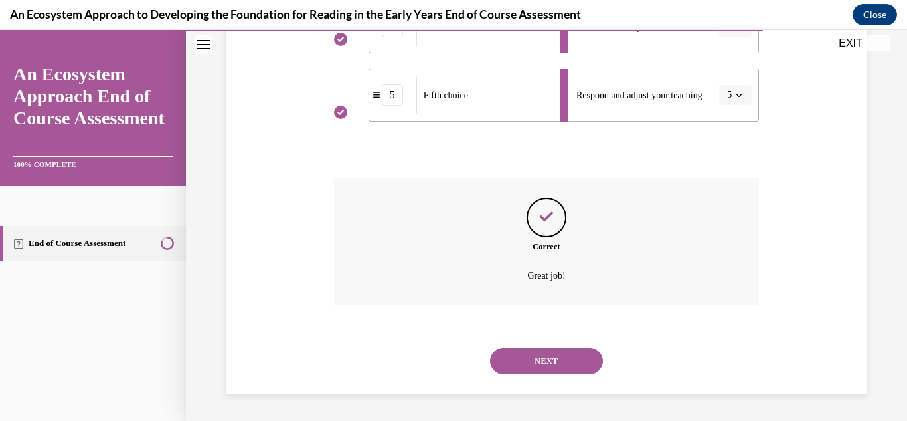
click at [540, 365] on button "NEXT" at bounding box center [546, 360] width 113 height 27
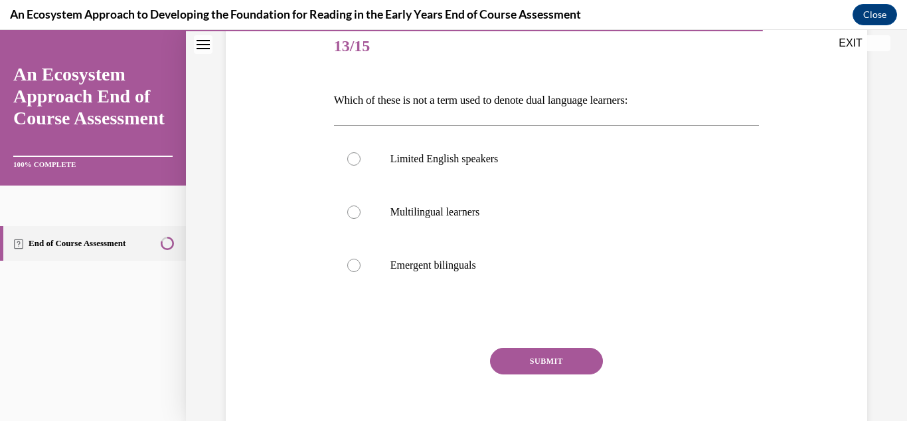
scroll to position [163, 0]
click at [436, 165] on p "Limited English speakers" at bounding box center [559, 159] width 336 height 13
click at [361, 165] on input "Limited English speakers" at bounding box center [353, 159] width 13 height 13
radio input "true"
click at [550, 355] on button "SUBMIT" at bounding box center [546, 362] width 113 height 27
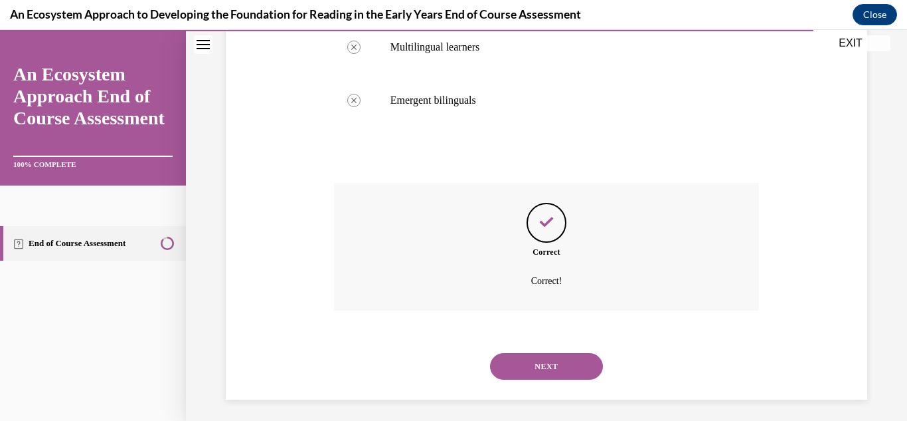
scroll to position [334, 0]
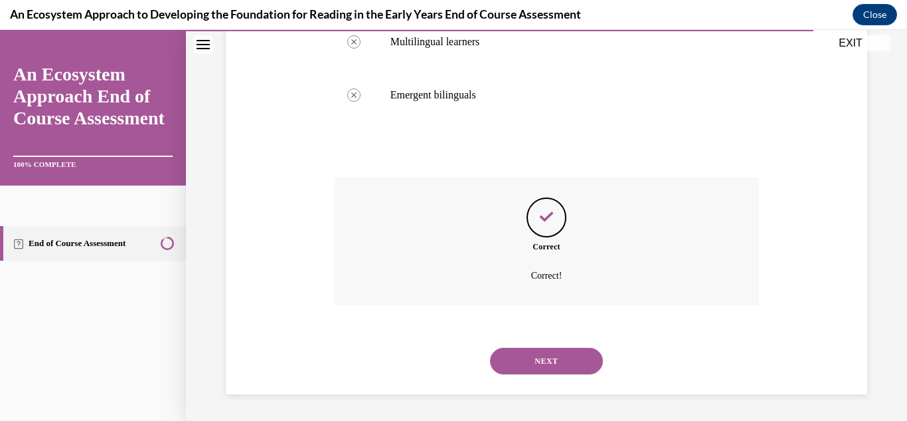
click at [563, 361] on button "NEXT" at bounding box center [546, 360] width 113 height 27
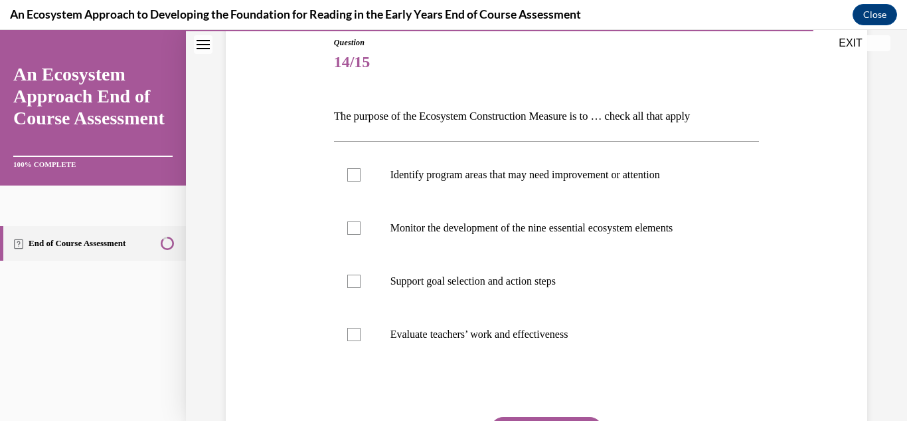
scroll to position [163, 0]
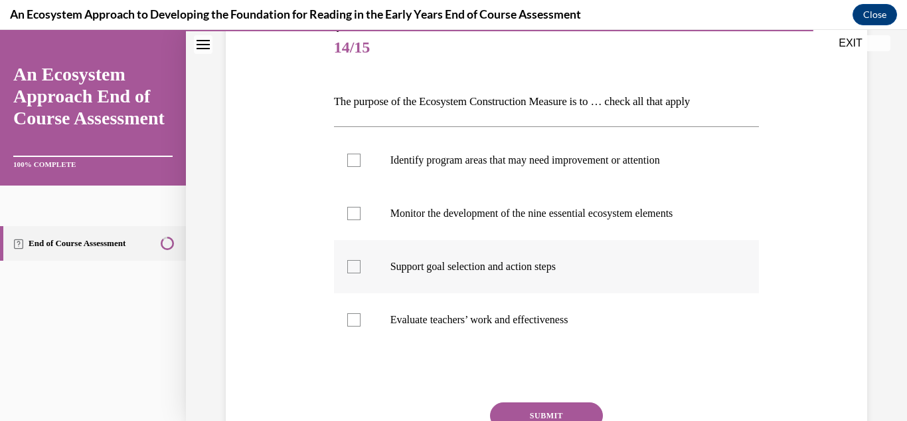
click at [649, 272] on p "Support goal selection and action steps" at bounding box center [559, 266] width 336 height 13
click at [361, 272] on input "Support goal selection and action steps" at bounding box center [353, 266] width 13 height 13
checkbox input "true"
click at [638, 234] on label "Monitor the development of the nine essential ecosystem elements" at bounding box center [547, 213] width 426 height 53
click at [361, 220] on input "Monitor the development of the nine essential ecosystem elements" at bounding box center [353, 213] width 13 height 13
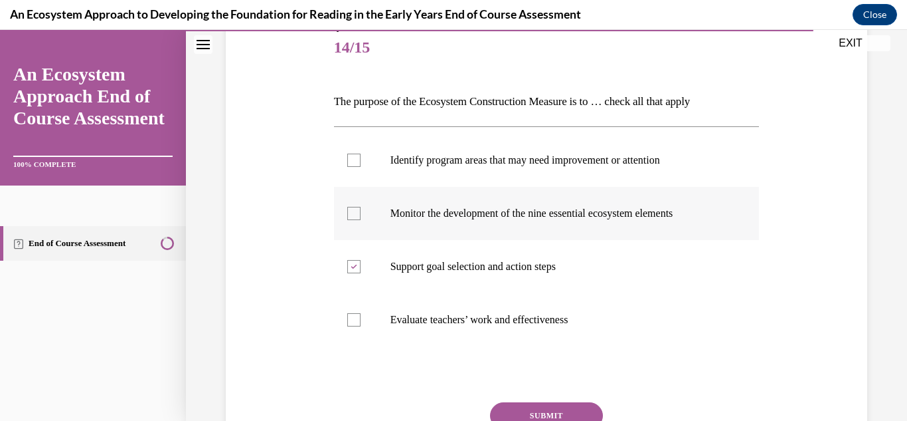
checkbox input "true"
click at [611, 157] on p "Identify program areas that may need improvement or attention" at bounding box center [559, 159] width 336 height 13
click at [361, 157] on input "Identify program areas that may need improvement or attention" at bounding box center [353, 159] width 13 height 13
checkbox input "true"
click at [559, 413] on button "SUBMIT" at bounding box center [546, 415] width 113 height 27
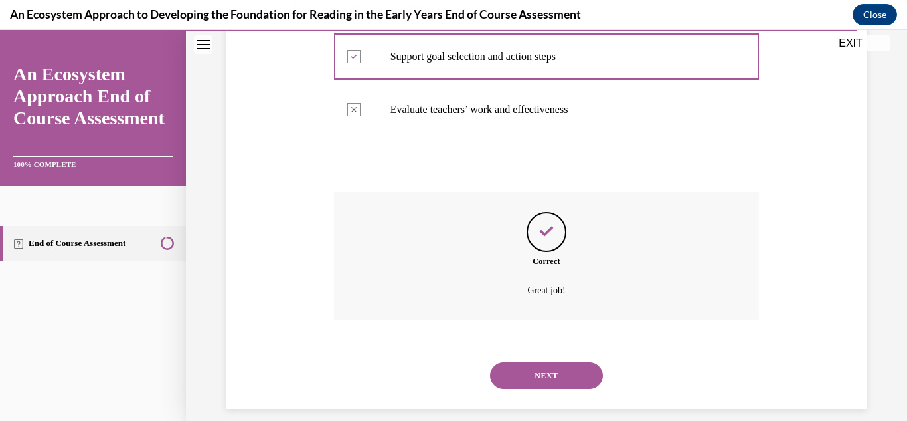
scroll to position [387, 0]
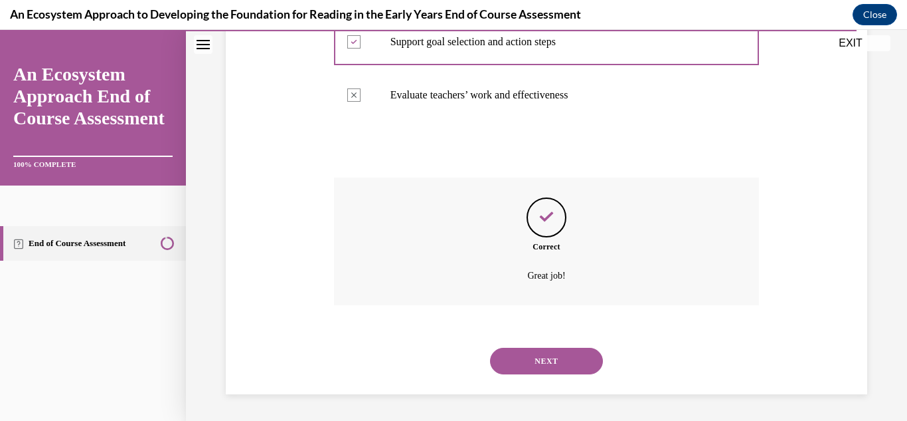
click at [541, 349] on button "NEXT" at bounding box center [546, 360] width 113 height 27
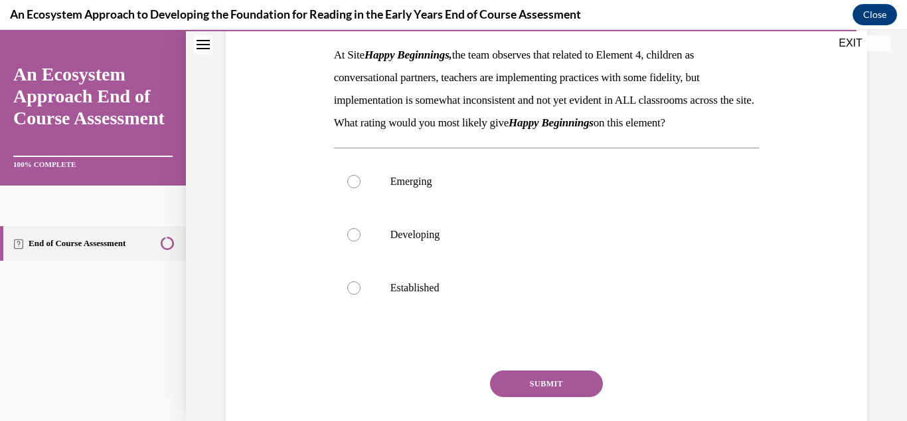
scroll to position [197, 0]
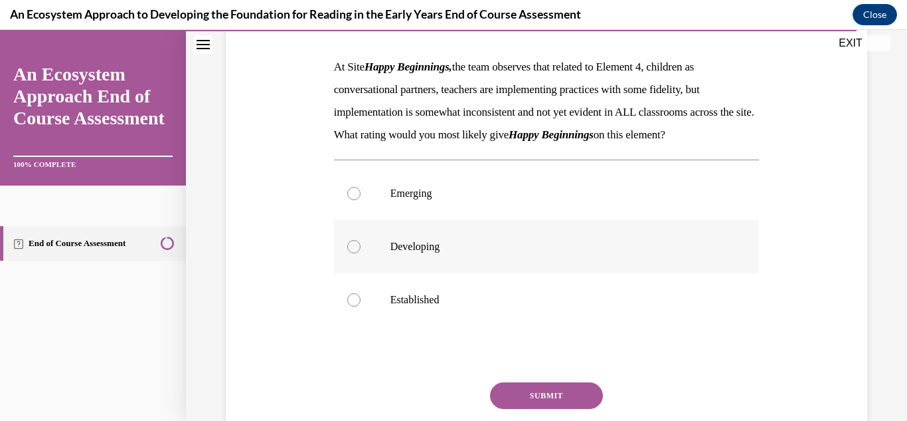
click at [664, 258] on label "Developing" at bounding box center [547, 246] width 426 height 53
click at [361, 253] on input "Developing" at bounding box center [353, 246] width 13 height 13
radio input "true"
click at [555, 409] on button "SUBMIT" at bounding box center [546, 395] width 113 height 27
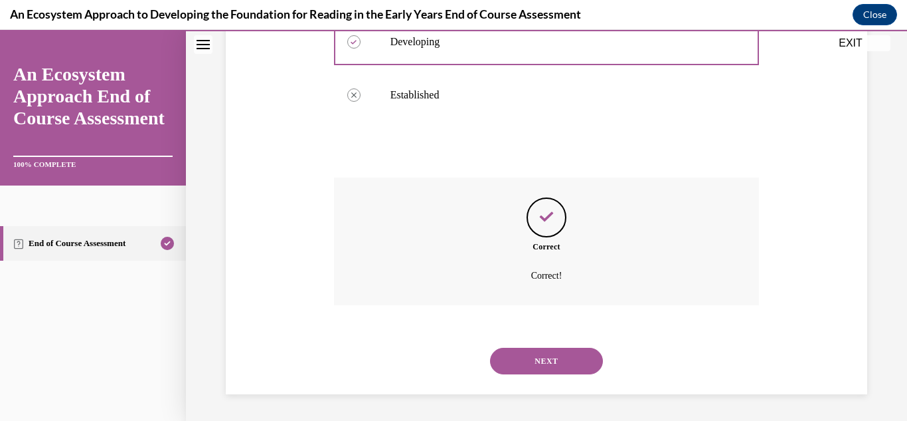
scroll to position [424, 0]
click at [549, 358] on button "NEXT" at bounding box center [546, 360] width 113 height 27
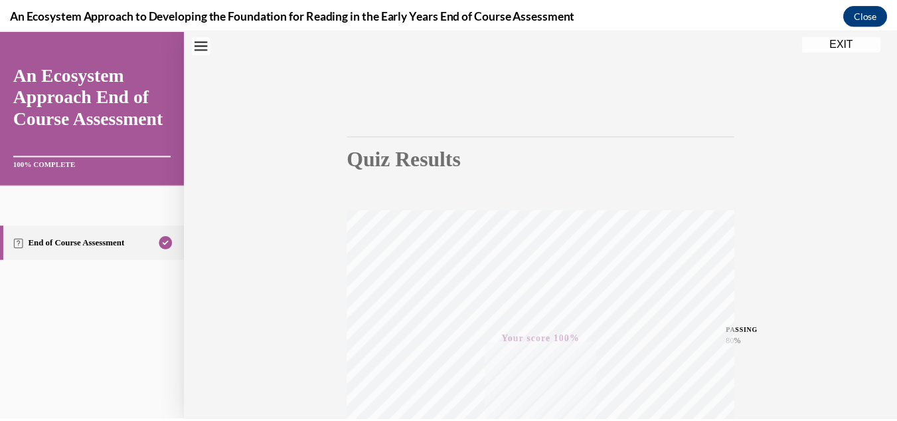
scroll to position [35, 0]
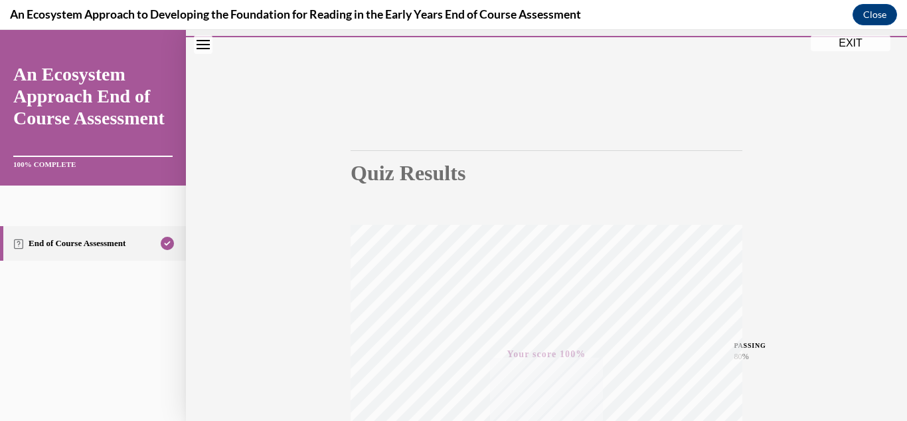
click at [833, 42] on button "EXIT" at bounding box center [851, 43] width 80 height 16
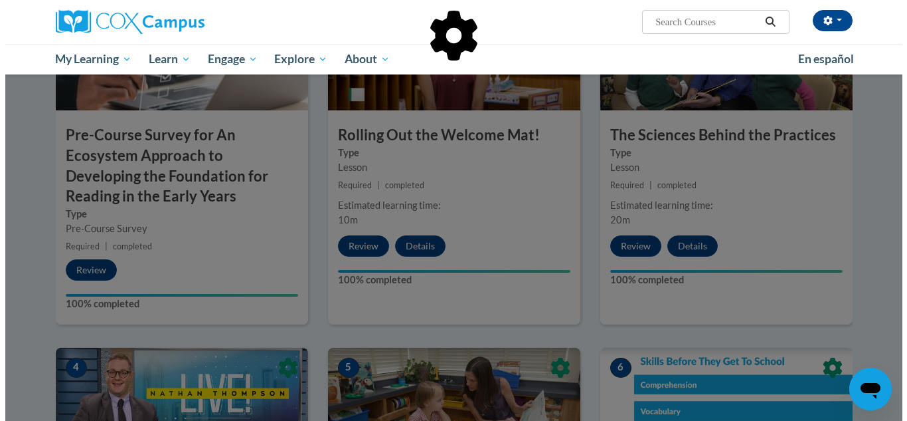
scroll to position [391, 0]
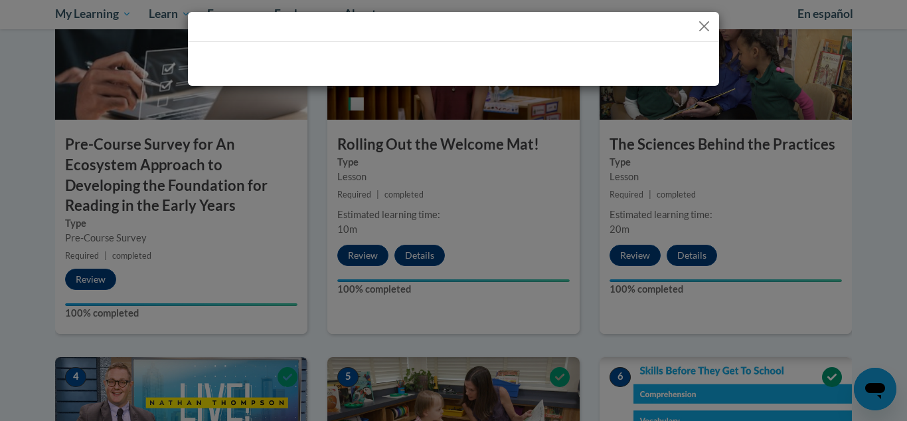
click at [356, 51] on div at bounding box center [453, 62] width 531 height 40
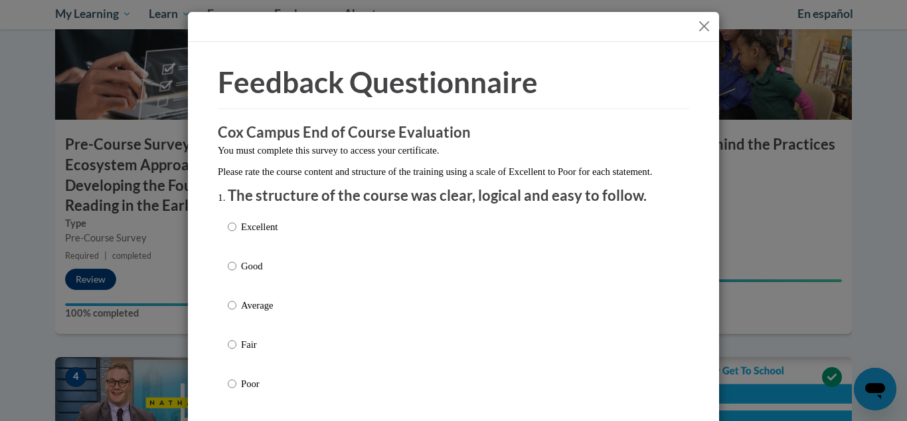
click at [290, 254] on div "Excellent Good Average Fair Poor" at bounding box center [454, 321] width 452 height 217
click at [282, 237] on div "Excellent Good Average Fair Poor" at bounding box center [454, 321] width 452 height 217
click at [244, 234] on p "Excellent" at bounding box center [259, 226] width 37 height 15
click at [236, 234] on input "Excellent" at bounding box center [232, 226] width 9 height 15
radio input "true"
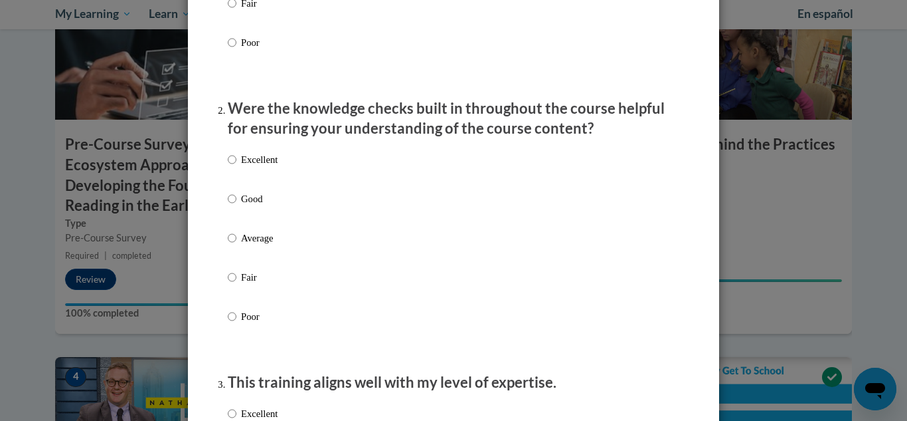
scroll to position [351, 0]
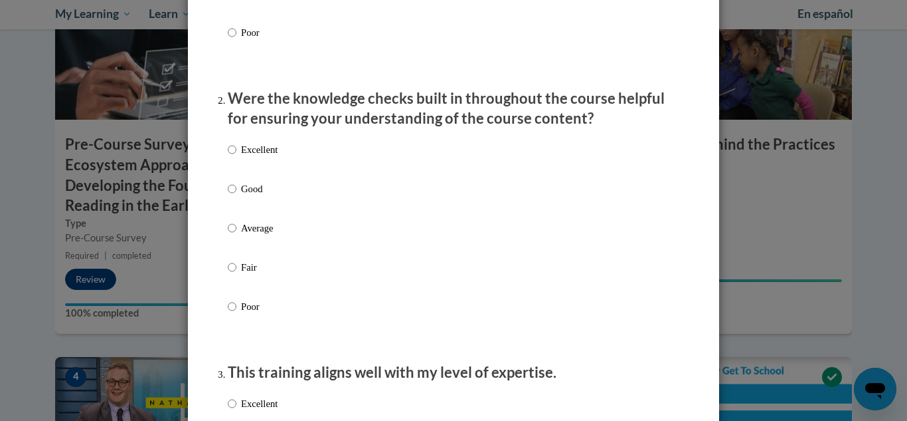
click at [542, 169] on div "Excellent Good Average Fair Poor" at bounding box center [454, 244] width 452 height 217
click at [266, 172] on label "Excellent" at bounding box center [253, 160] width 50 height 36
click at [236, 157] on input "Excellent" at bounding box center [232, 149] width 9 height 15
radio input "true"
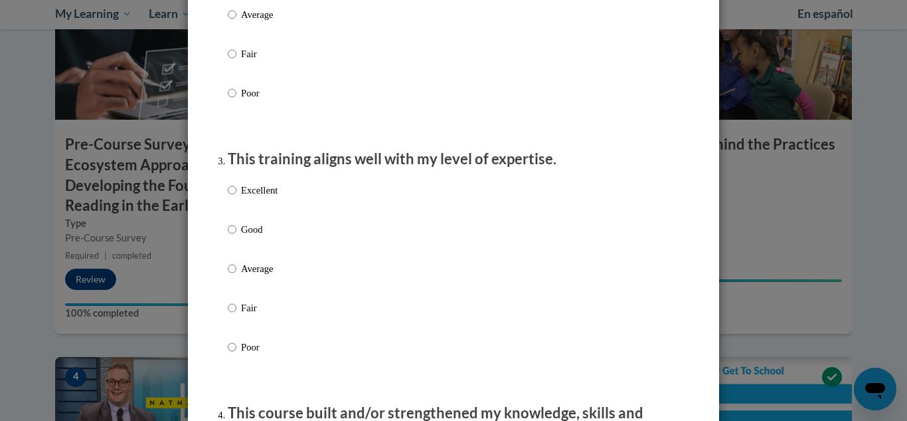
scroll to position [584, 0]
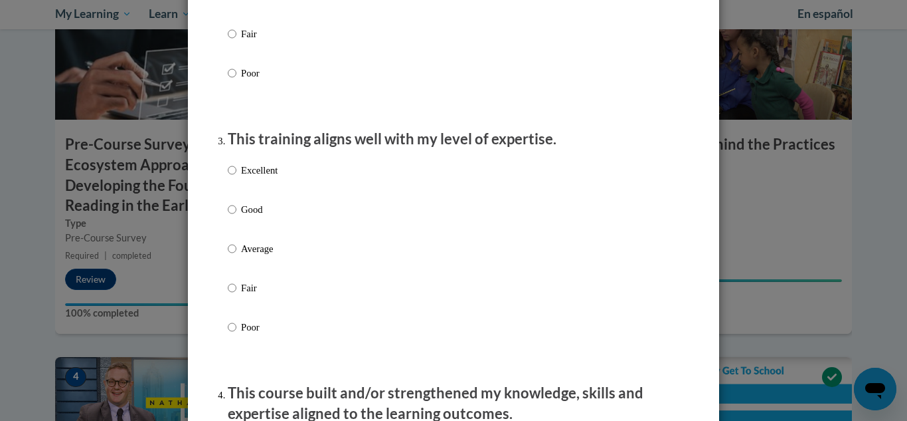
click at [254, 199] on label "Excellent" at bounding box center [253, 181] width 50 height 36
click at [236, 177] on input "Excellent" at bounding box center [232, 170] width 9 height 15
radio input "true"
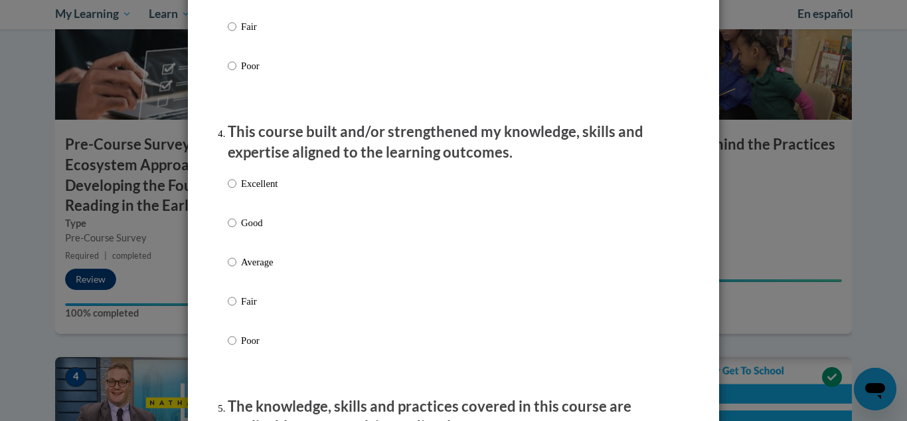
scroll to position [852, 0]
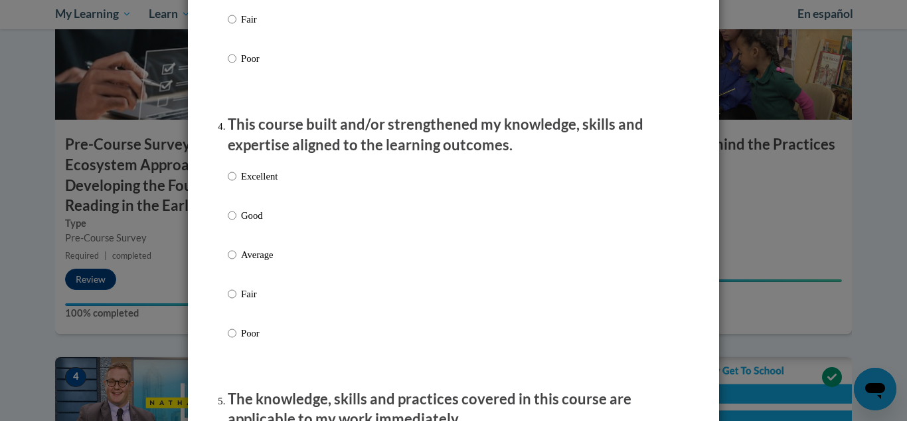
click at [260, 183] on p "Excellent" at bounding box center [259, 176] width 37 height 15
click at [236, 183] on input "Excellent" at bounding box center [232, 176] width 9 height 15
radio input "true"
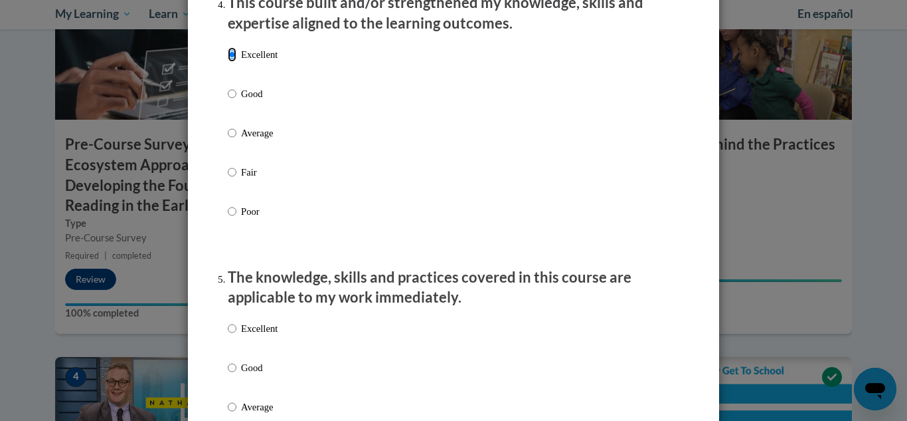
scroll to position [1092, 0]
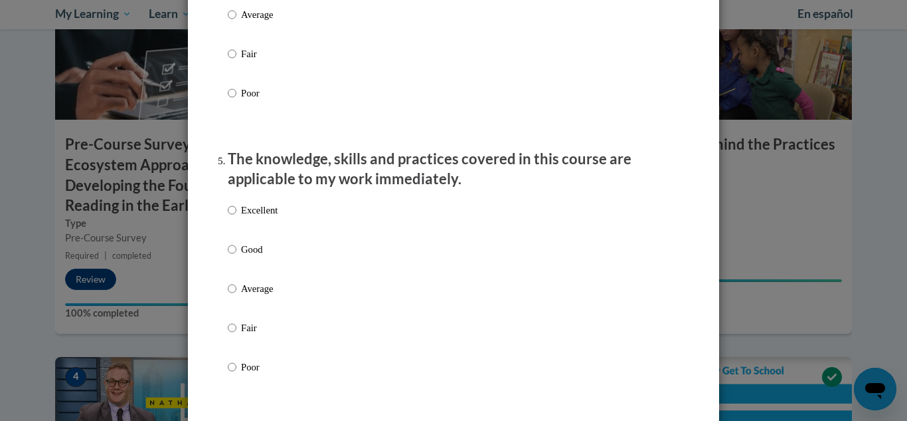
click at [265, 237] on label "Excellent" at bounding box center [253, 221] width 50 height 36
click at [236, 217] on input "Excellent" at bounding box center [232, 210] width 9 height 15
radio input "true"
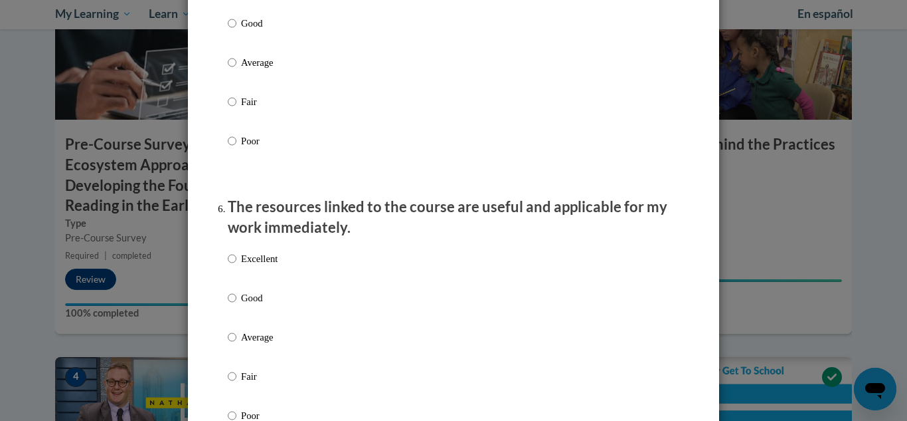
scroll to position [1320, 0]
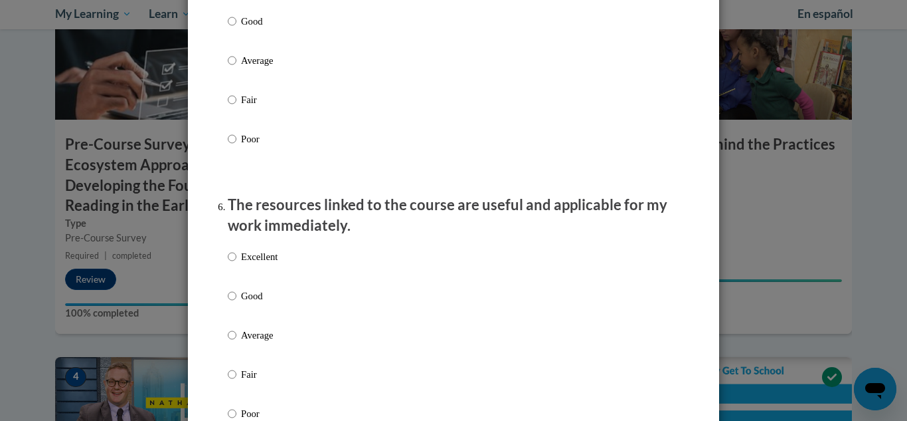
click at [254, 280] on label "Excellent" at bounding box center [253, 267] width 50 height 36
click at [236, 264] on input "Excellent" at bounding box center [232, 256] width 9 height 15
radio input "true"
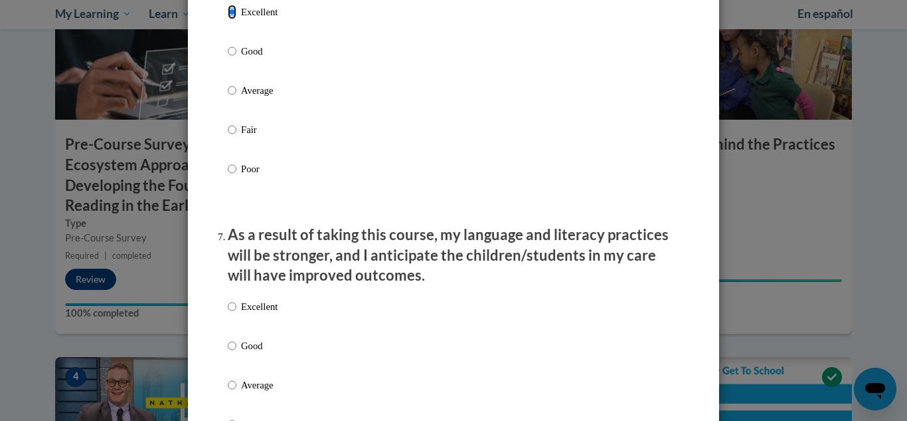
scroll to position [1576, 0]
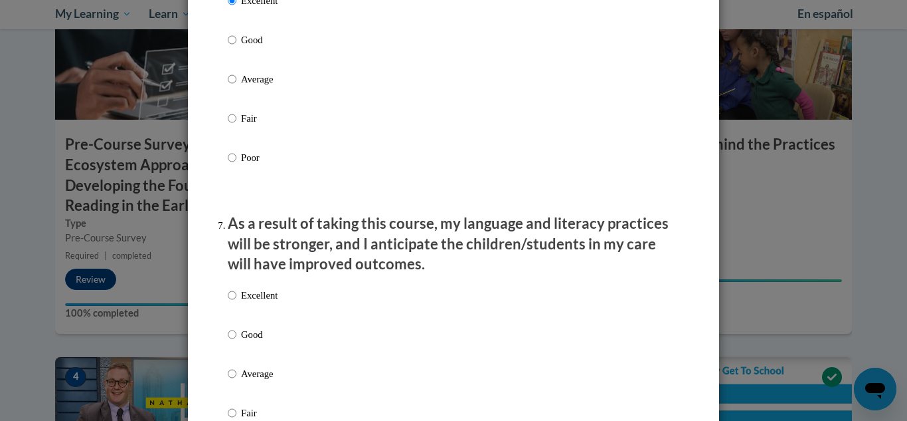
click at [273, 302] on p "Excellent" at bounding box center [259, 295] width 37 height 15
click at [236, 302] on input "Excellent" at bounding box center [232, 295] width 9 height 15
radio input "true"
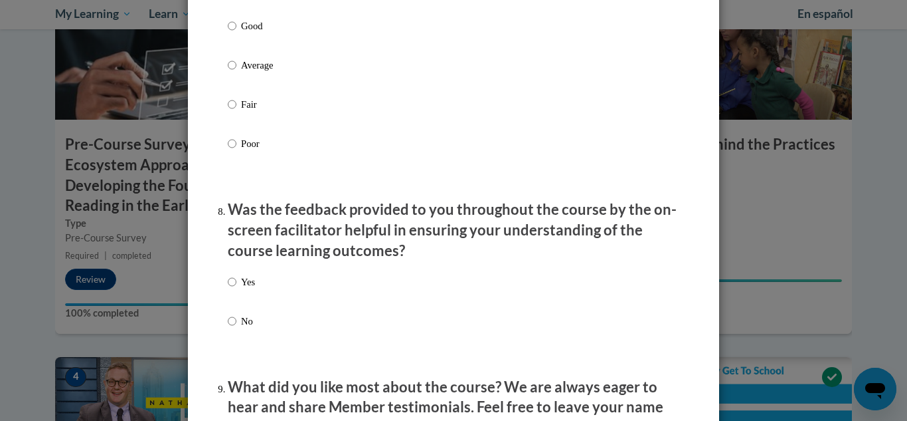
scroll to position [1889, 0]
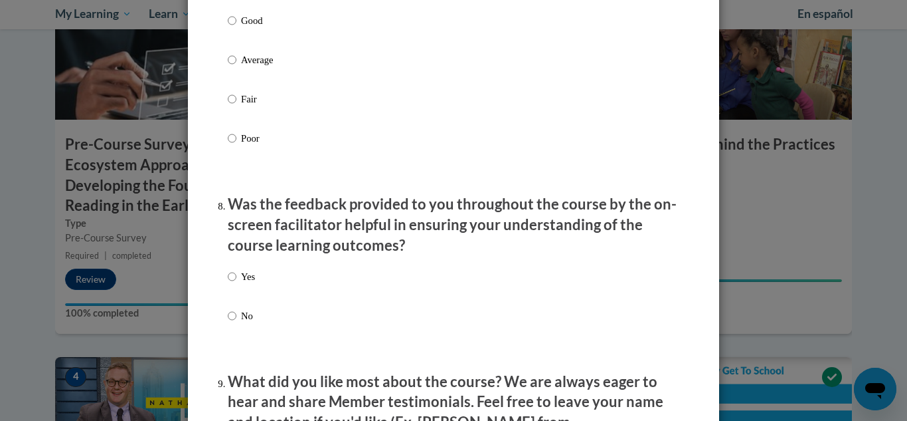
click at [279, 278] on div "Yes No" at bounding box center [454, 311] width 452 height 99
click at [296, 295] on div "Yes No" at bounding box center [454, 311] width 452 height 99
click at [243, 284] on p "Yes" at bounding box center [248, 276] width 14 height 15
click at [236, 284] on input "Yes" at bounding box center [232, 276] width 9 height 15
radio input "true"
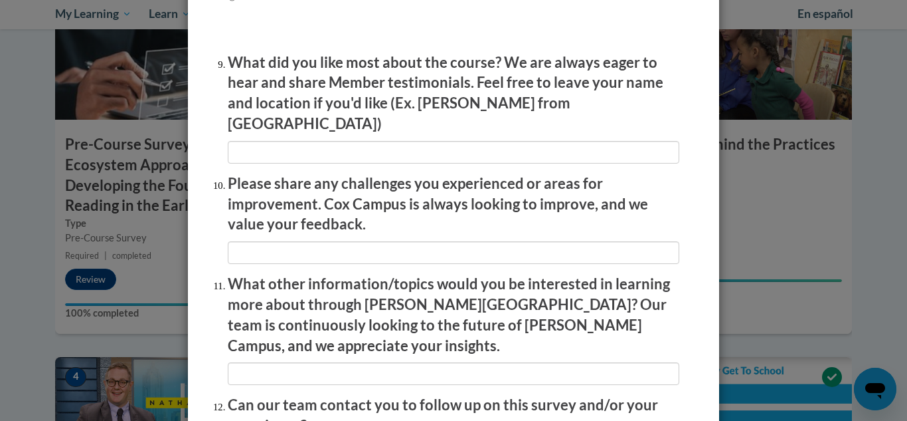
scroll to position [2236, 0]
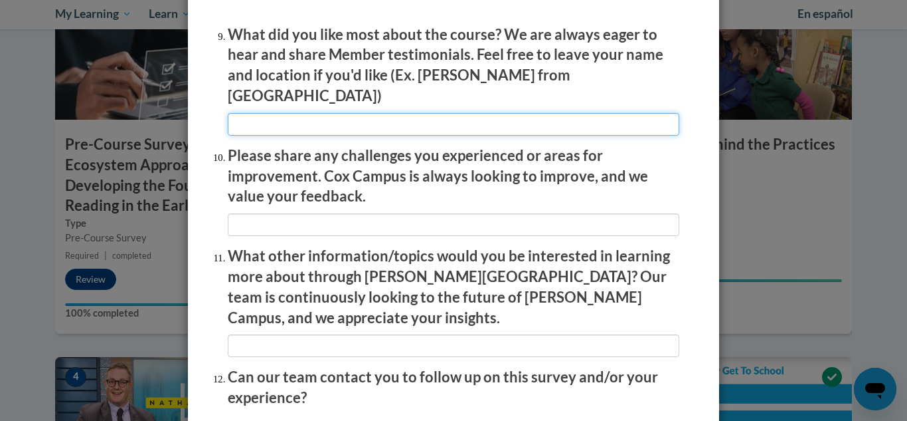
click at [499, 124] on input "textbox" at bounding box center [454, 124] width 452 height 23
type input "being able to rewatch videos if needed"
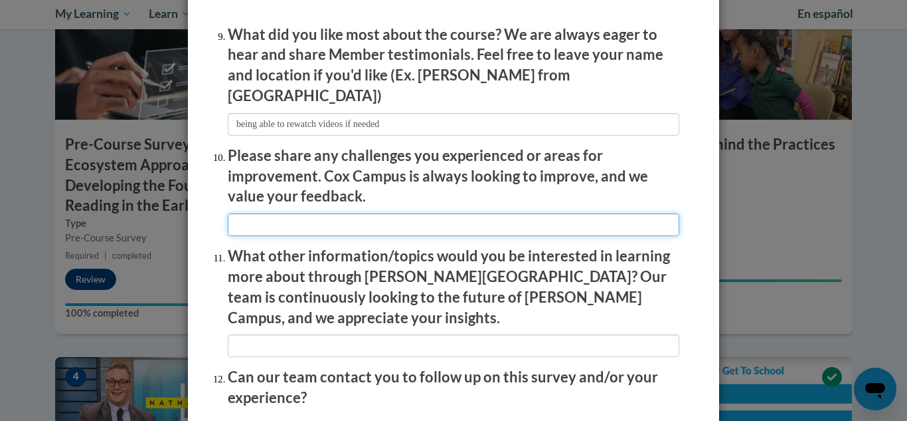
click at [297, 213] on input "textbox" at bounding box center [454, 224] width 452 height 23
type input "n/a"
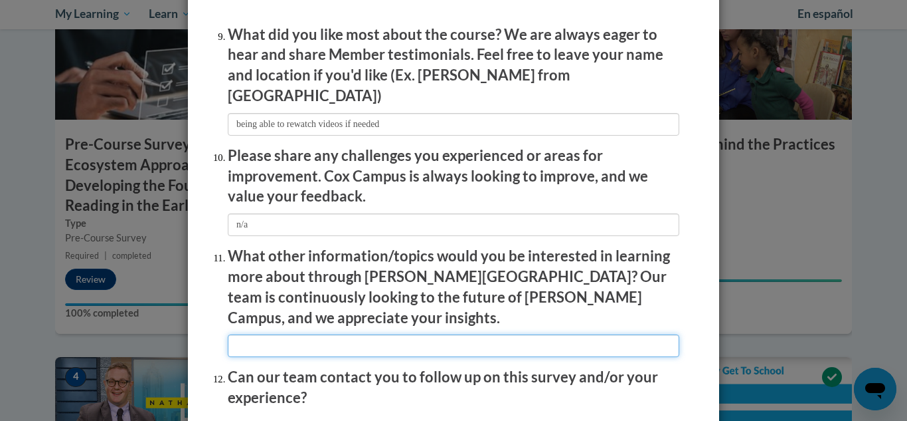
click at [280, 334] on input "textbox" at bounding box center [454, 345] width 452 height 23
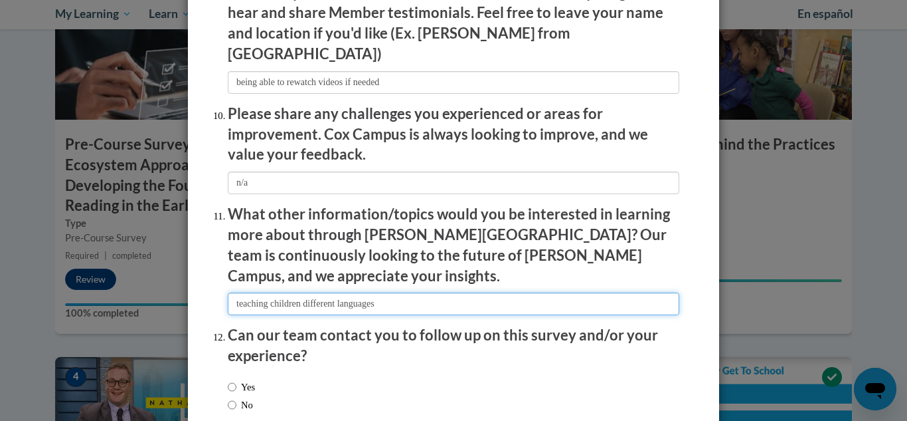
scroll to position [2340, 0]
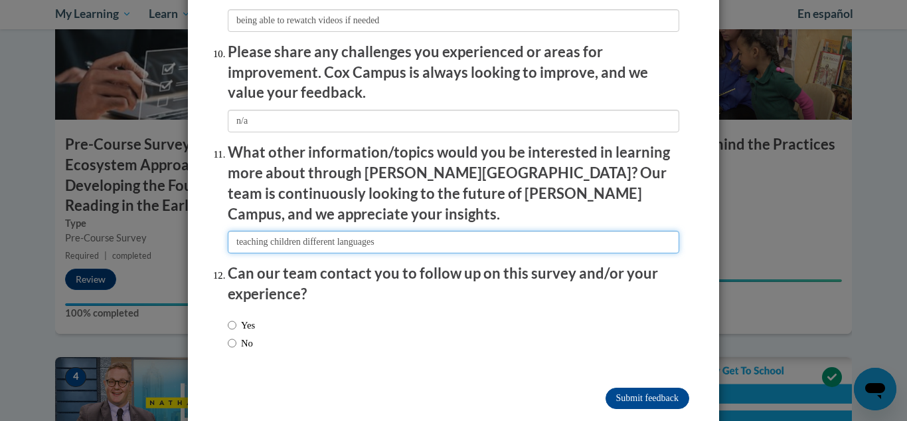
type input "teaching children different languages"
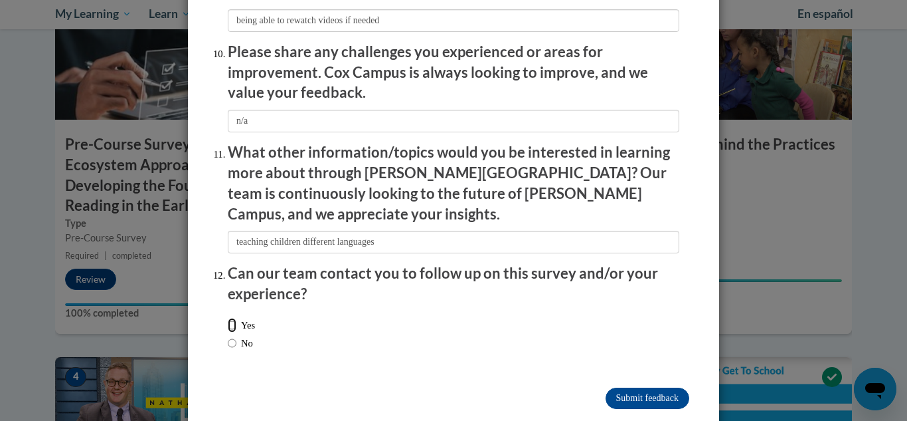
click at [231, 318] on input "Yes" at bounding box center [232, 325] width 9 height 15
radio input "true"
click at [229, 335] on input "No" at bounding box center [232, 342] width 9 height 15
radio input "true"
click at [616, 387] on input "Submit feedback" at bounding box center [648, 397] width 84 height 21
